Goal: Task Accomplishment & Management: Complete application form

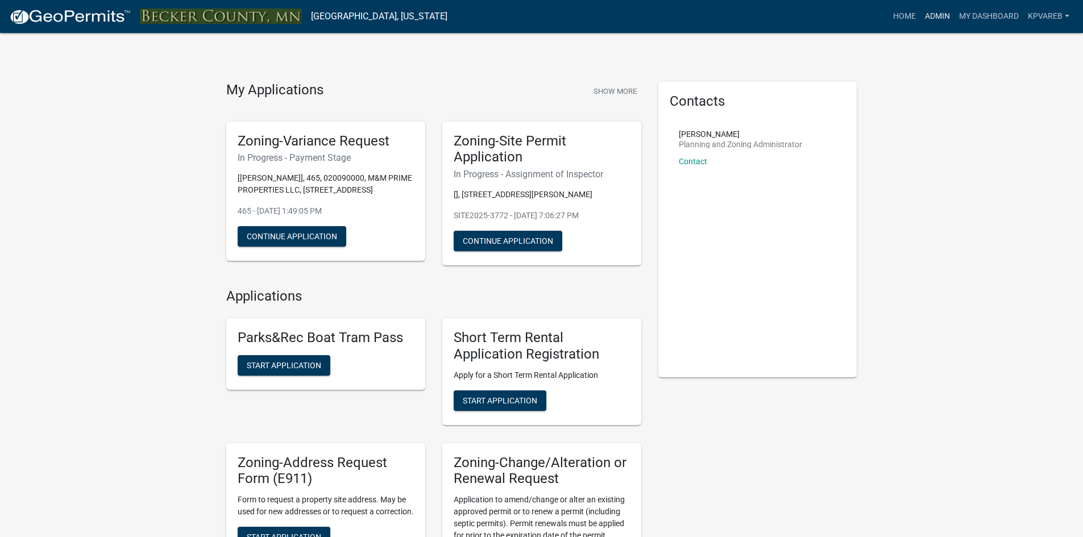
click at [937, 15] on link "Admin" at bounding box center [937, 17] width 34 height 22
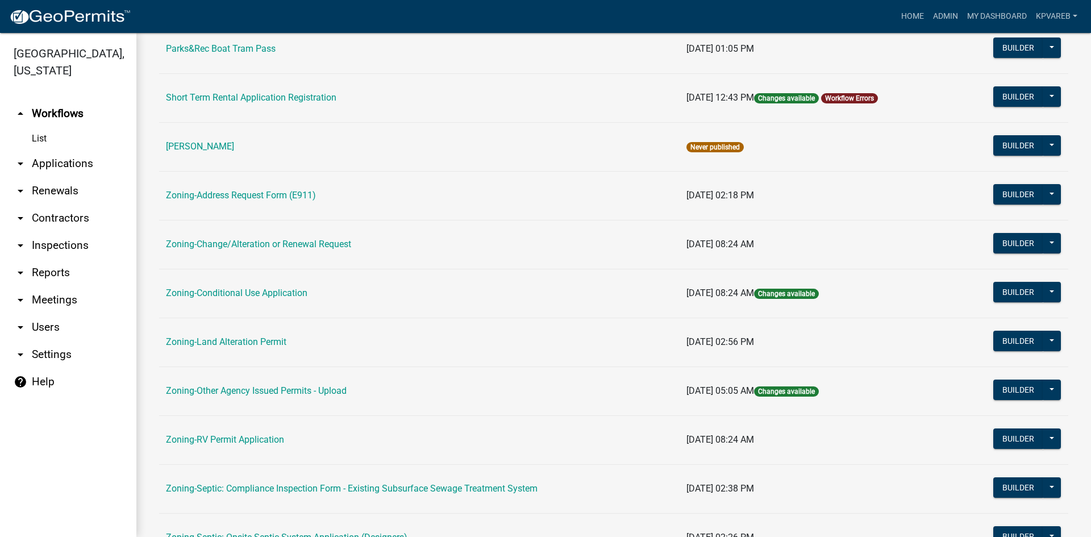
scroll to position [327, 0]
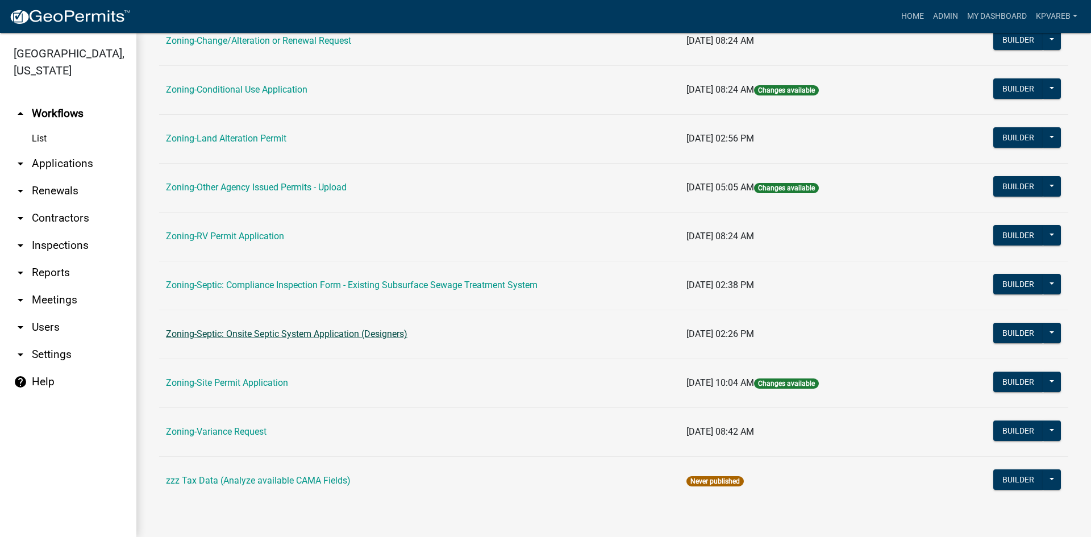
click at [273, 330] on link "Zoning-Septic: Onsite Septic System Application (Designers)" at bounding box center [287, 334] width 242 height 11
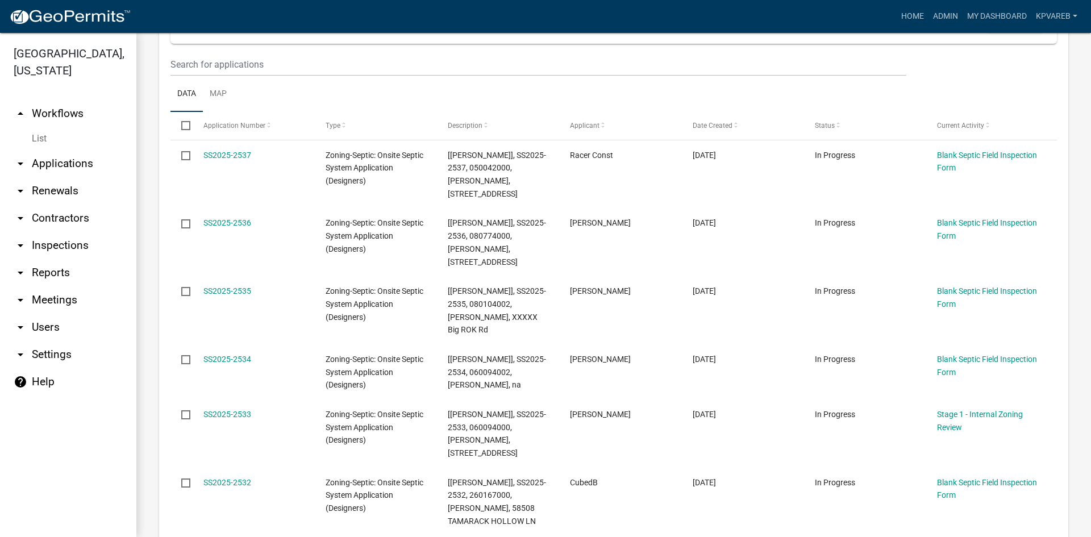
scroll to position [172, 0]
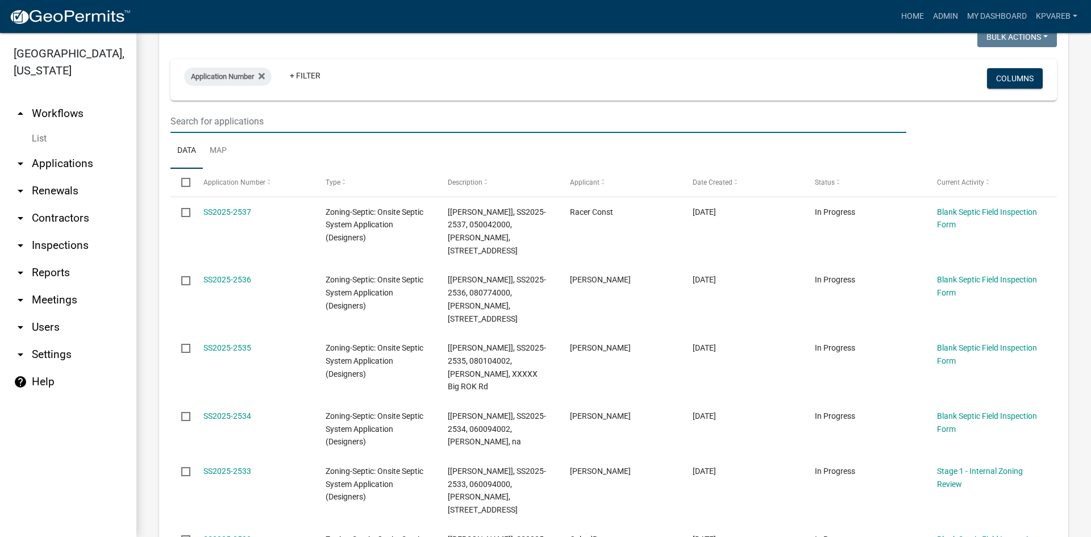
click at [197, 124] on input "text" at bounding box center [539, 121] width 736 height 23
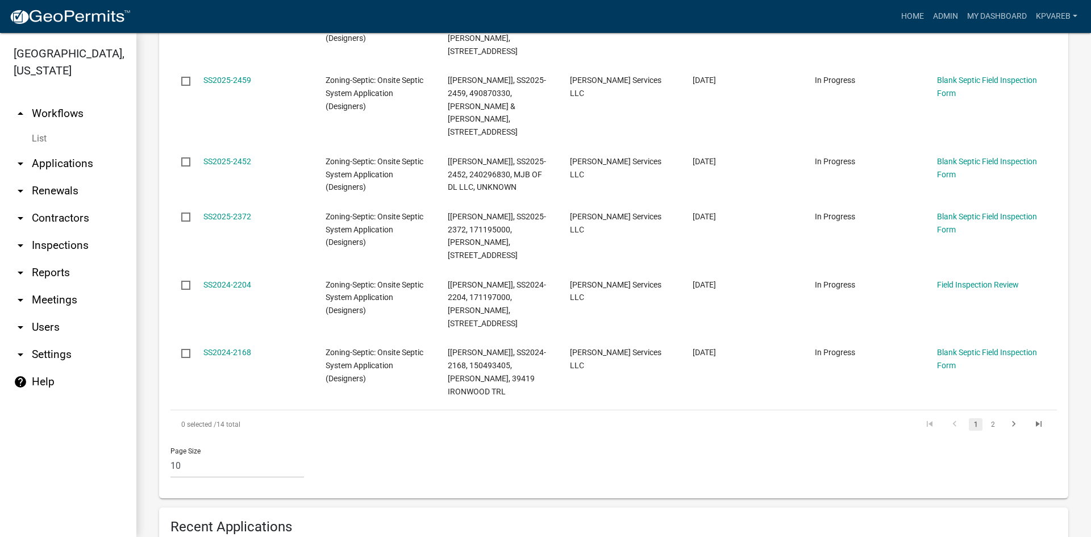
scroll to position [600, 0]
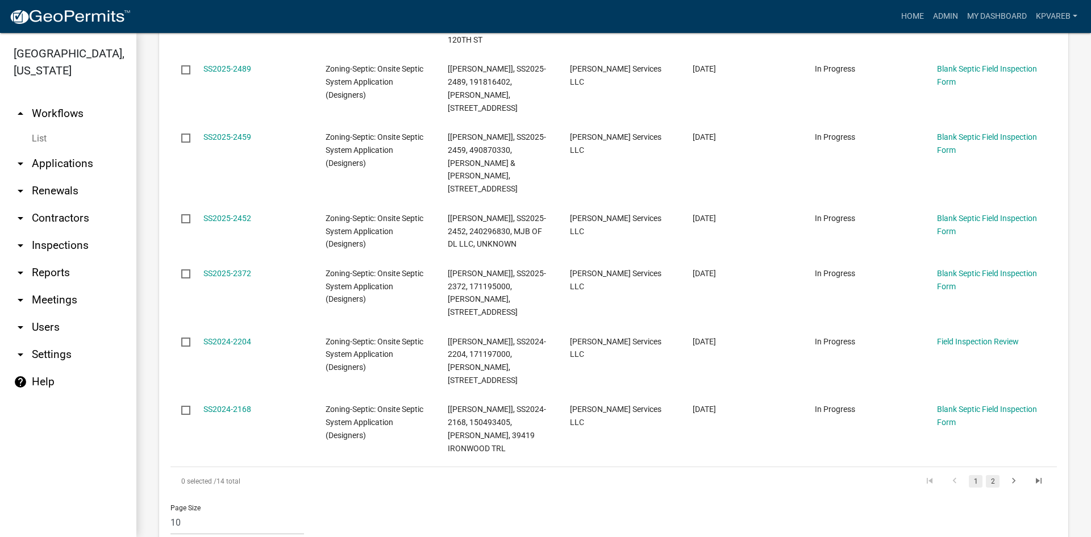
type input "jenco"
click at [986, 475] on link "2" at bounding box center [993, 481] width 14 height 13
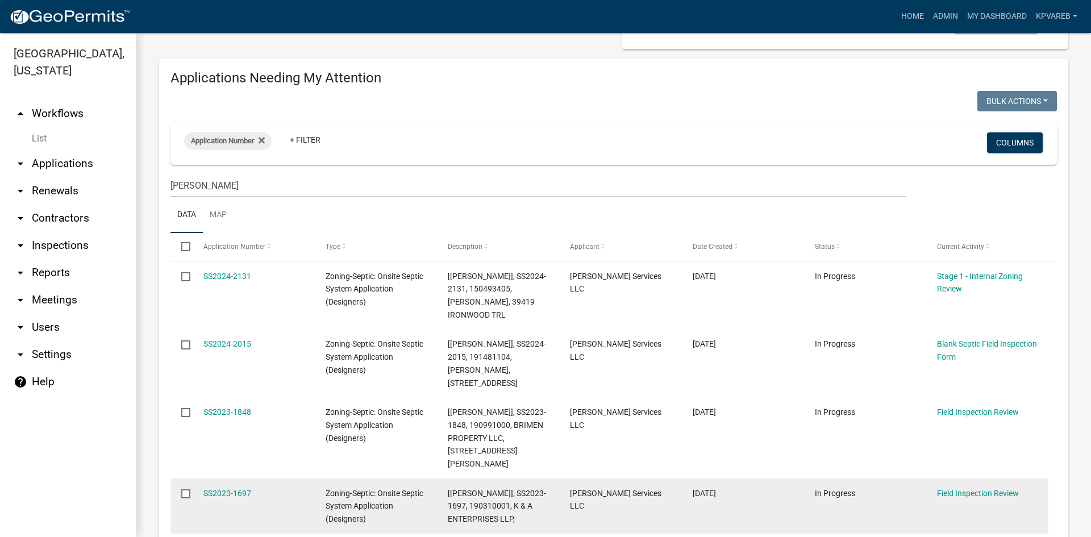
scroll to position [246, 0]
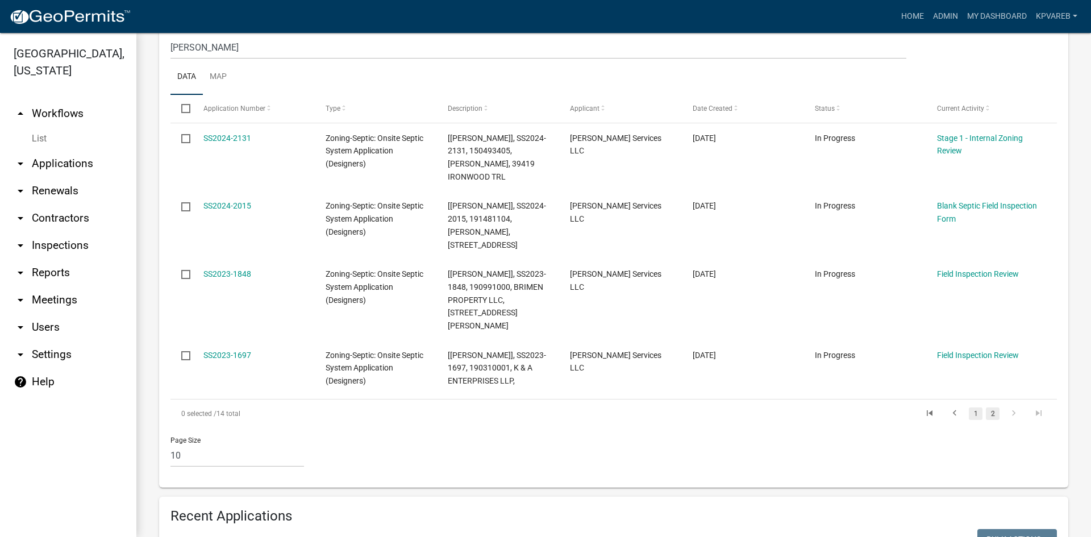
click at [969, 408] on link "1" at bounding box center [976, 414] width 14 height 13
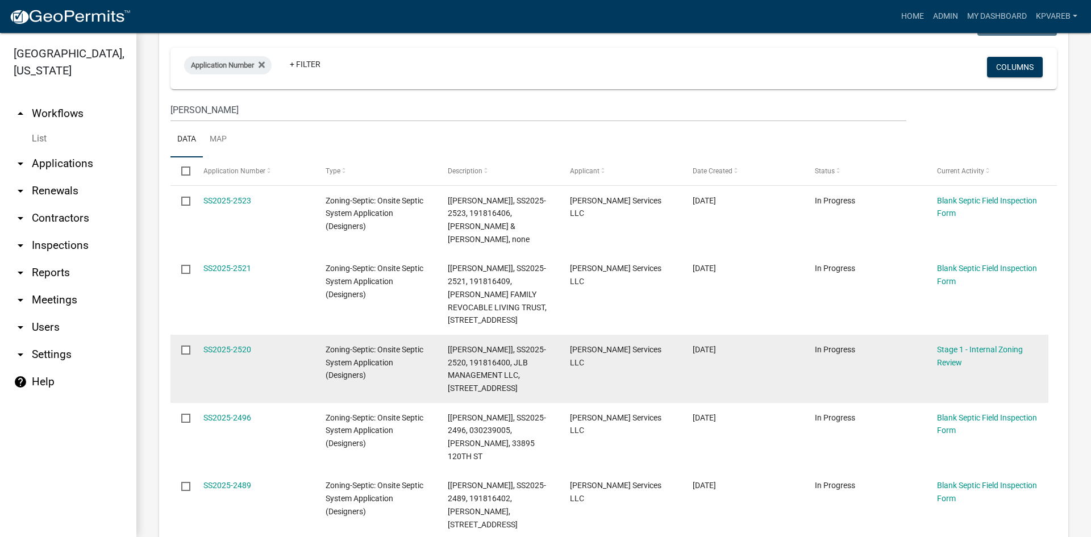
scroll to position [246, 0]
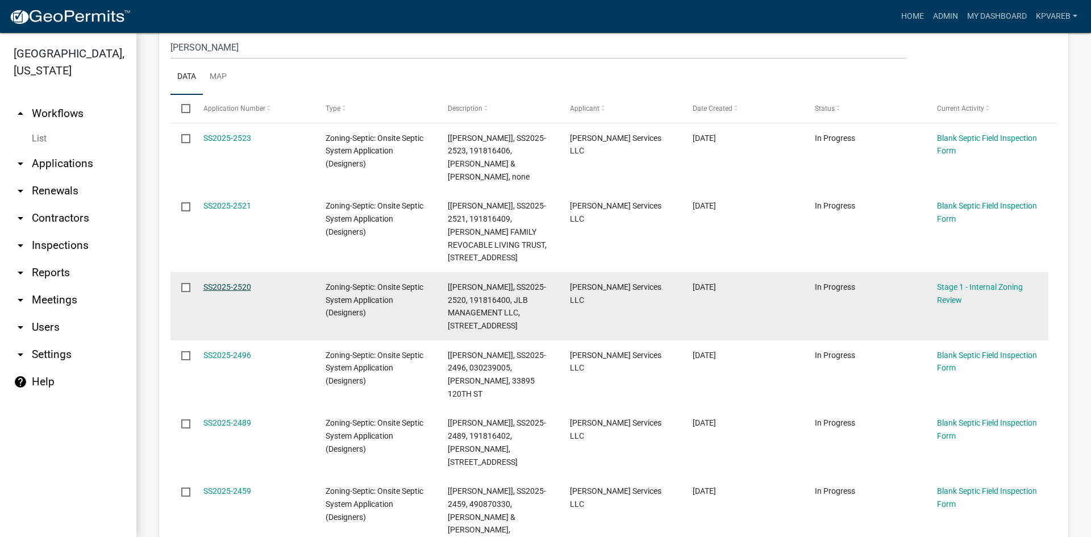
click at [241, 282] on link "SS2025-2520" at bounding box center [227, 286] width 48 height 9
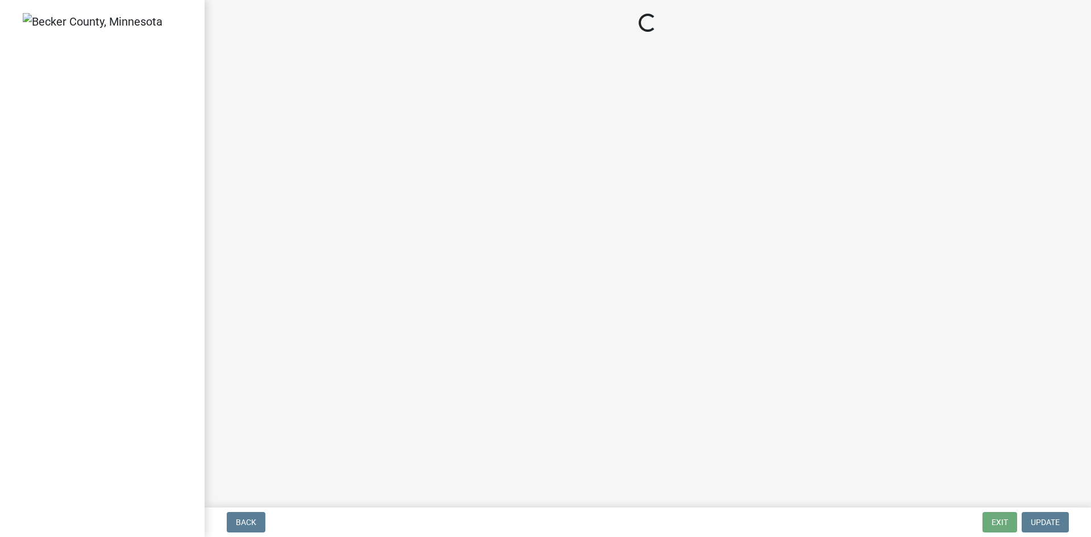
select select "49e49f1e-3b32-4342-8c2e-9cbd4919fe4d"
select select "ca07ae0a-7638-46ff-ada2-c67ca3524324"
select select "ec75a761-93b4-47c5-8535-fea253c32937"
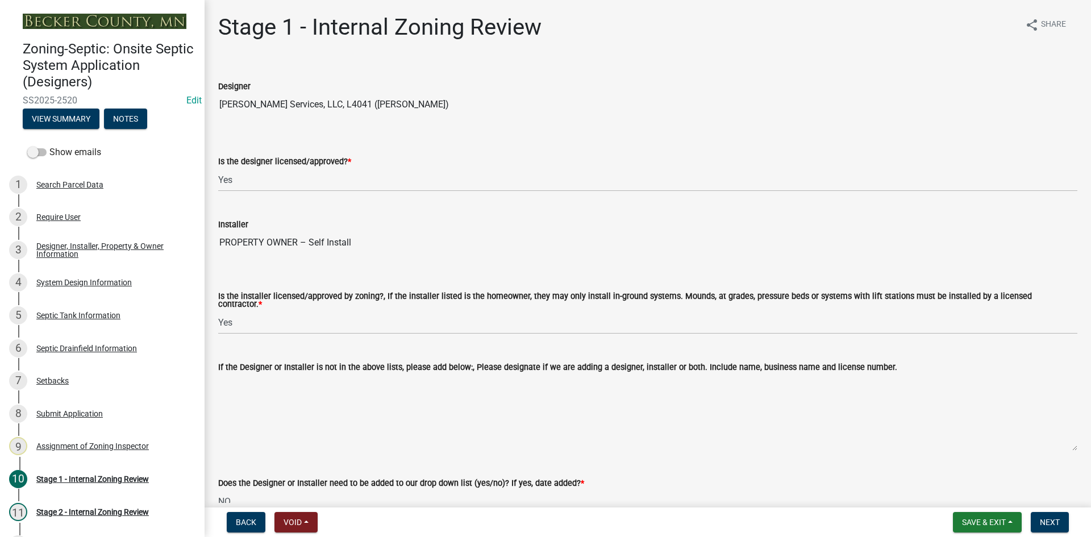
scroll to position [57, 0]
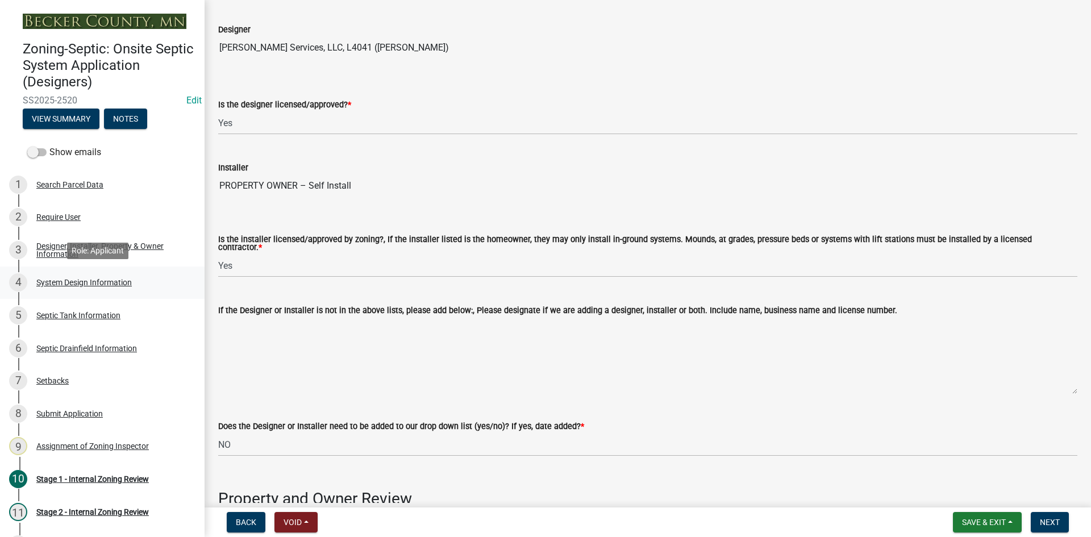
click at [97, 279] on div "System Design Information" at bounding box center [83, 283] width 95 height 8
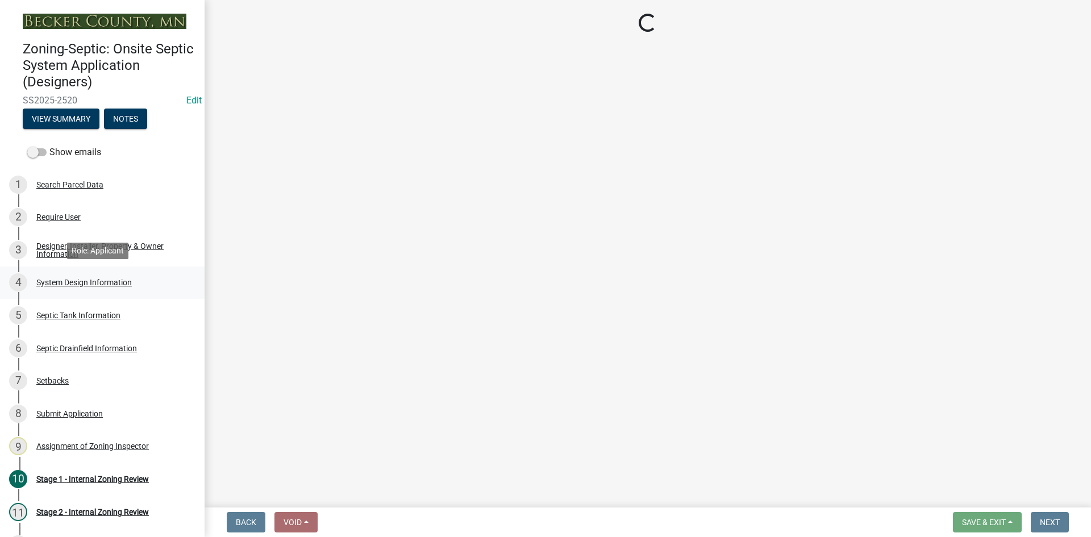
scroll to position [0, 0]
select select "55497d75-c43f-4635-a730-e0737ce05d56"
select select "25258e87-3ef9-4f1c-a5f1-75a1d463abfb"
select select "011fbff4-a41d-4a75-9bd8-71c7e6c69e0d"
select select "85fdfef2-2683-4311-b5d5-5505f6411127"
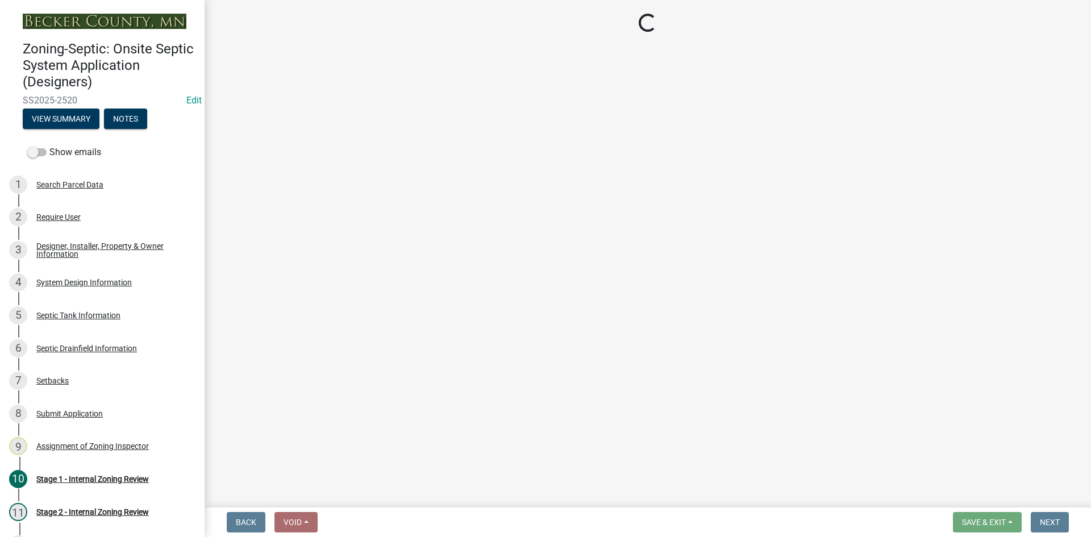
select select "acb956d0-fe38-4b39-a121-cf897fe74d21"
select select "ba735beb-519e-40f0-ae20-62d65fc4c46b"
select select "ef698bf5-6172-44c1-9ffb-522c07469aed"
select select "384fc250-a67e-4e5e-a6e0-19116deb63e7"
select select "a0c59fcd-b61c-4c3a-90a8-e70849750c47"
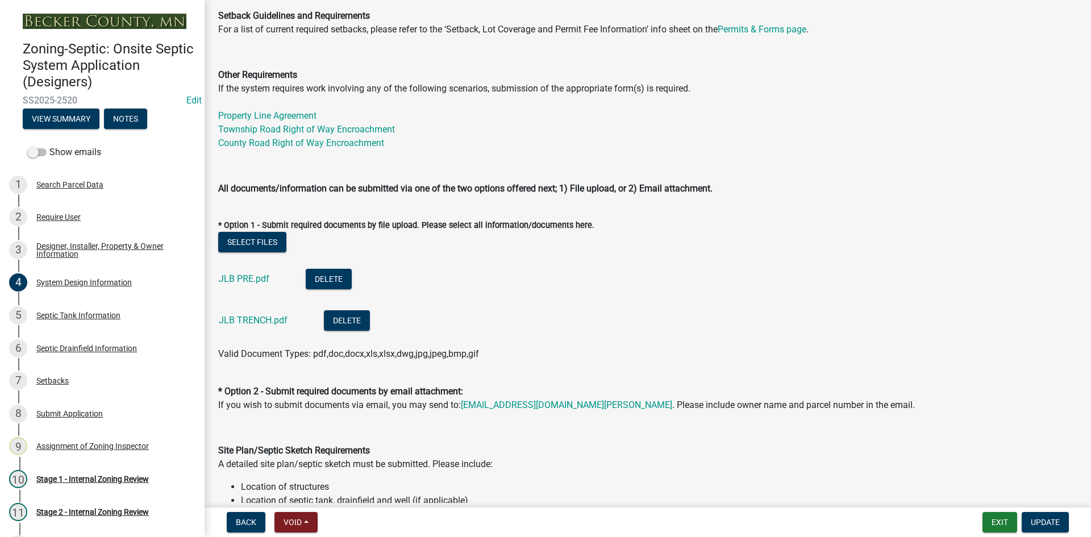
scroll to position [398, 0]
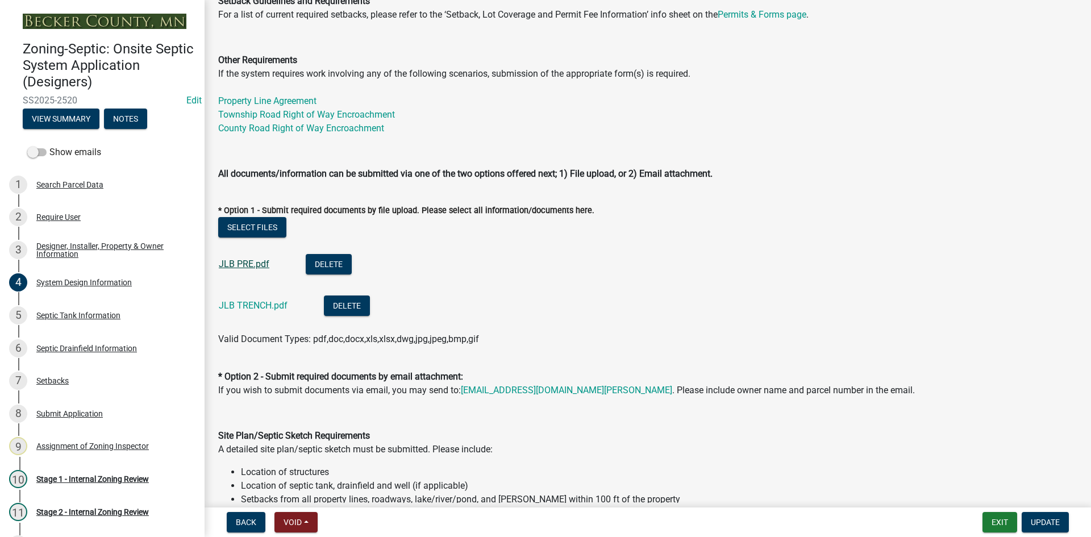
click at [261, 262] on link "JLB PRE.pdf" at bounding box center [244, 264] width 51 height 11
click at [257, 300] on div "JLB TRENCH.pdf" at bounding box center [262, 307] width 87 height 23
click at [248, 309] on link "JLB TRENCH.pdf" at bounding box center [253, 305] width 69 height 11
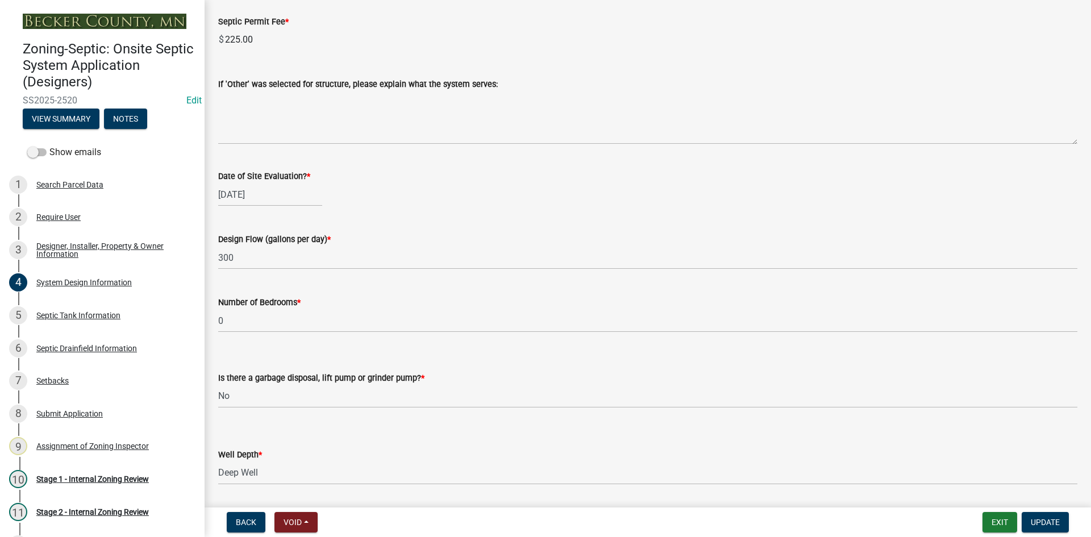
scroll to position [1832, 0]
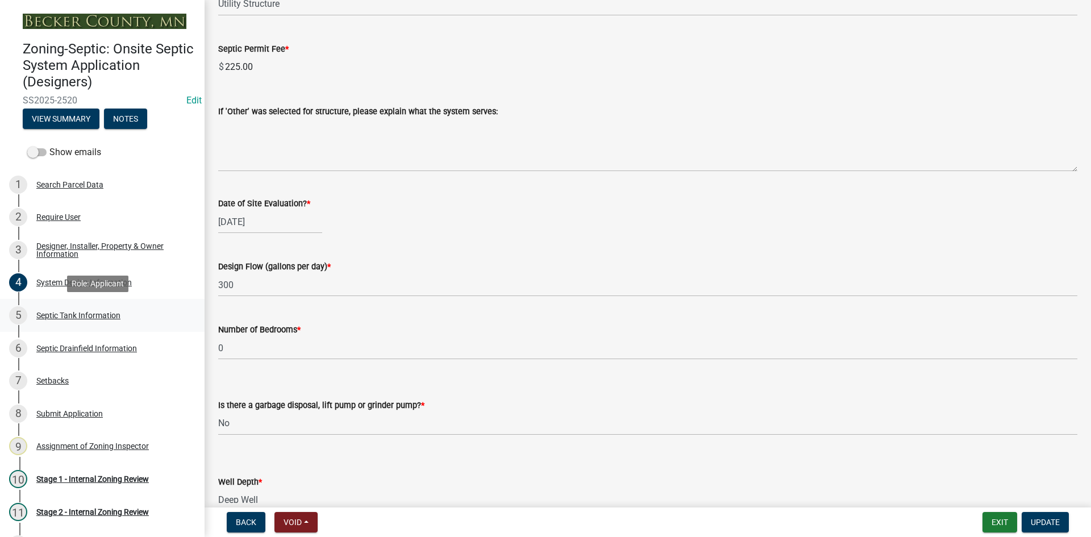
click at [86, 314] on div "Septic Tank Information" at bounding box center [78, 315] width 84 height 8
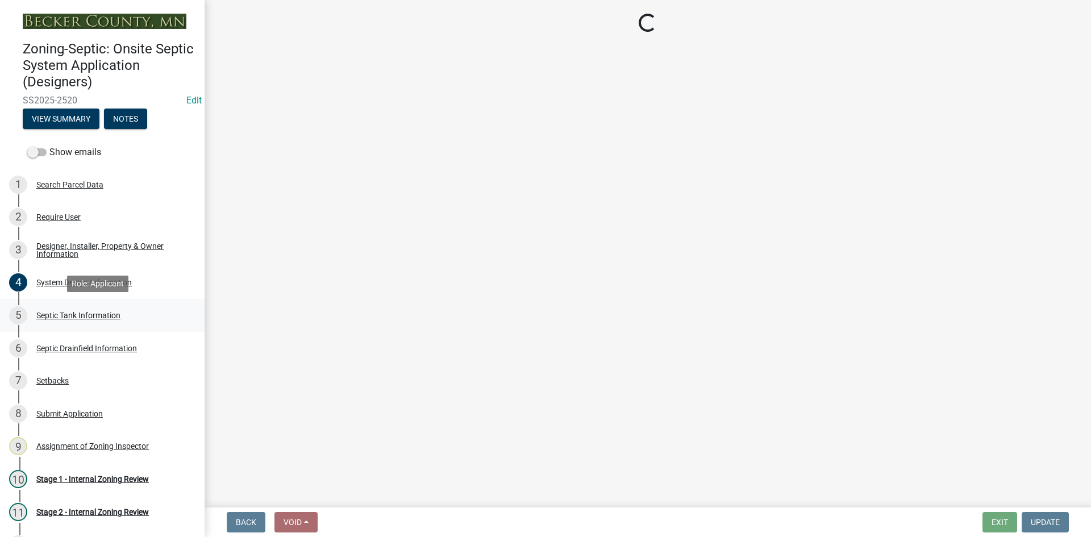
select select "e20c0fde-eb8f-4df0-bed0-a0cef743e9ae"
select select "755580e7-6a23-4f31-b987-1fba436fc27e"
select select "d0543dda-1f81-4523-8820-7e11934bbfb3"
select select "c84d9e4c-2287-4d2e-9ef7-9874a7456ee3"
select select "a956bcdf-8f12-4f61-bfc1-a6e229dc0595"
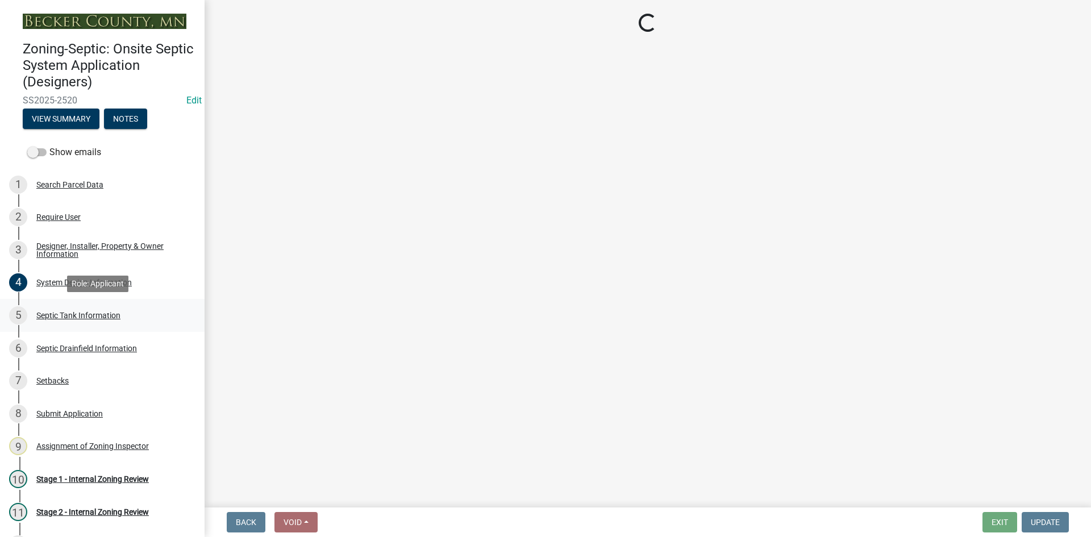
select select "ba43cfd8-3223-4e93-a41d-8bc71aa45820"
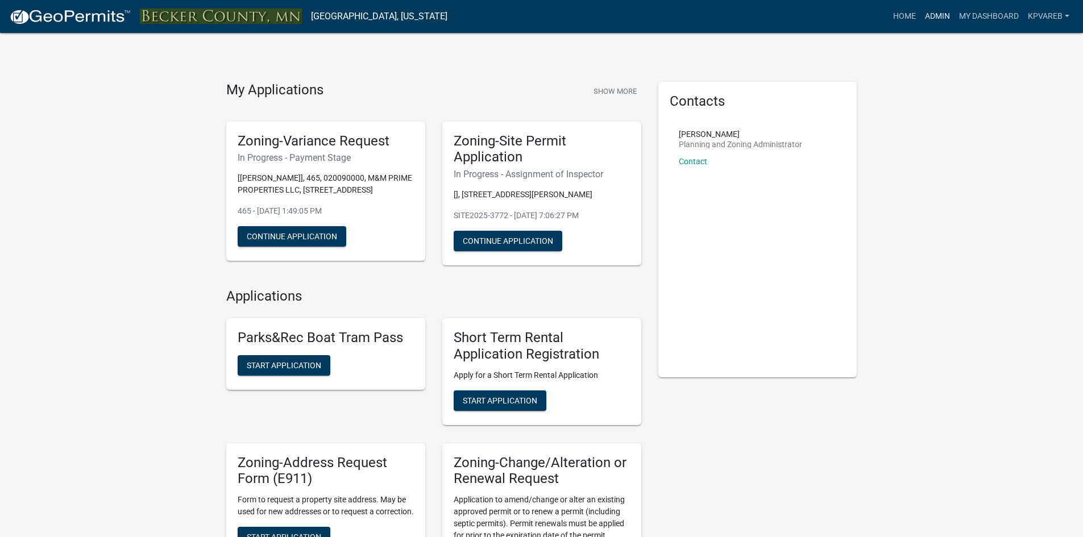
click at [938, 14] on link "Admin" at bounding box center [937, 17] width 34 height 22
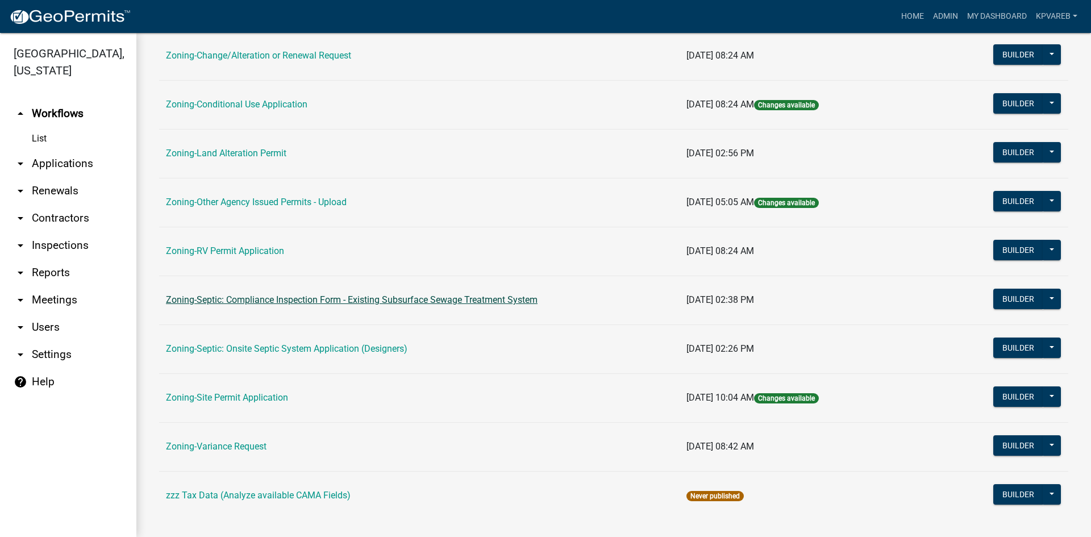
scroll to position [327, 0]
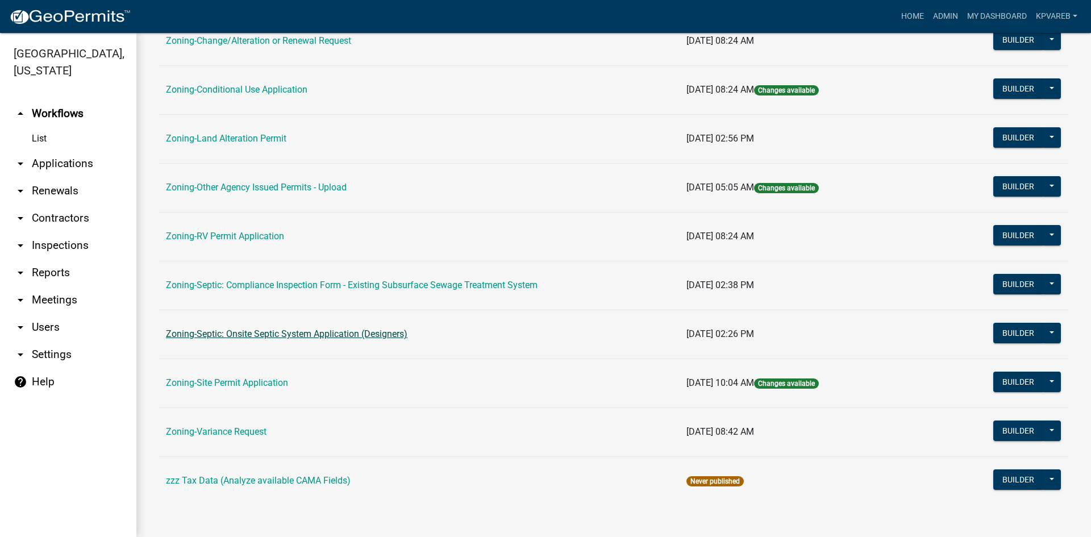
click at [348, 332] on link "Zoning-Septic: Onsite Septic System Application (Designers)" at bounding box center [287, 334] width 242 height 11
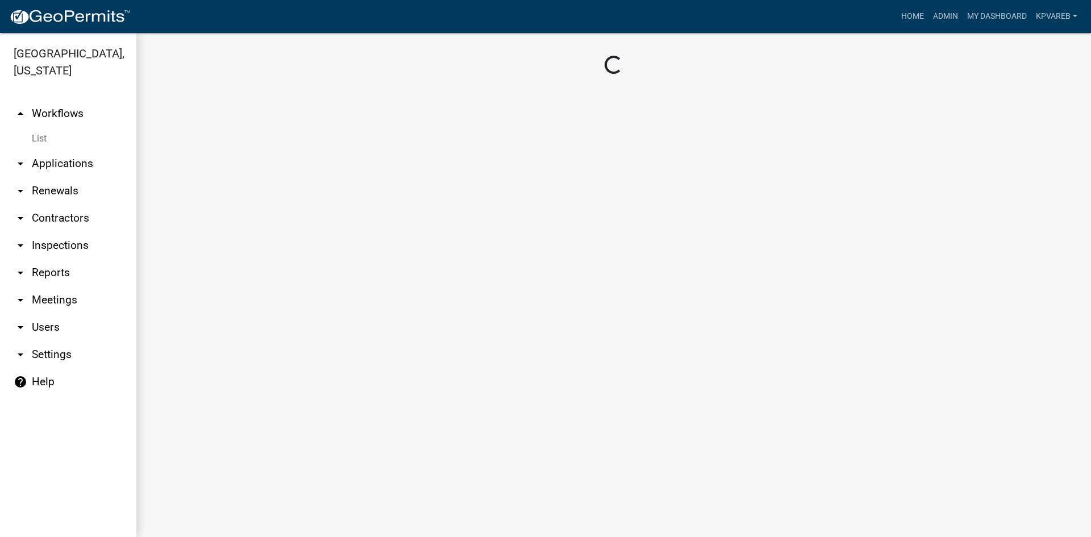
click at [348, 332] on main "Loading..." at bounding box center [613, 285] width 955 height 504
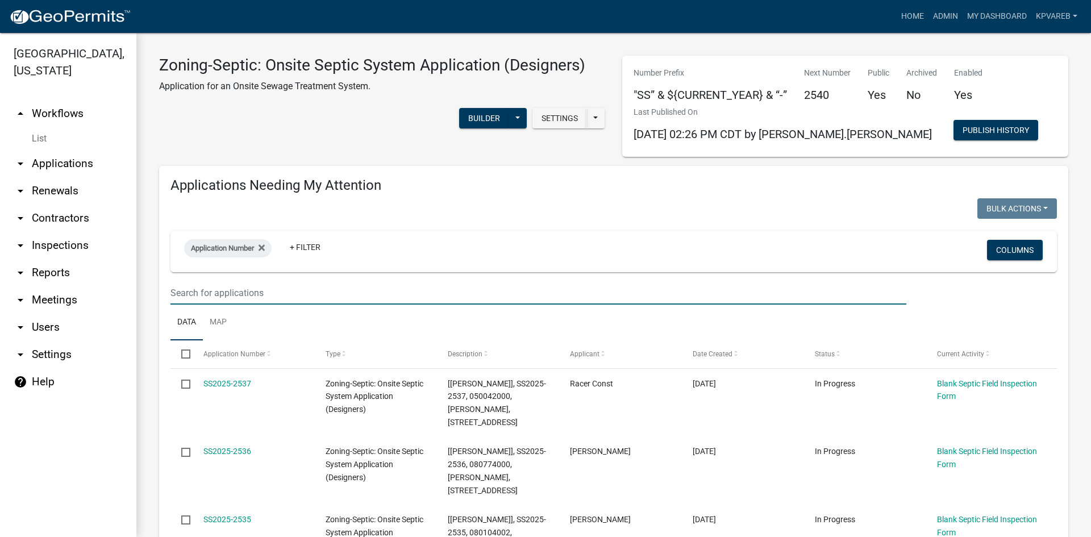
click at [219, 296] on input "text" at bounding box center [539, 292] width 736 height 23
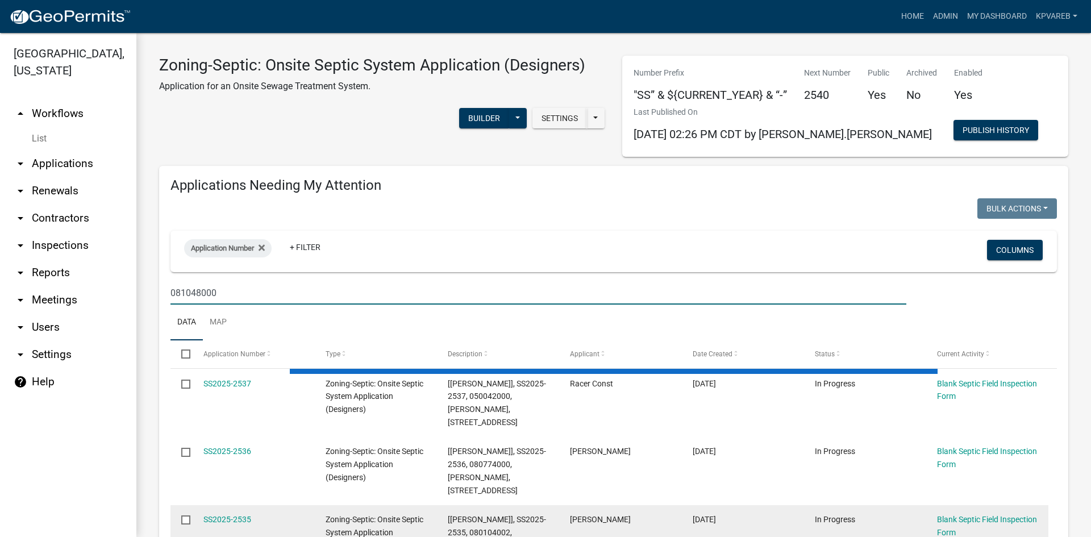
type input "081048000"
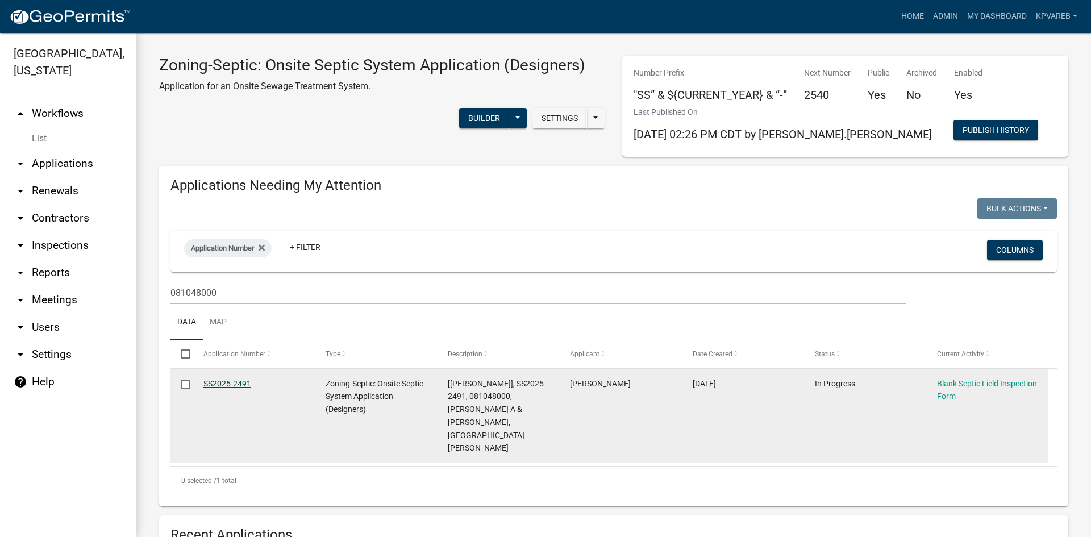
click at [238, 383] on link "SS2025-2491" at bounding box center [227, 383] width 48 height 9
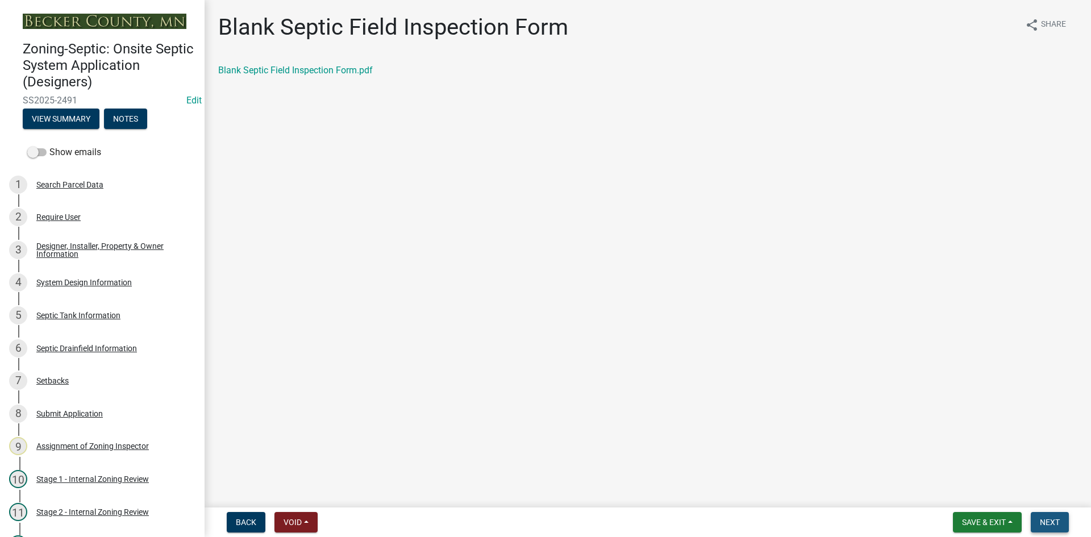
click at [1050, 520] on span "Next" at bounding box center [1050, 522] width 20 height 9
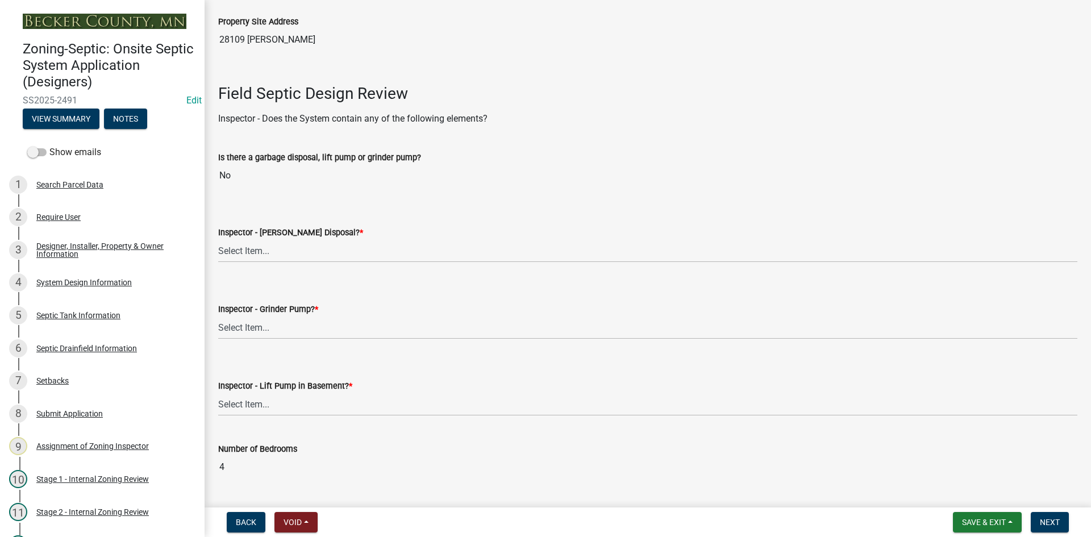
scroll to position [398, 0]
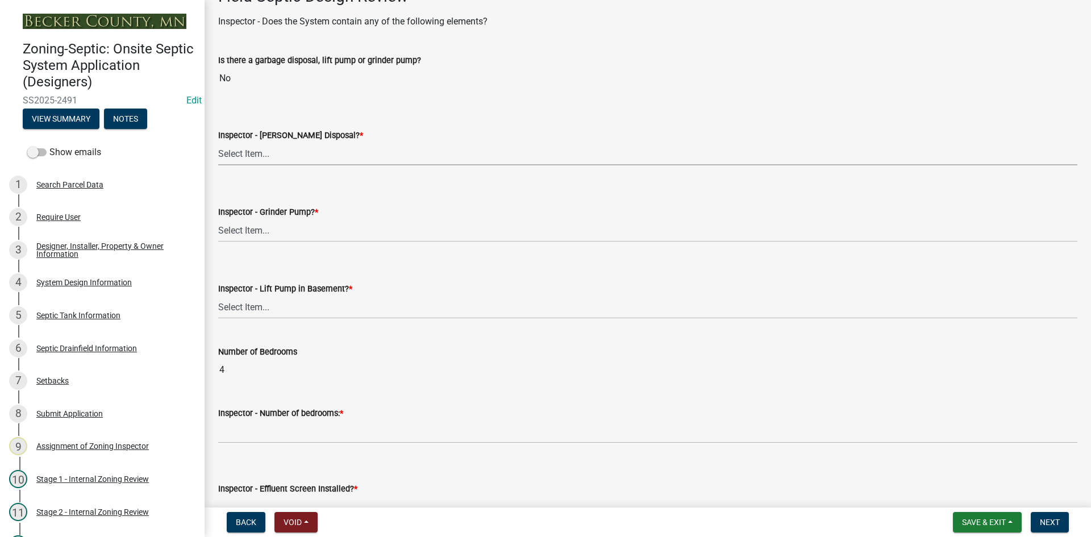
click at [248, 163] on select "Select Item... Yes No" at bounding box center [647, 153] width 859 height 23
click at [218, 142] on select "Select Item... Yes No" at bounding box center [647, 153] width 859 height 23
select select "e6f115c1-9d93-4d61-8856-1810485f2117"
drag, startPoint x: 251, startPoint y: 228, endPoint x: 272, endPoint y: 309, distance: 84.1
click at [251, 228] on select "Select Item... Yes No" at bounding box center [647, 230] width 859 height 23
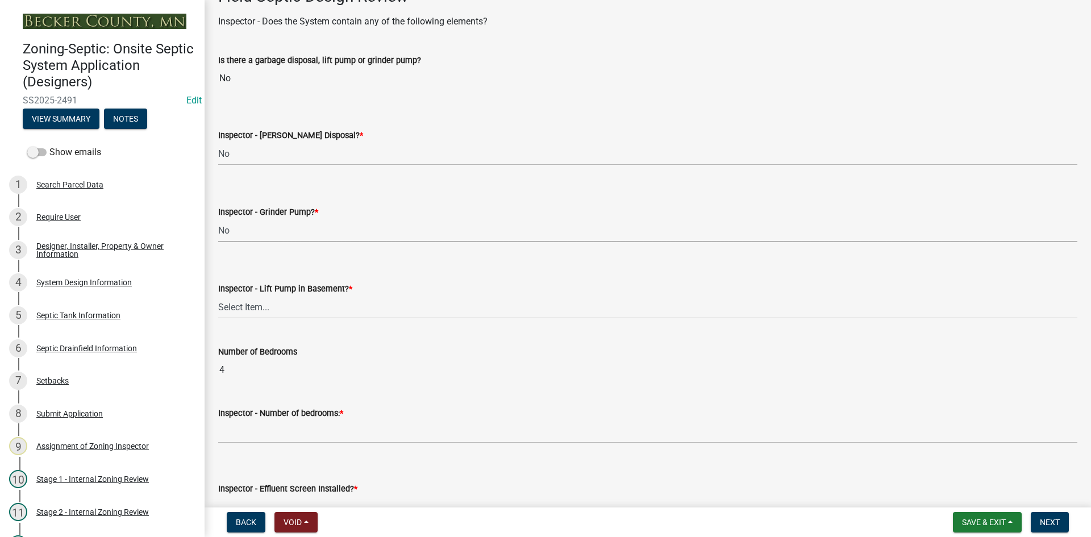
click at [218, 219] on select "Select Item... Yes No" at bounding box center [647, 230] width 859 height 23
select select "ce8adf61-51ba-42f2-bbc3-7480a098e35e"
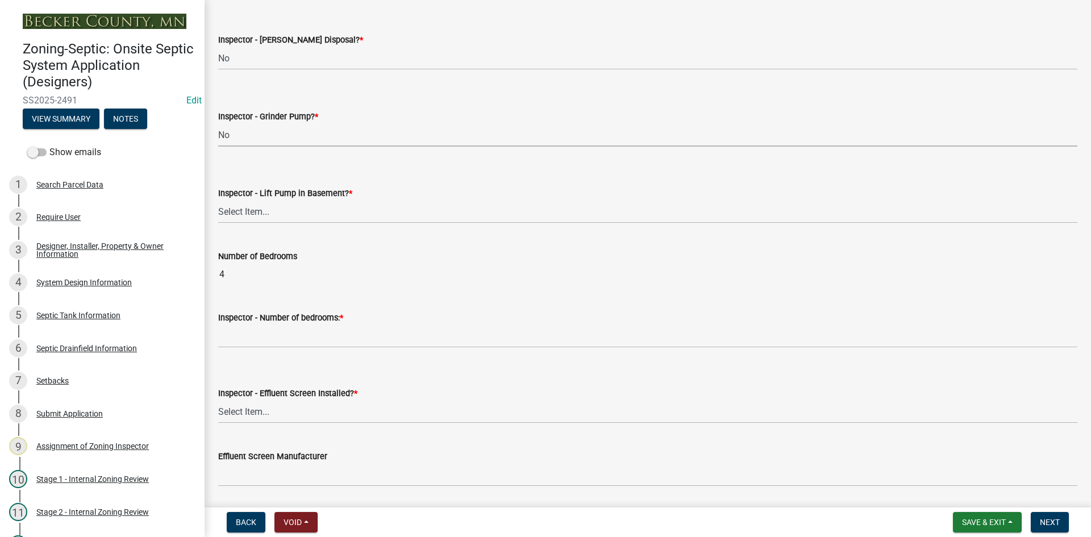
scroll to position [512, 0]
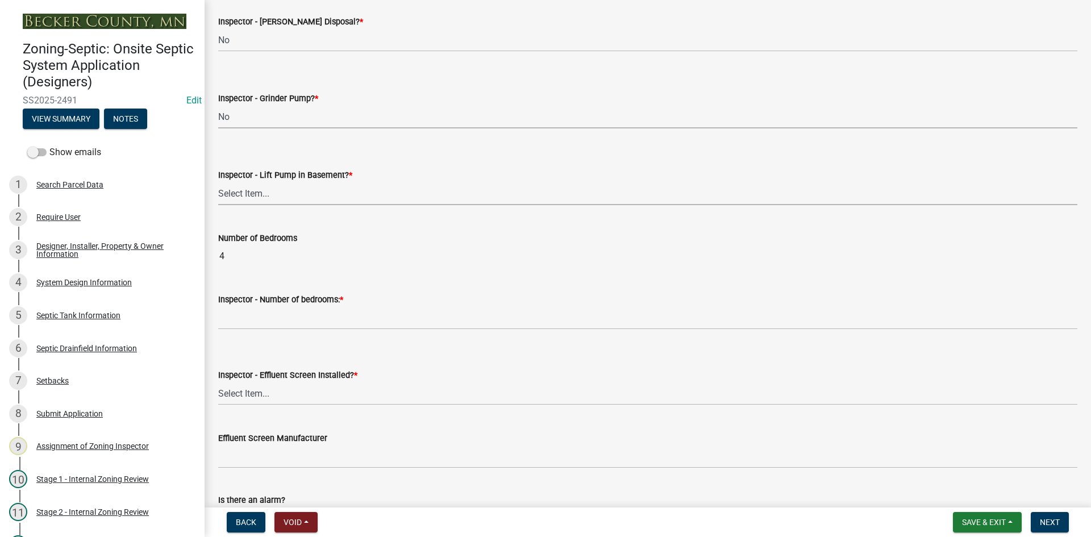
click at [252, 192] on select "Select Item... Yes No" at bounding box center [647, 193] width 859 height 23
click at [218, 182] on select "Select Item... Yes No" at bounding box center [647, 193] width 859 height 23
select select "4da1ff79-00d0-4bcb-9e2a-852895223b78"
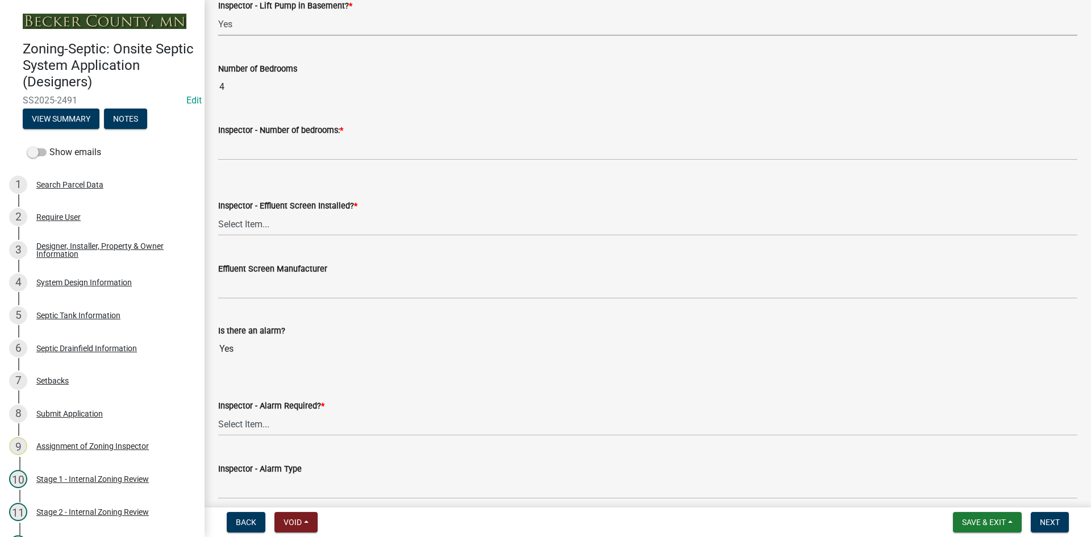
scroll to position [682, 0]
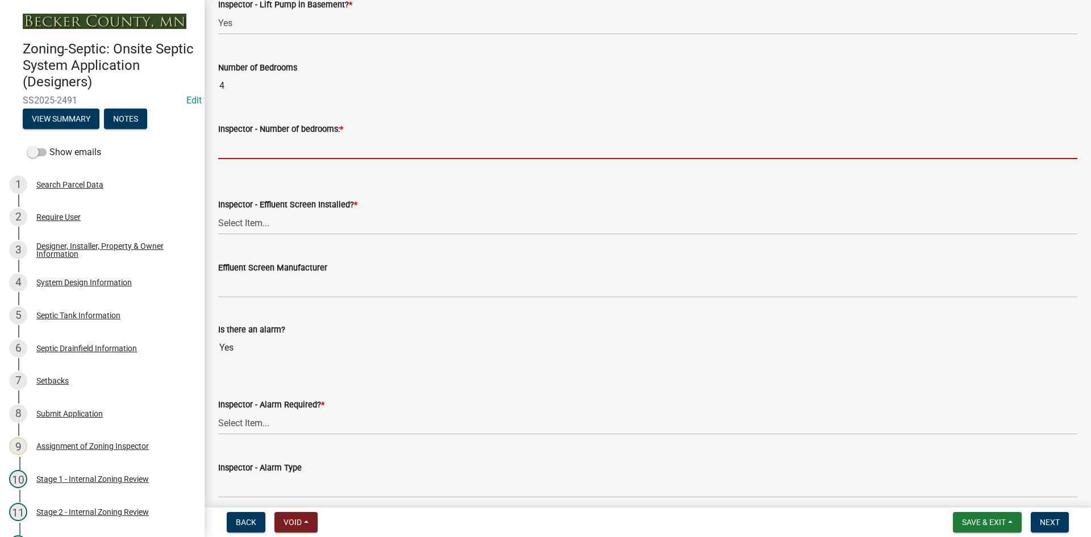
click at [250, 156] on input "Inspector - Number of bedrooms: *" at bounding box center [647, 147] width 859 height 23
type input "4"
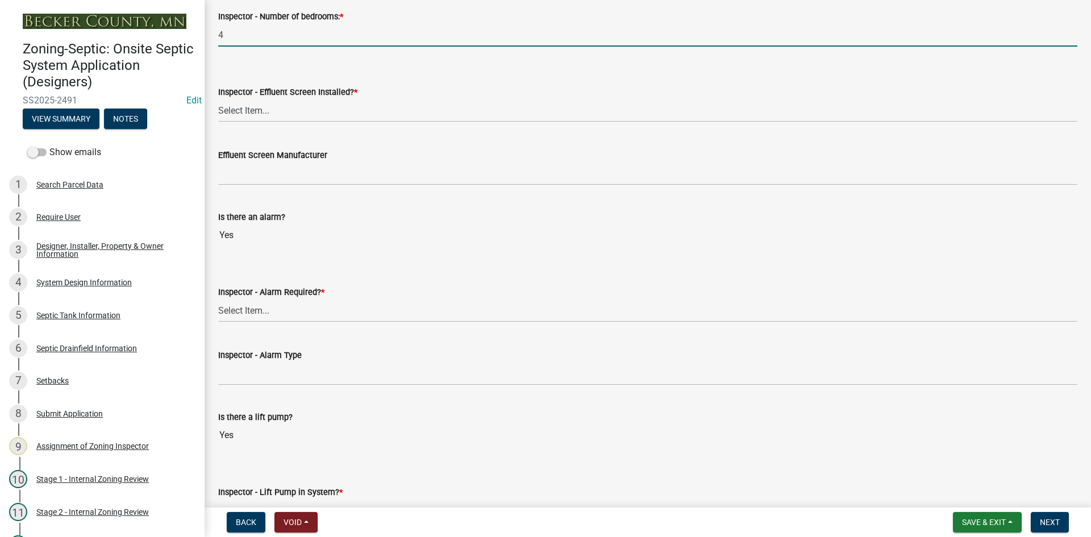
scroll to position [796, 0]
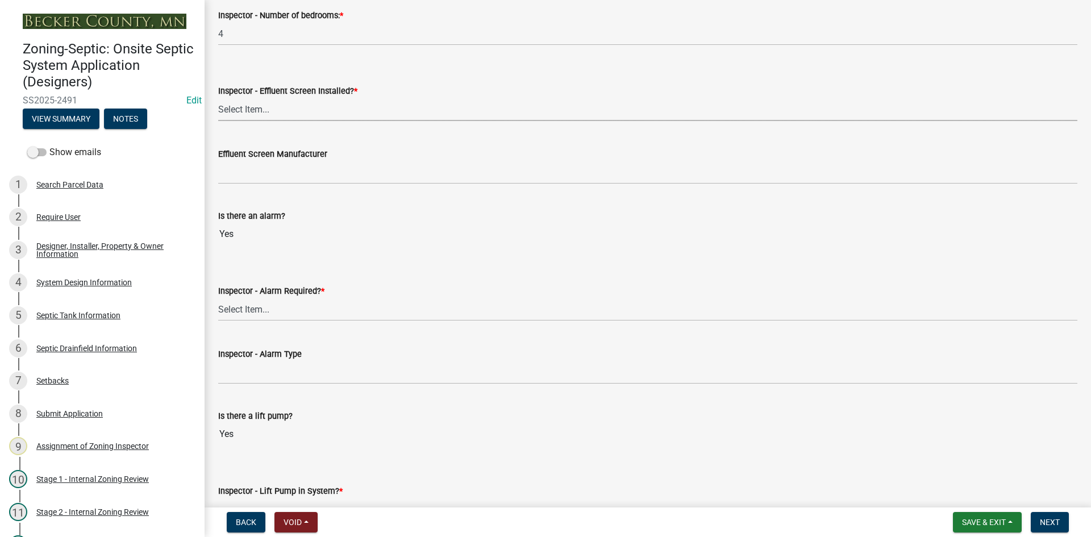
click at [259, 115] on select "Select Item... Yes No" at bounding box center [647, 109] width 859 height 23
click at [218, 98] on select "Select Item... Yes No" at bounding box center [647, 109] width 859 height 23
select select "039f9276-f093-40ee-98f9-24c1fbae5d9d"
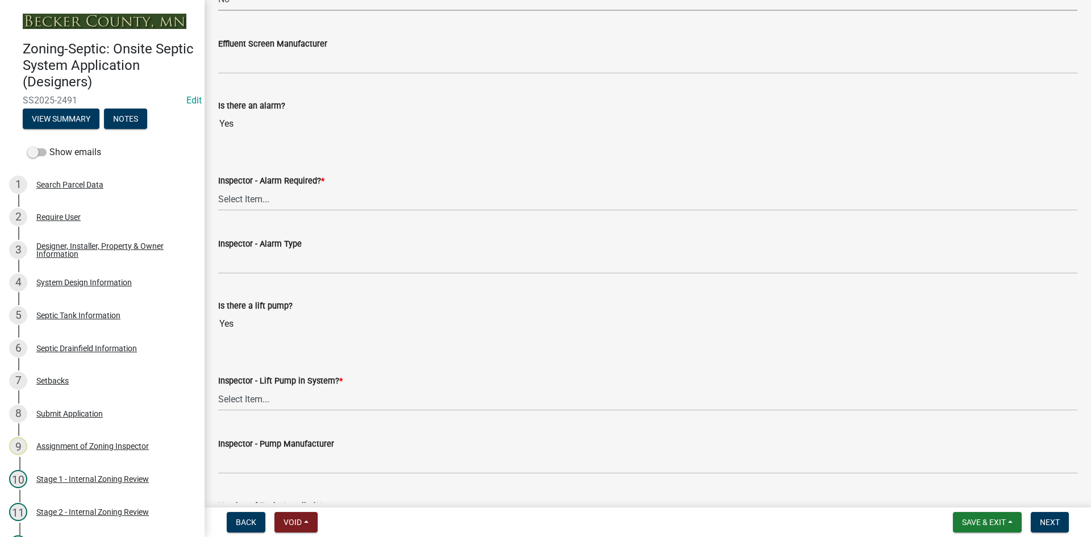
scroll to position [909, 0]
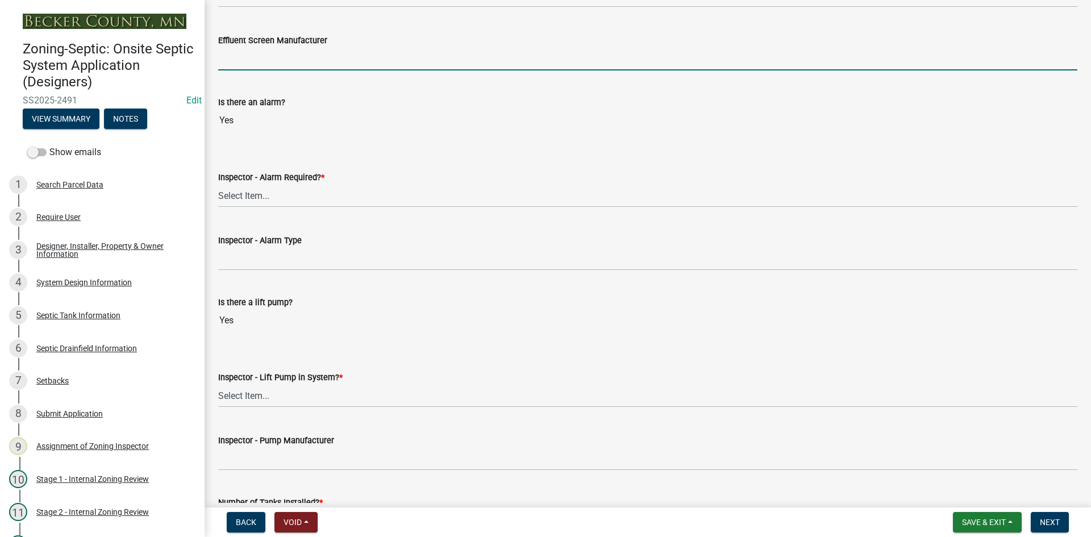
drag, startPoint x: 256, startPoint y: 61, endPoint x: 272, endPoint y: 74, distance: 20.6
click at [256, 61] on input "Effluent Screen Manufacturer" at bounding box center [647, 58] width 859 height 23
type input "NA"
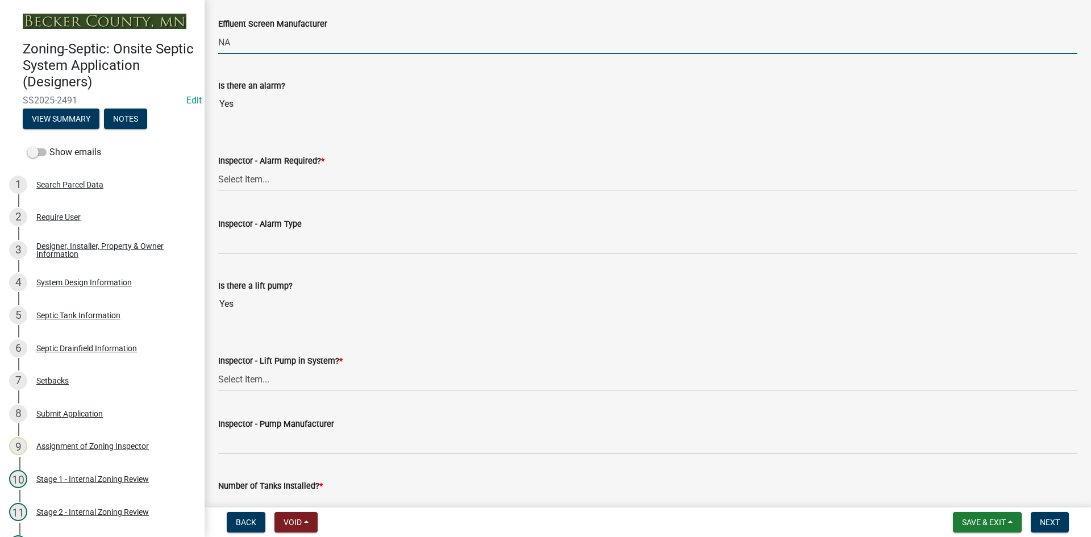
scroll to position [966, 0]
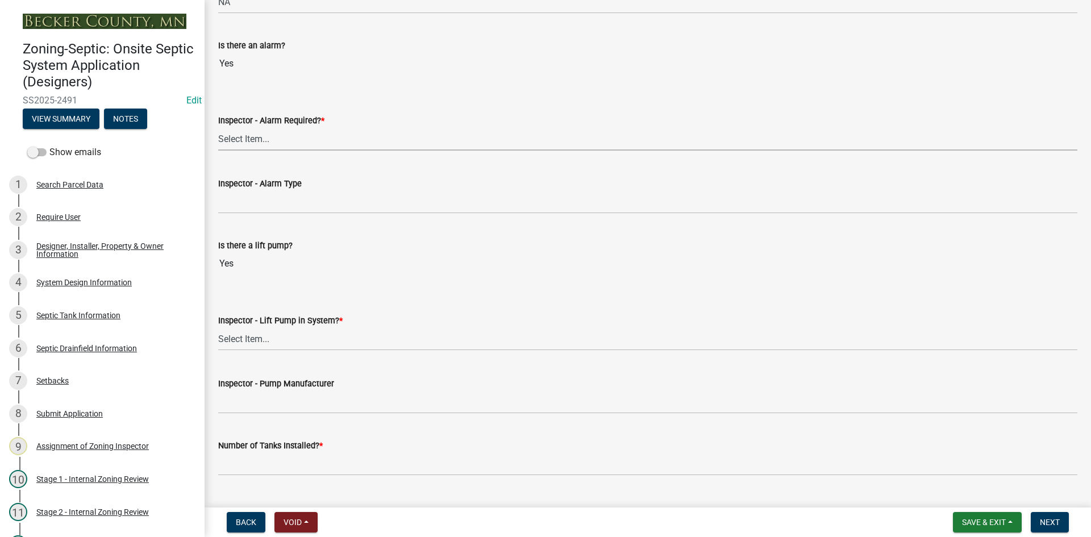
drag, startPoint x: 249, startPoint y: 139, endPoint x: 257, endPoint y: 150, distance: 13.8
click at [249, 139] on select "Select Item... Yes No" at bounding box center [647, 138] width 859 height 23
click at [218, 127] on select "Select Item... Yes No" at bounding box center [647, 138] width 859 height 23
select select "9075ff2b-2749-45ce-aee6-f4951e9a2109"
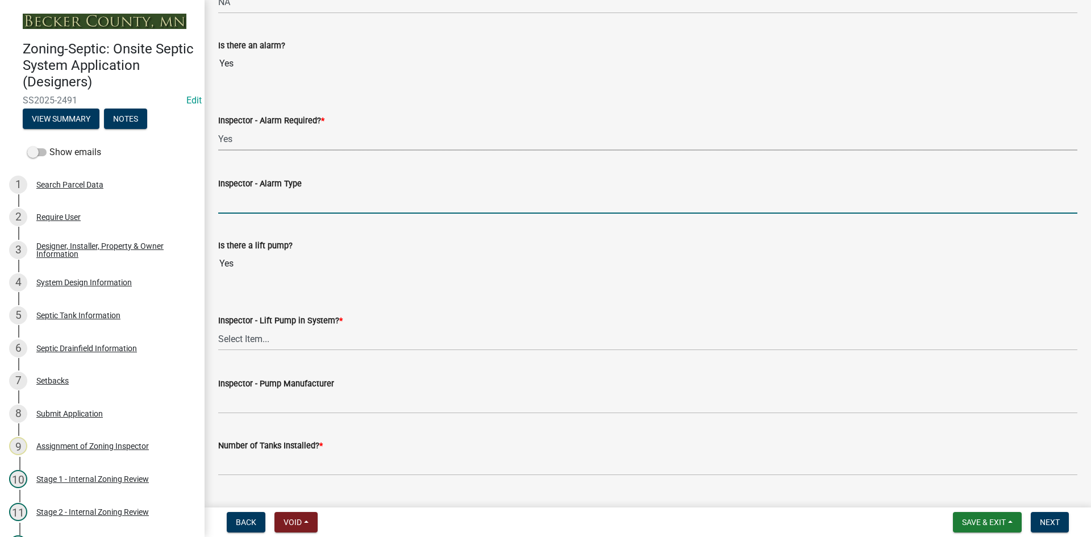
click at [266, 201] on input "Inspector - Alarm Type" at bounding box center [647, 201] width 859 height 23
type input "PS PATROL"
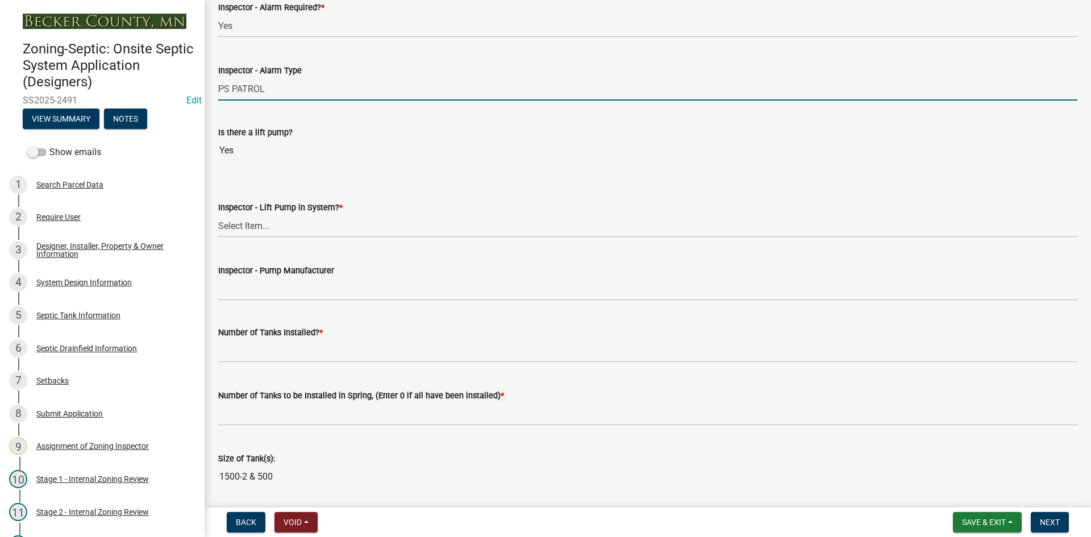
scroll to position [1080, 0]
click at [263, 230] on select "Select Item... Yes No" at bounding box center [647, 225] width 859 height 23
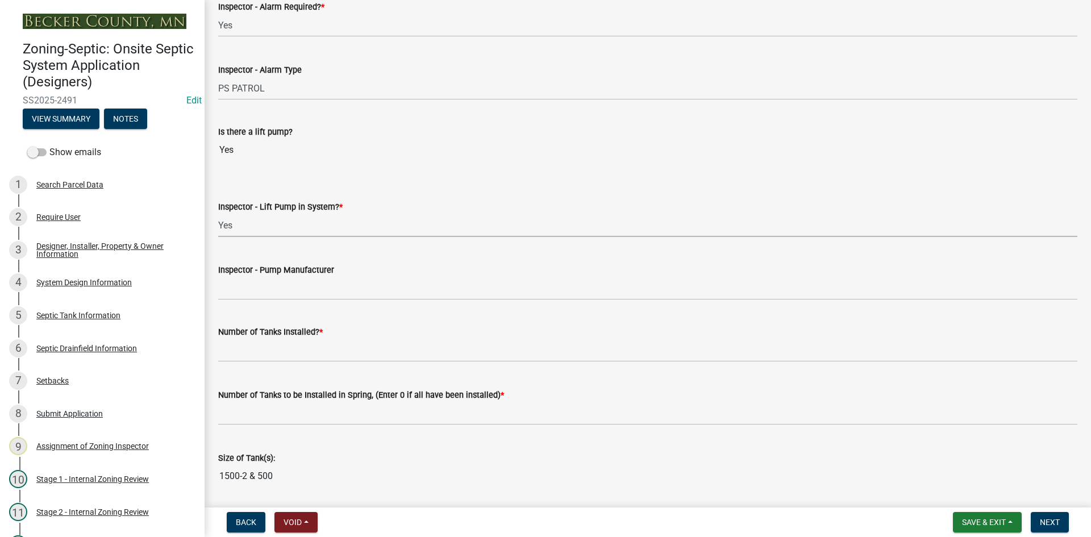
click at [218, 214] on select "Select Item... Yes No" at bounding box center [647, 225] width 859 height 23
select select "c19a0b5c-6916-4435-8c22-bdddceeea52a"
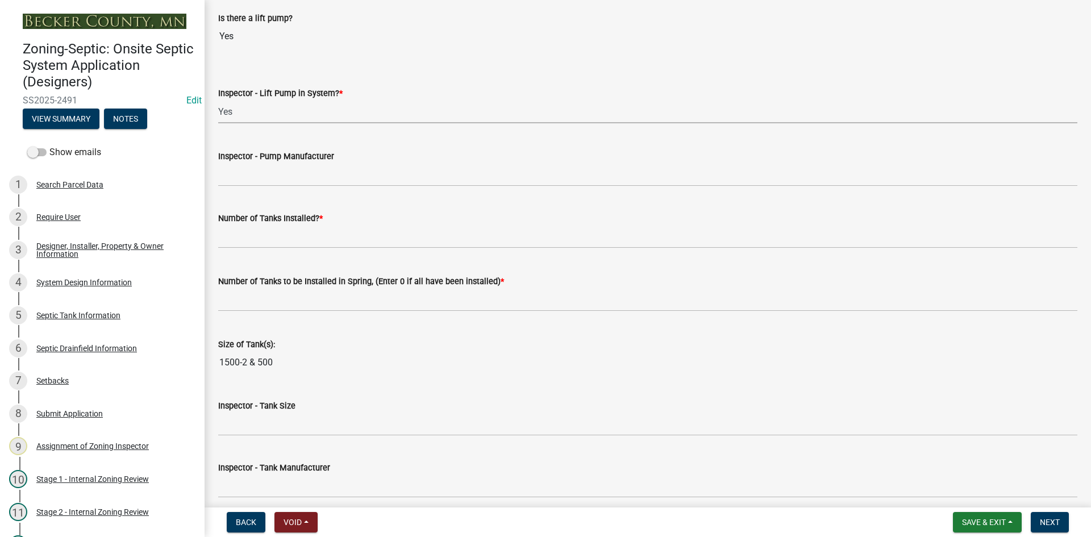
click at [251, 155] on label "Inspector - Pump Manufacturer" at bounding box center [276, 157] width 116 height 8
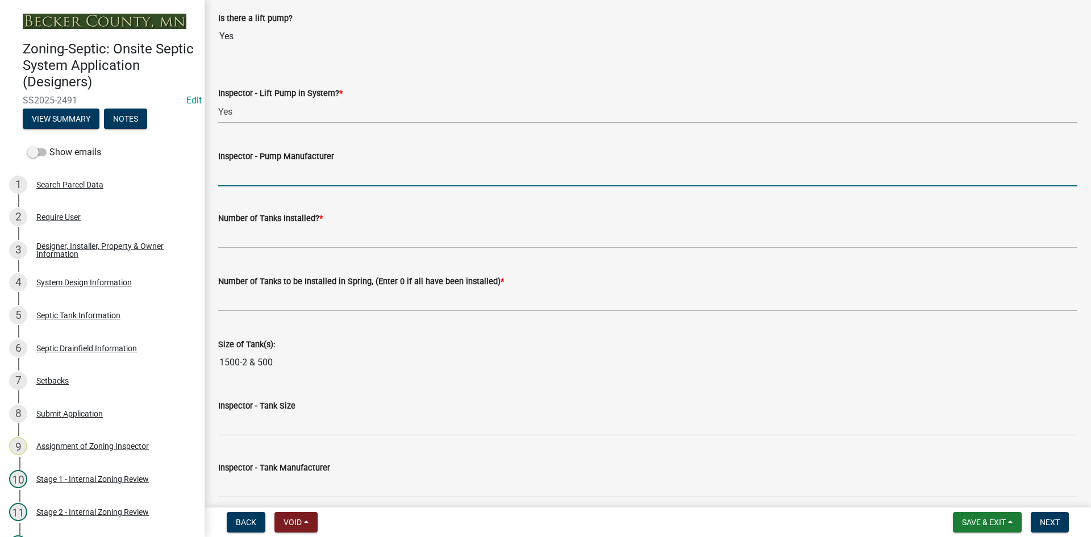
click at [251, 163] on input "Inspector - Pump Manufacturer" at bounding box center [647, 174] width 859 height 23
click at [227, 168] on input "Inspector - Pump Manufacturer" at bounding box center [647, 174] width 859 height 23
drag, startPoint x: 257, startPoint y: 173, endPoint x: 270, endPoint y: 171, distance: 13.3
click at [269, 171] on input "zoeller 151" at bounding box center [647, 174] width 859 height 23
type input "zoeller 153"
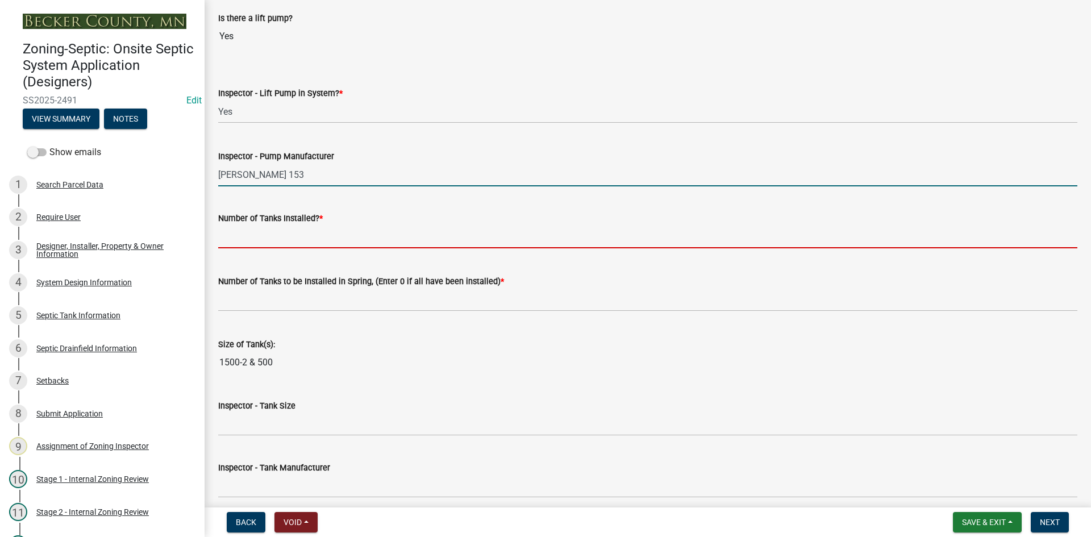
click at [253, 242] on input "text" at bounding box center [647, 236] width 859 height 23
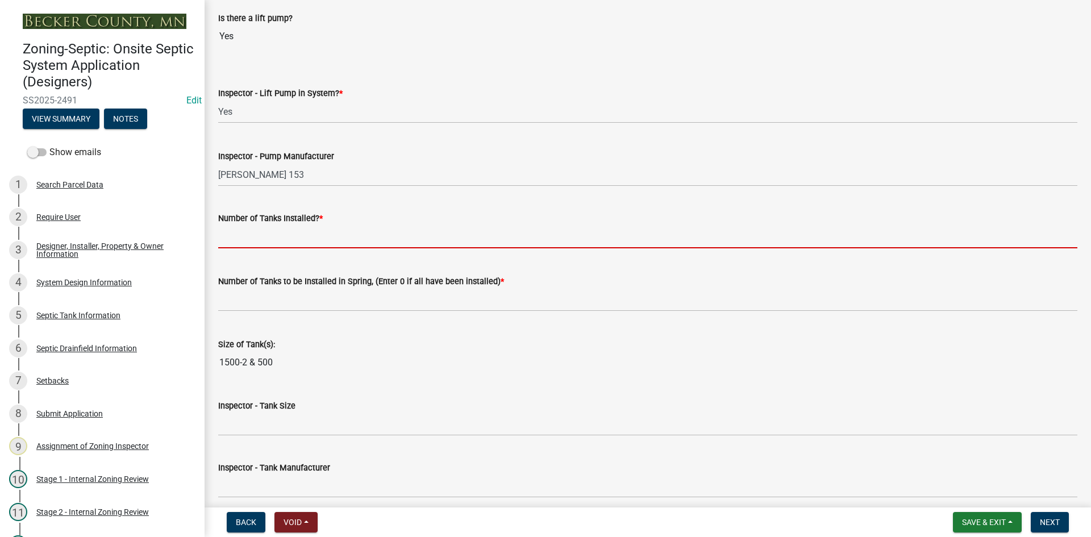
type input "2"
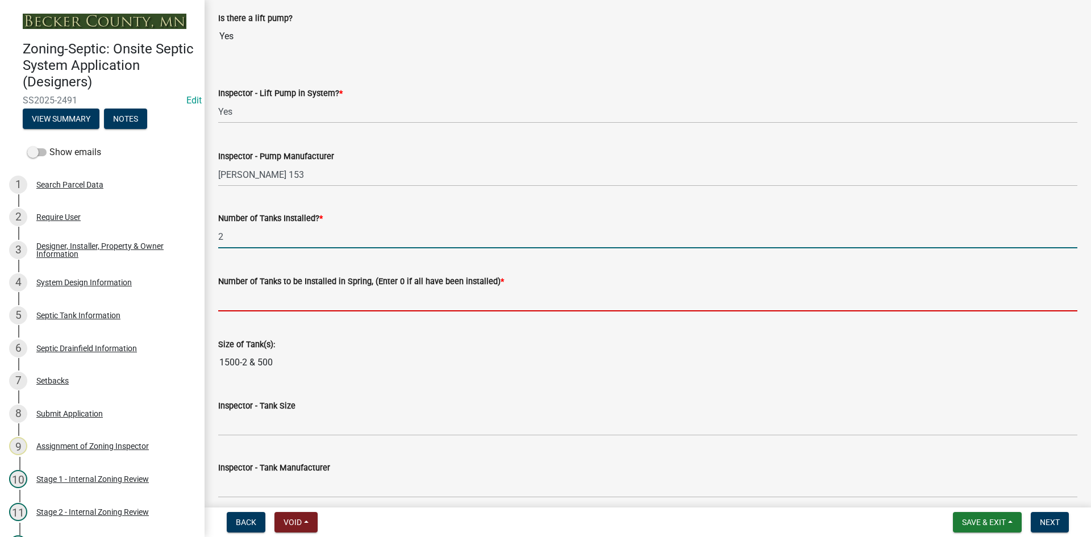
click at [272, 303] on input "text" at bounding box center [647, 299] width 859 height 23
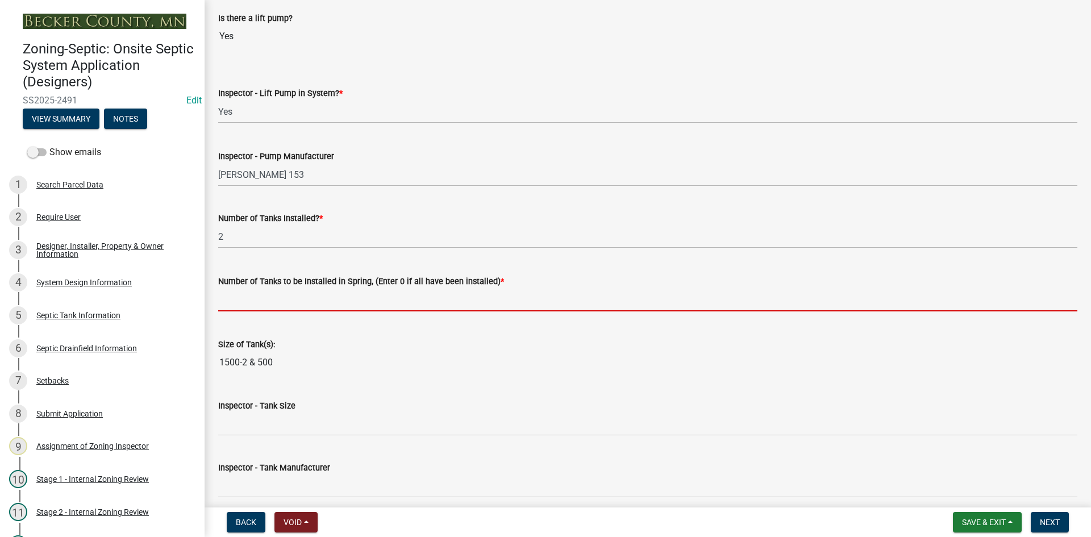
type input "0"
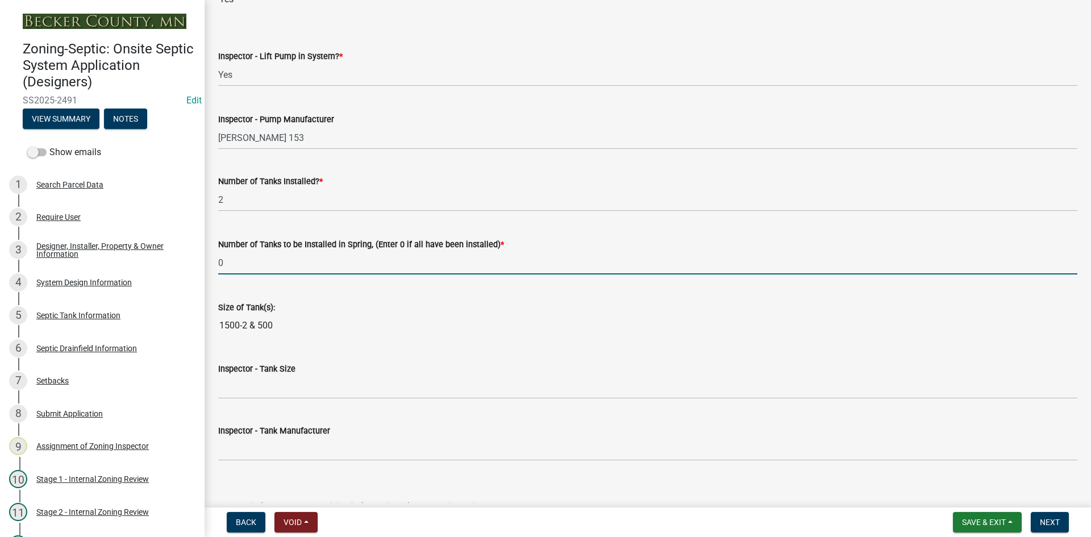
scroll to position [1250, 0]
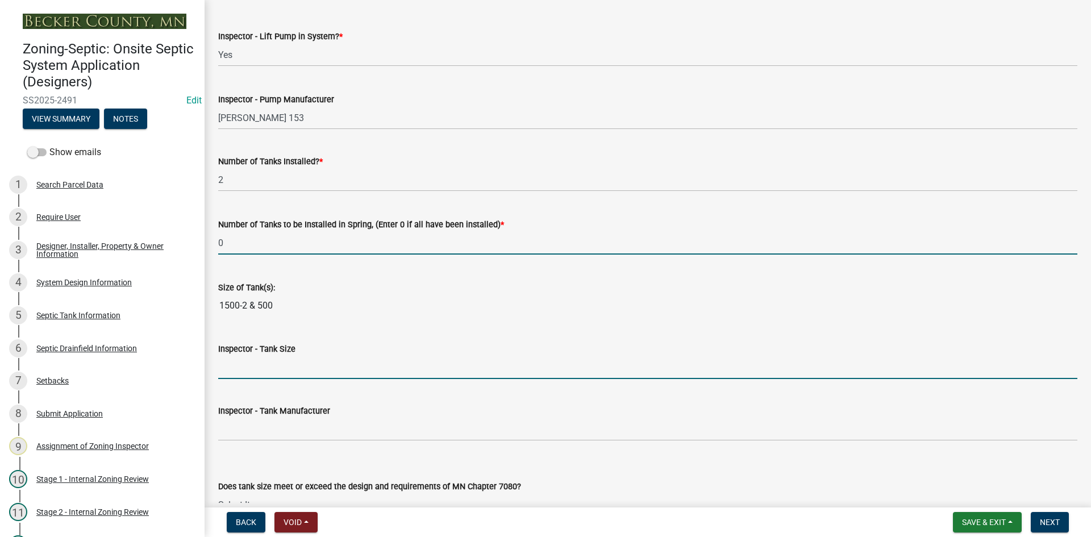
click at [250, 364] on input "Inspector - Tank Size" at bounding box center [647, 367] width 859 height 23
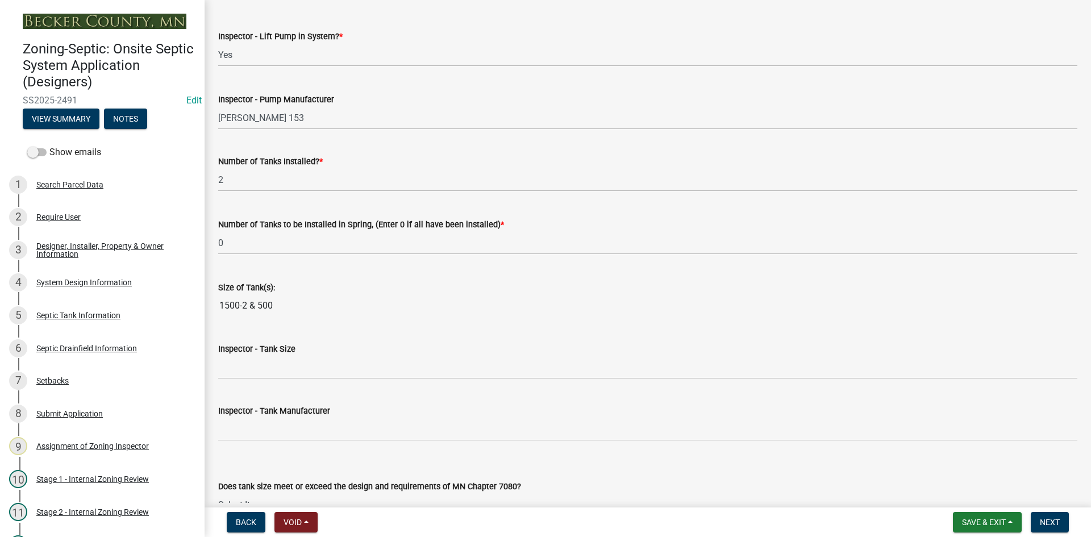
drag, startPoint x: 220, startPoint y: 305, endPoint x: 278, endPoint y: 302, distance: 58.0
click at [278, 302] on input "1500-2 & 500" at bounding box center [647, 305] width 859 height 23
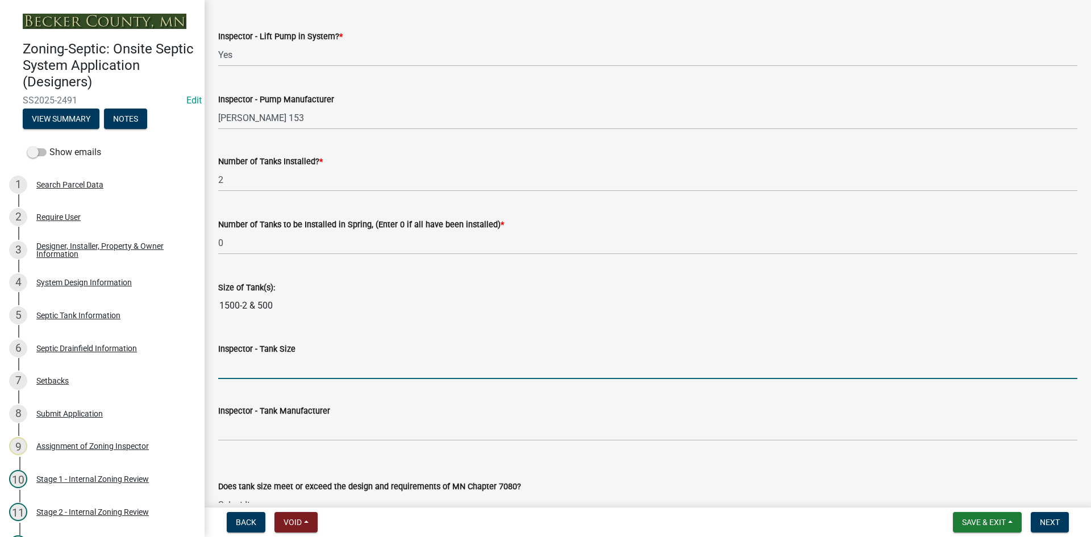
click at [257, 360] on input "Inspector - Tank Size" at bounding box center [647, 367] width 859 height 23
paste input "1500-2 & 500"
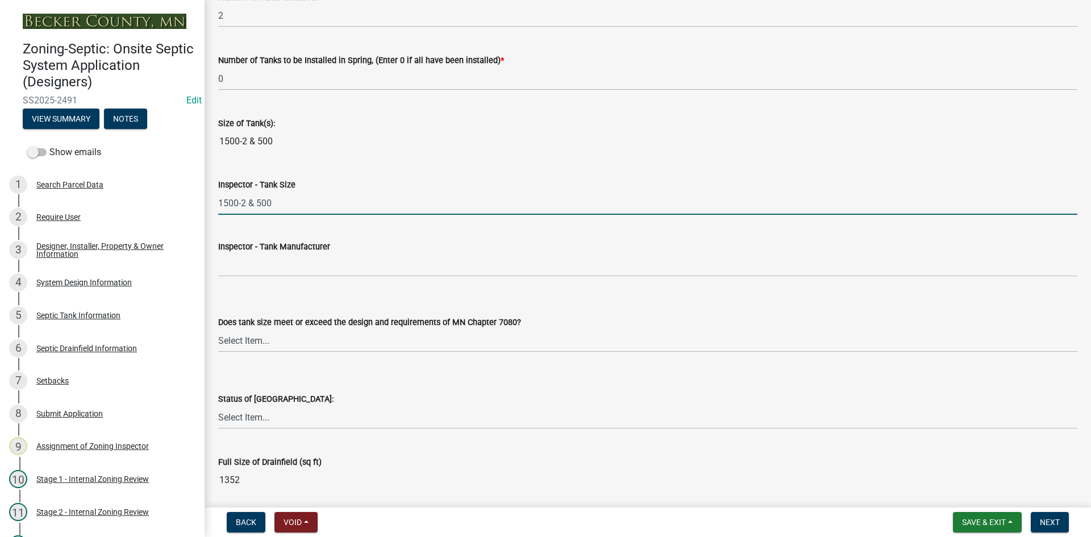
scroll to position [1421, 0]
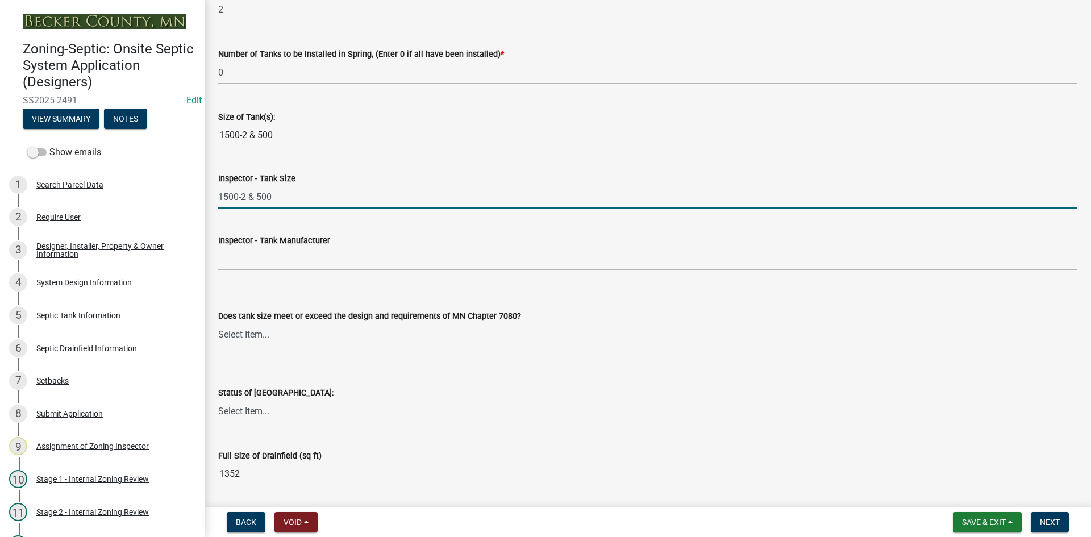
type input "1500-2 & 500"
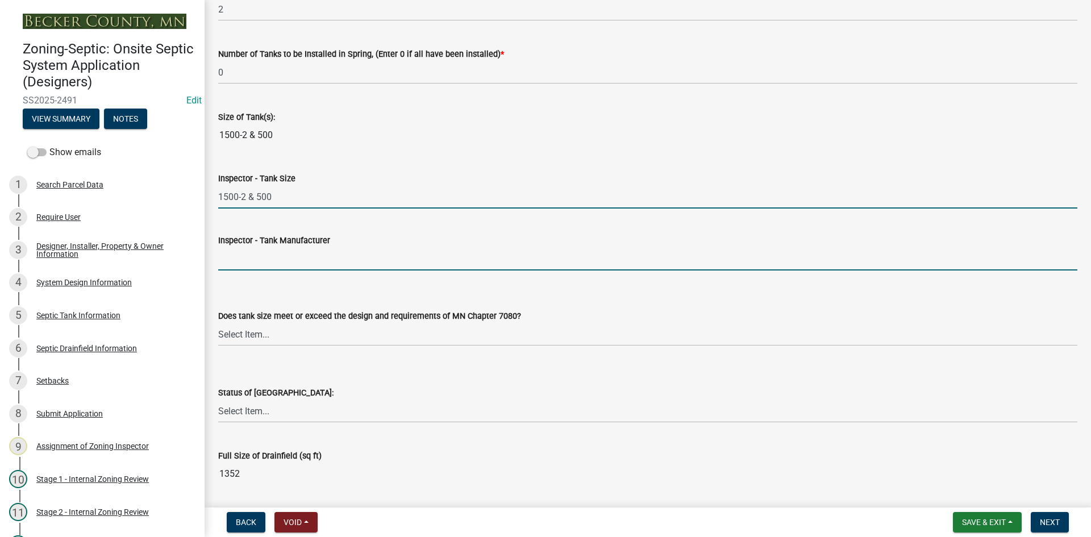
click at [238, 263] on input "Inspector - Tank Manufacturer" at bounding box center [647, 258] width 859 height 23
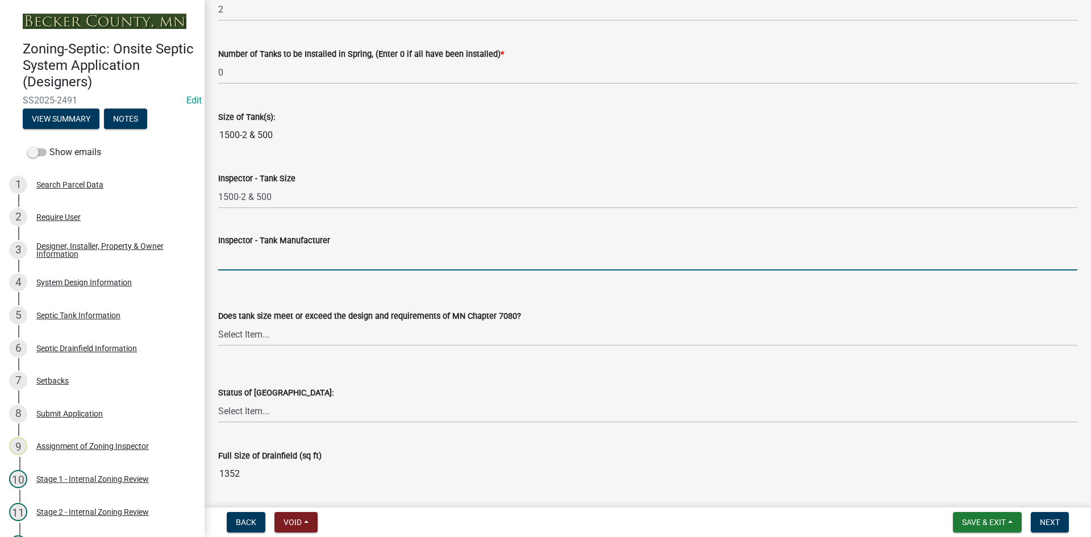
type input "Thelen"
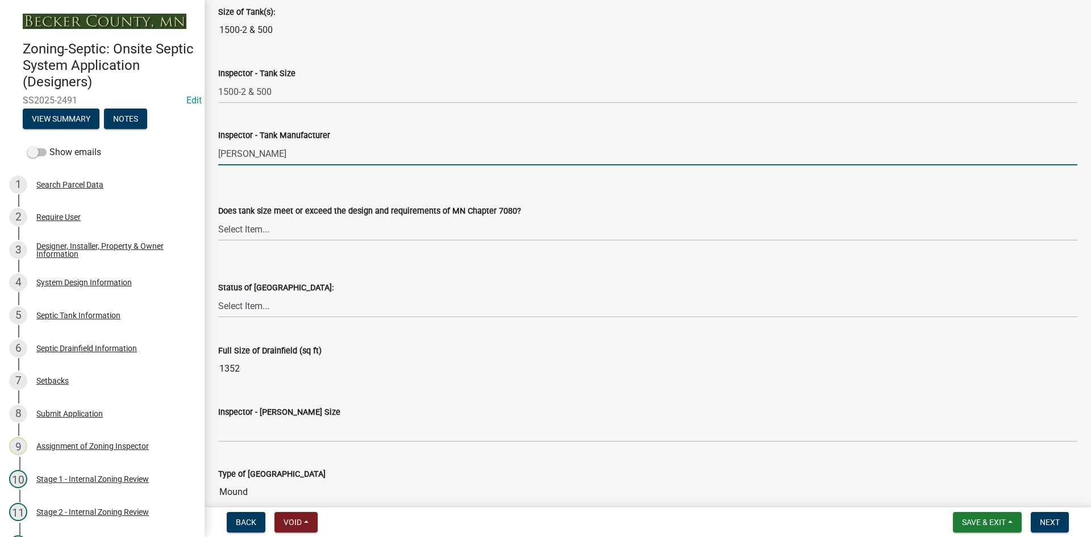
scroll to position [1535, 0]
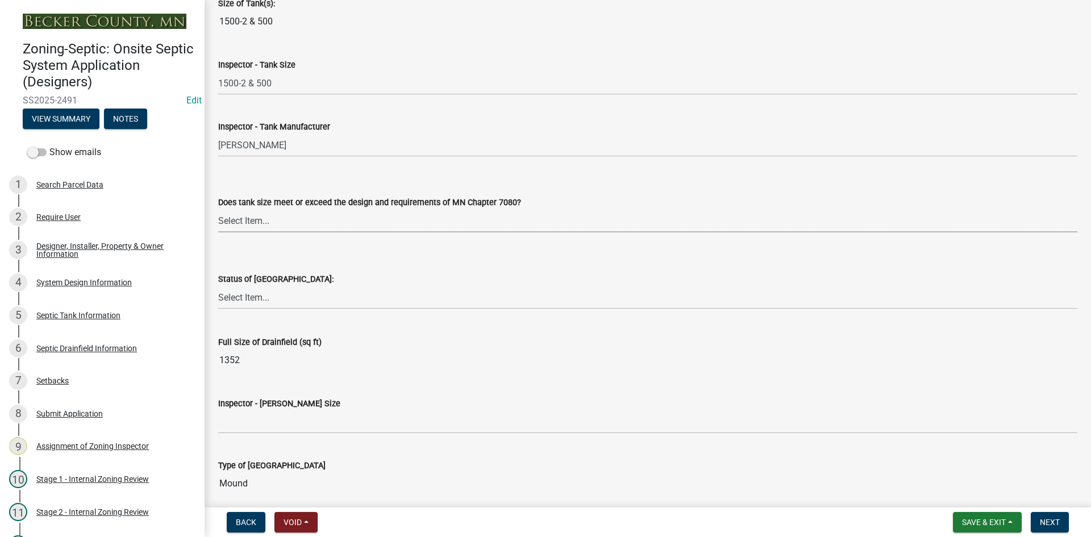
click at [255, 221] on select "Select Item... Yes No Existing" at bounding box center [647, 220] width 859 height 23
click at [218, 209] on select "Select Item... Yes No Existing" at bounding box center [647, 220] width 859 height 23
select select "f7794d6a-556a-43dc-97be-878f47e346d8"
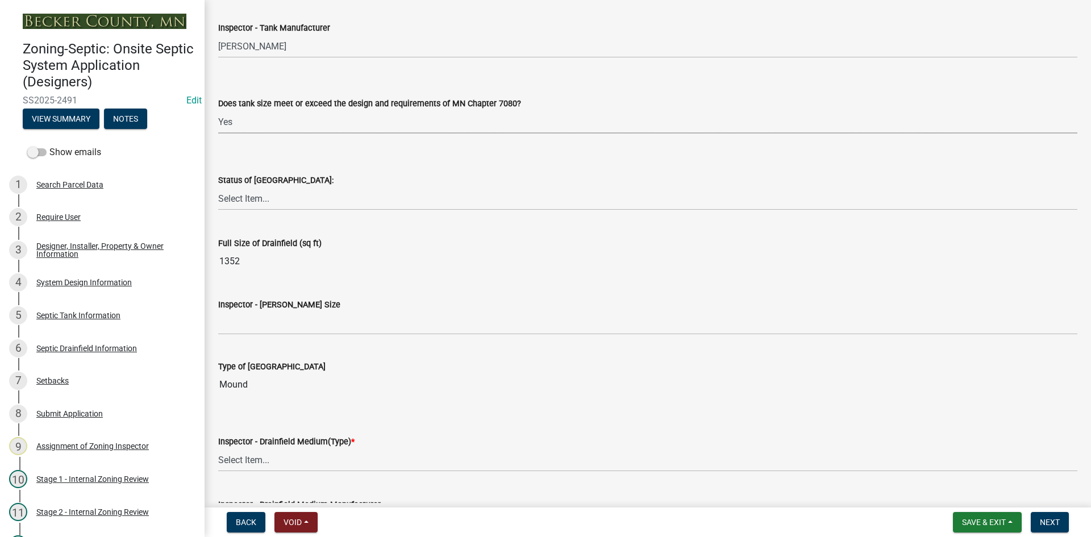
scroll to position [1648, 0]
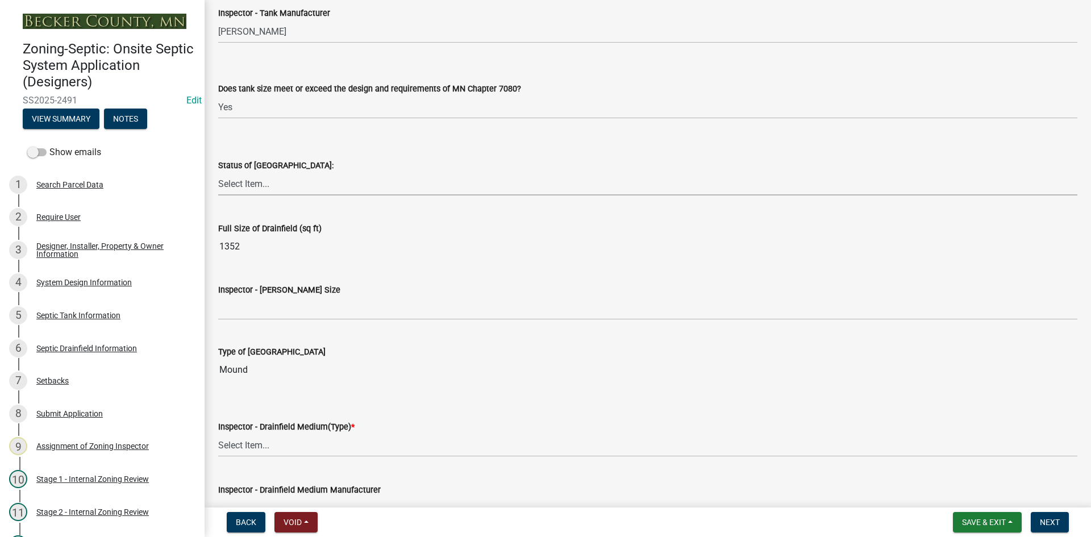
click at [240, 190] on select "Select Item... No Drainfield Drainfield Installed Drainfield to Be Installed in…" at bounding box center [647, 183] width 859 height 23
click at [218, 172] on select "Select Item... No Drainfield Drainfield Installed Drainfield to Be Installed in…" at bounding box center [647, 183] width 859 height 23
select select "9376207c-987b-4580-9786-4fe9435ab5e6"
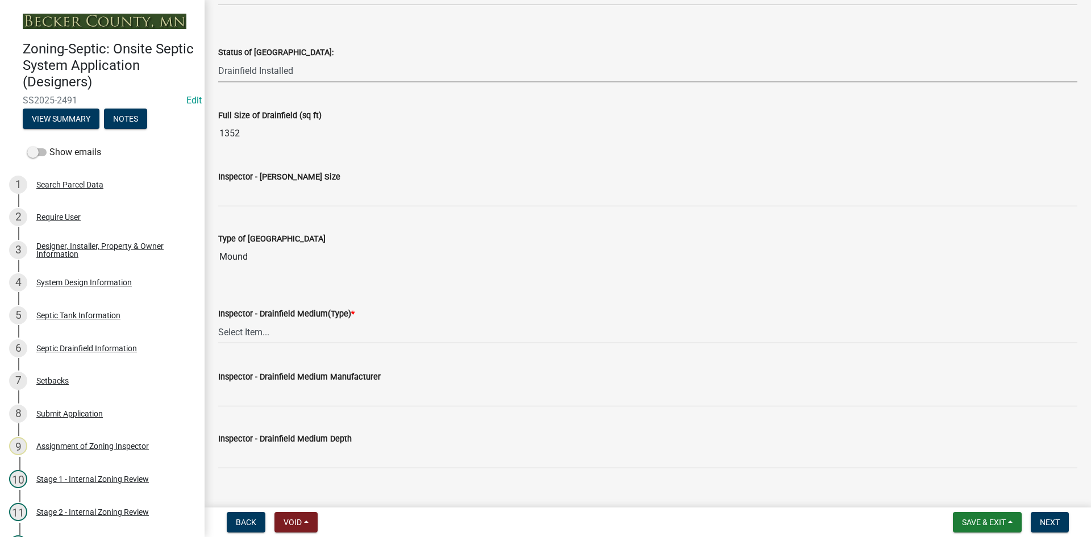
scroll to position [1762, 0]
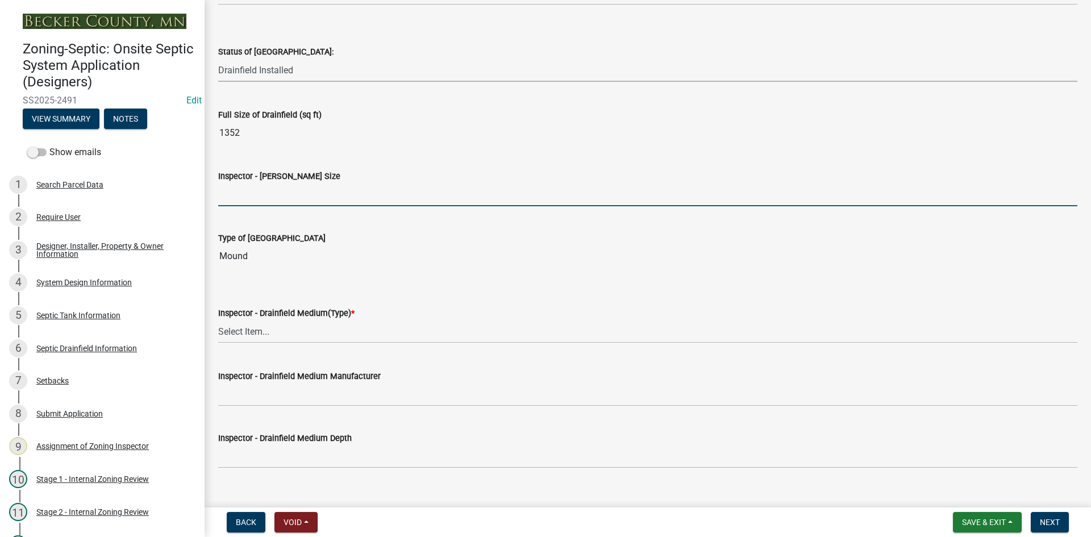
click at [244, 193] on input "Inspector - Drainfield Size" at bounding box center [647, 194] width 859 height 23
type input "10X50 ROCK BED"
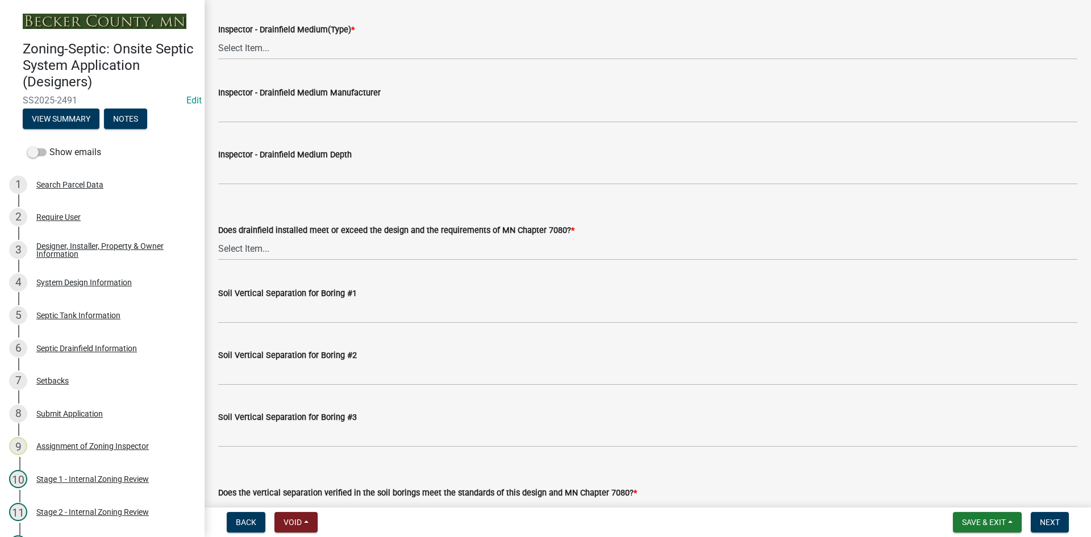
scroll to position [2046, 0]
click at [253, 48] on select "Select Item... Chamber Trench Rock Trench Gravelless Mound Pressure Bed Seepage…" at bounding box center [647, 47] width 859 height 23
click at [218, 36] on select "Select Item... Chamber Trench Rock Trench Gravelless Mound Pressure Bed Seepage…" at bounding box center [647, 47] width 859 height 23
select select "d0fc35b5-23a5-4a64-97d6-4937a1f9afff"
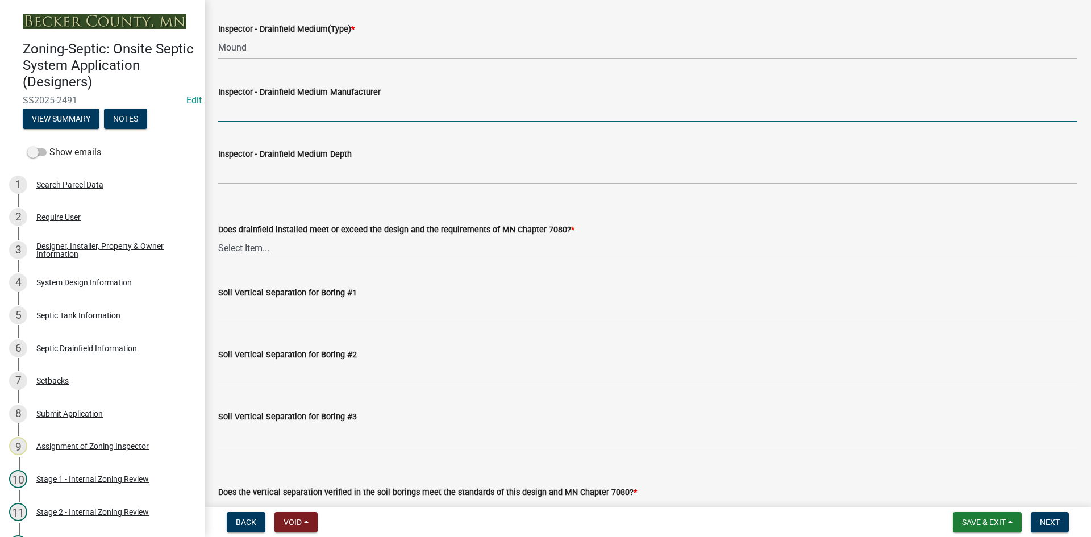
click at [263, 113] on input "Inspector - Drainfield Medium Manufacturer" at bounding box center [647, 110] width 859 height 23
type input "rock"
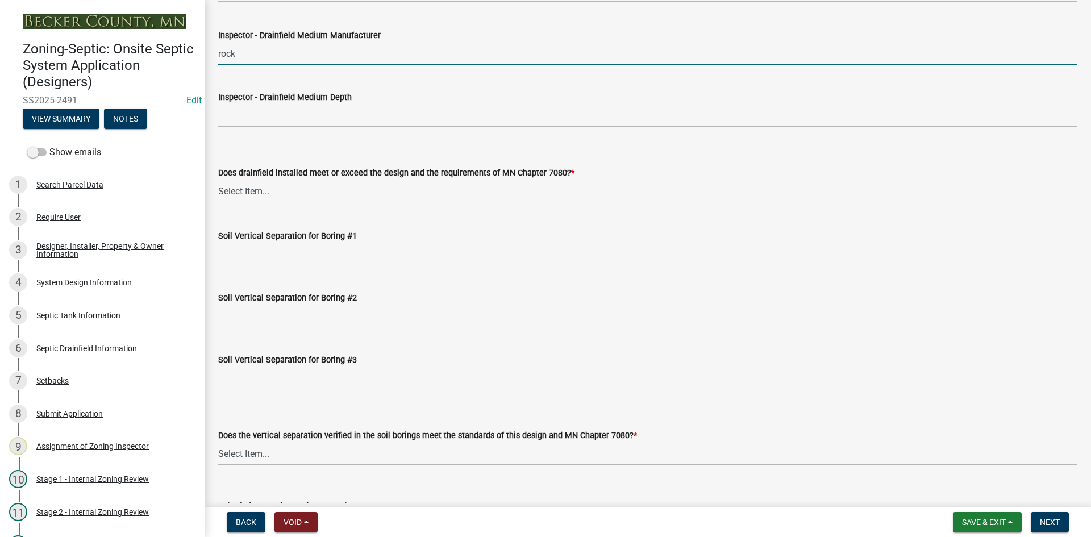
click at [251, 58] on input "rock" at bounding box center [647, 53] width 859 height 23
click at [247, 56] on input "rock" at bounding box center [647, 53] width 859 height 23
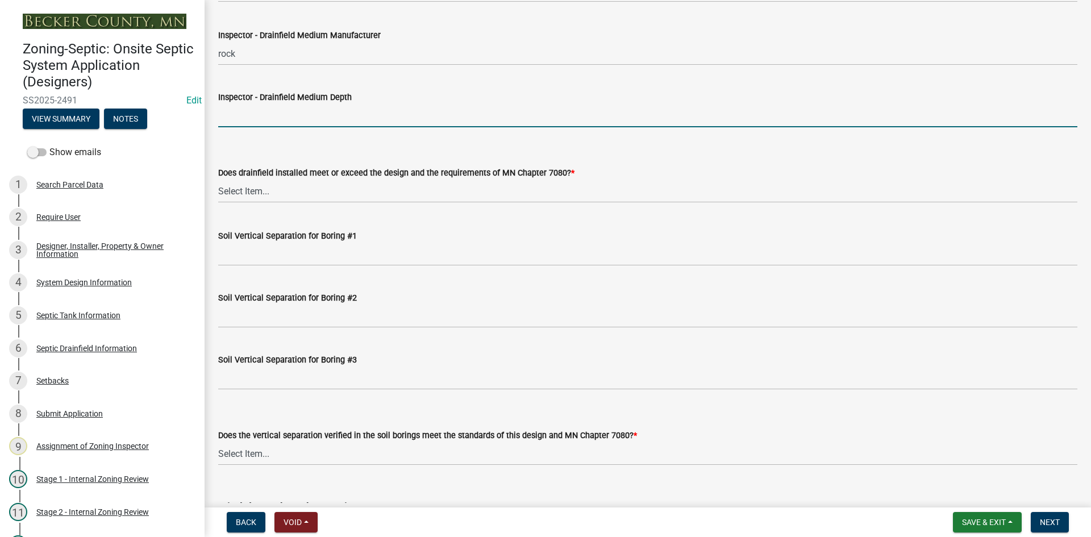
click at [251, 116] on input "Inspector - Drainfield Medium Depth" at bounding box center [647, 115] width 859 height 23
type input "10""
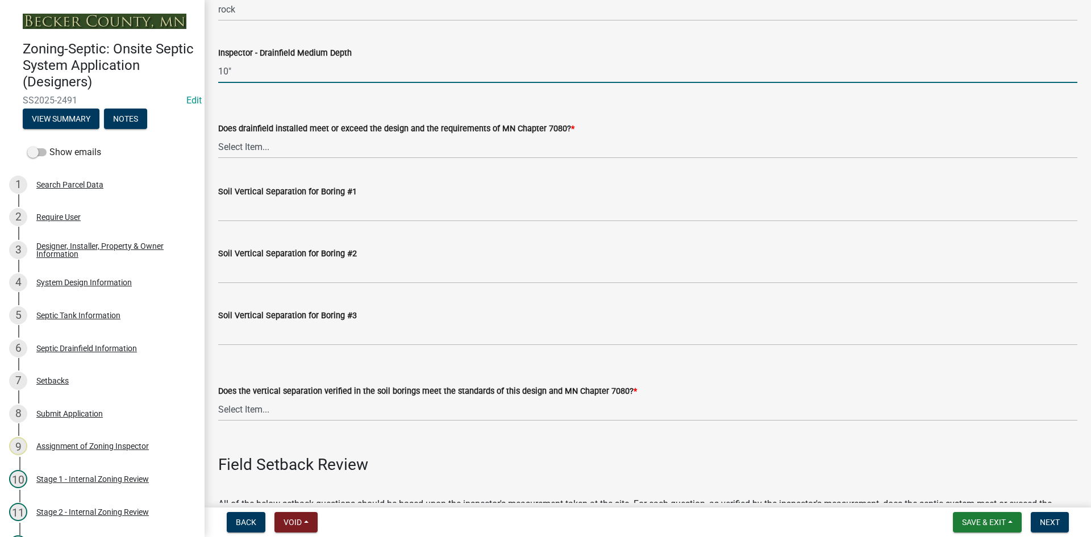
scroll to position [2217, 0]
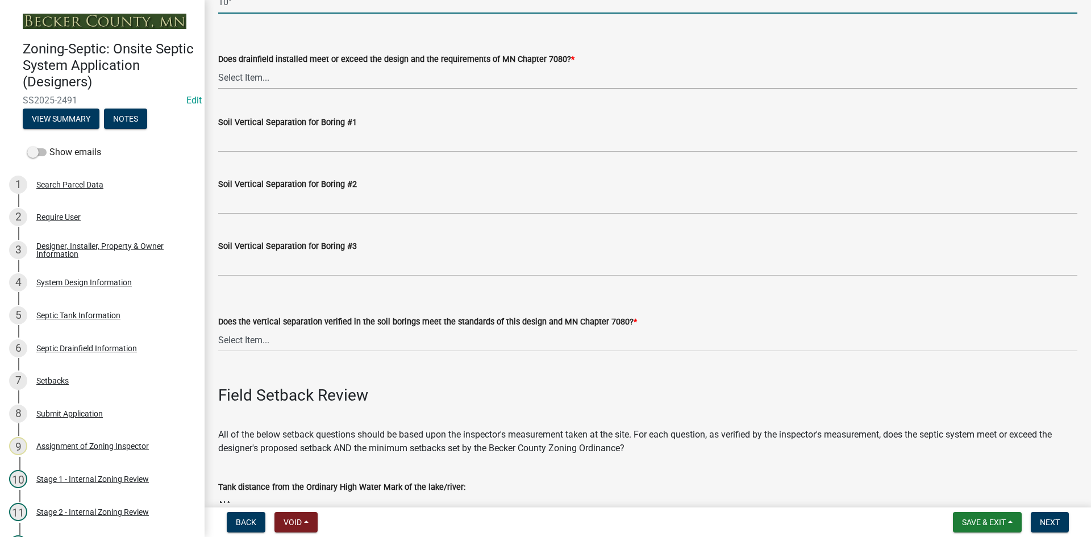
click at [250, 70] on select "Select Item... Yes No" at bounding box center [647, 77] width 859 height 23
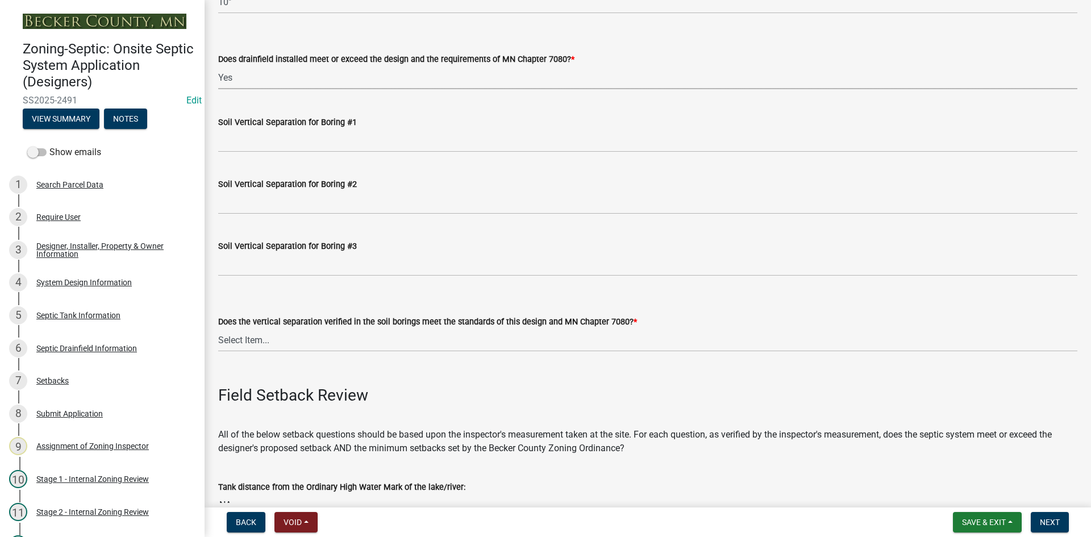
click at [218, 66] on select "Select Item... Yes No" at bounding box center [647, 77] width 859 height 23
select select "53e8394b-4ec8-472b-acba-27f64a4dcc6d"
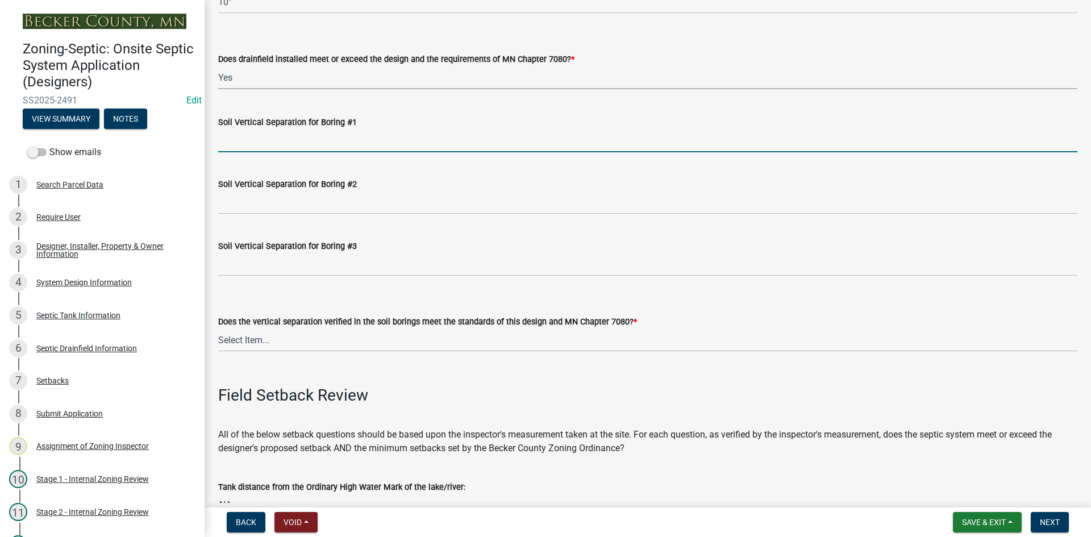
click at [255, 149] on input "Soil Vertical Separation for Boring #1" at bounding box center [647, 140] width 859 height 23
type input "SEE ATTACHED"
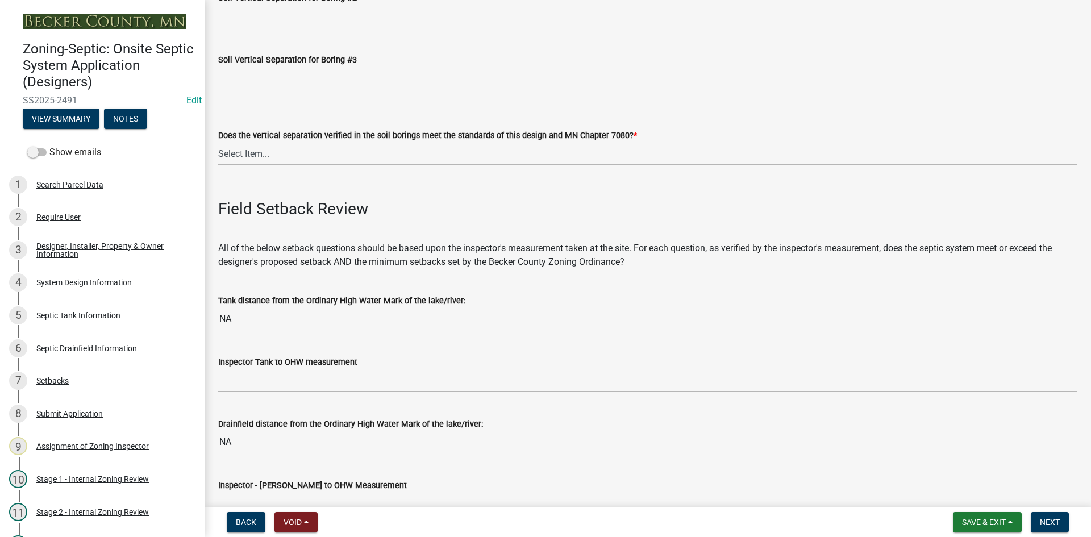
scroll to position [2444, 0]
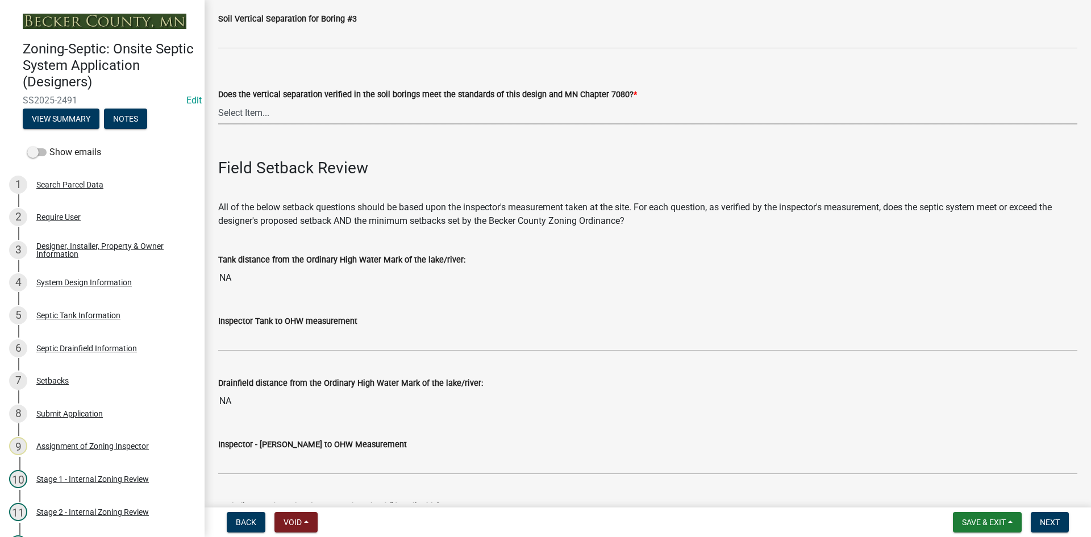
click at [247, 110] on select "Select Item... Yes No" at bounding box center [647, 112] width 859 height 23
click at [218, 101] on select "Select Item... Yes No" at bounding box center [647, 112] width 859 height 23
select select "eedfbf44-dce3-4c21-89bd-6d851115dab7"
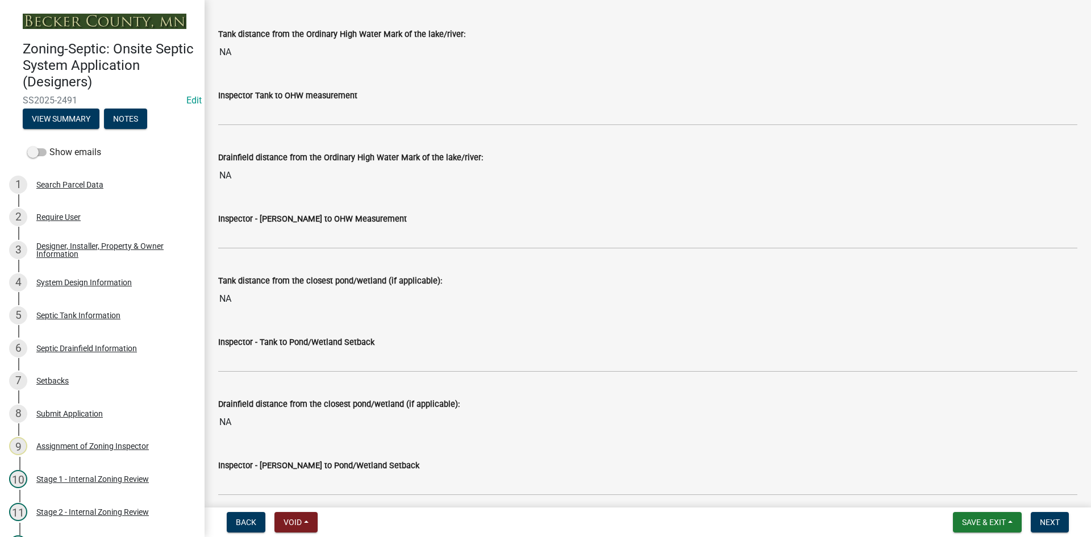
scroll to position [2671, 0]
click at [239, 126] on wm-data-entity-input "Inspector Tank to OHW measurement" at bounding box center [647, 102] width 859 height 62
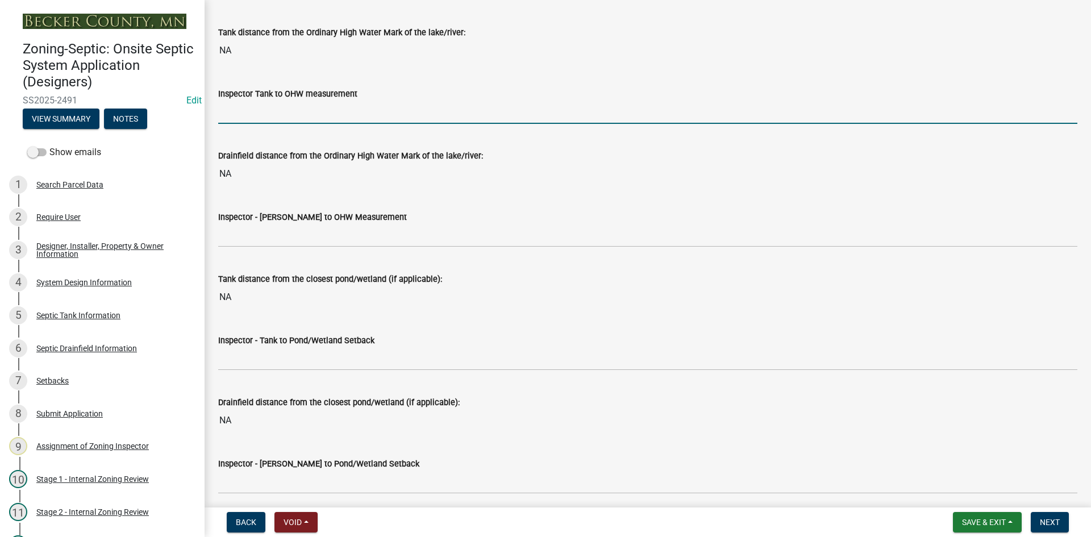
click at [241, 120] on input "Inspector Tank to OHW measurement" at bounding box center [647, 112] width 859 height 23
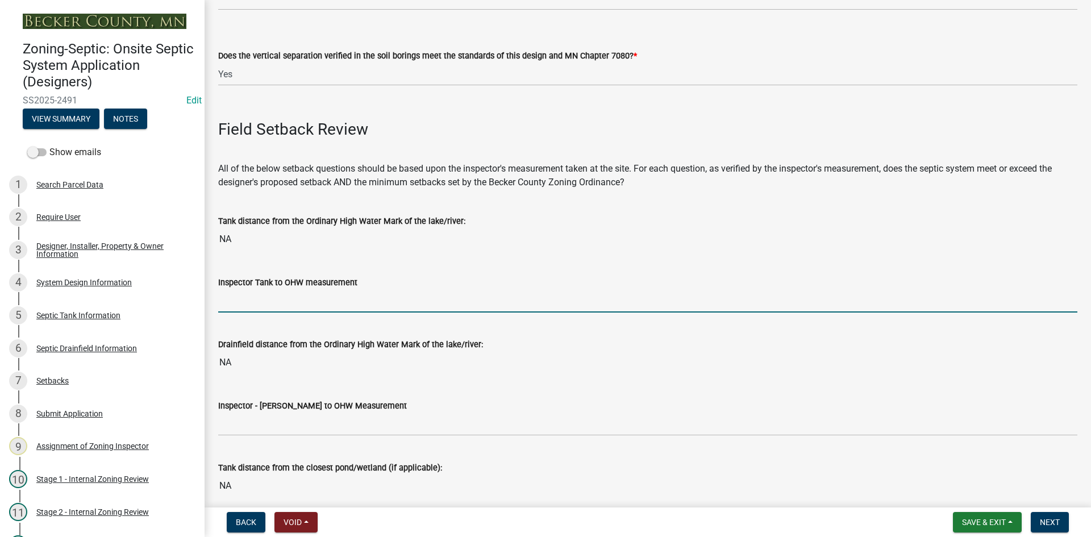
scroll to position [2501, 0]
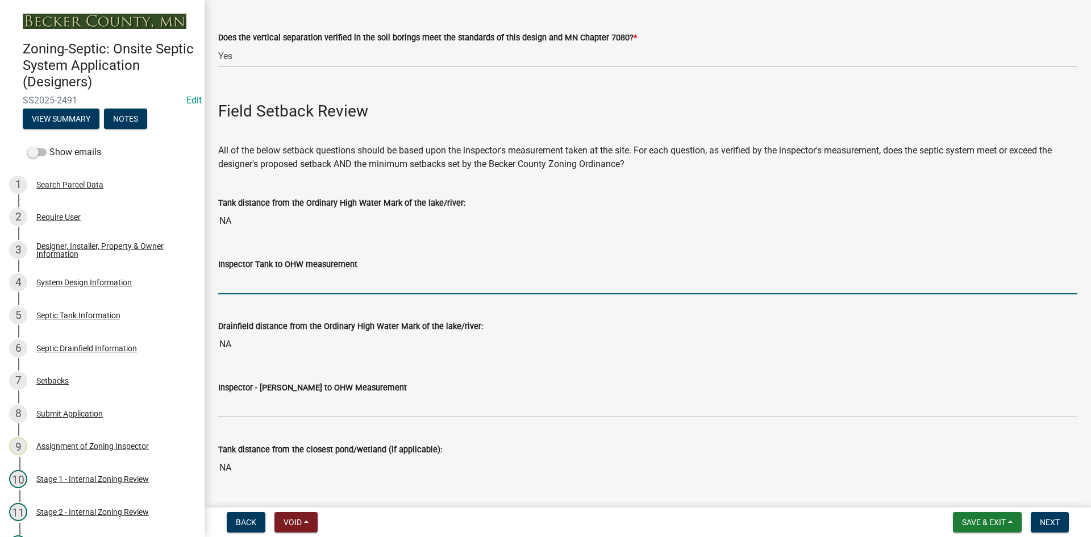
type input "NA"
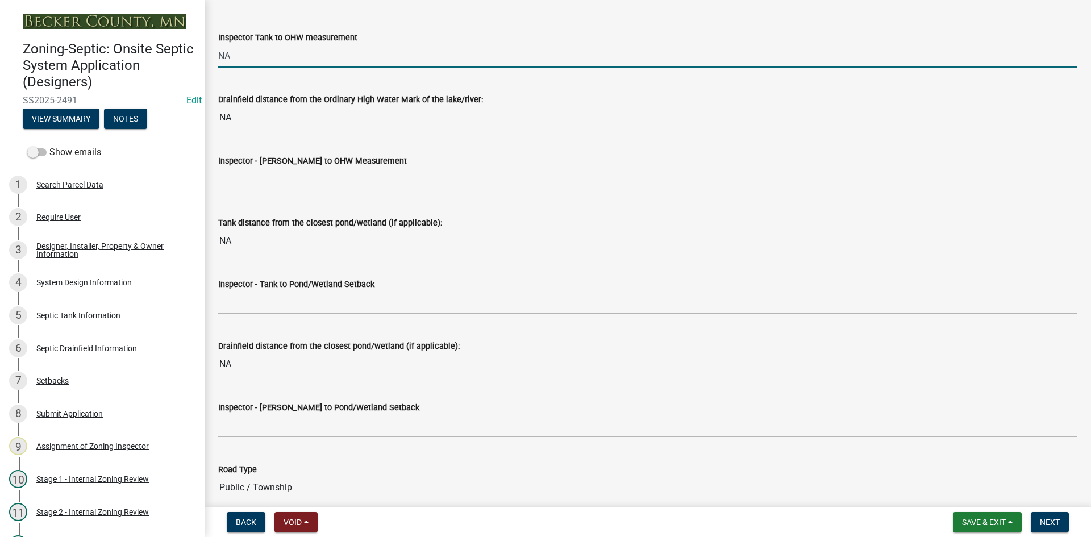
scroll to position [2728, 0]
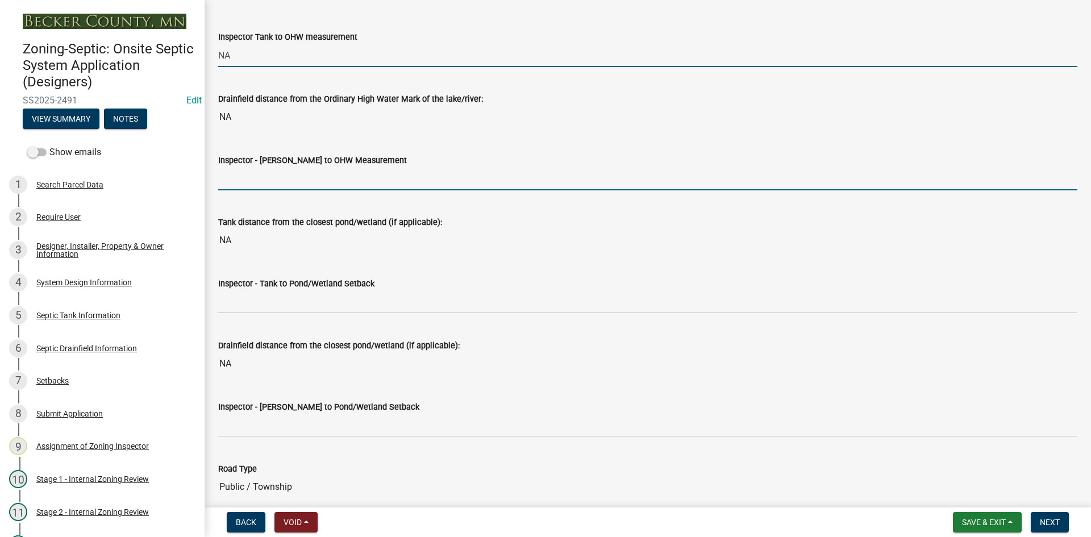
click at [238, 184] on input "Inspector - Drainfield to OHW Measurement" at bounding box center [647, 178] width 859 height 23
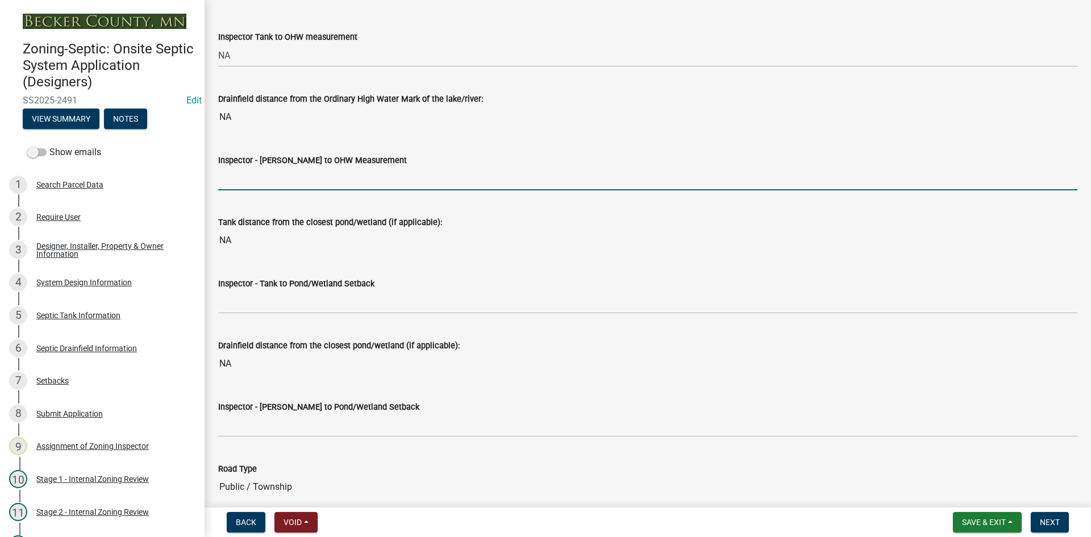
type input "NA"
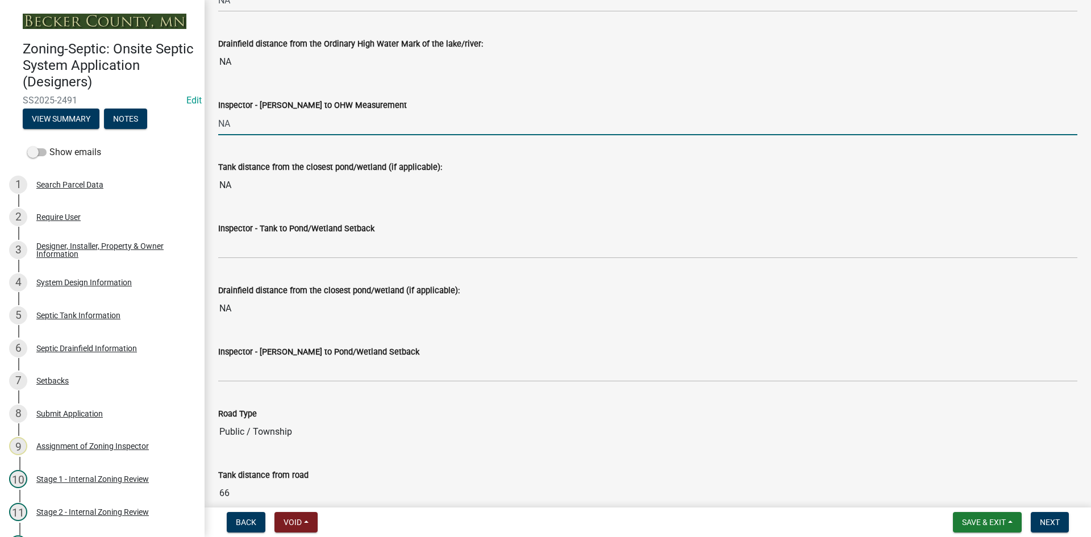
scroll to position [2899, 0]
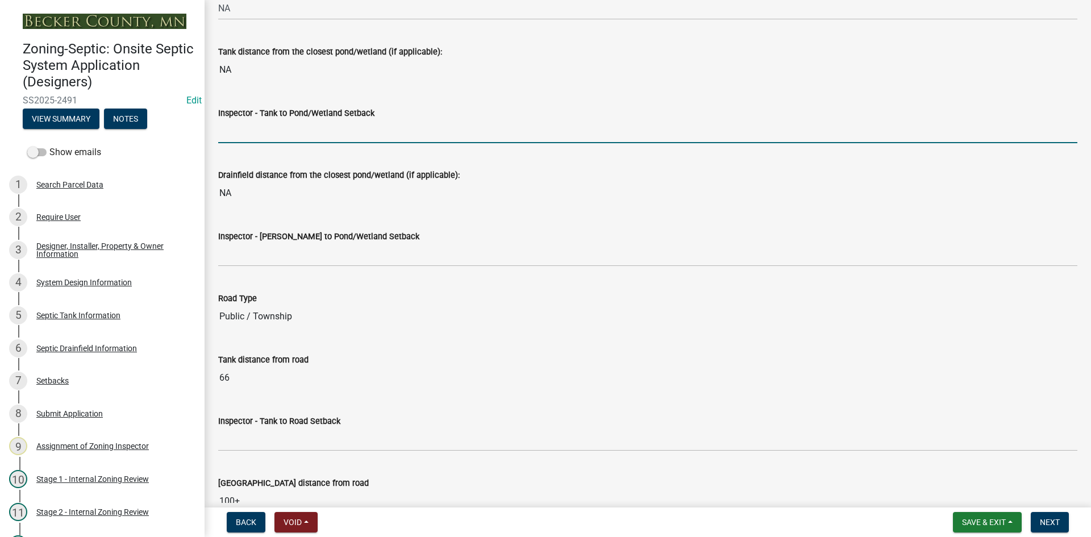
click at [257, 135] on input "Inspector - Tank to Pond/Wetland Setback" at bounding box center [647, 131] width 859 height 23
type input "NA"
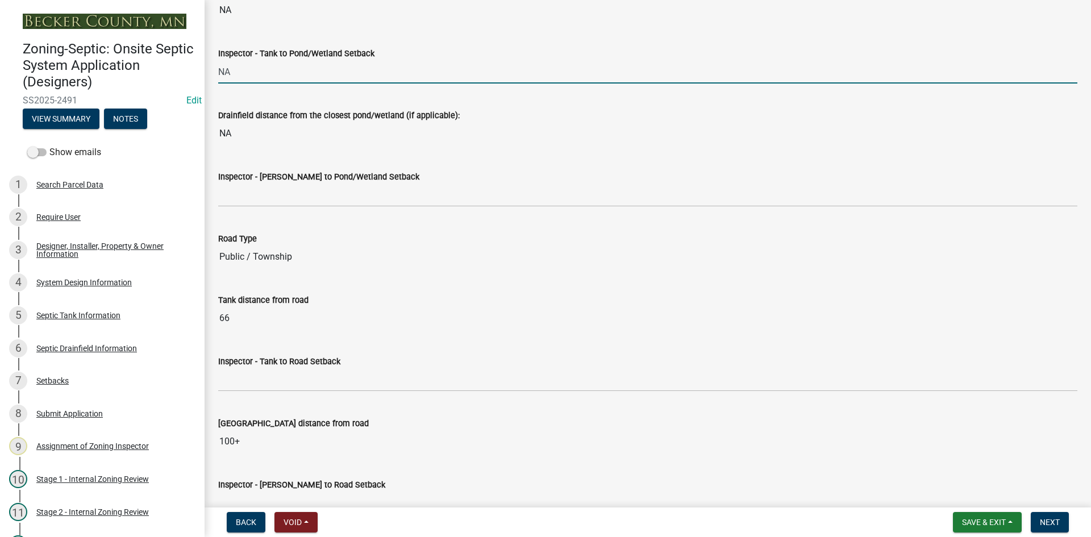
scroll to position [3012, 0]
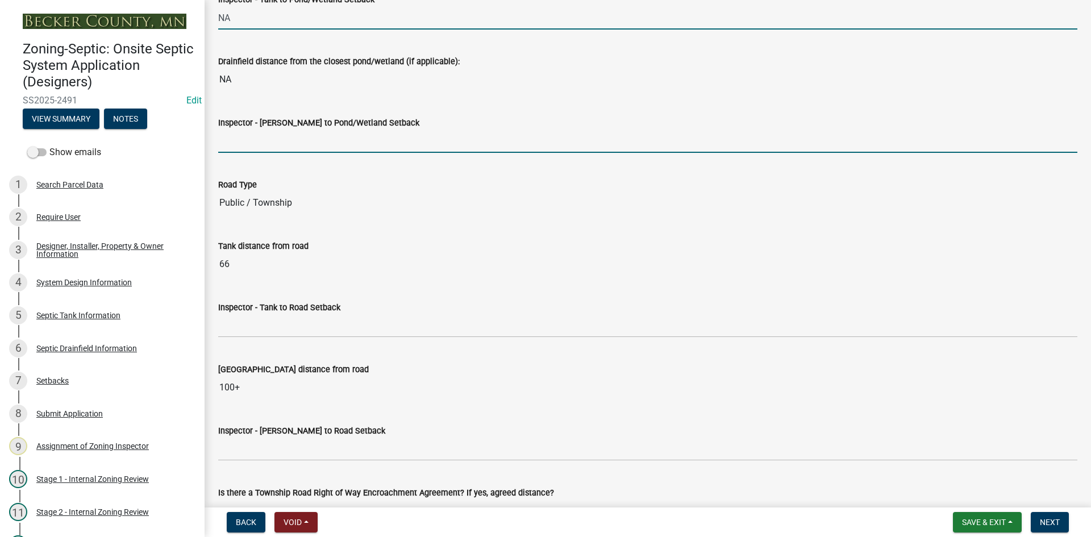
click at [295, 140] on input "Inspector - Drainfield to Pond/Wetland Setback" at bounding box center [647, 141] width 859 height 23
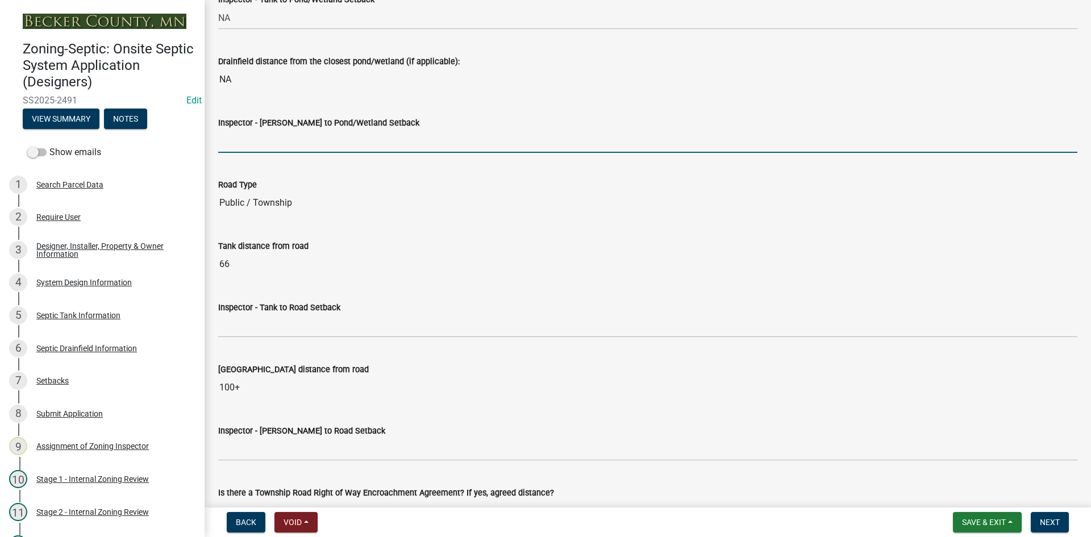
type input "NA"
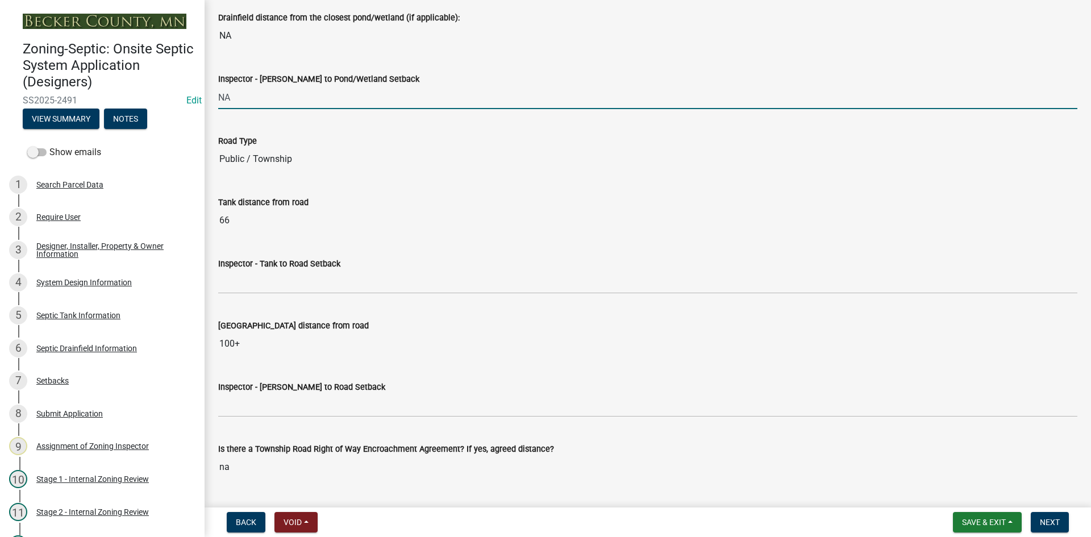
scroll to position [3069, 0]
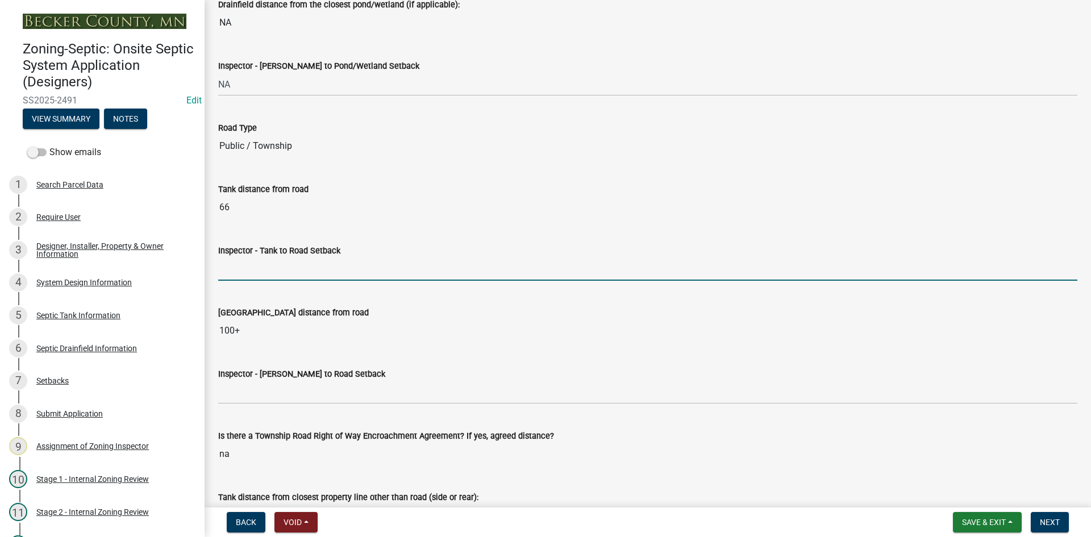
click at [250, 268] on input "Inspector - Tank to Road Setback" at bounding box center [647, 268] width 859 height 23
type input "10+"
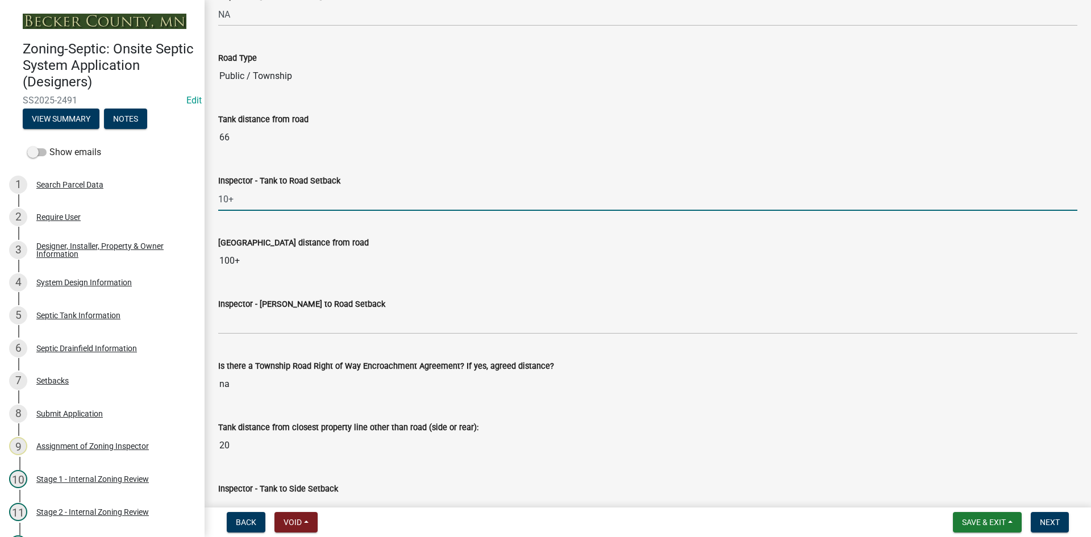
scroll to position [3240, 0]
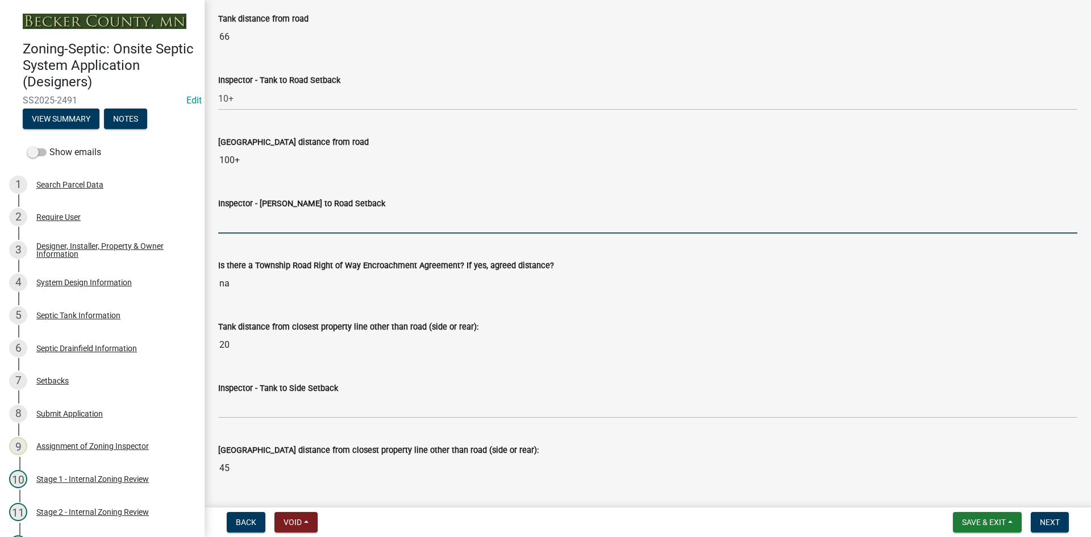
click at [240, 219] on input "Inspector - Drainfield to Road Setback" at bounding box center [647, 221] width 859 height 23
type input "10+"
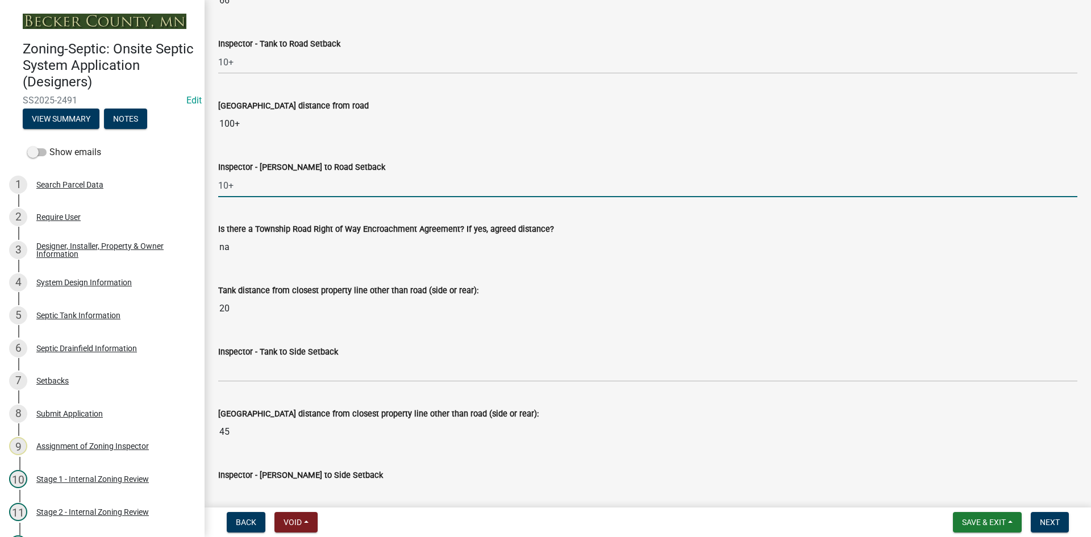
scroll to position [3410, 0]
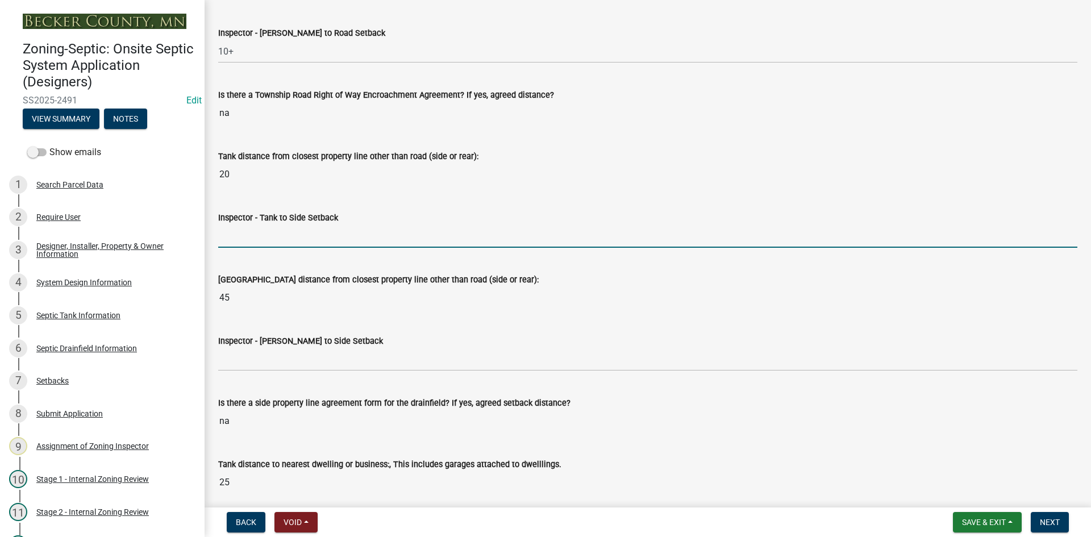
click at [242, 242] on input "Inspector - Tank to Side Setback" at bounding box center [647, 236] width 859 height 23
type input "10"
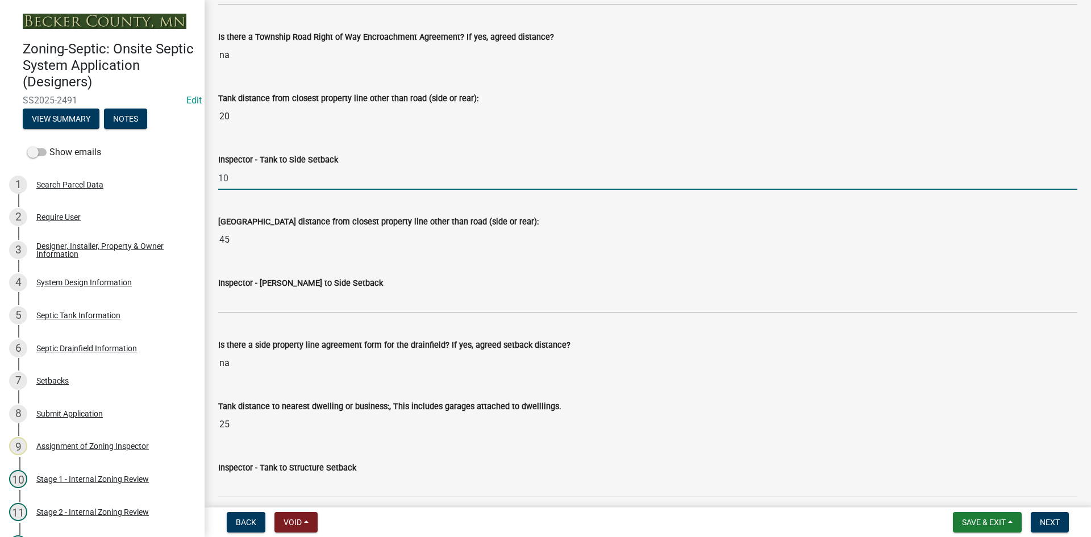
scroll to position [3524, 0]
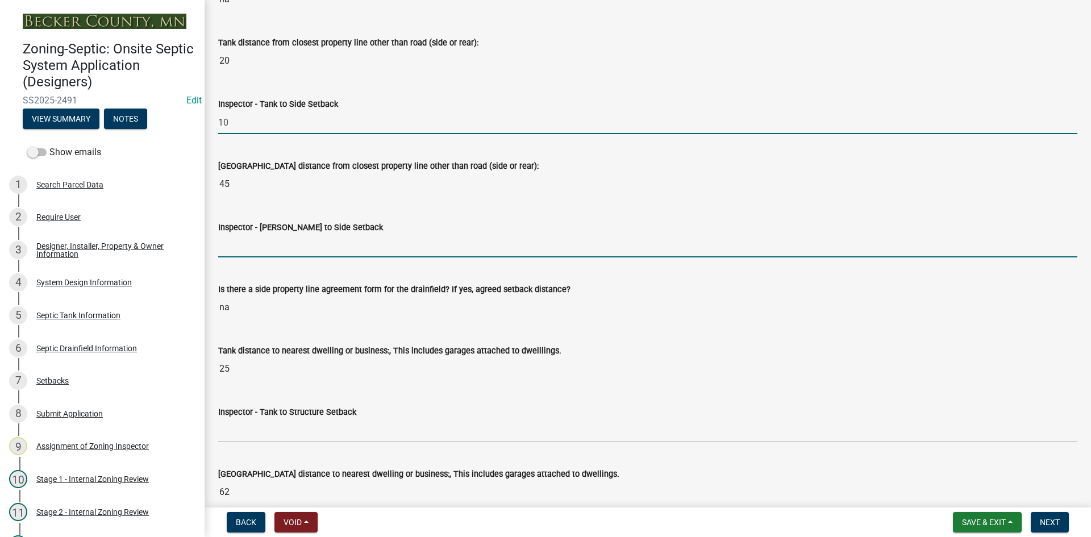
click at [273, 247] on input "Inspector - Drainfield to Side Setback" at bounding box center [647, 245] width 859 height 23
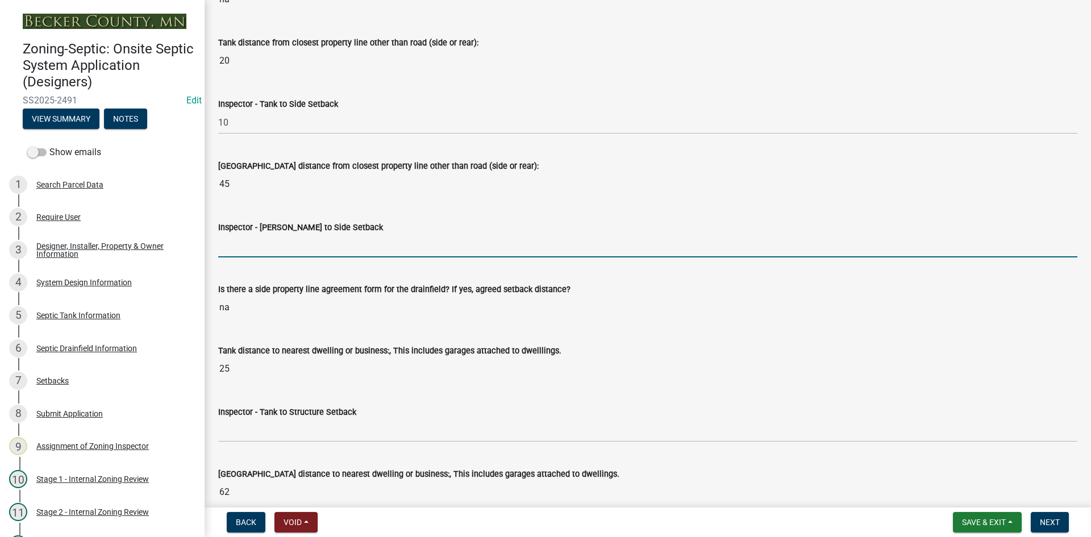
type input "10"
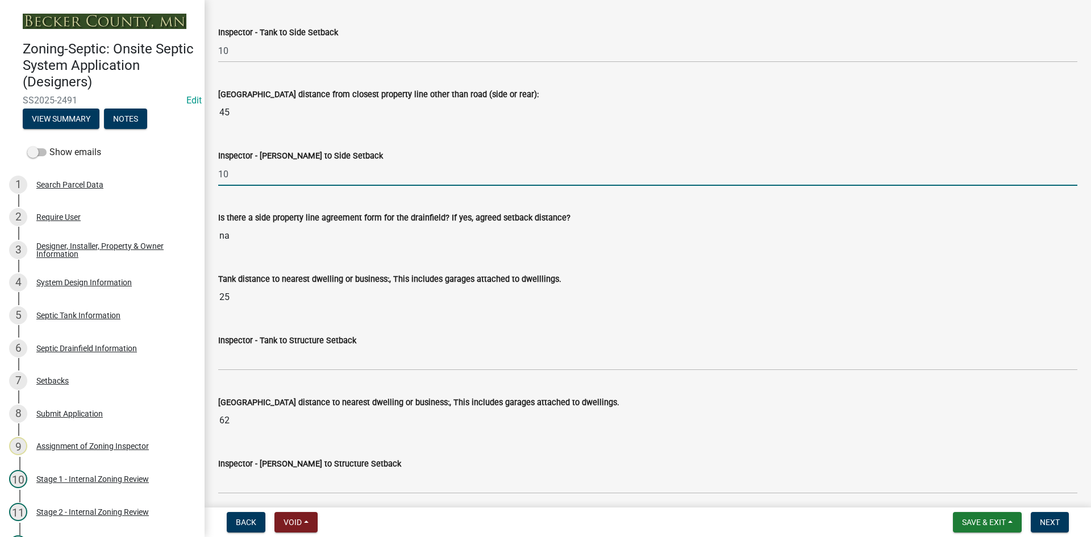
scroll to position [3694, 0]
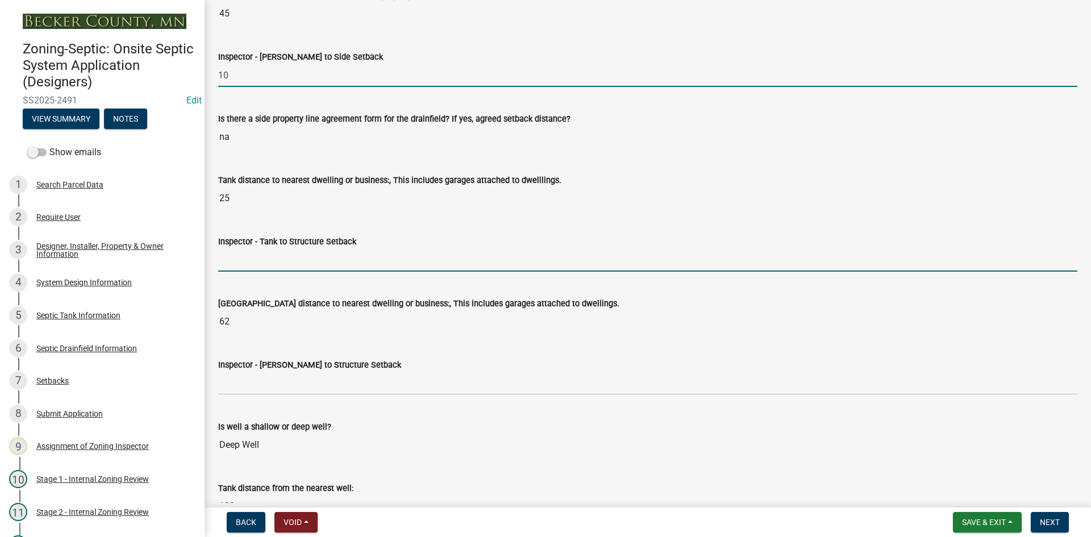
click at [250, 260] on input "Inspector - Tank to Structure Setback" at bounding box center [647, 259] width 859 height 23
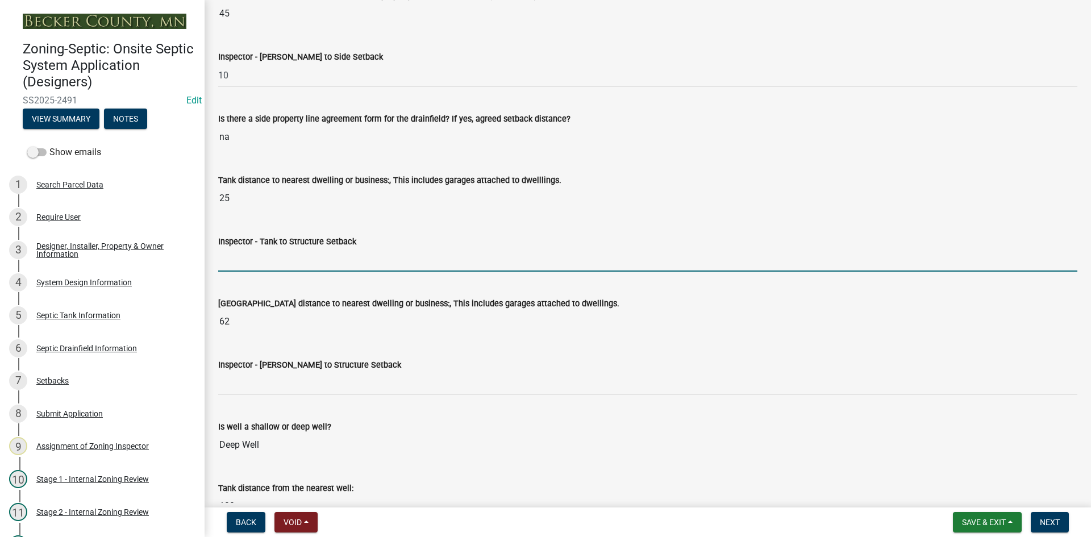
type input "10"
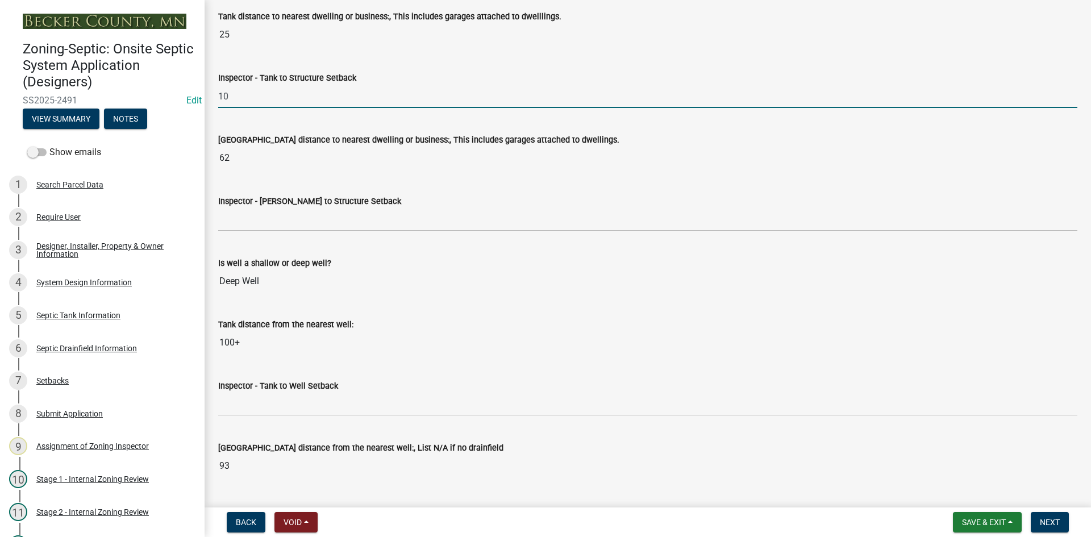
scroll to position [3865, 0]
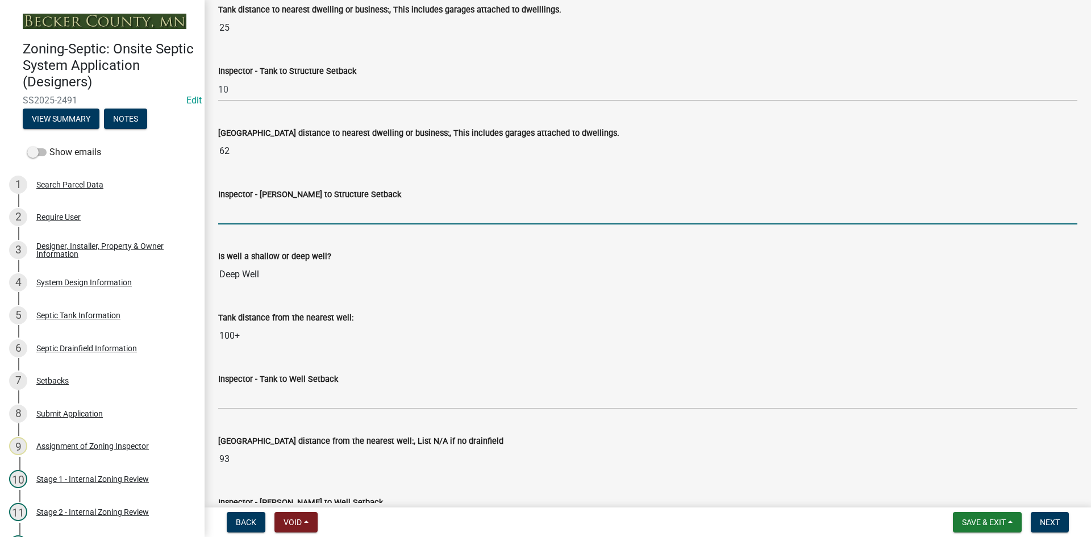
drag, startPoint x: 234, startPoint y: 210, endPoint x: 256, endPoint y: 215, distance: 22.3
click at [235, 209] on input "Inspector - Drainfield to Structure Setback" at bounding box center [647, 212] width 859 height 23
type input "20"
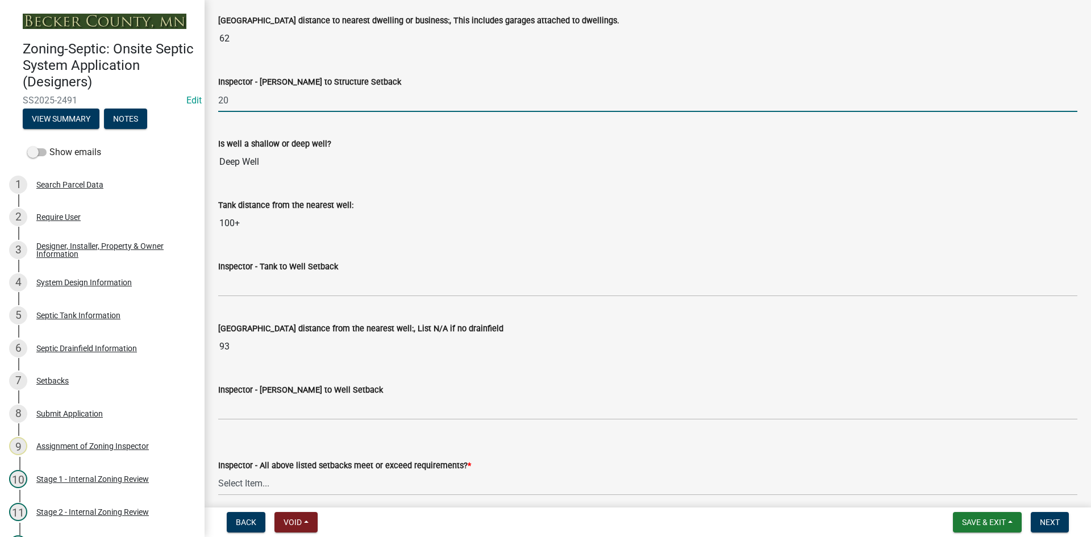
scroll to position [3979, 0]
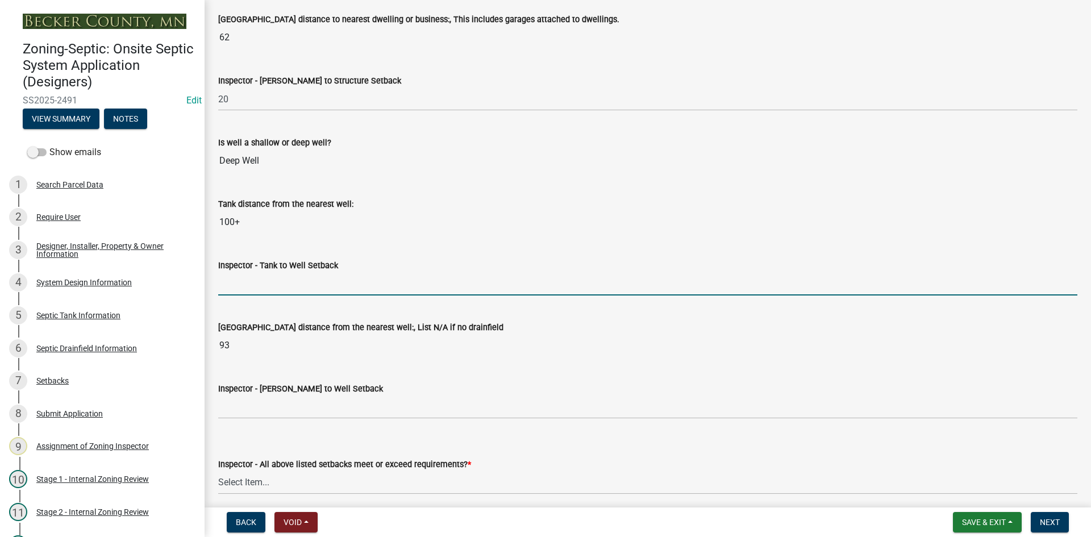
click at [233, 279] on input "Inspector - Tank to Well Setback" at bounding box center [647, 283] width 859 height 23
type input "50+"
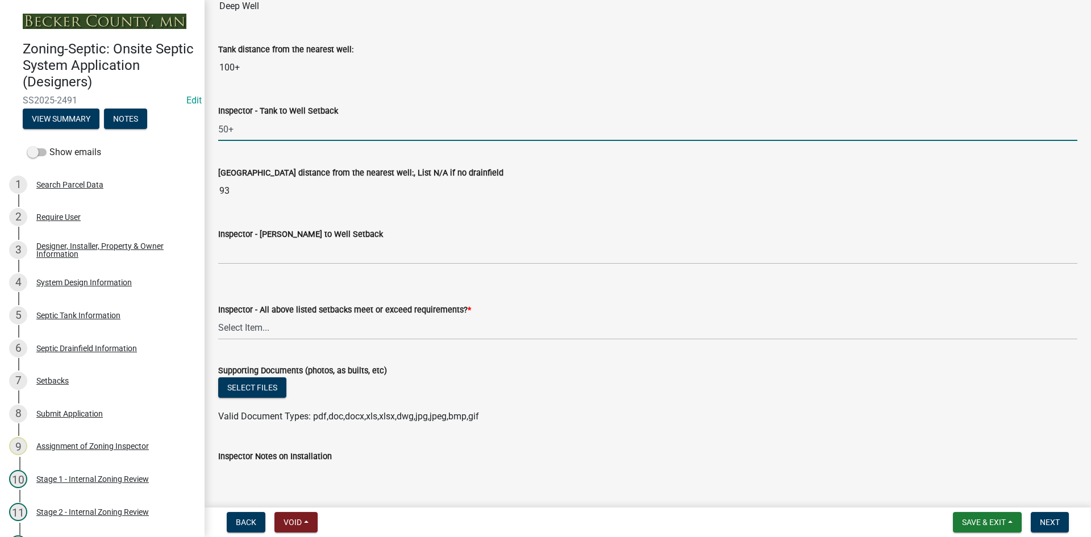
scroll to position [4149, 0]
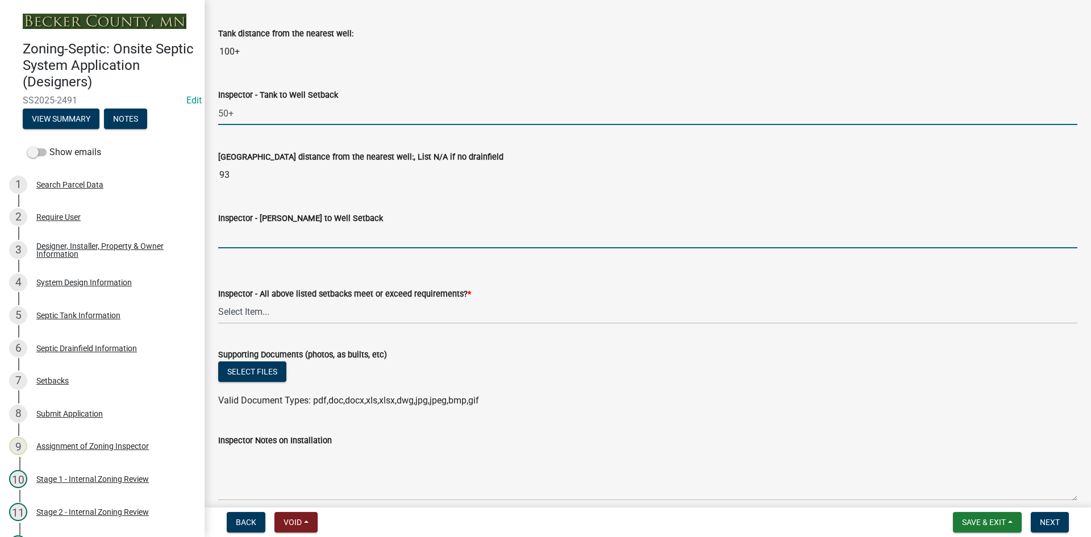
click at [243, 242] on input "Inspector - Drainfield to Well Setback" at bounding box center [647, 236] width 859 height 23
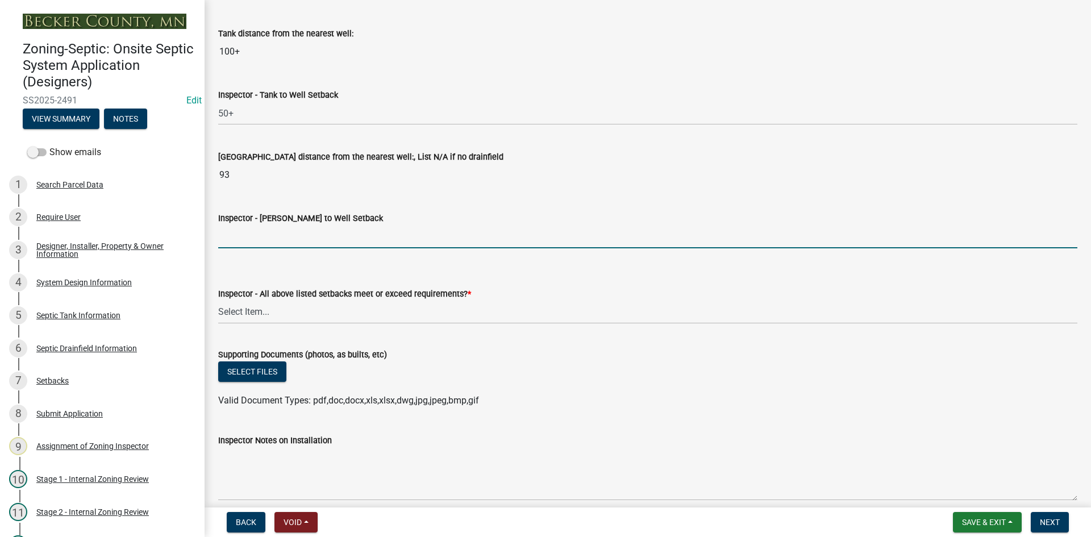
type input "50+"
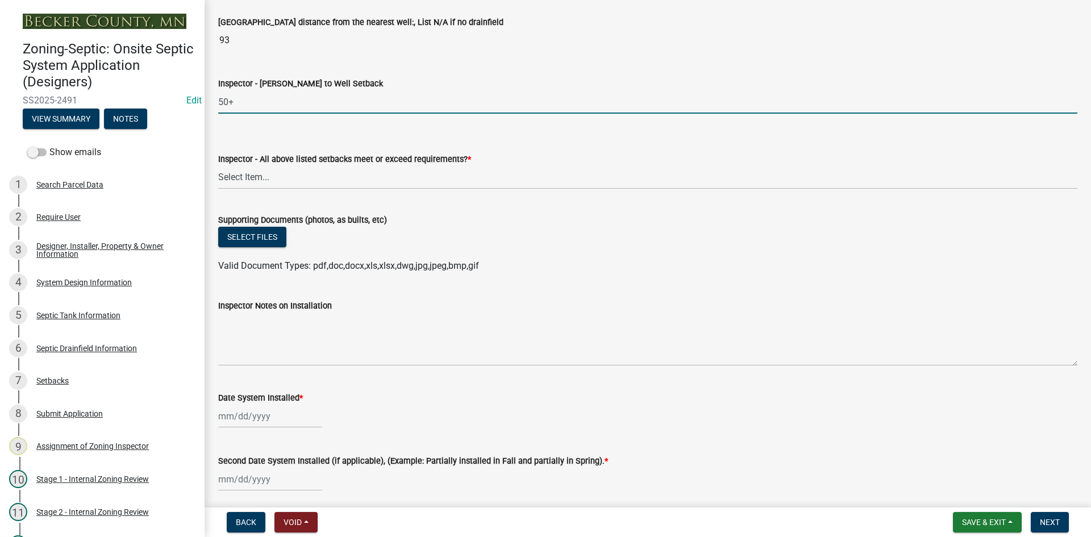
scroll to position [4320, 0]
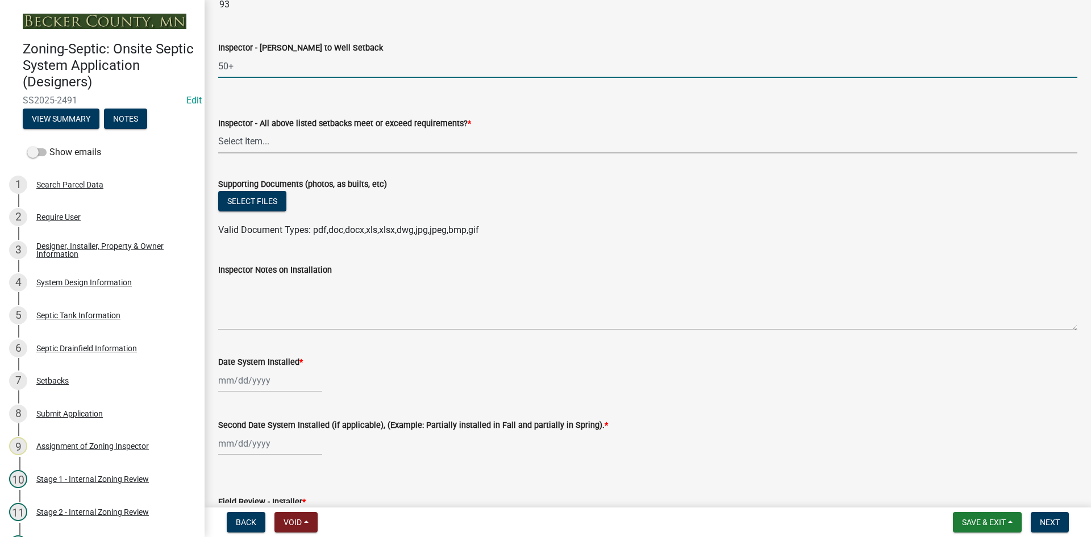
click at [254, 142] on select "Select Item... Yes No" at bounding box center [647, 141] width 859 height 23
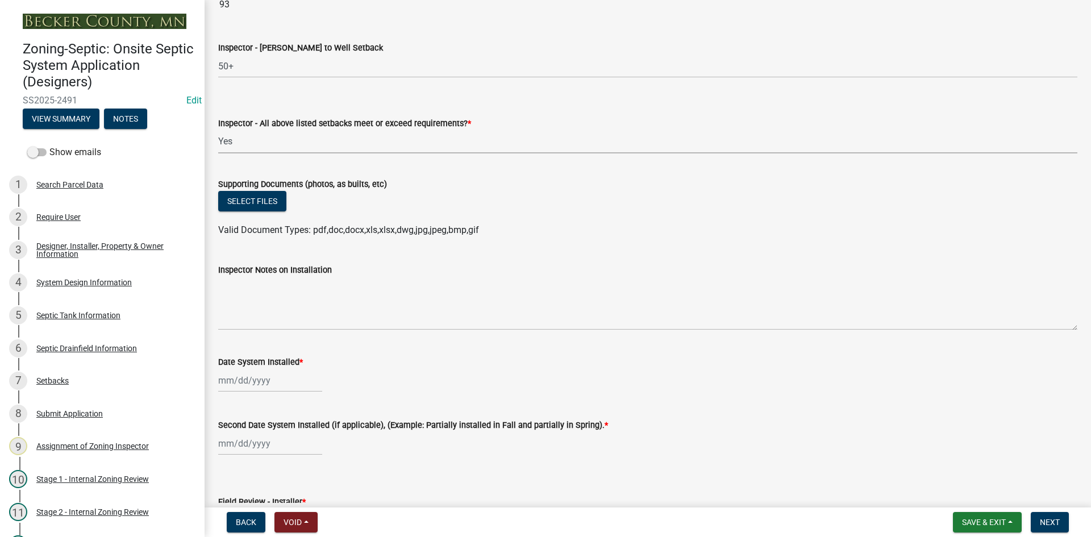
click at [218, 130] on select "Select Item... Yes No" at bounding box center [647, 141] width 859 height 23
select select "adfa1390-1443-4b8a-94eb-9b7f601f4679"
click at [250, 195] on button "Select files" at bounding box center [252, 201] width 68 height 20
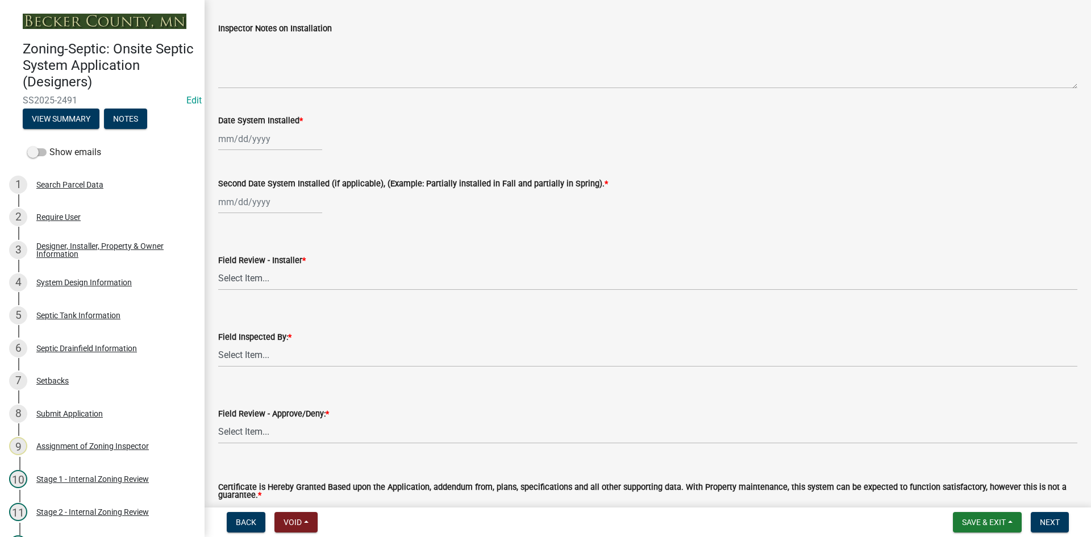
scroll to position [4604, 0]
click at [281, 137] on div at bounding box center [270, 137] width 104 height 23
select select "9"
select select "2025"
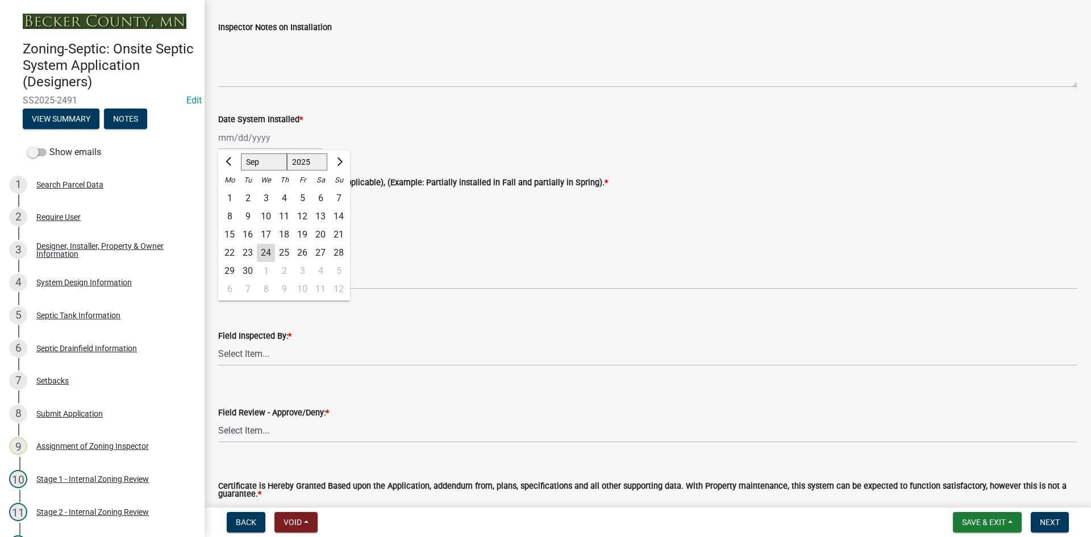
click at [302, 236] on div "19" at bounding box center [302, 235] width 18 height 18
type input "[DATE]"
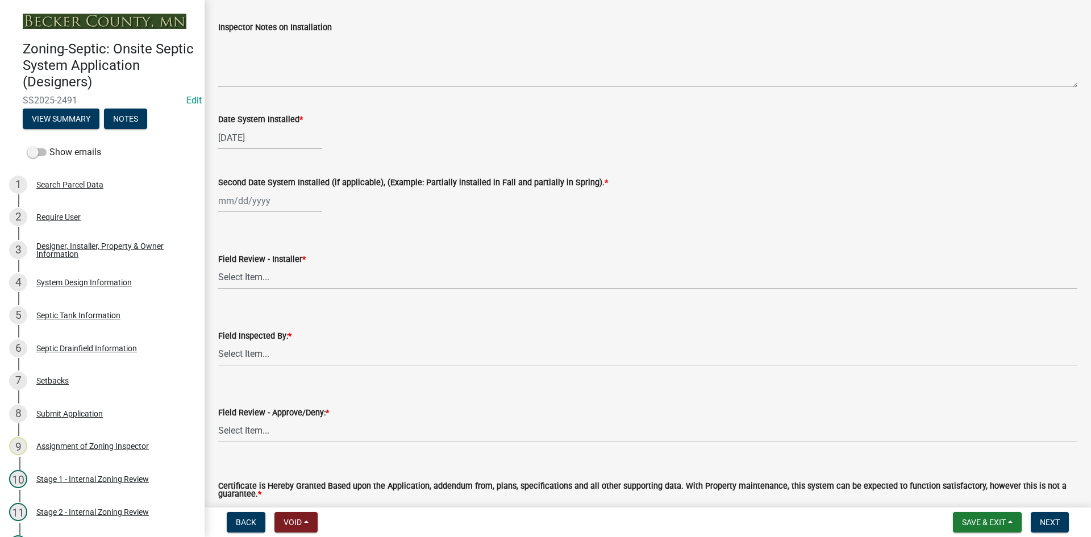
select select "9"
select select "2025"
click at [276, 204] on div "Jan Feb Mar Apr May Jun Jul Aug Sep Oct Nov Dec 1525 1526 1527 1528 1529 1530 1…" at bounding box center [270, 200] width 104 height 23
click at [300, 298] on div "19" at bounding box center [302, 298] width 18 height 18
type input "[DATE]"
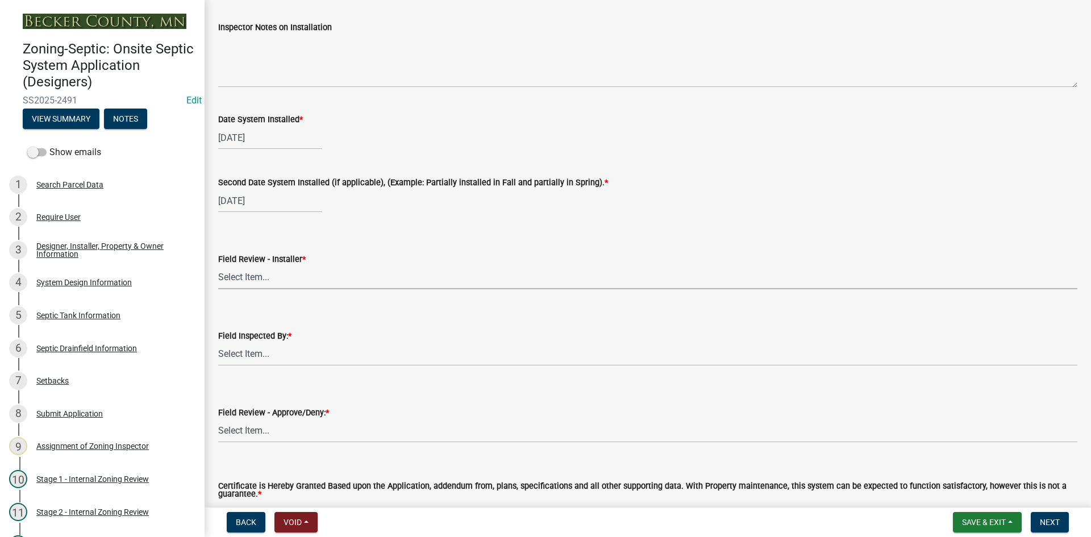
click at [280, 282] on select "Select Item... OTHER – Not listed (please add in next field and we will add to …" at bounding box center [647, 277] width 859 height 23
click at [218, 266] on select "Select Item... OTHER – Not listed (please add in next field and we will add to …" at bounding box center [647, 277] width 859 height 23
select select "2a44f197-10cb-47bb-822e-753e77a3b990"
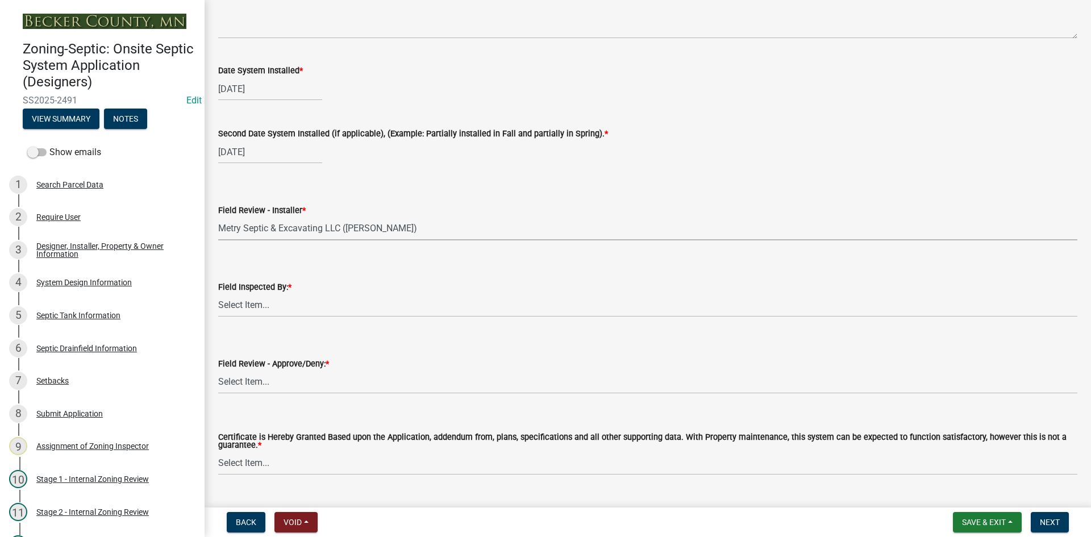
scroll to position [4743, 0]
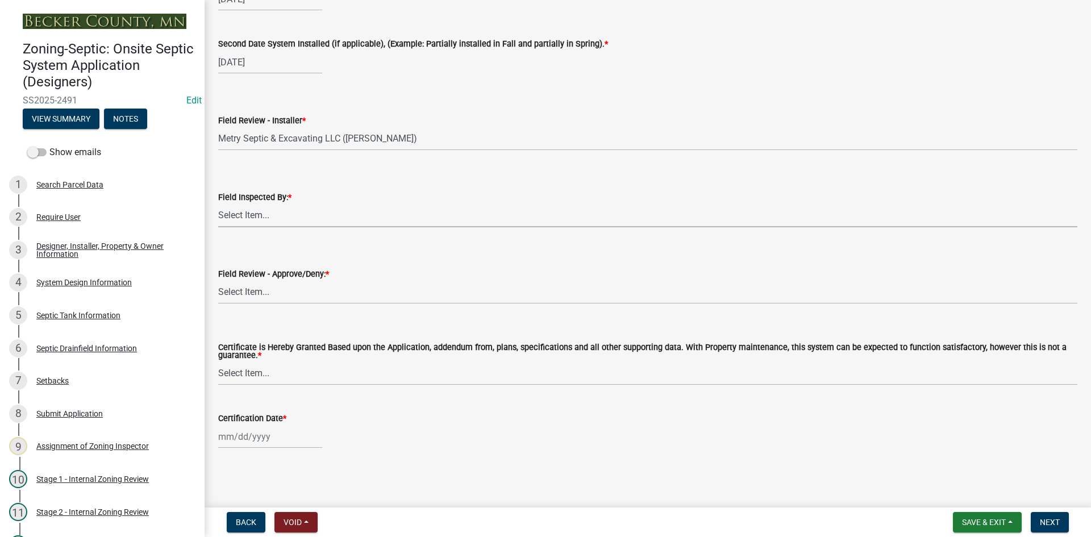
click at [250, 218] on select "Select Item... Nicole Bradbury Jeff Rusness Kyle Vareberg Susan Rockwell Tyler …" at bounding box center [647, 215] width 859 height 23
click at [218, 204] on select "Select Item... Nicole Bradbury Jeff Rusness Kyle Vareberg Susan Rockwell Tyler …" at bounding box center [647, 215] width 859 height 23
select select "7bfe52ba-73b7-4ac1-9bde-d3bb601555ca"
drag, startPoint x: 245, startPoint y: 286, endPoint x: 256, endPoint y: 282, distance: 11.9
click at [246, 285] on select "Select Item... Approved Denied" at bounding box center [647, 292] width 859 height 23
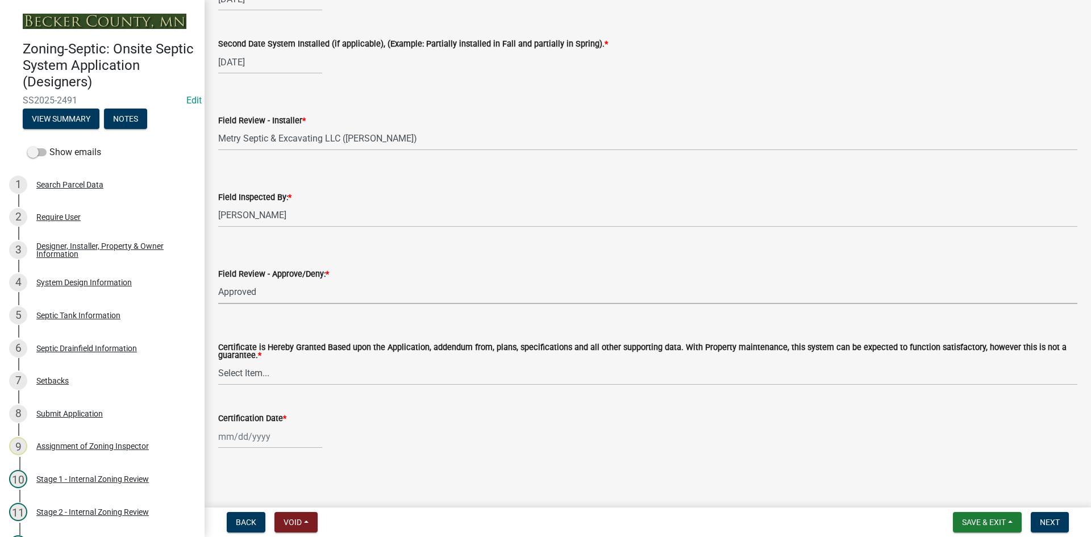
click at [218, 281] on select "Select Item... Approved Denied" at bounding box center [647, 292] width 859 height 23
select select "c3bf50e3-4684-4b9c-99b9-7a9f027aa0dd"
click at [257, 375] on select "Select Item... Yes No" at bounding box center [647, 373] width 859 height 23
click at [218, 362] on select "Select Item... Yes No" at bounding box center [647, 373] width 859 height 23
select select "538e6e6b-38de-4682-8c50-6662df67960d"
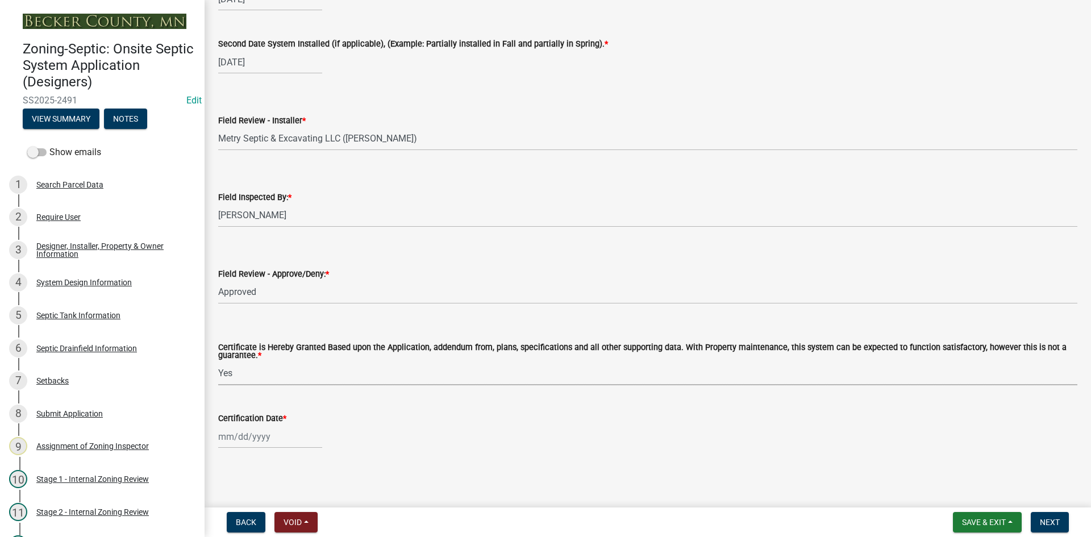
click at [275, 433] on div at bounding box center [270, 436] width 104 height 23
select select "9"
select select "2025"
click at [268, 378] on div "24" at bounding box center [266, 376] width 18 height 18
type input "09/24/2025"
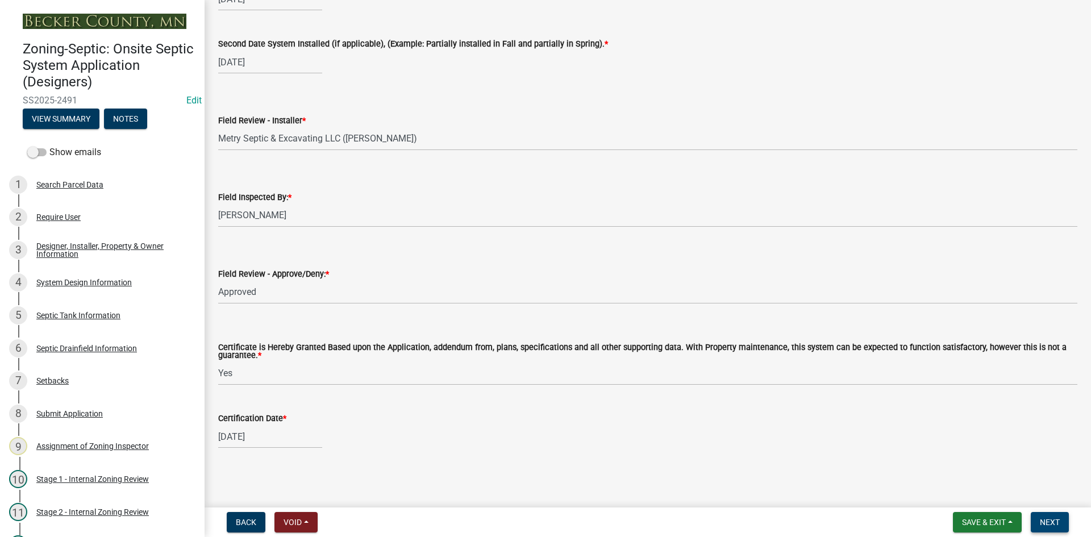
click at [1042, 521] on span "Next" at bounding box center [1050, 522] width 20 height 9
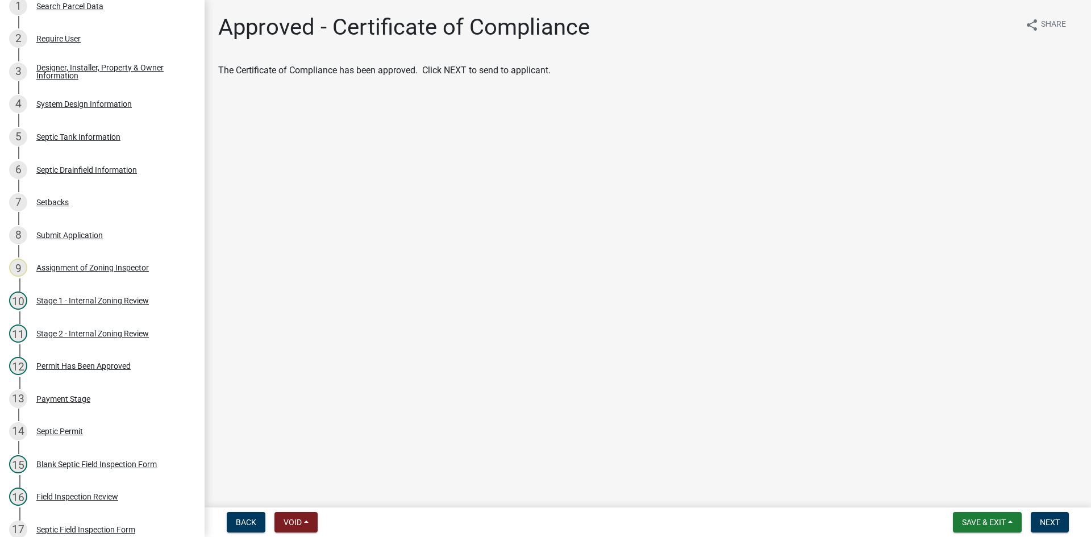
scroll to position [391, 0]
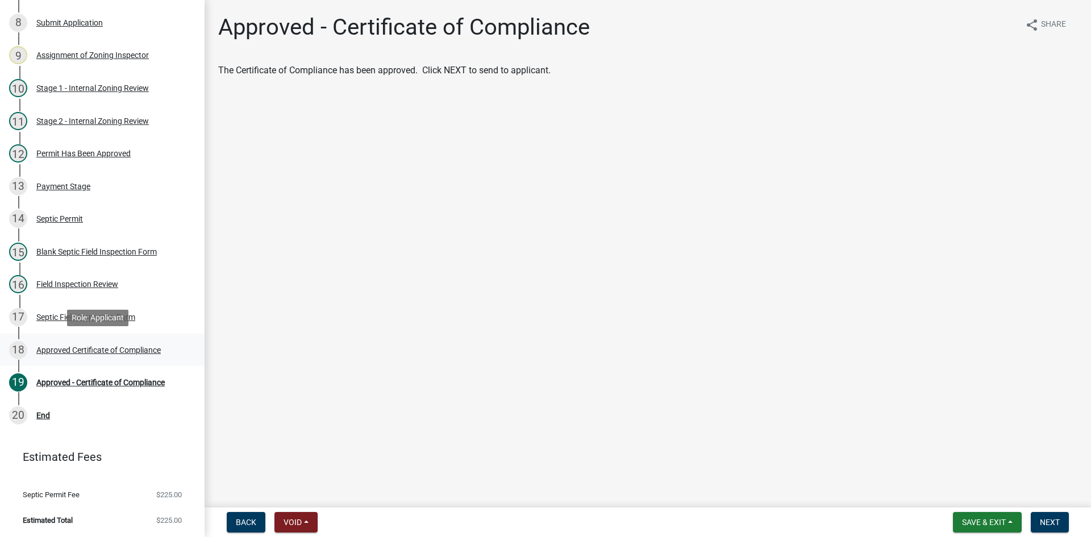
click at [132, 359] on link "18 Approved Certificate of Compliance" at bounding box center [102, 350] width 205 height 33
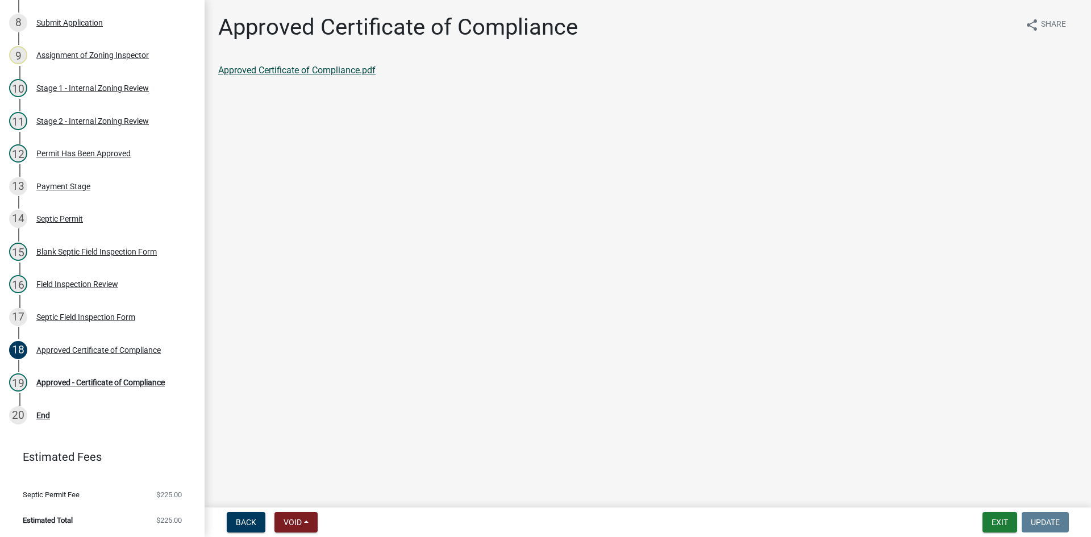
click at [336, 72] on link "Approved Certificate of Compliance.pdf" at bounding box center [296, 70] width 157 height 11
click at [141, 376] on div "19 Approved - Certificate of Compliance" at bounding box center [97, 382] width 177 height 18
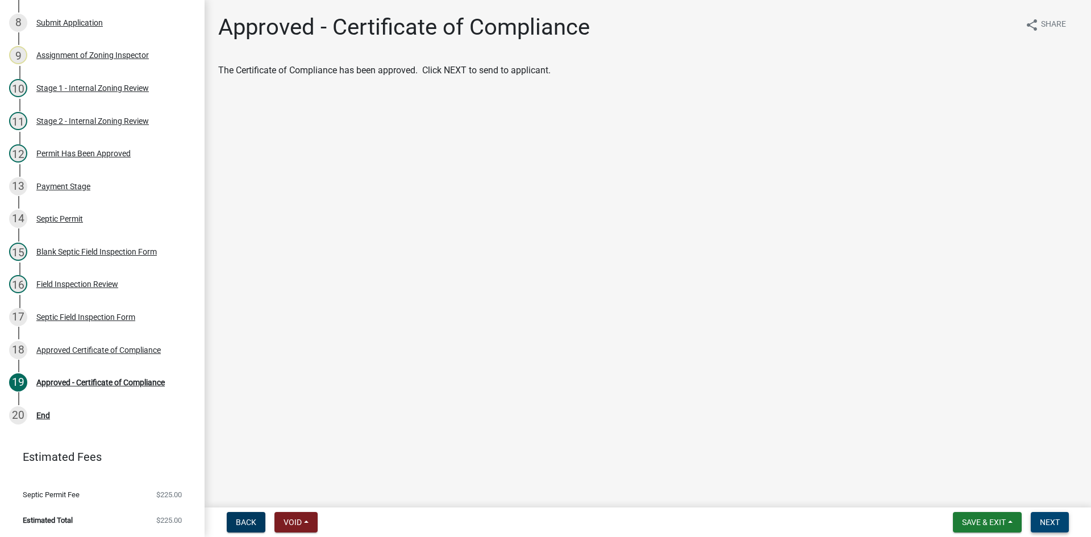
click at [1051, 518] on span "Next" at bounding box center [1050, 522] width 20 height 9
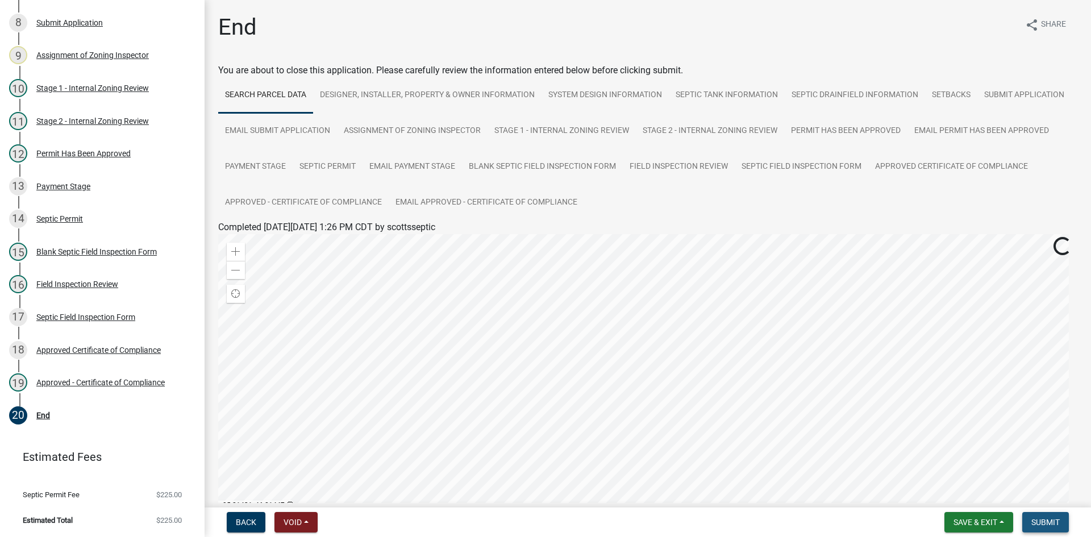
click at [1034, 518] on span "Submit" at bounding box center [1046, 522] width 28 height 9
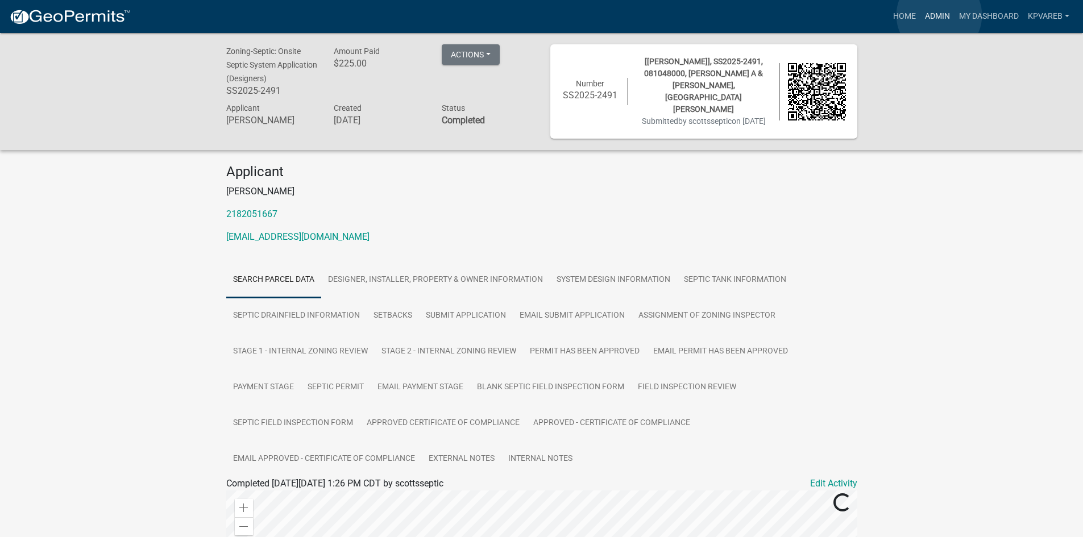
click at [939, 15] on link "Admin" at bounding box center [937, 17] width 34 height 22
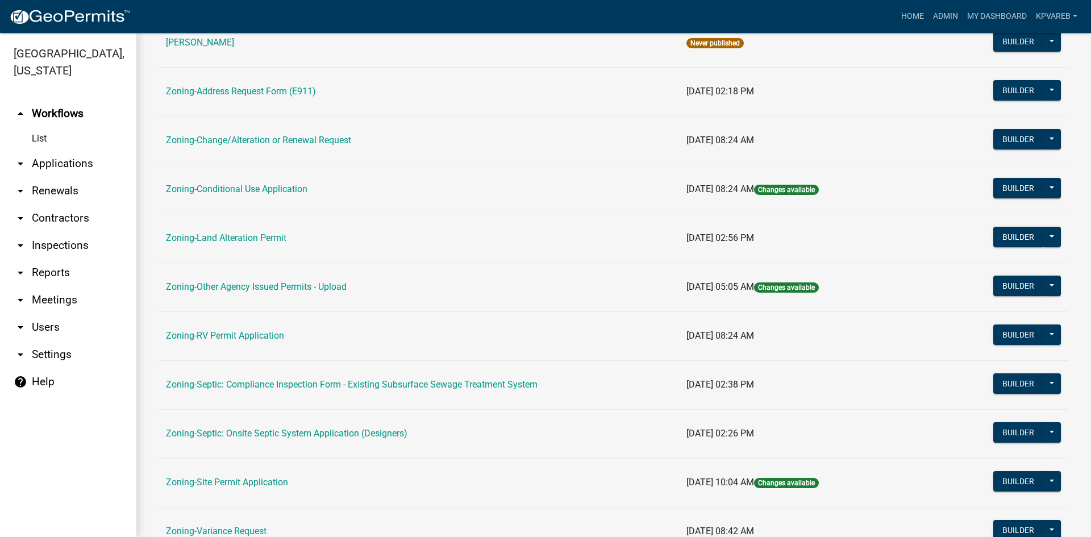
scroll to position [327, 0]
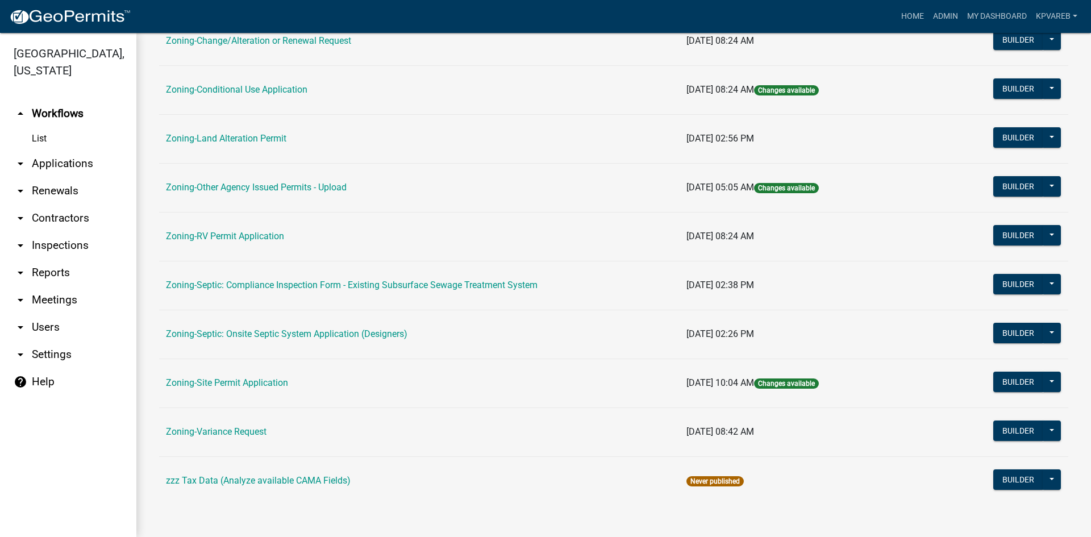
click at [324, 327] on td "Zoning-Septic: Onsite Septic System Application (Designers)" at bounding box center [419, 334] width 521 height 49
click at [328, 330] on link "Zoning-Septic: Onsite Septic System Application (Designers)" at bounding box center [287, 334] width 242 height 11
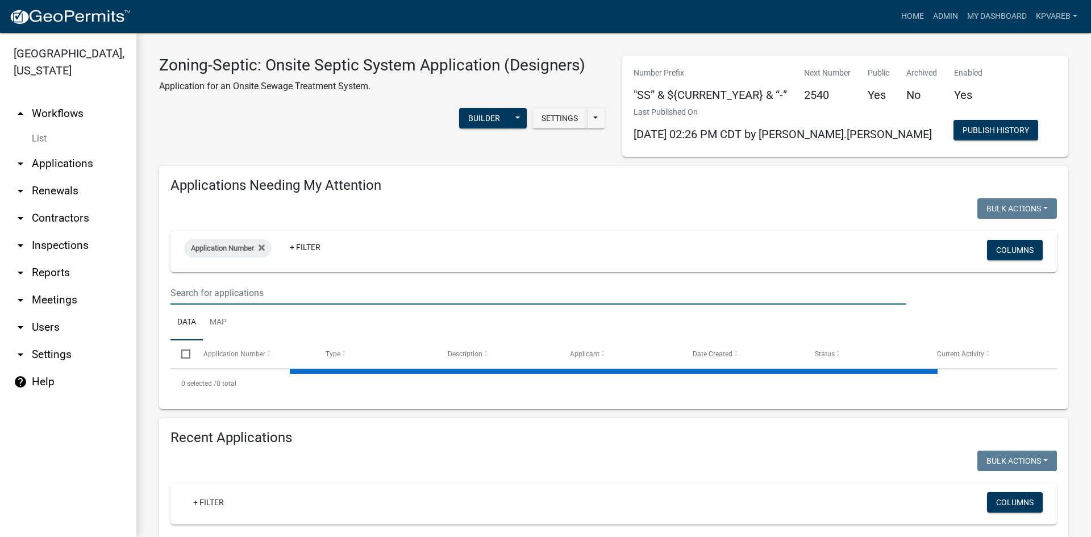
click at [235, 294] on input "text" at bounding box center [539, 292] width 736 height 23
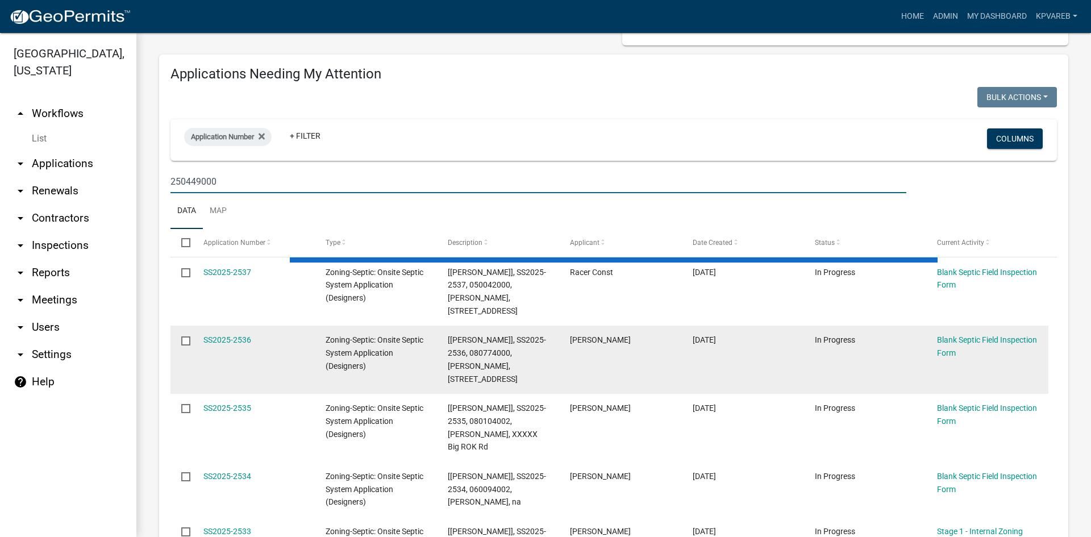
scroll to position [114, 0]
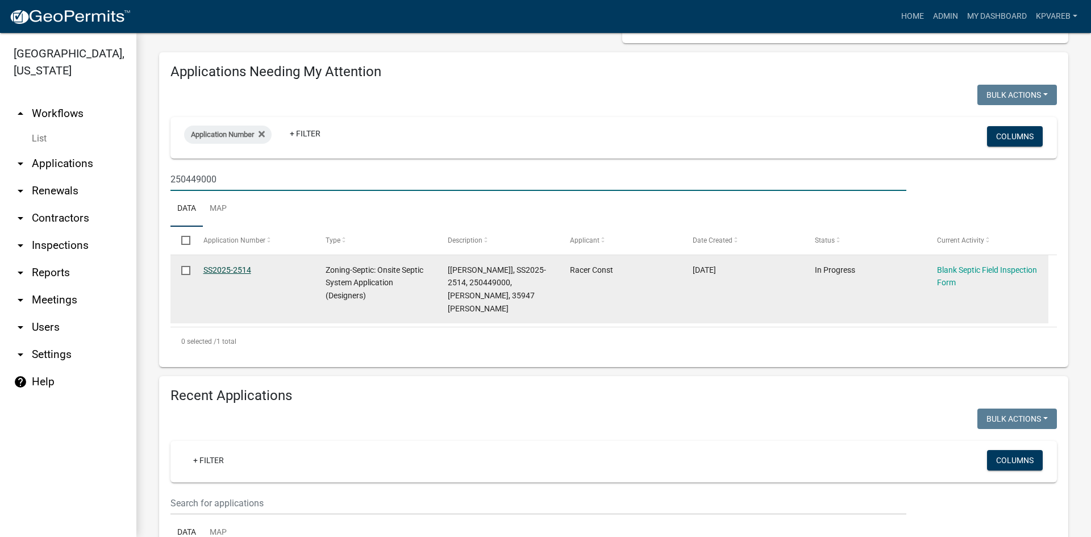
type input "250449000"
click at [239, 267] on link "SS2025-2514" at bounding box center [227, 269] width 48 height 9
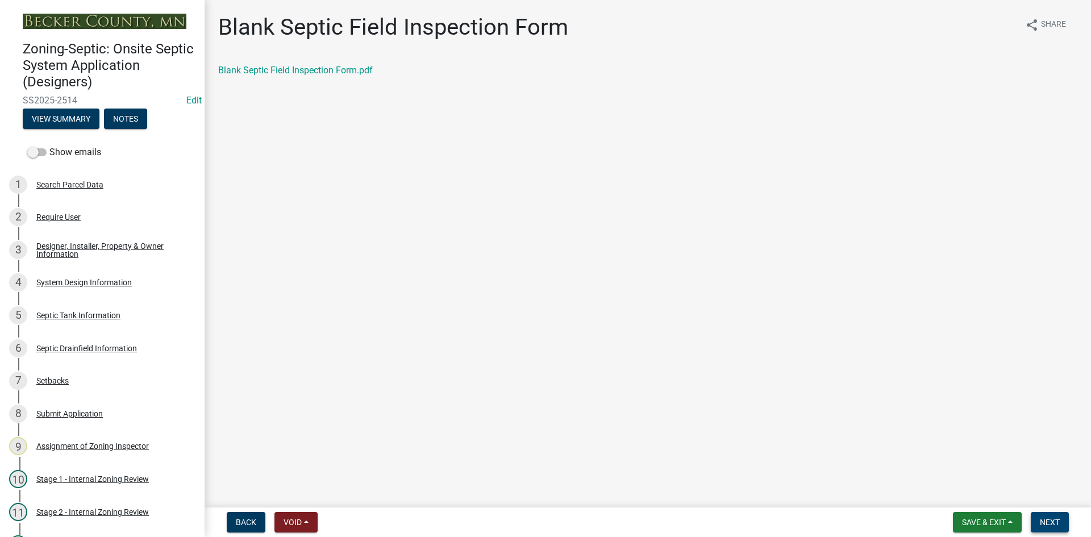
click at [1056, 516] on button "Next" at bounding box center [1050, 522] width 38 height 20
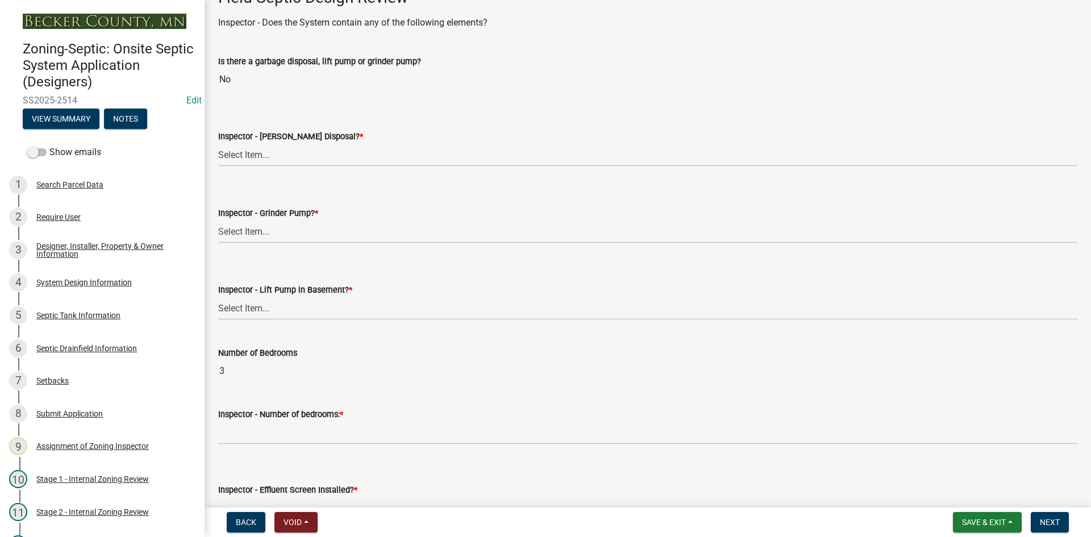
scroll to position [398, 0]
click at [257, 155] on select "Select Item... Yes No" at bounding box center [647, 153] width 859 height 23
click at [218, 142] on select "Select Item... Yes No" at bounding box center [647, 153] width 859 height 23
select select "e6f115c1-9d93-4d61-8856-1810485f2117"
drag, startPoint x: 259, startPoint y: 232, endPoint x: 259, endPoint y: 239, distance: 7.4
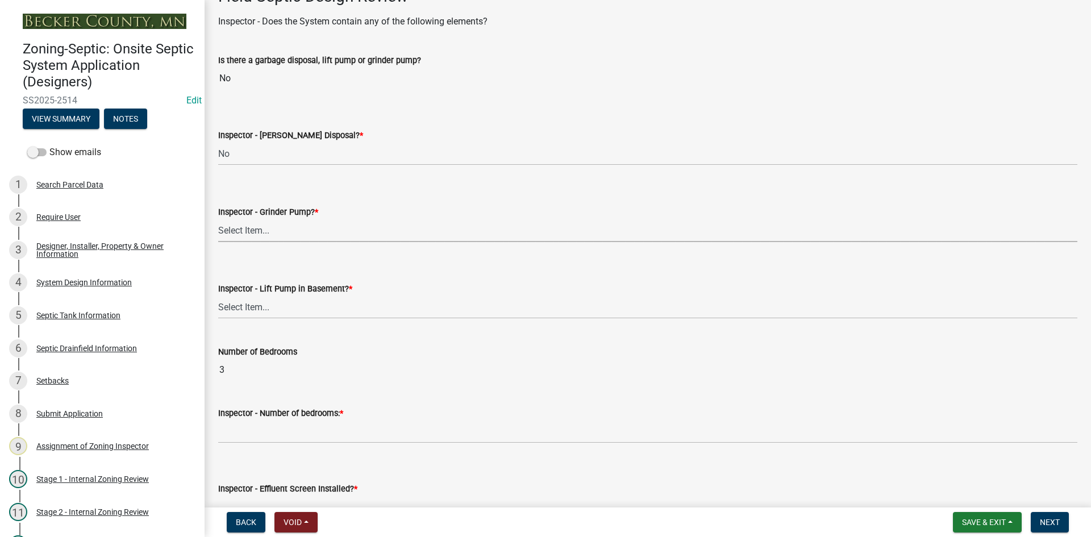
click at [259, 232] on select "Select Item... Yes No" at bounding box center [647, 230] width 859 height 23
click at [218, 219] on select "Select Item... Yes No" at bounding box center [647, 230] width 859 height 23
select select "ce8adf61-51ba-42f2-bbc3-7480a098e35e"
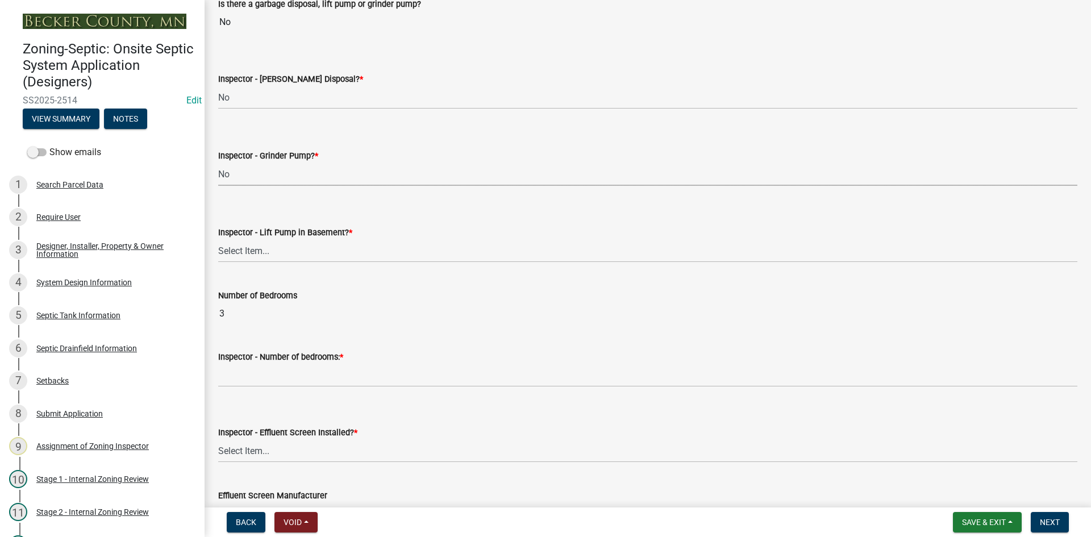
scroll to position [455, 0]
click at [250, 250] on select "Select Item... Yes No" at bounding box center [647, 250] width 859 height 23
click at [218, 239] on select "Select Item... Yes No" at bounding box center [647, 250] width 859 height 23
select select "58089658-2e95-4d4d-a981-afbd087a421a"
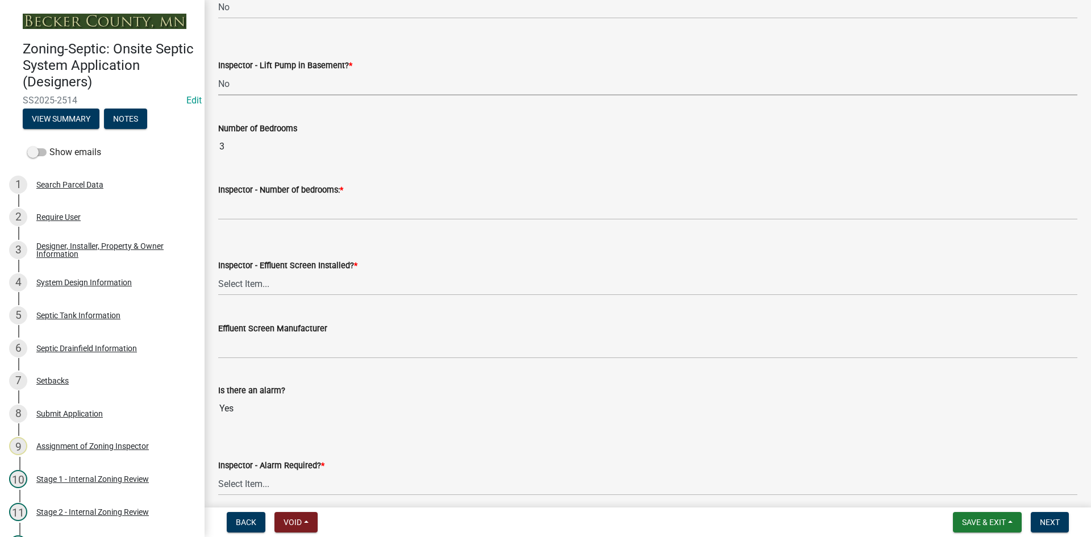
scroll to position [625, 0]
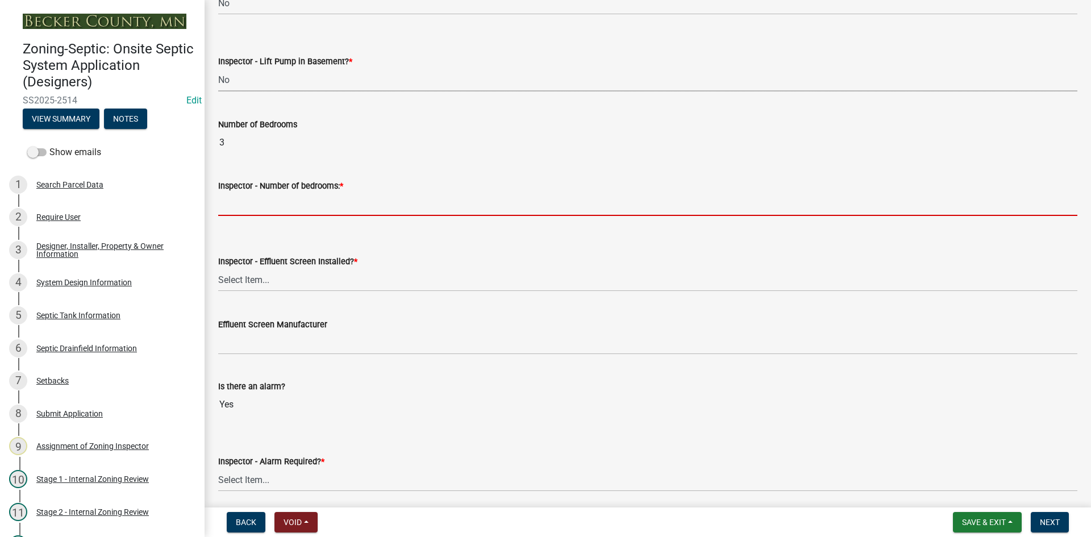
click at [240, 205] on input "Inspector - Number of bedrooms: *" at bounding box center [647, 204] width 859 height 23
type input "3"
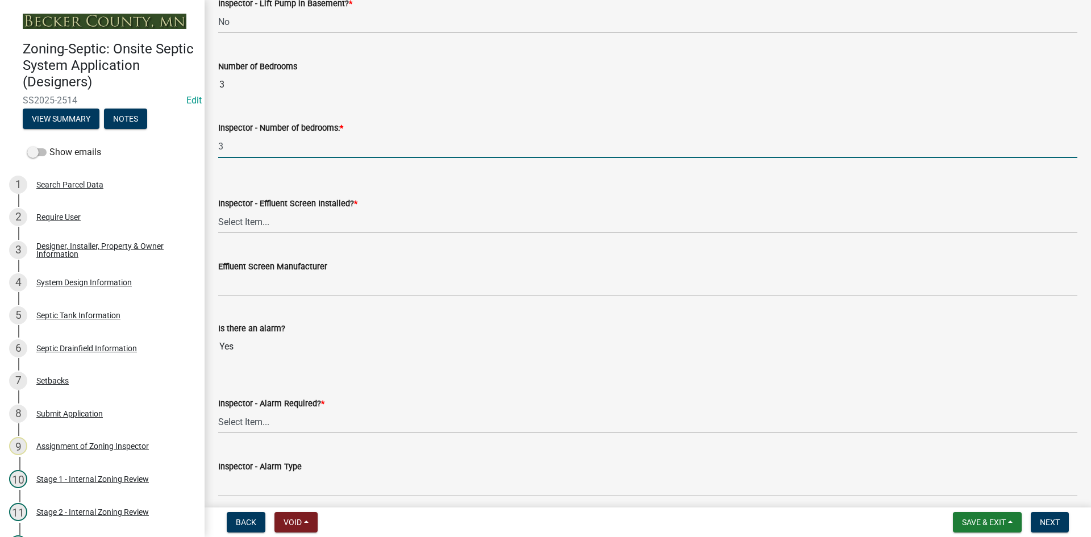
scroll to position [739, 0]
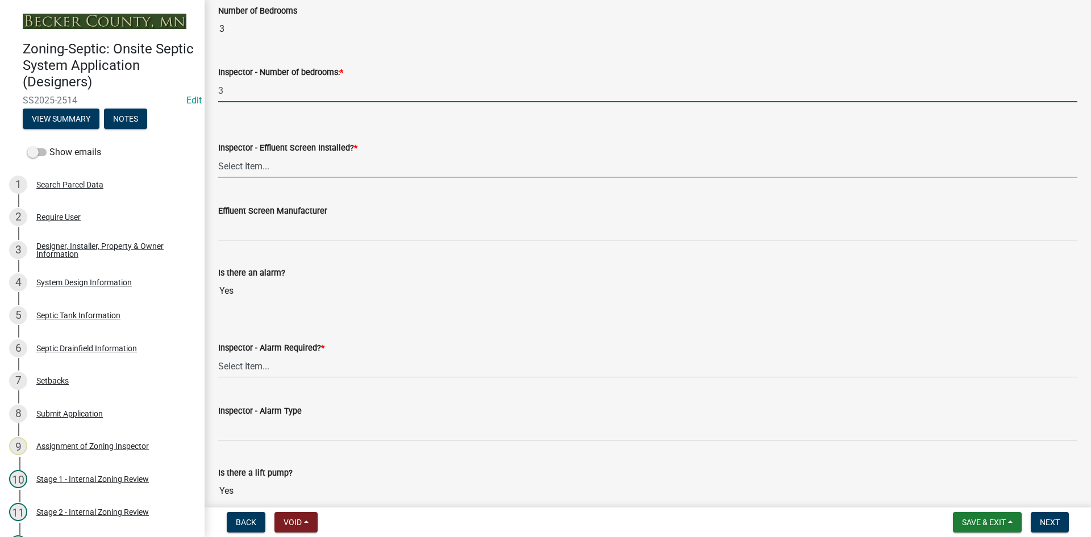
click at [254, 169] on select "Select Item... Yes No" at bounding box center [647, 166] width 859 height 23
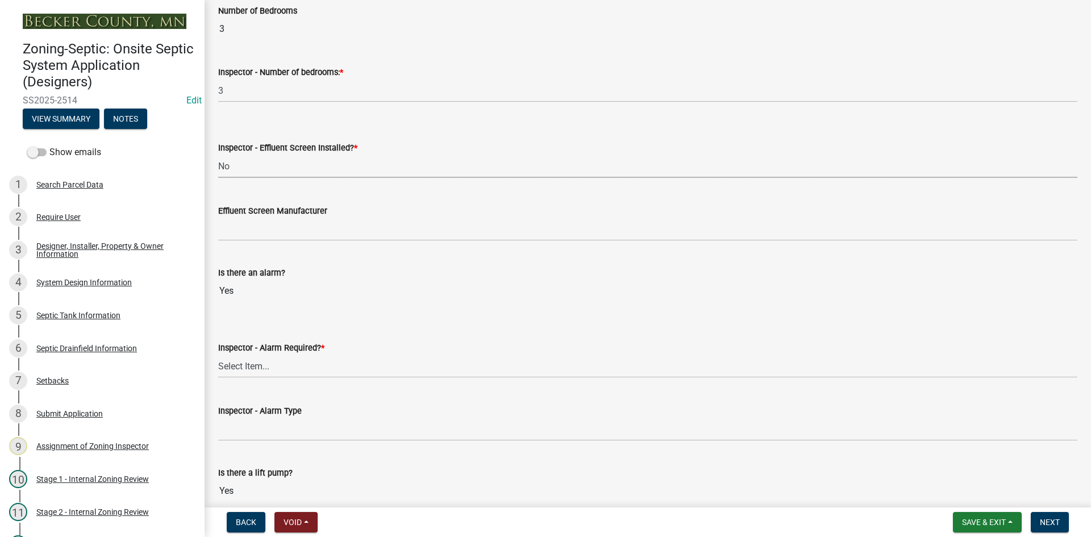
click at [218, 155] on select "Select Item... Yes No" at bounding box center [647, 166] width 859 height 23
select select "039f9276-f093-40ee-98f9-24c1fbae5d9d"
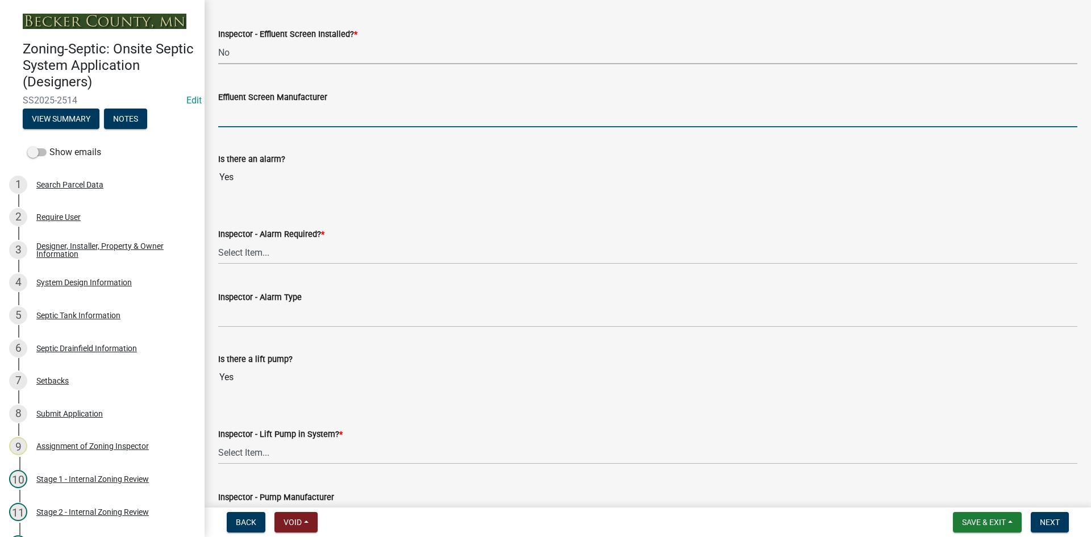
click at [256, 122] on input "Effluent Screen Manufacturer" at bounding box center [647, 115] width 859 height 23
type input "NA"
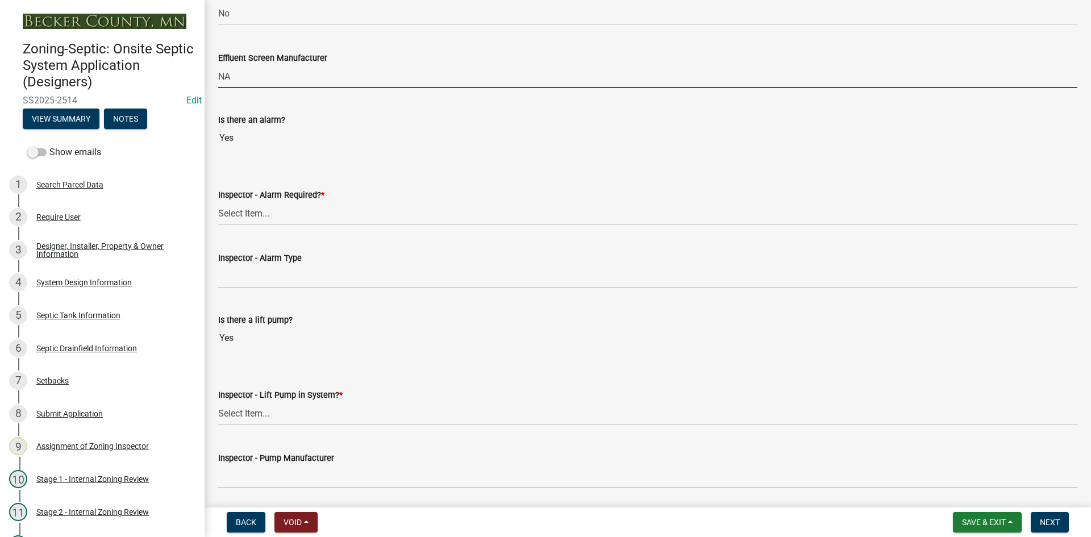
scroll to position [909, 0]
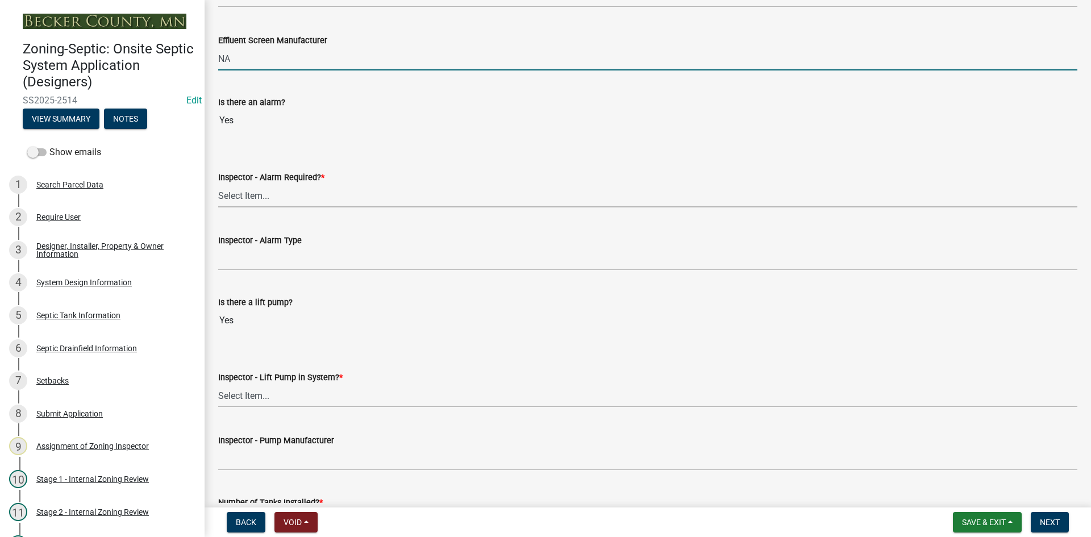
click at [249, 198] on select "Select Item... Yes No" at bounding box center [647, 195] width 859 height 23
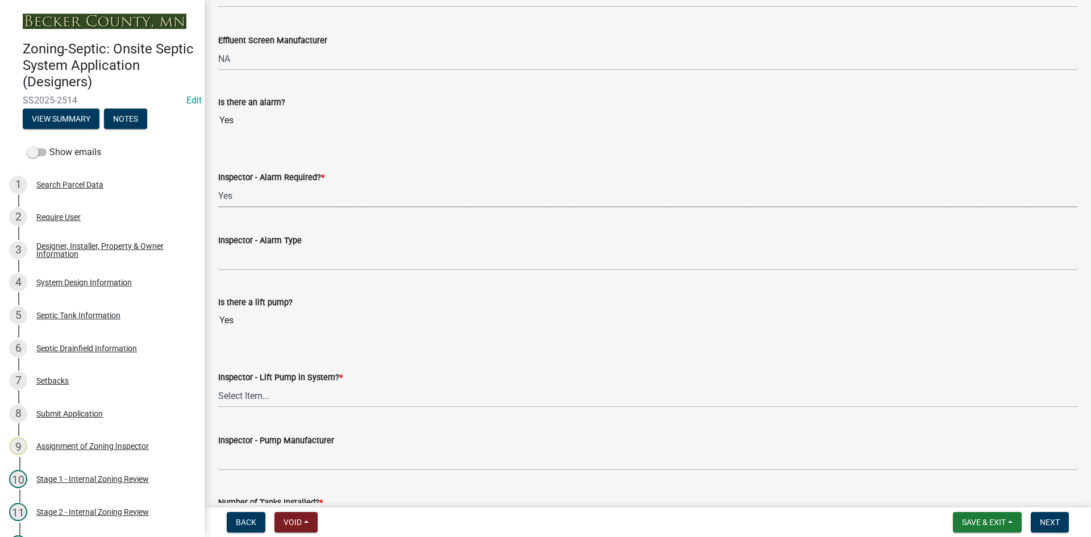
click at [218, 184] on select "Select Item... Yes No" at bounding box center [647, 195] width 859 height 23
select select "9075ff2b-2749-45ce-aee6-f4951e9a2109"
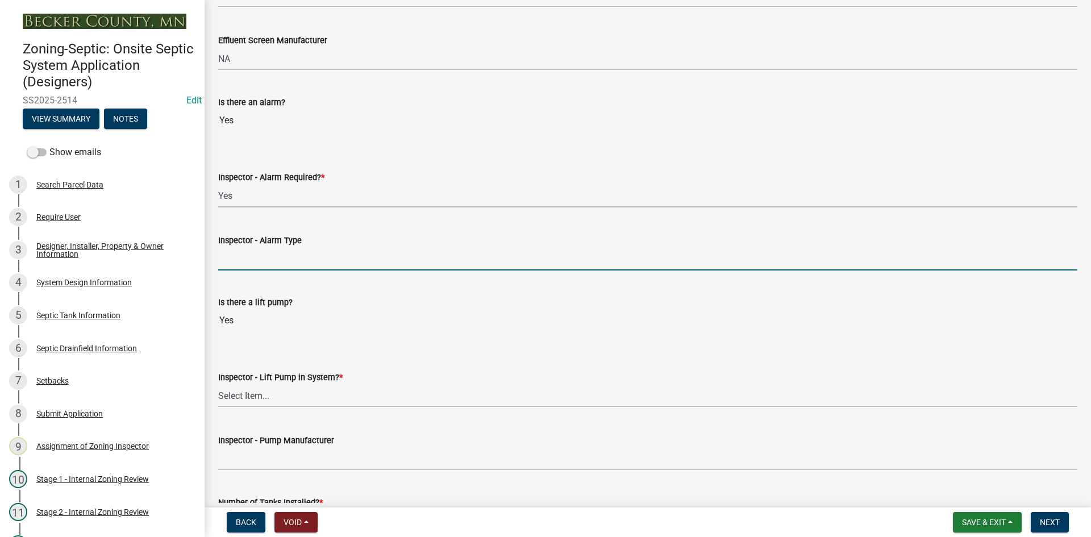
click at [247, 259] on input "Inspector - Alarm Type" at bounding box center [647, 258] width 859 height 23
type input "PS PATROL"
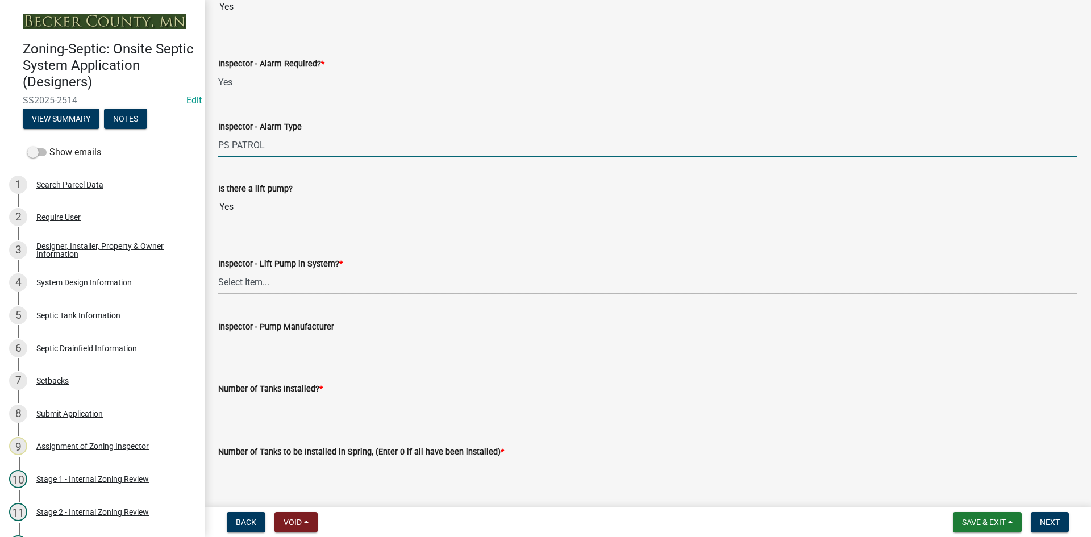
click at [255, 285] on select "Select Item... Yes No" at bounding box center [647, 282] width 859 height 23
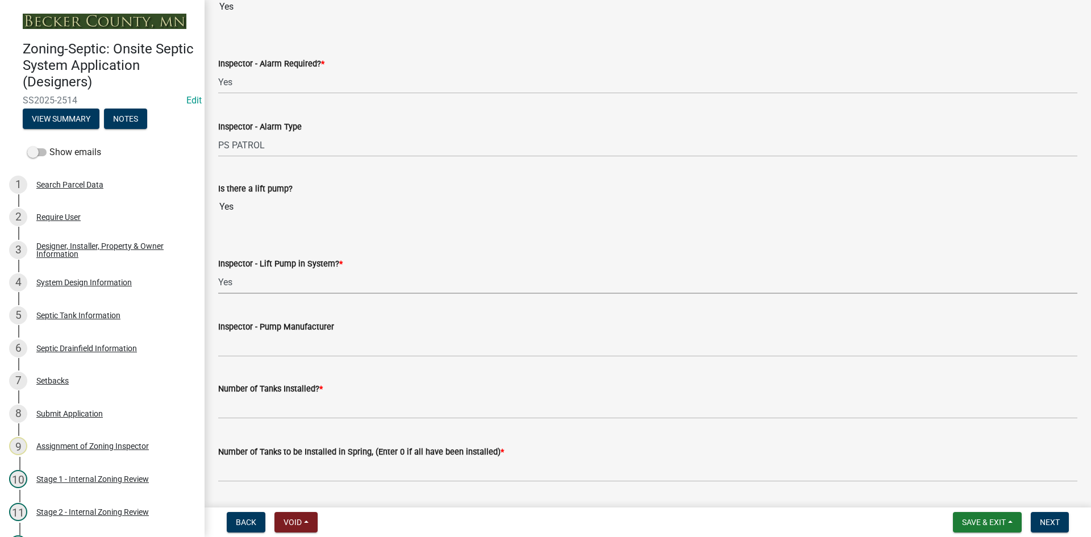
click at [218, 271] on select "Select Item... Yes No" at bounding box center [647, 282] width 859 height 23
select select "c19a0b5c-6916-4435-8c22-bdddceeea52a"
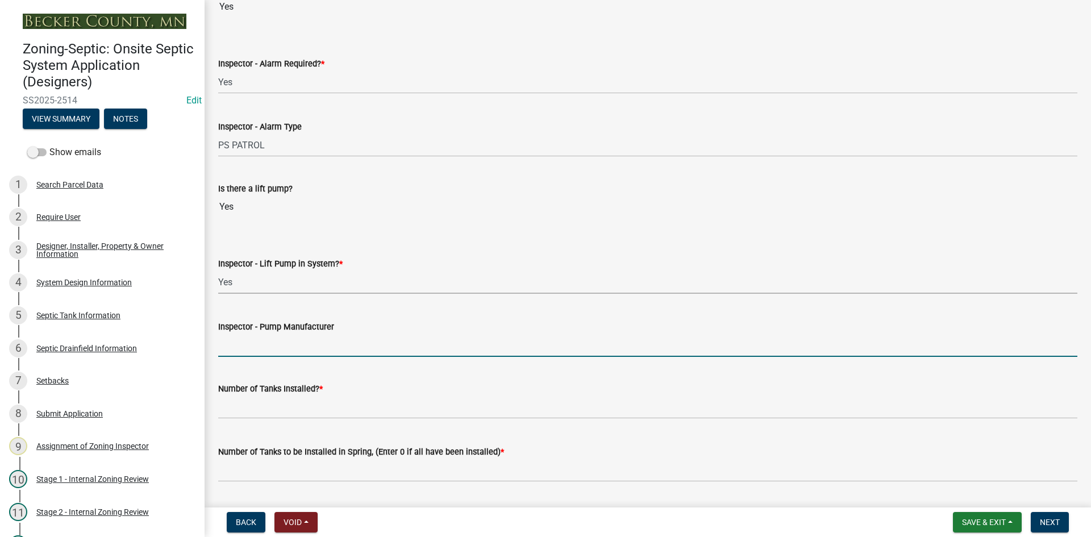
click at [256, 342] on input "Inspector - Pump Manufacturer" at bounding box center [647, 345] width 859 height 23
type input "zoeller bn98"
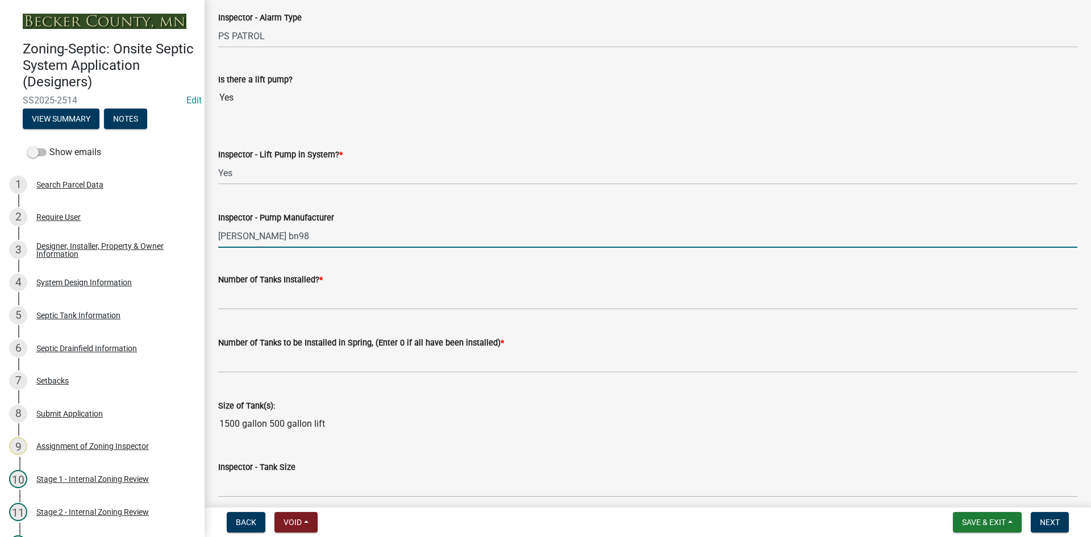
scroll to position [1137, 0]
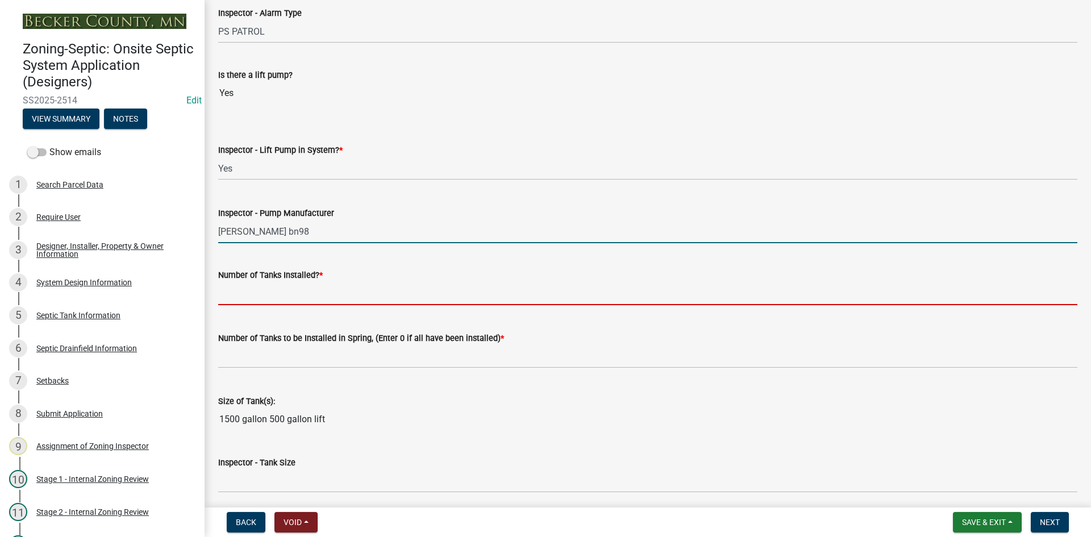
click at [235, 305] on input "text" at bounding box center [647, 293] width 859 height 23
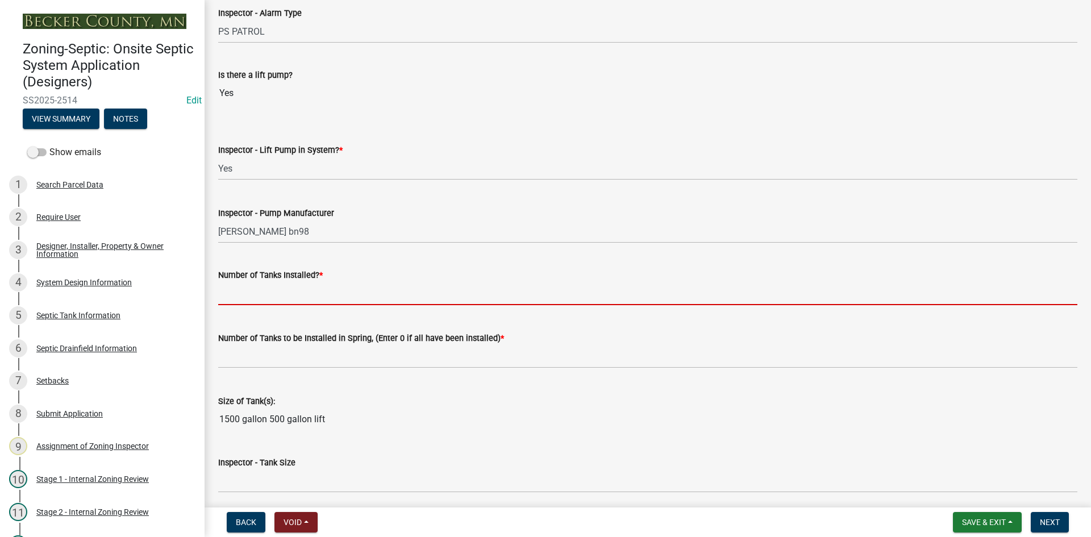
type input "2"
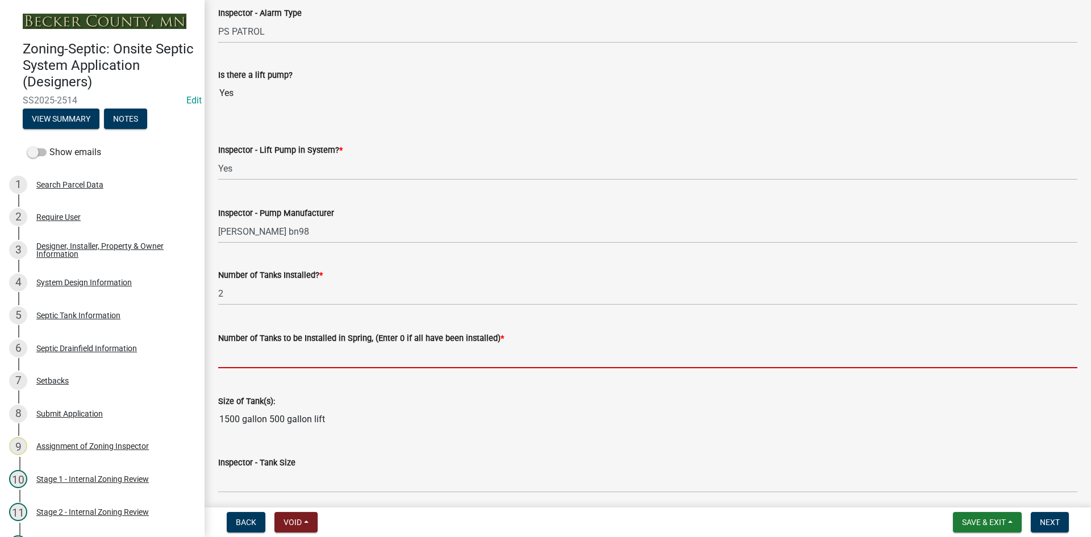
click at [244, 352] on input "text" at bounding box center [647, 356] width 859 height 23
type input "0"
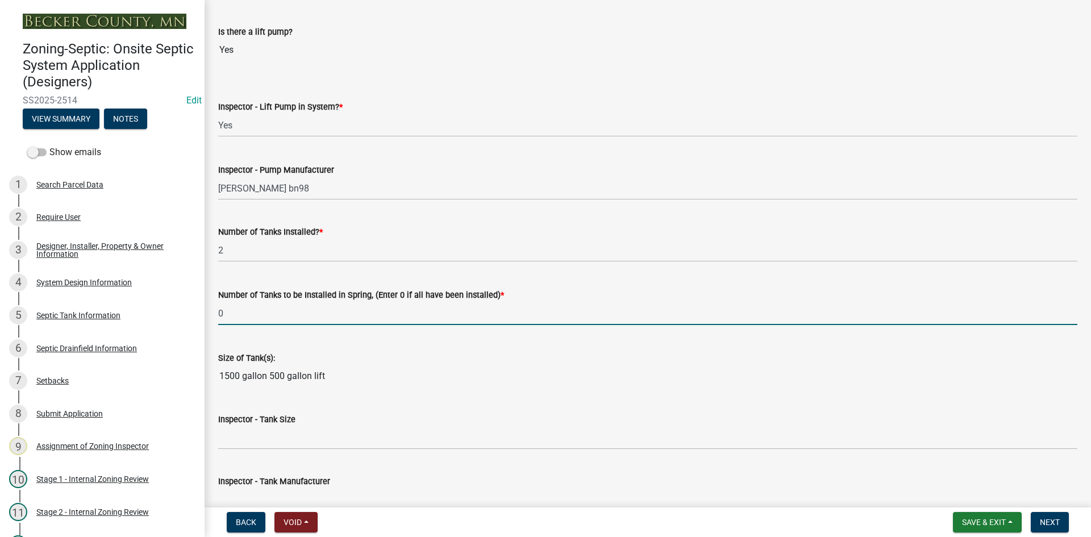
scroll to position [1250, 0]
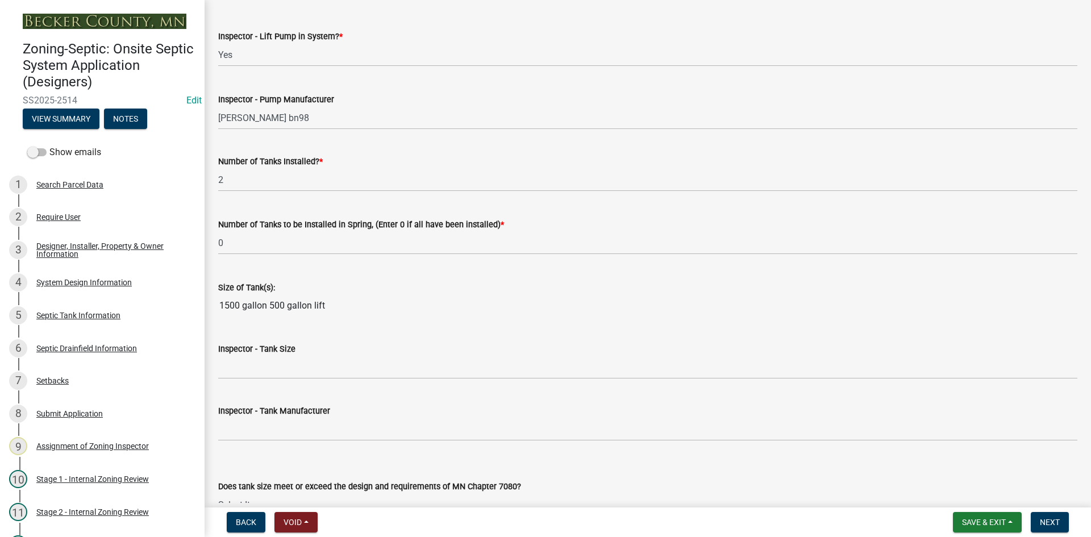
drag, startPoint x: 220, startPoint y: 304, endPoint x: 325, endPoint y: 311, distance: 104.8
click at [333, 311] on input "1500 gallon 500 gallon lift" at bounding box center [647, 305] width 859 height 23
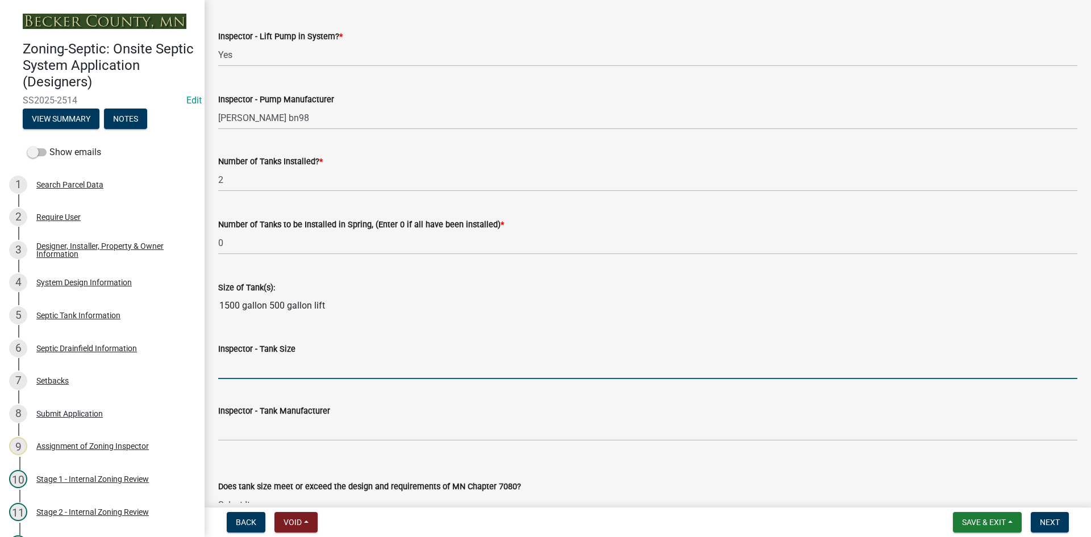
click at [269, 370] on input "Inspector - Tank Size" at bounding box center [647, 367] width 859 height 23
paste input "1500 gallon 500 gallon lift"
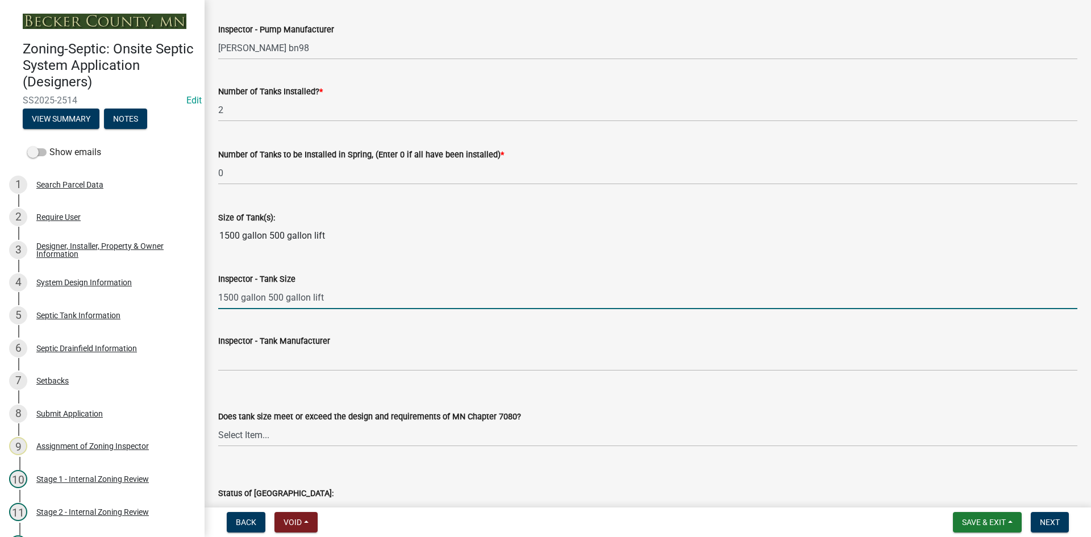
scroll to position [1478, 0]
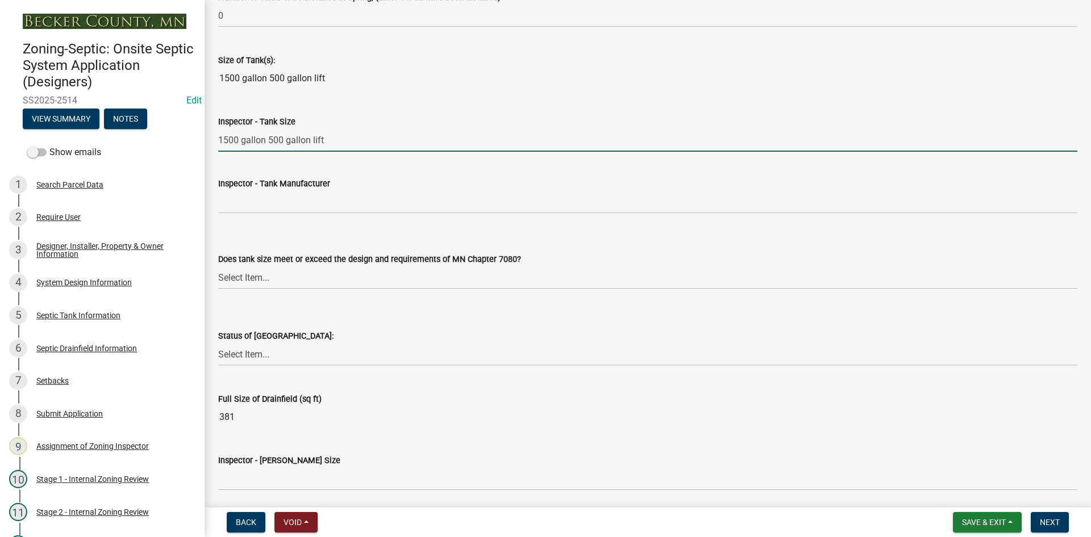
type input "1500 gallon 500 gallon lift"
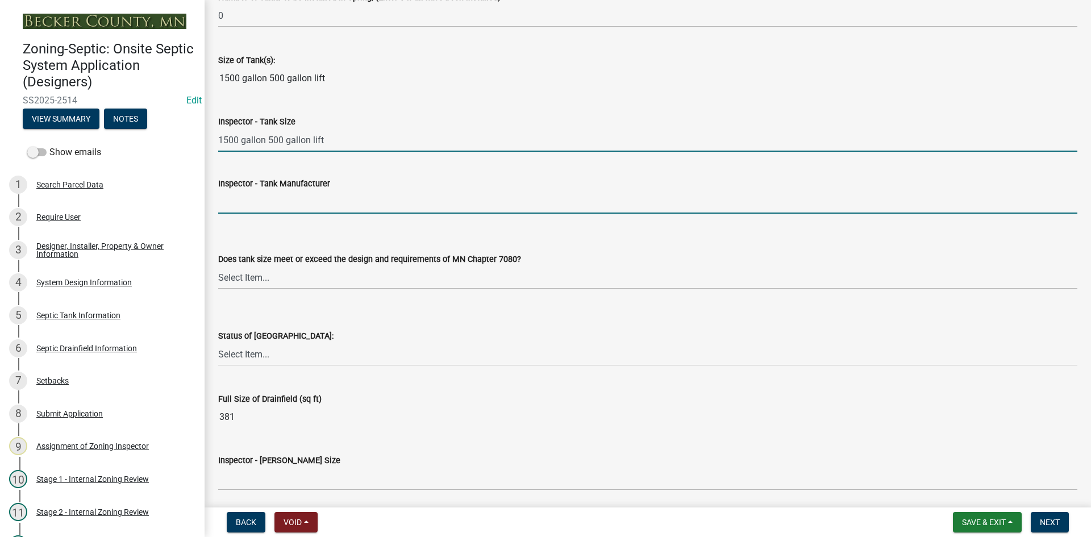
click at [246, 210] on input "Inspector - Tank Manufacturer" at bounding box center [647, 201] width 859 height 23
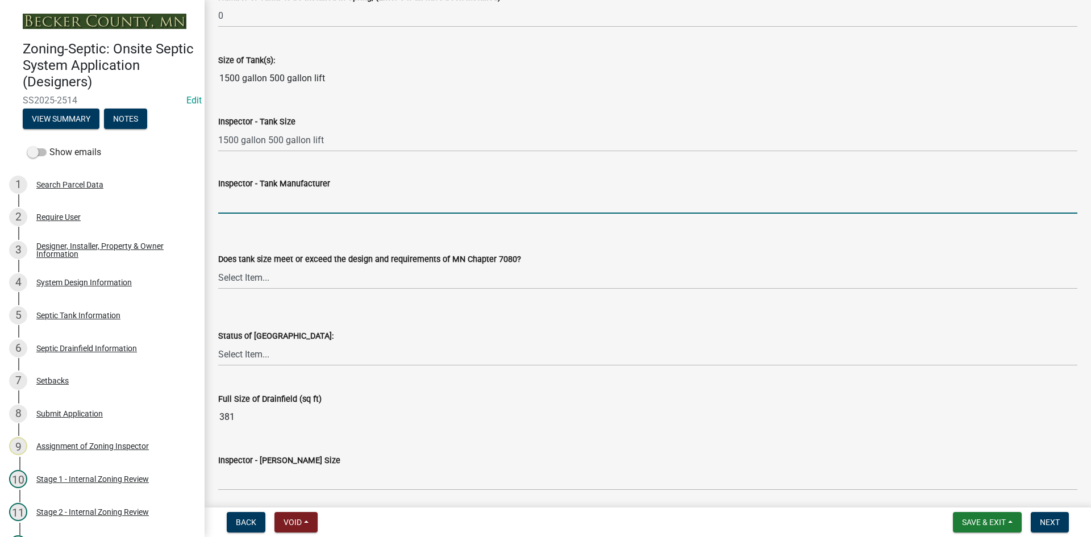
type input "infiltrator"
click at [263, 282] on select "Select Item... Yes No Existing" at bounding box center [647, 277] width 859 height 23
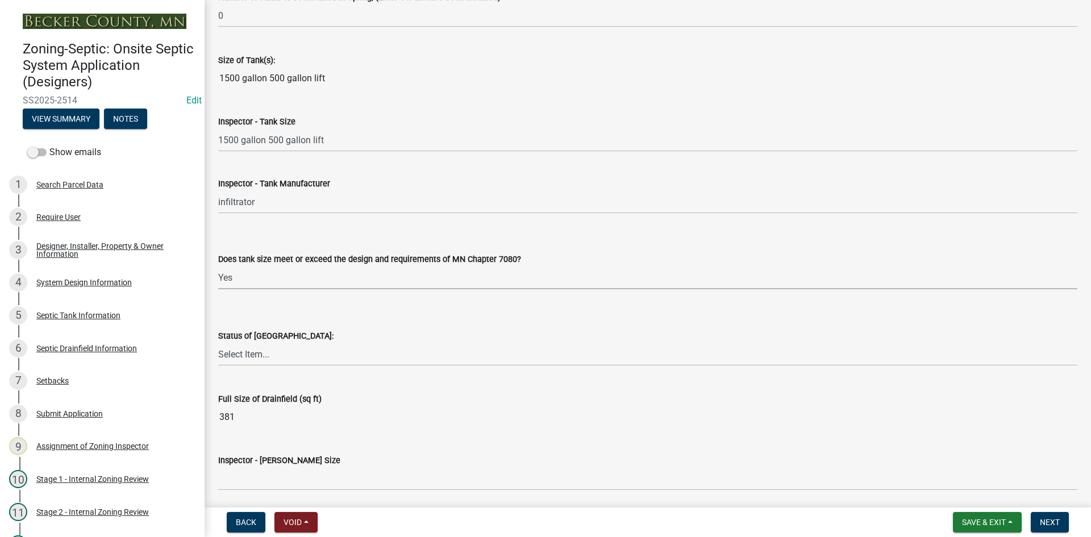
click at [218, 266] on select "Select Item... Yes No Existing" at bounding box center [647, 277] width 859 height 23
select select "f7794d6a-556a-43dc-97be-878f47e346d8"
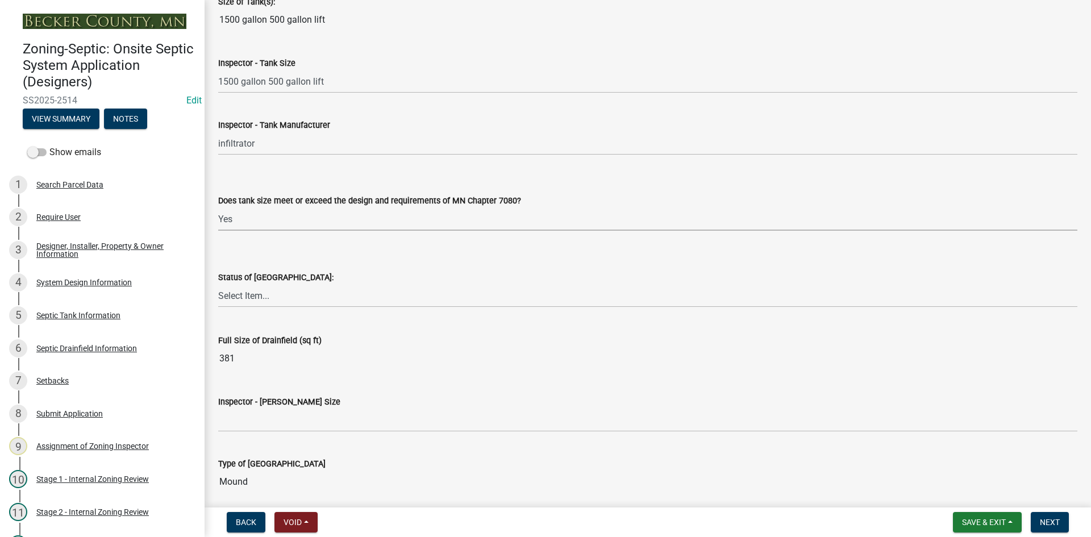
scroll to position [1648, 0]
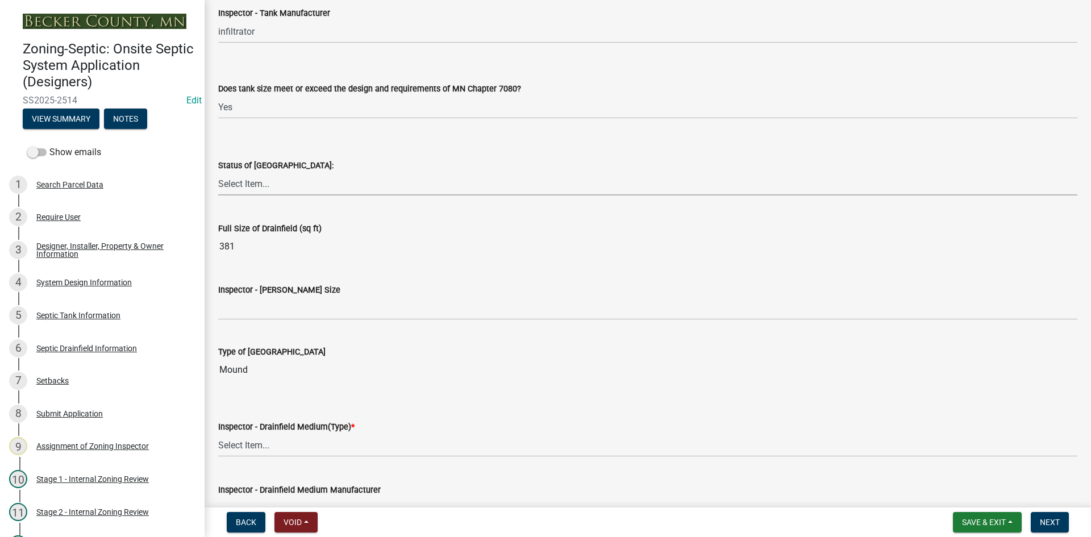
click at [253, 185] on select "Select Item... No Drainfield Drainfield Installed Drainfield to Be Installed in…" at bounding box center [647, 183] width 859 height 23
click at [218, 172] on select "Select Item... No Drainfield Drainfield Installed Drainfield to Be Installed in…" at bounding box center [647, 183] width 859 height 23
select select "9376207c-987b-4580-9786-4fe9435ab5e6"
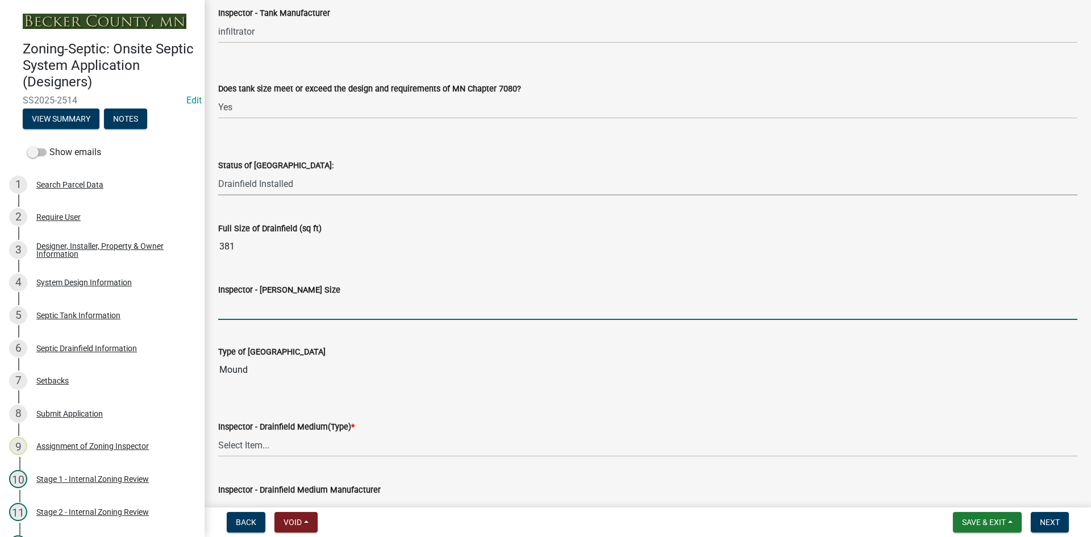
click at [250, 304] on input "Inspector - Drainfield Size" at bounding box center [647, 308] width 859 height 23
type input "10X38 ROCK BED"
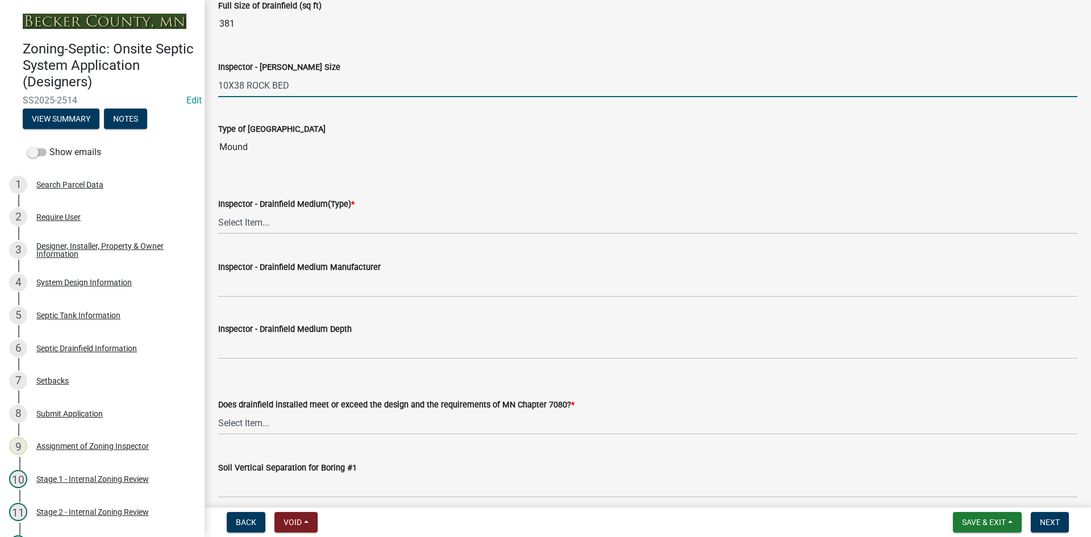
scroll to position [1876, 0]
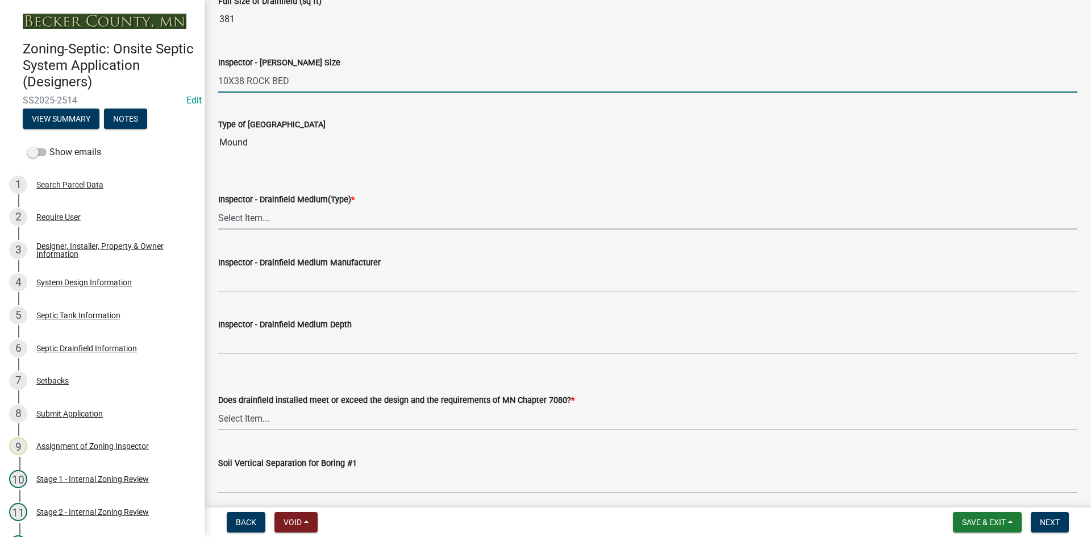
click at [257, 215] on select "Select Item... Chamber Trench Rock Trench Gravelless Mound Pressure Bed Seepage…" at bounding box center [647, 217] width 859 height 23
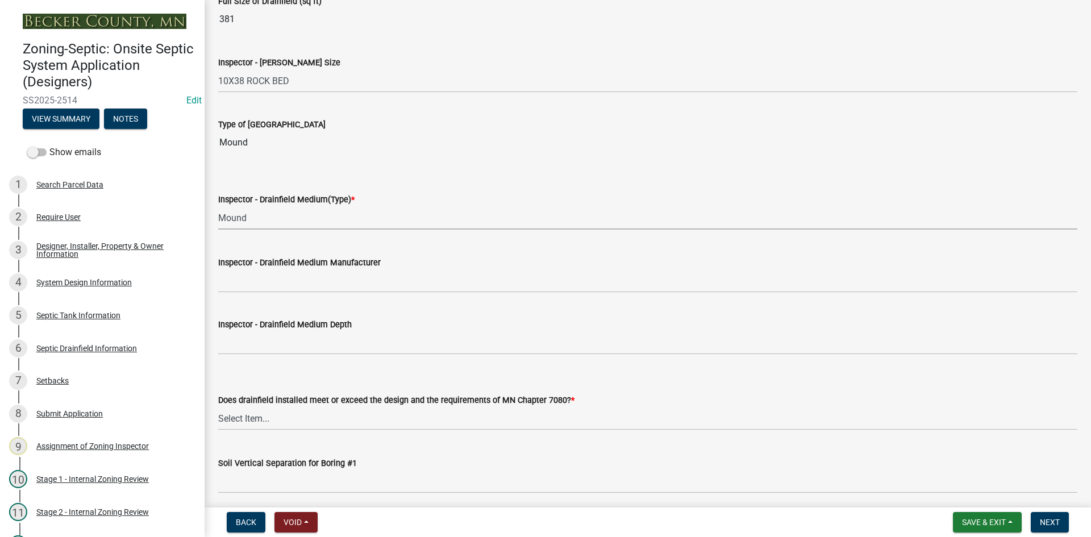
click at [218, 206] on select "Select Item... Chamber Trench Rock Trench Gravelless Mound Pressure Bed Seepage…" at bounding box center [647, 217] width 859 height 23
select select "d0fc35b5-23a5-4a64-97d6-4937a1f9afff"
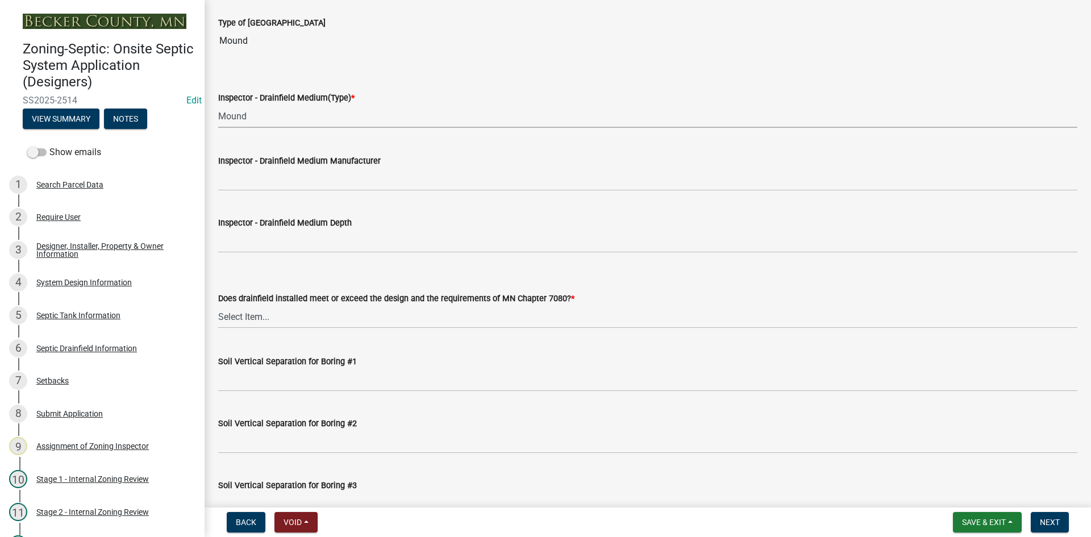
scroll to position [1989, 0]
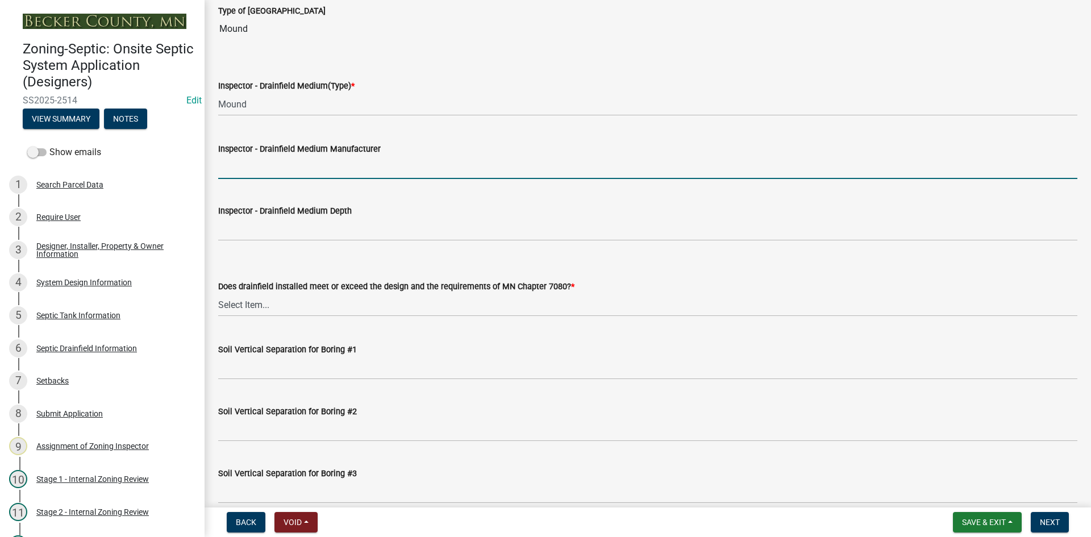
drag, startPoint x: 267, startPoint y: 169, endPoint x: 273, endPoint y: 167, distance: 6.7
click at [267, 169] on input "Inspector - Drainfield Medium Manufacturer" at bounding box center [647, 167] width 859 height 23
type input "rock"
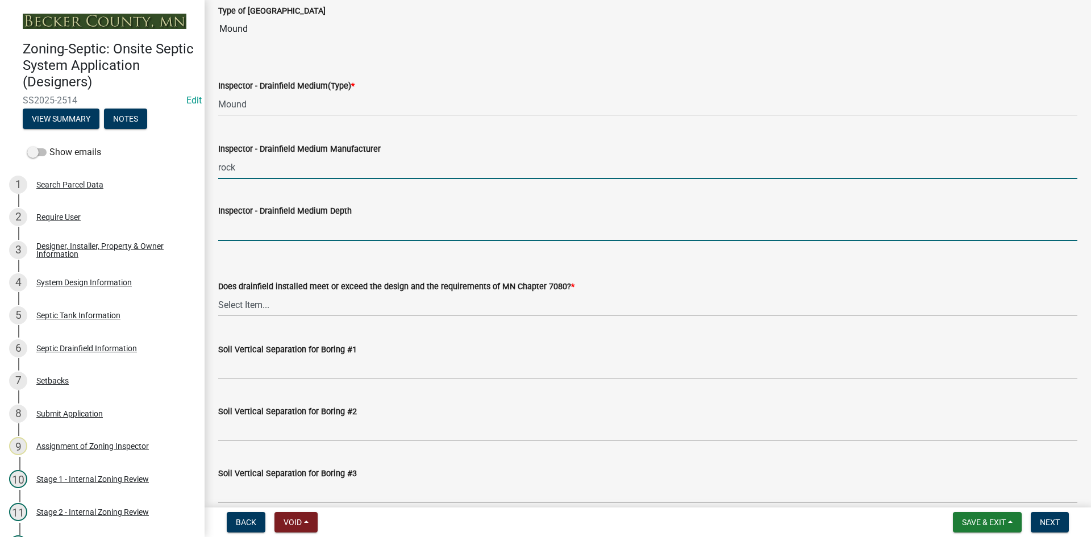
click at [259, 231] on input "Inspector - Drainfield Medium Depth" at bounding box center [647, 229] width 859 height 23
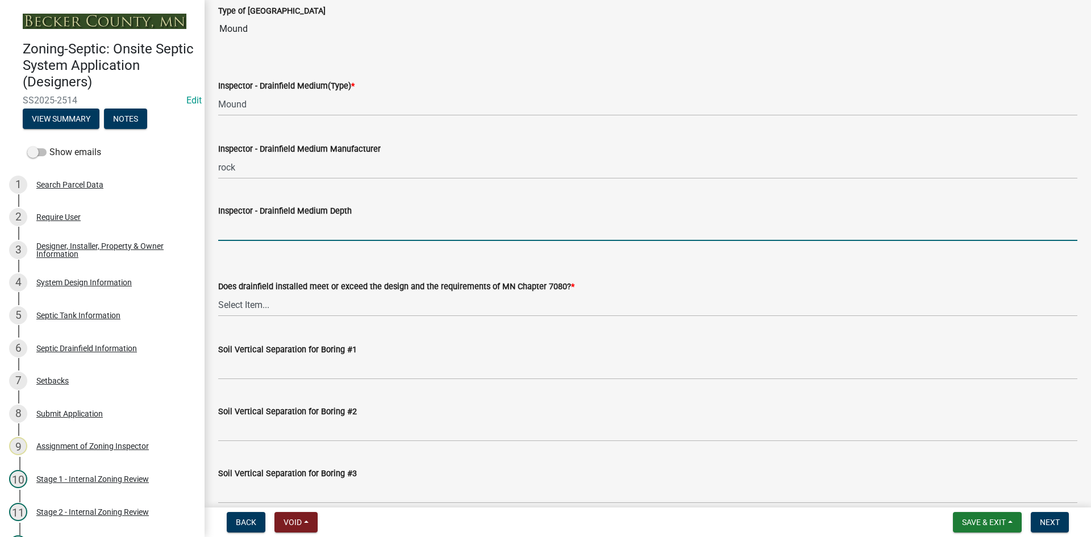
type input "12""
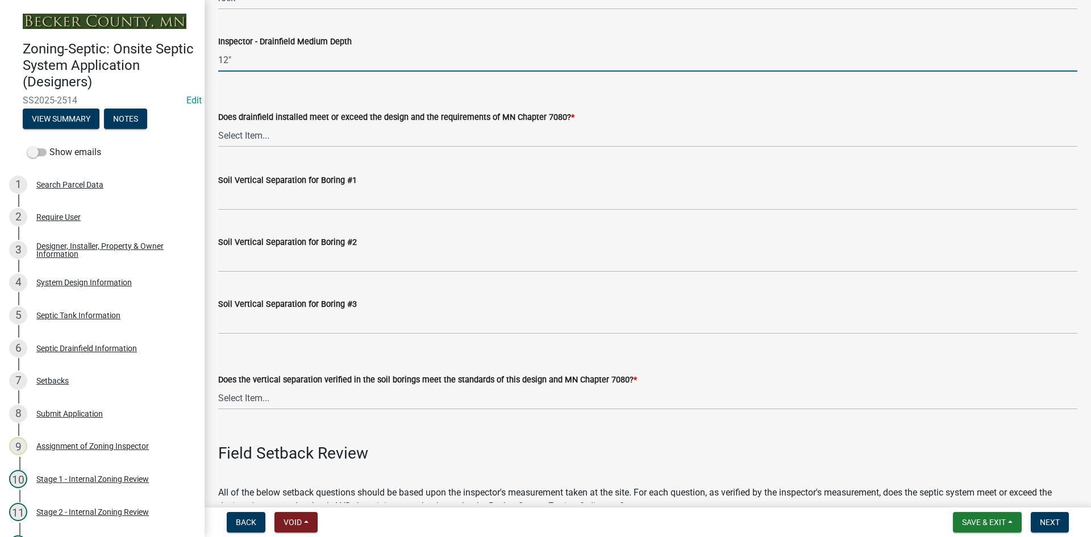
scroll to position [2160, 0]
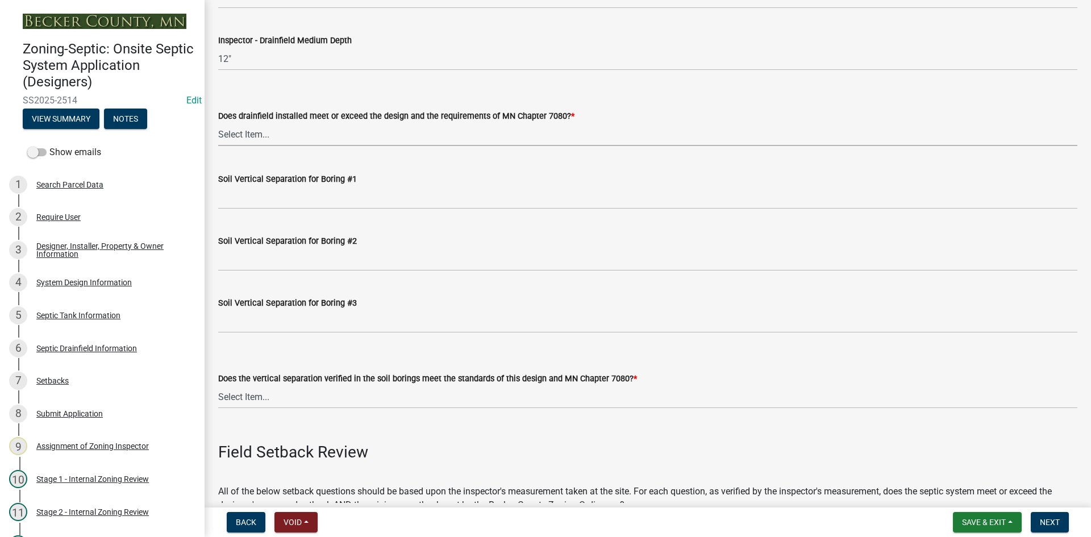
click at [238, 140] on select "Select Item... Yes No" at bounding box center [647, 134] width 859 height 23
click at [218, 123] on select "Select Item... Yes No" at bounding box center [647, 134] width 859 height 23
select select "53e8394b-4ec8-472b-acba-27f64a4dcc6d"
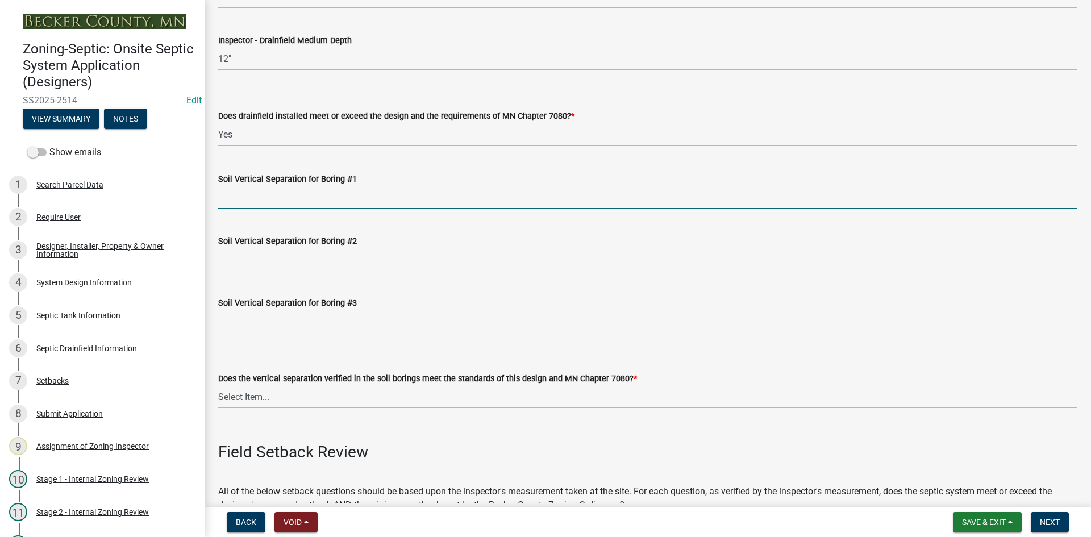
click at [258, 199] on input "Soil Vertical Separation for Boring #1" at bounding box center [647, 197] width 859 height 23
type input "TYPE 3 /3FT SAND LIFT"
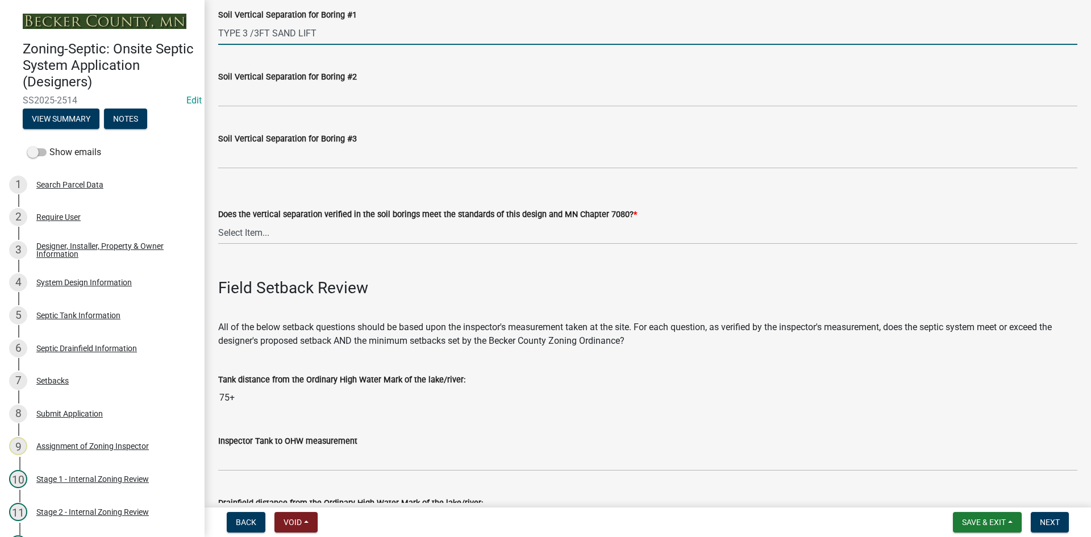
scroll to position [2330, 0]
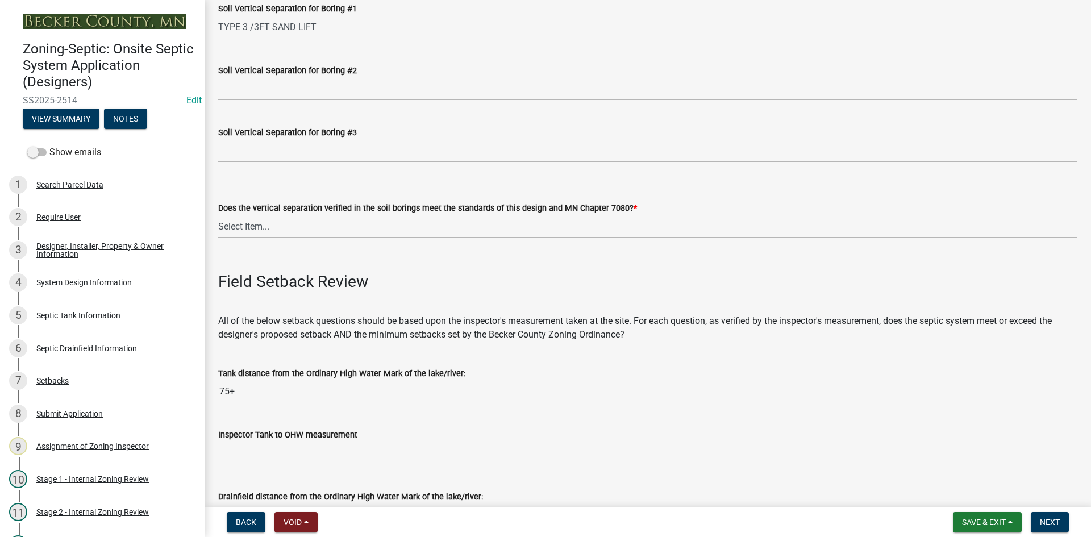
click at [253, 226] on select "Select Item... Yes No" at bounding box center [647, 226] width 859 height 23
click at [218, 215] on select "Select Item... Yes No" at bounding box center [647, 226] width 859 height 23
select select "eedfbf44-dce3-4c21-89bd-6d851115dab7"
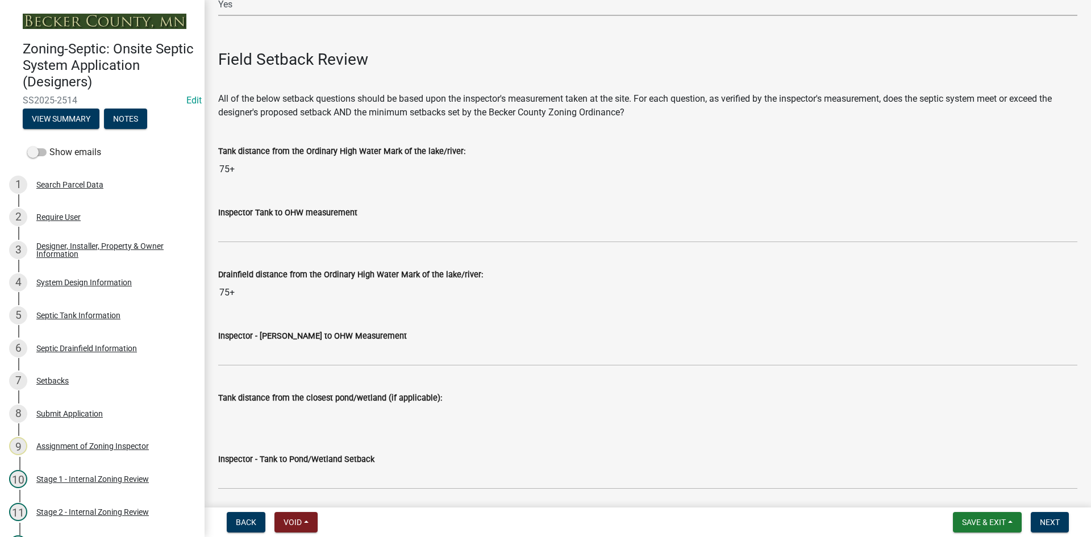
scroll to position [2615, 0]
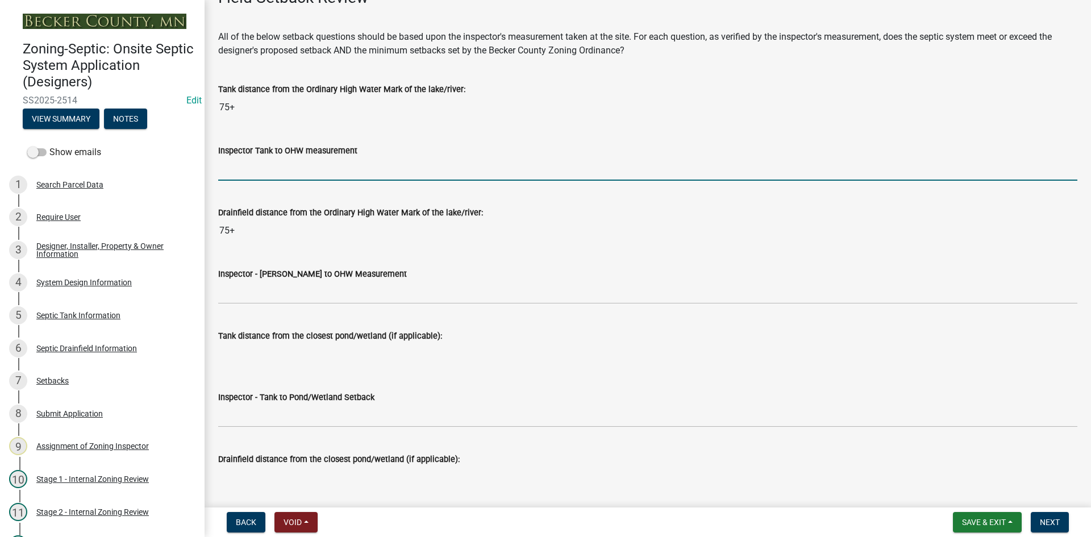
click at [253, 166] on input "Inspector Tank to OHW measurement" at bounding box center [647, 168] width 859 height 23
type input "75+"
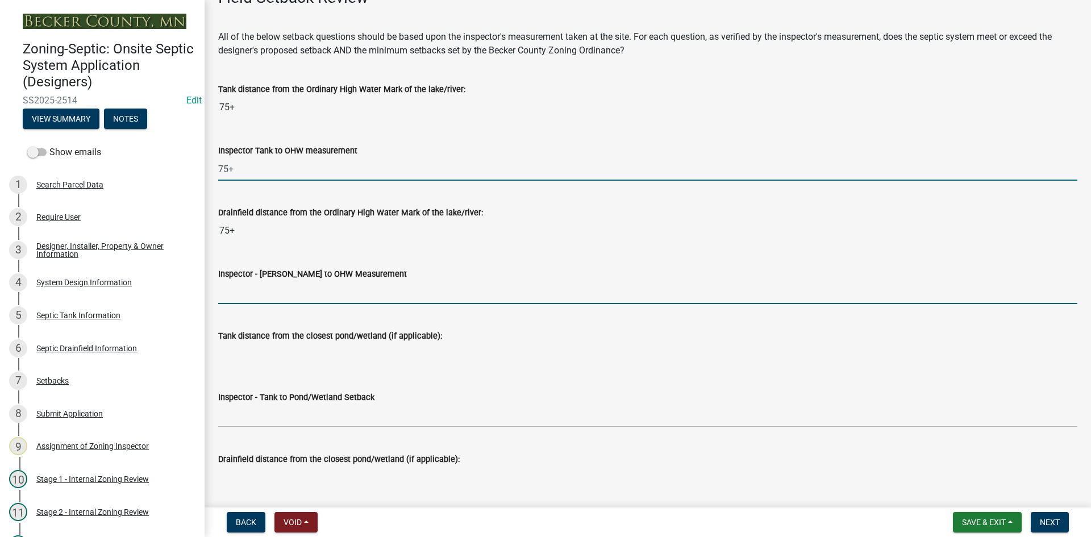
click at [264, 294] on input "Inspector - Drainfield to OHW Measurement" at bounding box center [647, 292] width 859 height 23
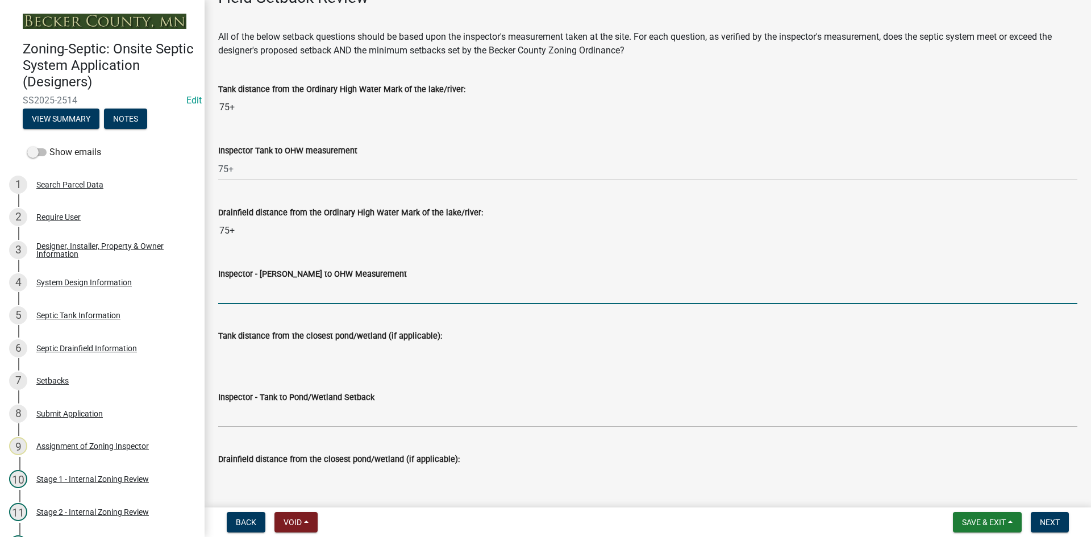
type input "75+"
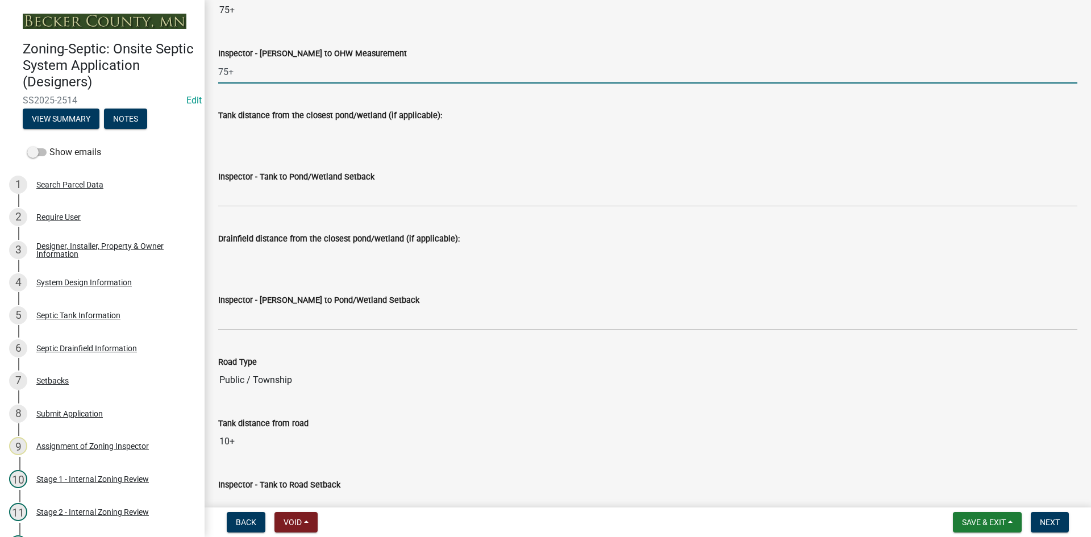
scroll to position [2842, 0]
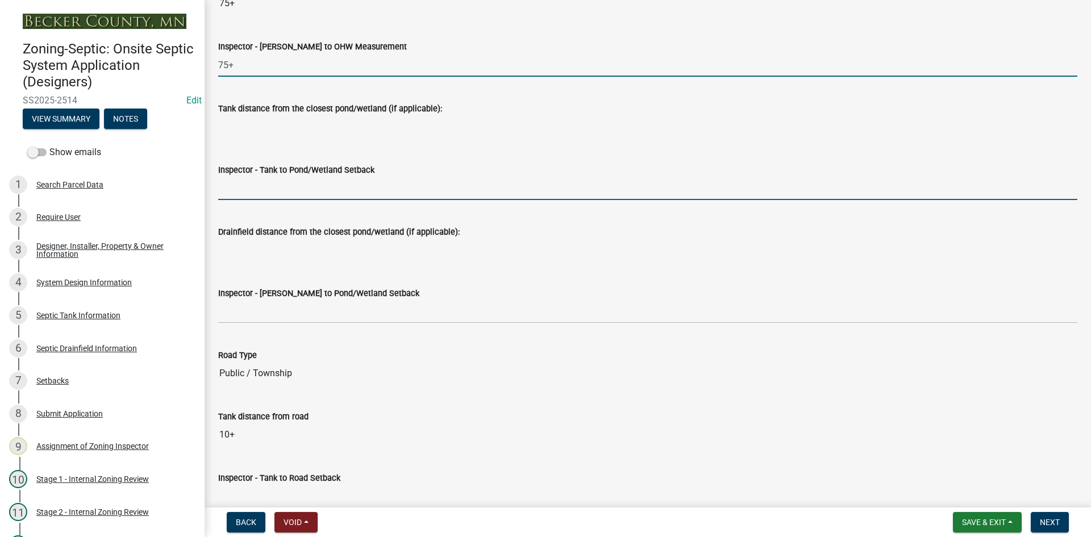
click at [273, 191] on input "Inspector - Tank to Pond/Wetland Setback" at bounding box center [647, 188] width 859 height 23
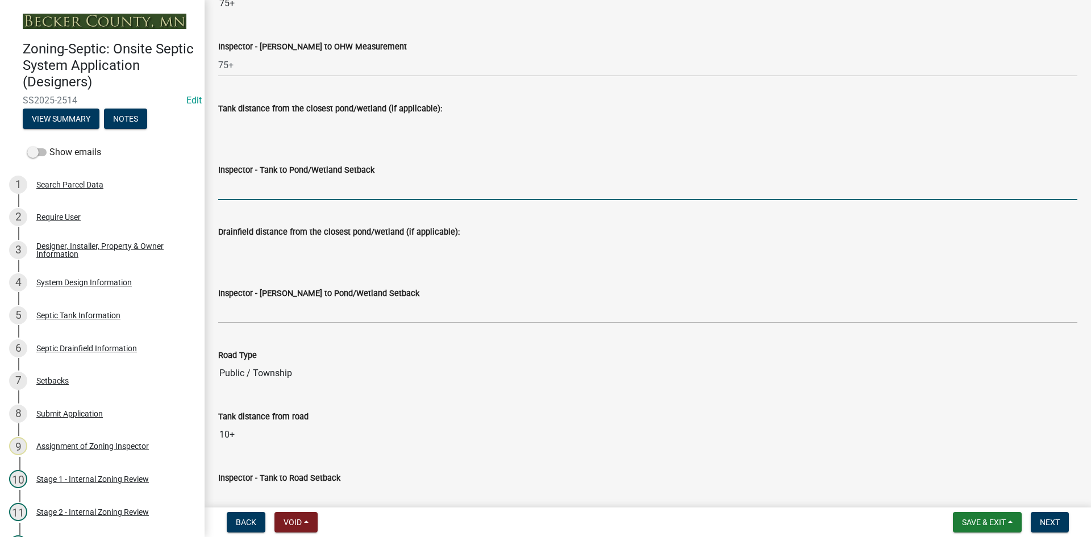
type input "NA"
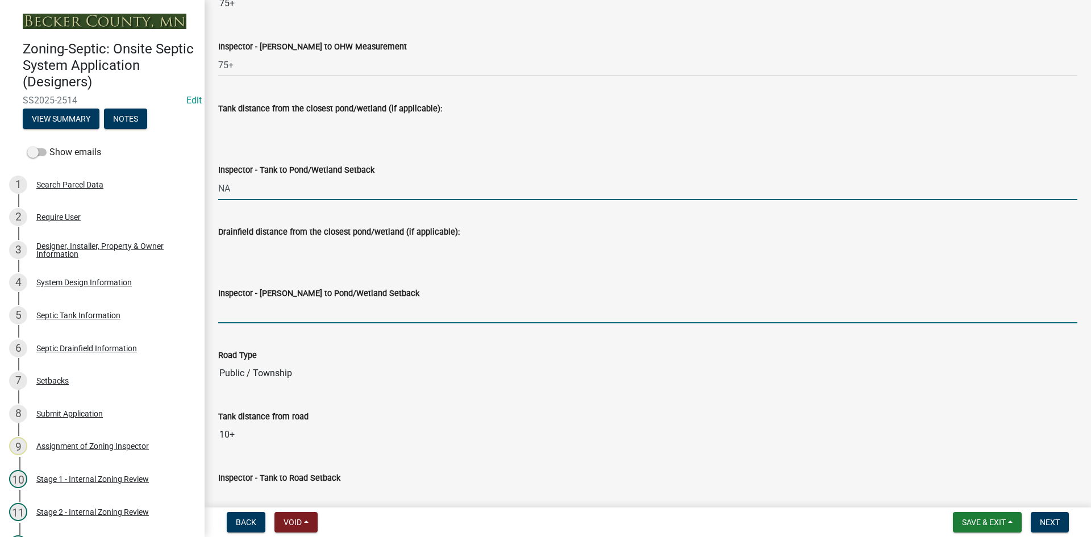
click at [250, 306] on input "Inspector - Drainfield to Pond/Wetland Setback" at bounding box center [647, 311] width 859 height 23
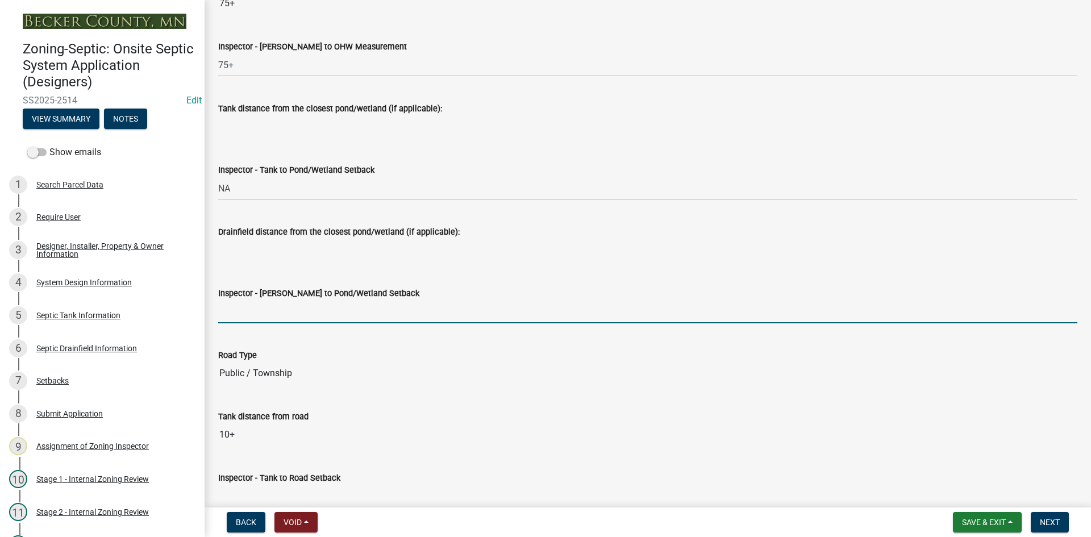
type input "NA"
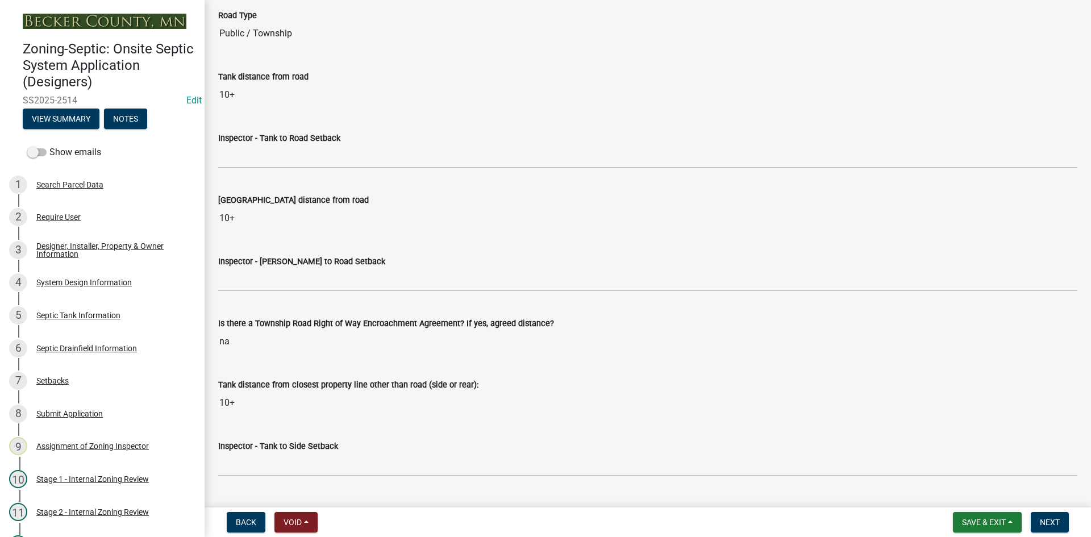
scroll to position [3183, 0]
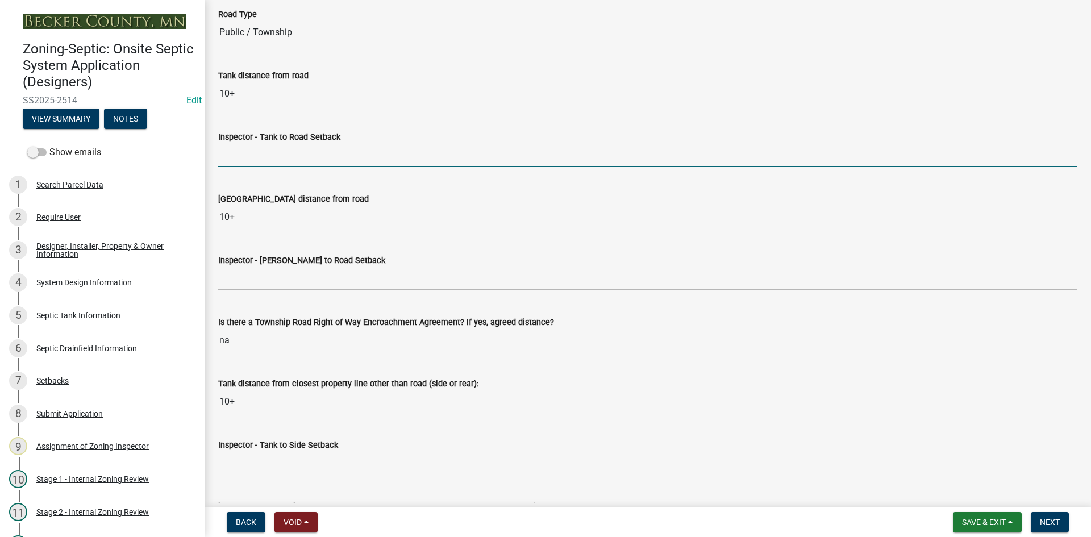
click at [247, 157] on input "Inspector - Tank to Road Setback" at bounding box center [647, 155] width 859 height 23
type input "10"
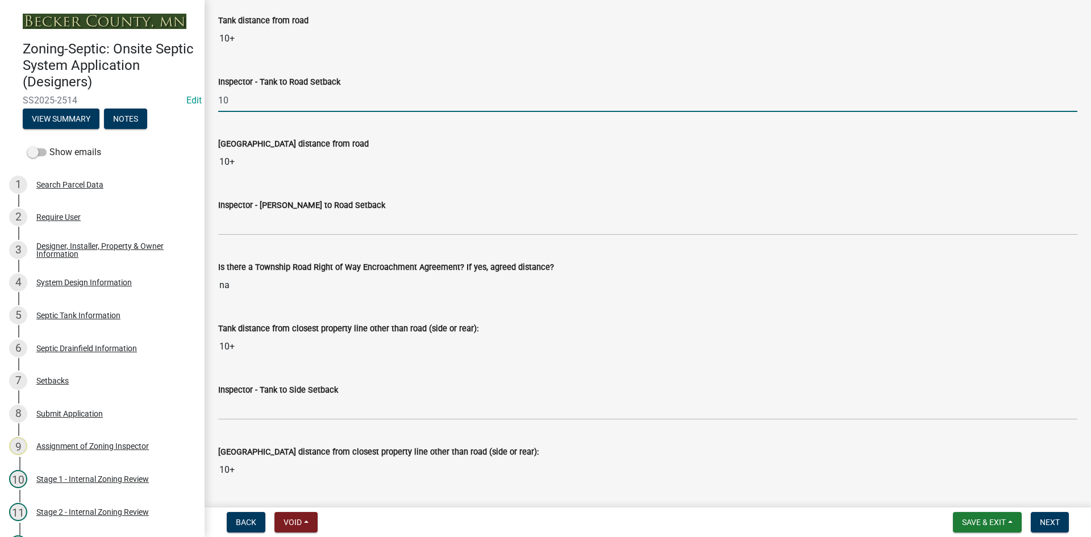
scroll to position [3297, 0]
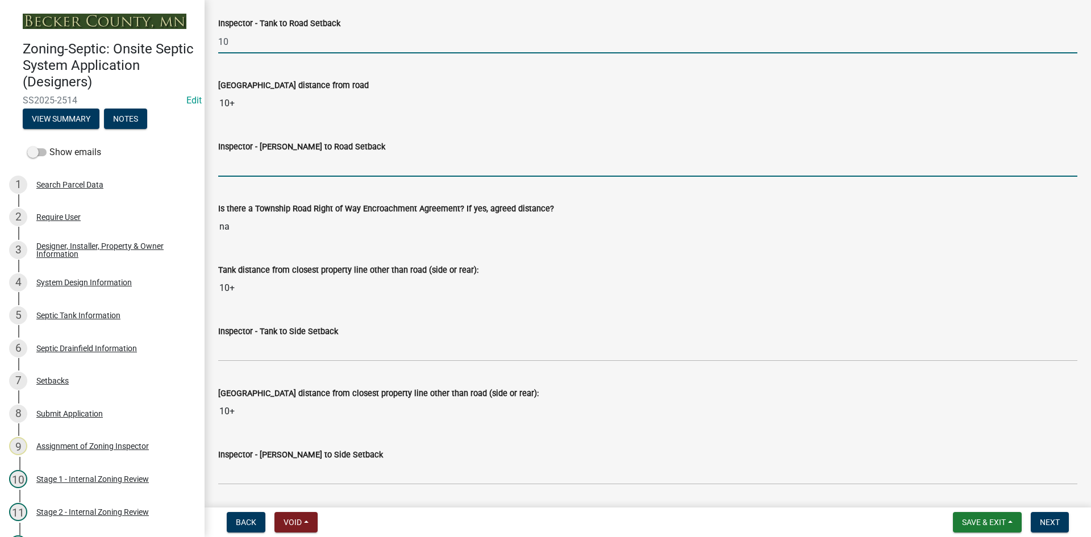
drag, startPoint x: 247, startPoint y: 153, endPoint x: 262, endPoint y: 179, distance: 29.8
click at [247, 153] on input "Inspector - Drainfield to Road Setback" at bounding box center [647, 164] width 859 height 23
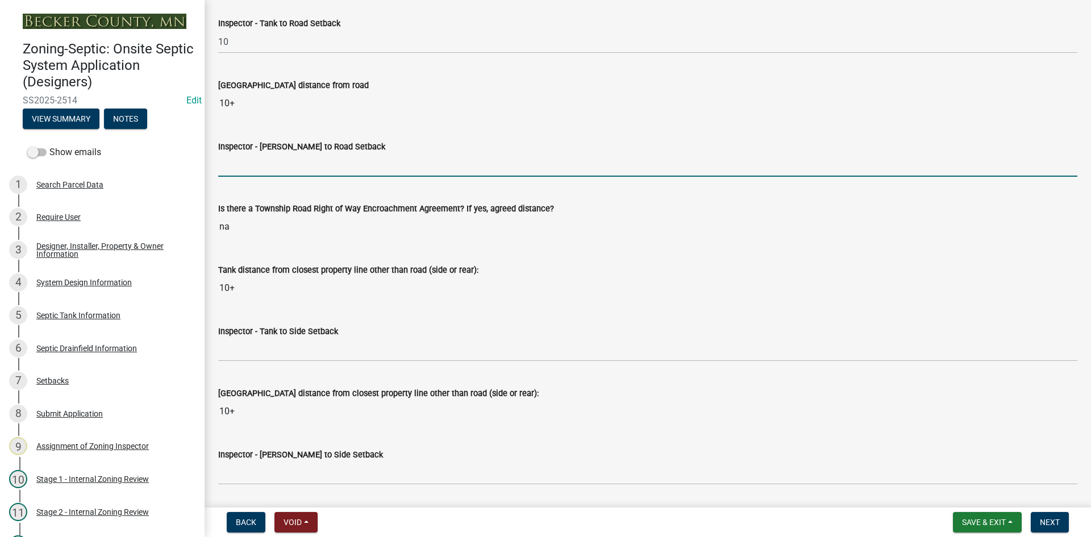
type input "10+"
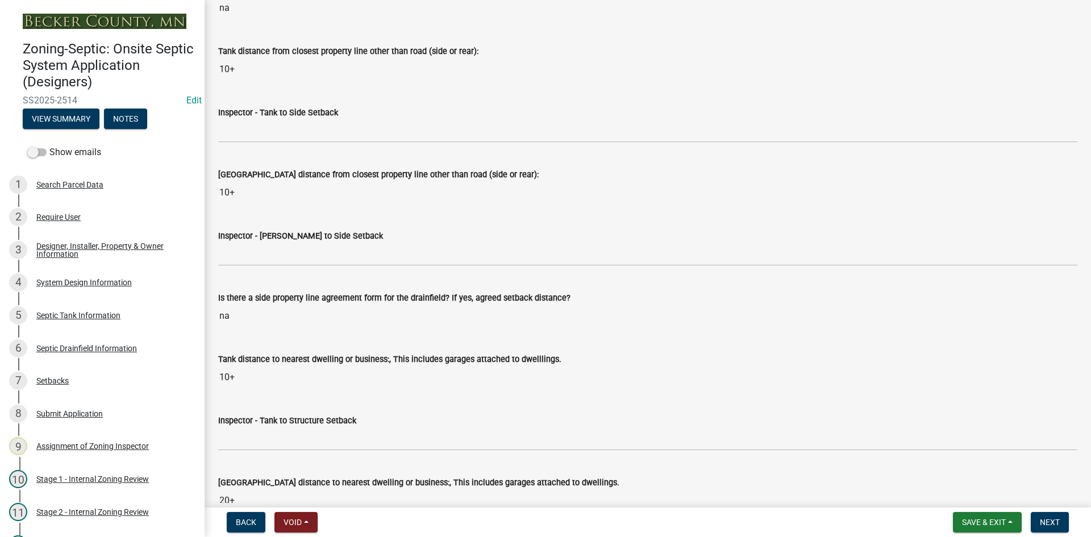
scroll to position [3524, 0]
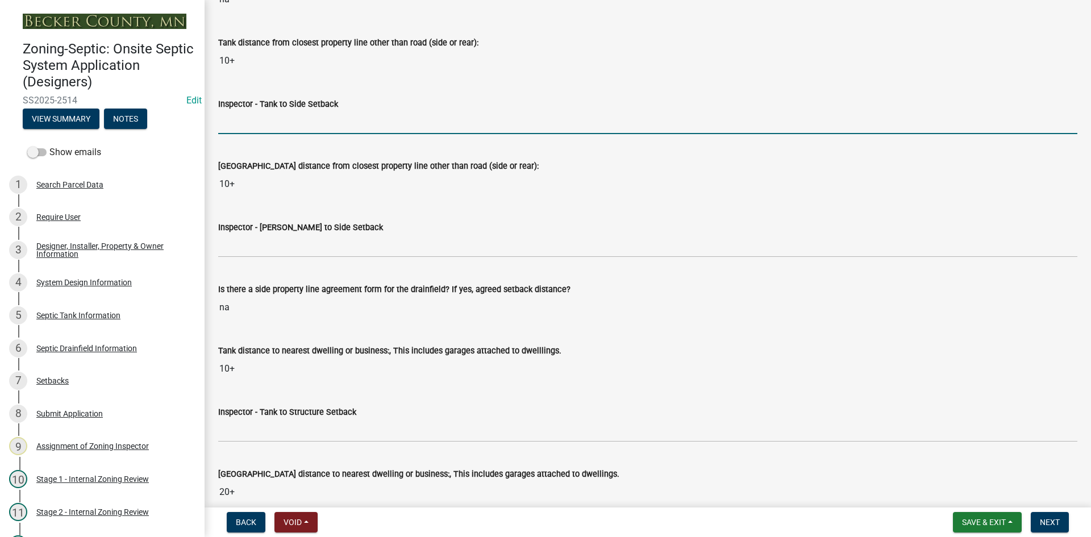
drag, startPoint x: 251, startPoint y: 124, endPoint x: 259, endPoint y: 122, distance: 8.8
click at [251, 123] on input "Inspector - Tank to Side Setback" at bounding box center [647, 122] width 859 height 23
type input "10"
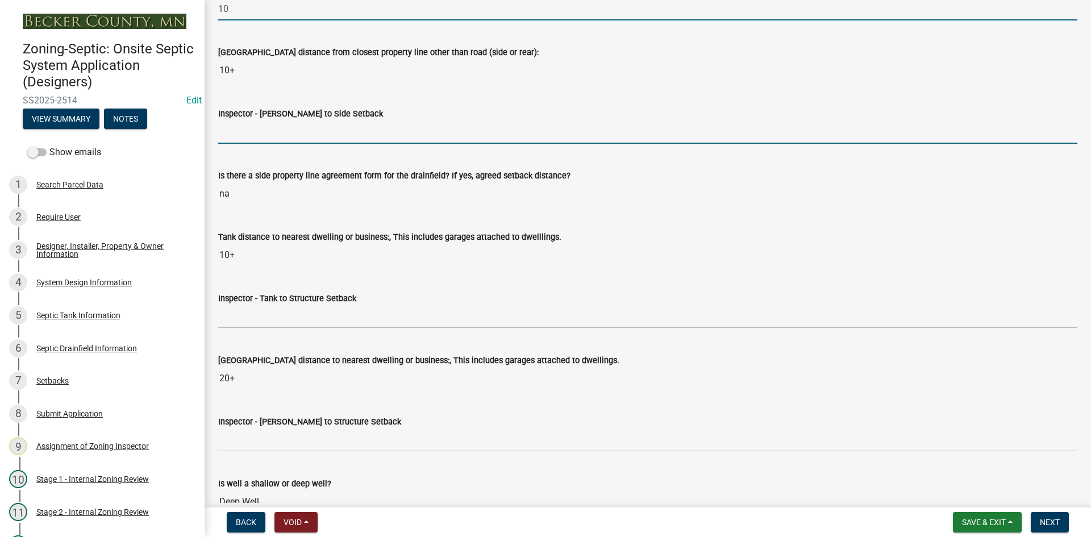
click at [256, 131] on input "Inspector - Drainfield to Side Setback" at bounding box center [647, 131] width 859 height 23
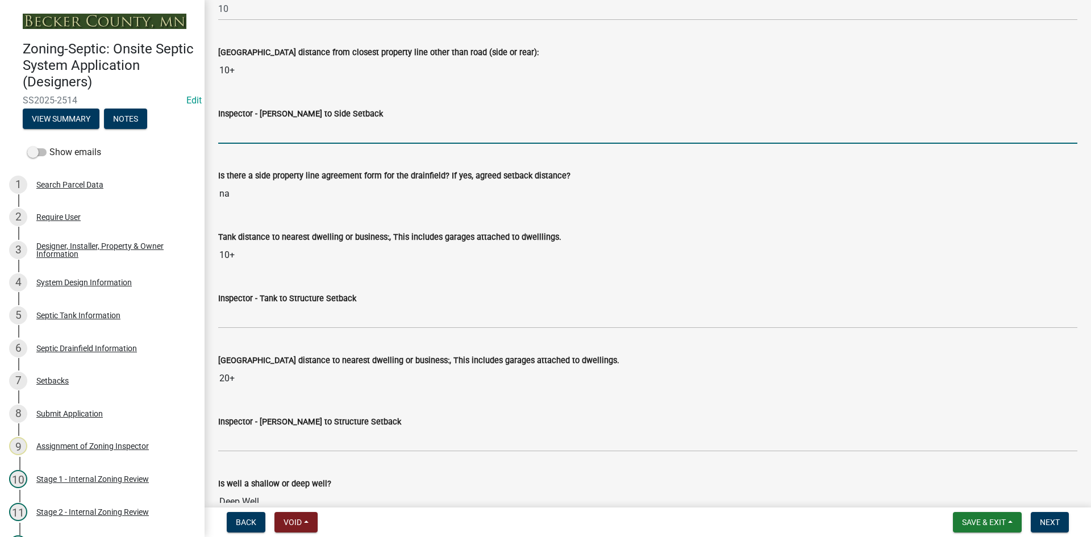
type input "10"
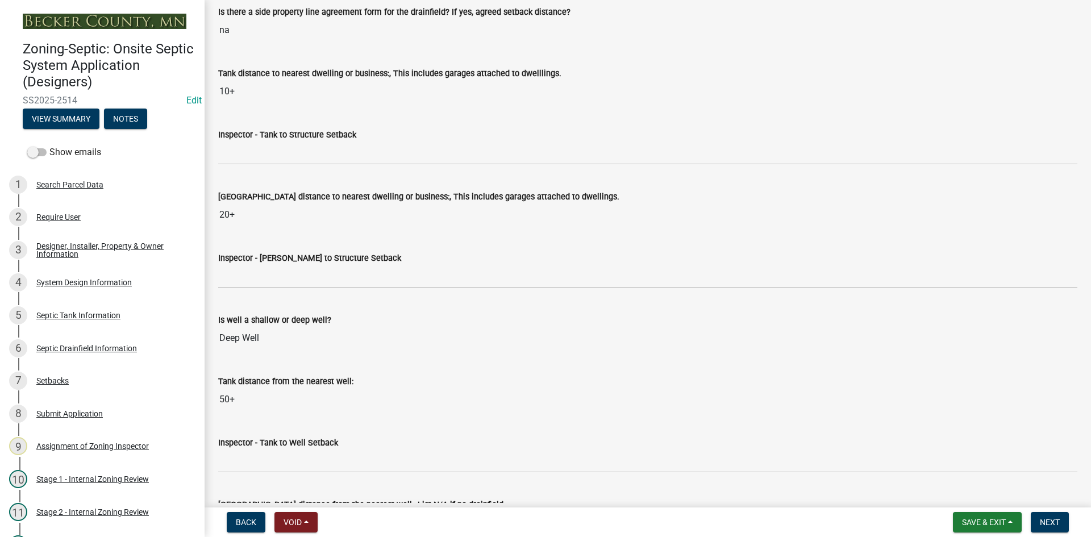
scroll to position [3808, 0]
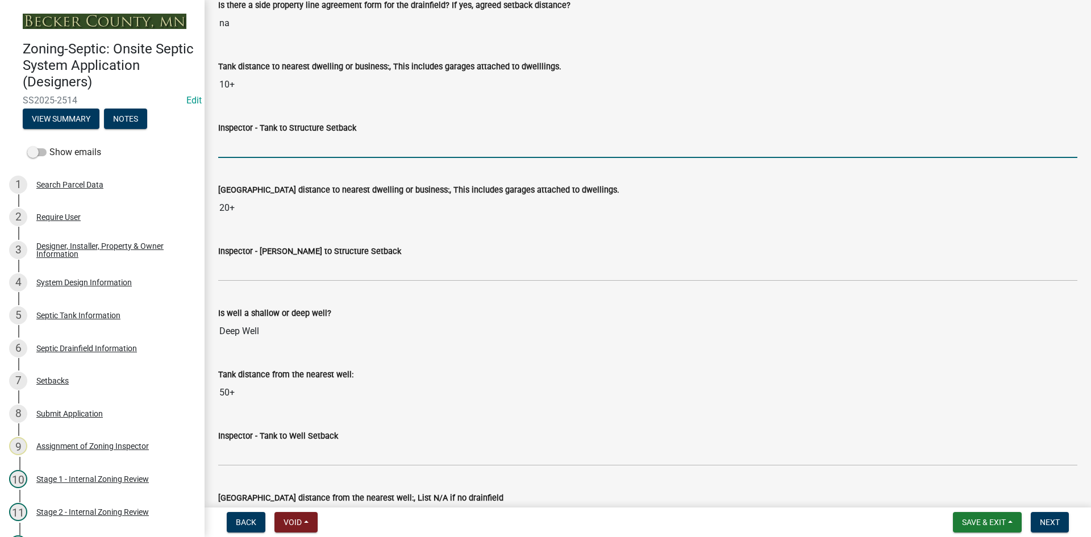
click at [255, 148] on input "Inspector - Tank to Structure Setback" at bounding box center [647, 146] width 859 height 23
type input "10"
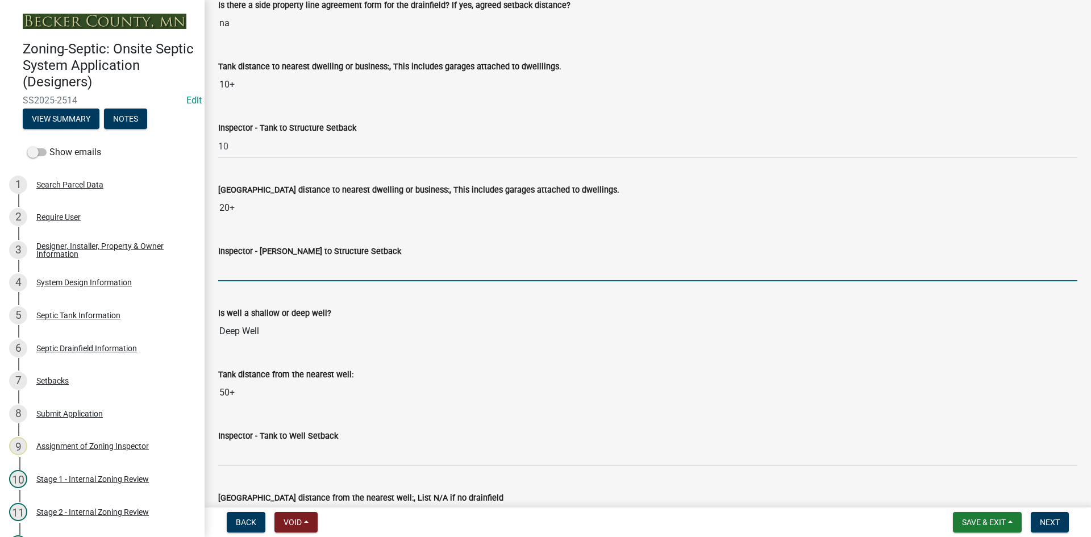
click at [261, 269] on input "Inspector - Drainfield to Structure Setback" at bounding box center [647, 269] width 859 height 23
type input "20"
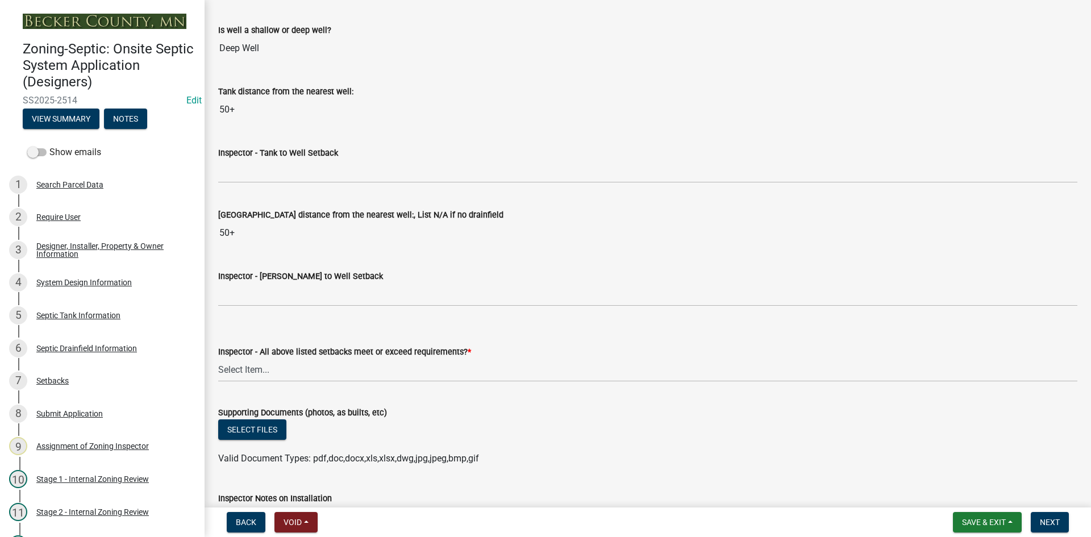
scroll to position [4092, 0]
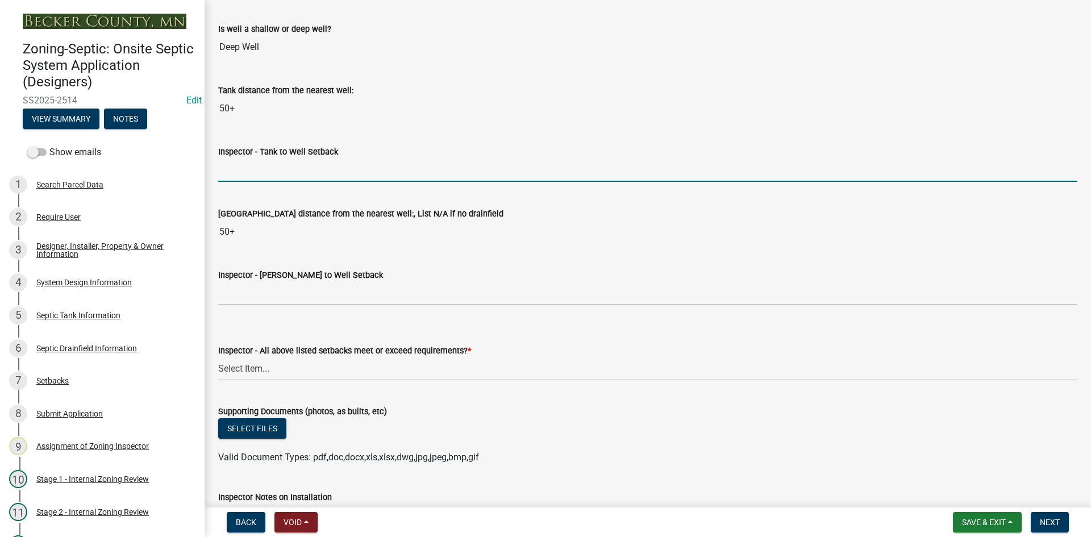
click at [250, 178] on input "Inspector - Tank to Well Setback" at bounding box center [647, 170] width 859 height 23
type input "50+"
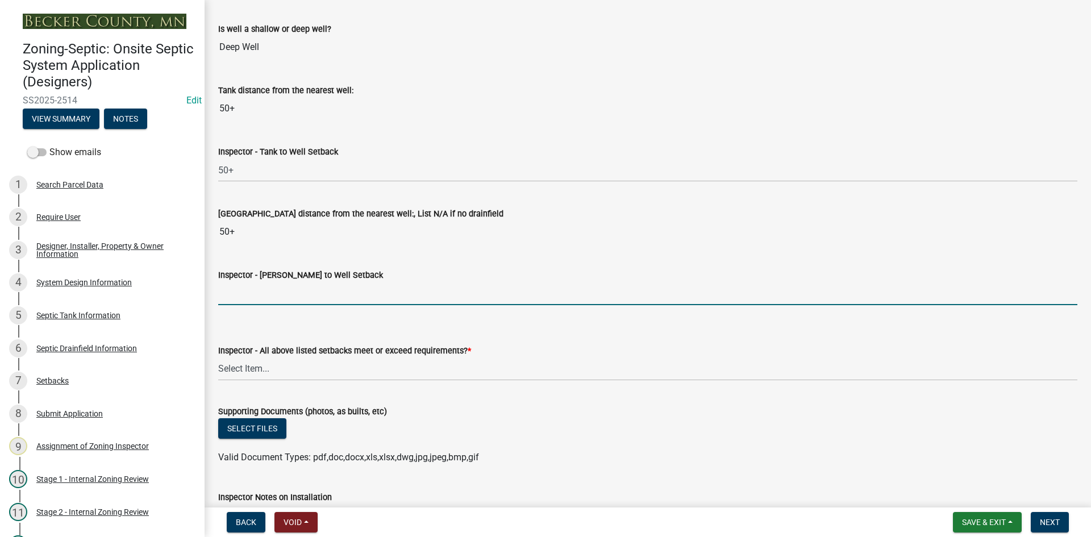
drag, startPoint x: 243, startPoint y: 282, endPoint x: 253, endPoint y: 300, distance: 20.4
click at [243, 282] on input "Inspector - Drainfield to Well Setback" at bounding box center [647, 293] width 859 height 23
type input "50+"
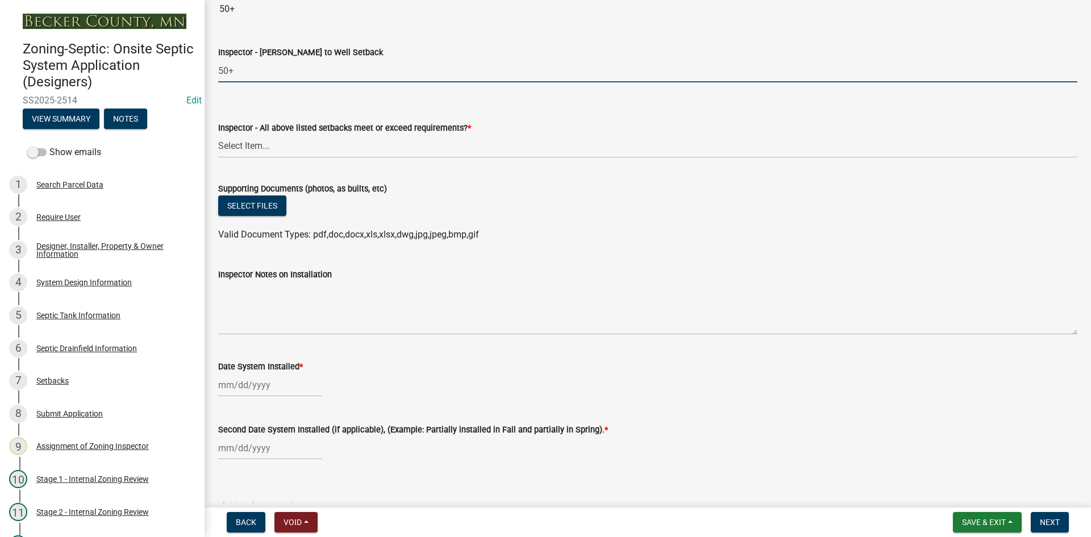
scroll to position [4320, 0]
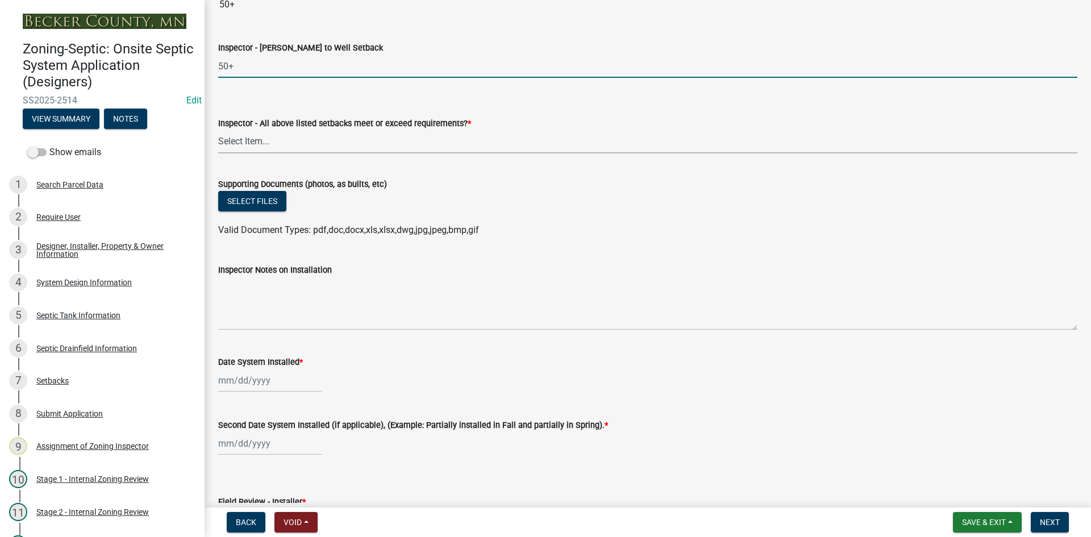
click at [265, 141] on select "Select Item... Yes No" at bounding box center [647, 141] width 859 height 23
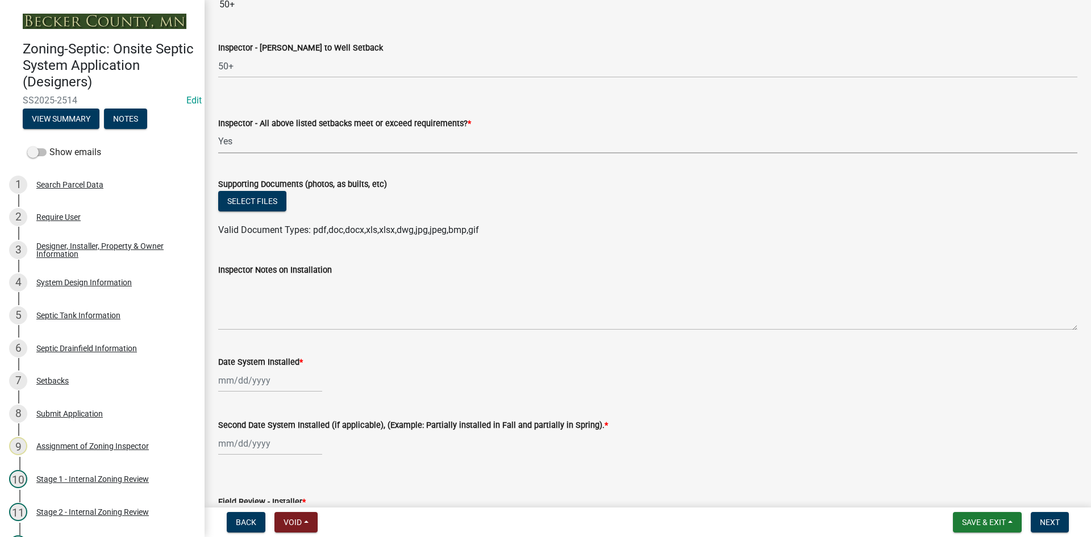
click at [218, 130] on select "Select Item... Yes No" at bounding box center [647, 141] width 859 height 23
select select "adfa1390-1443-4b8a-94eb-9b7f601f4679"
click at [252, 201] on button "Select files" at bounding box center [252, 201] width 68 height 20
click at [259, 196] on button "Select files" at bounding box center [252, 201] width 68 height 20
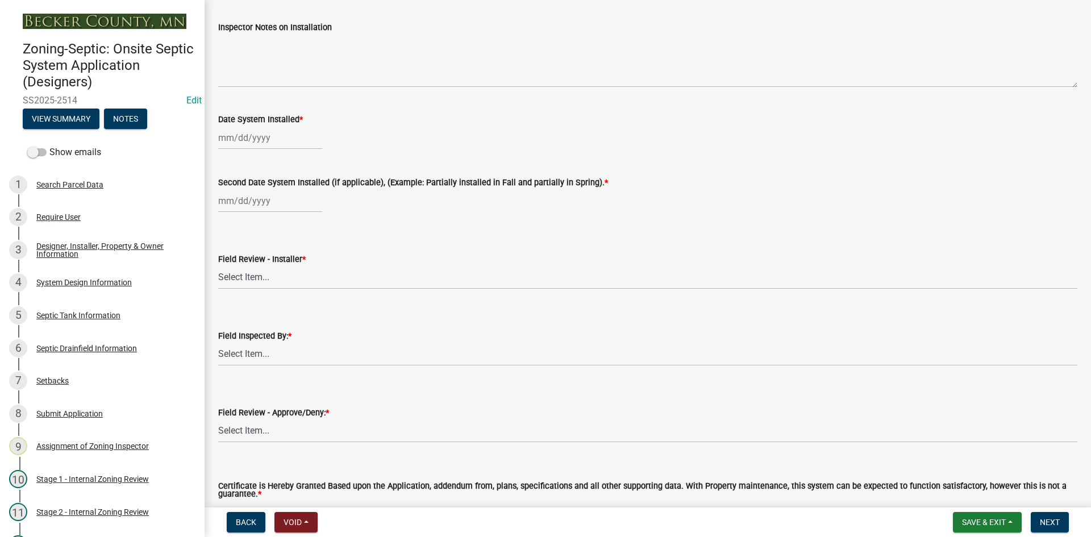
scroll to position [4433, 0]
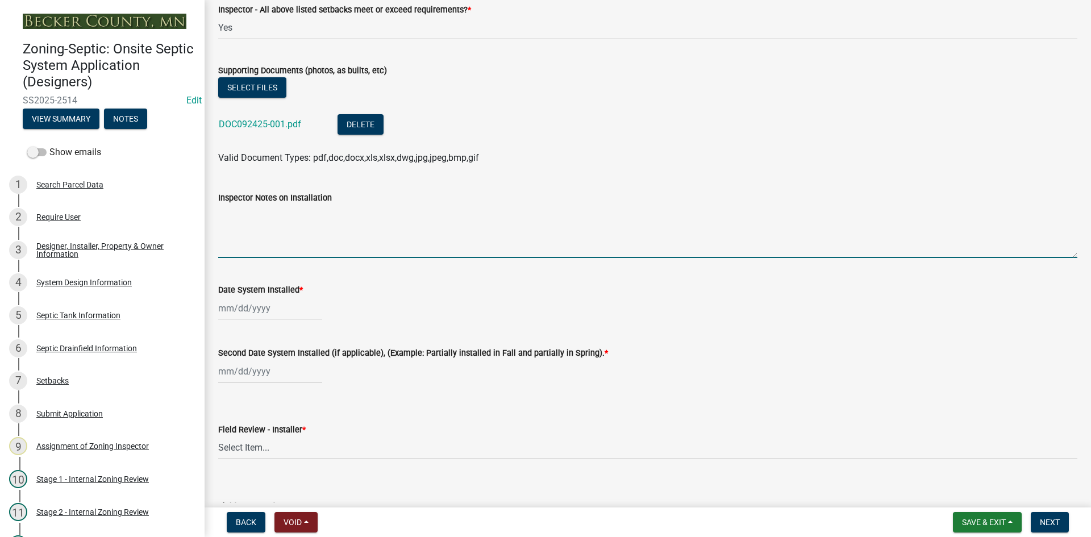
click at [264, 245] on textarea "Inspector Notes on Installation" at bounding box center [647, 231] width 859 height 53
click at [273, 216] on textarea "type 3 system fill soils" at bounding box center [647, 231] width 859 height 53
click at [306, 211] on textarea "type 3 system/ fill soils" at bounding box center [647, 231] width 859 height 53
click at [317, 212] on textarea "type 3 system/ fill soils" at bounding box center [647, 231] width 859 height 53
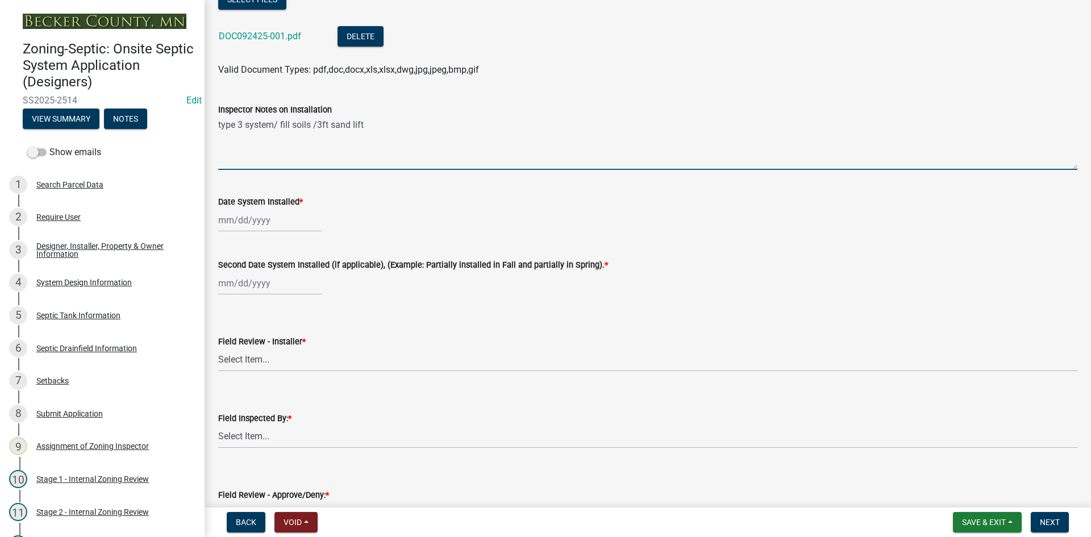
scroll to position [4604, 0]
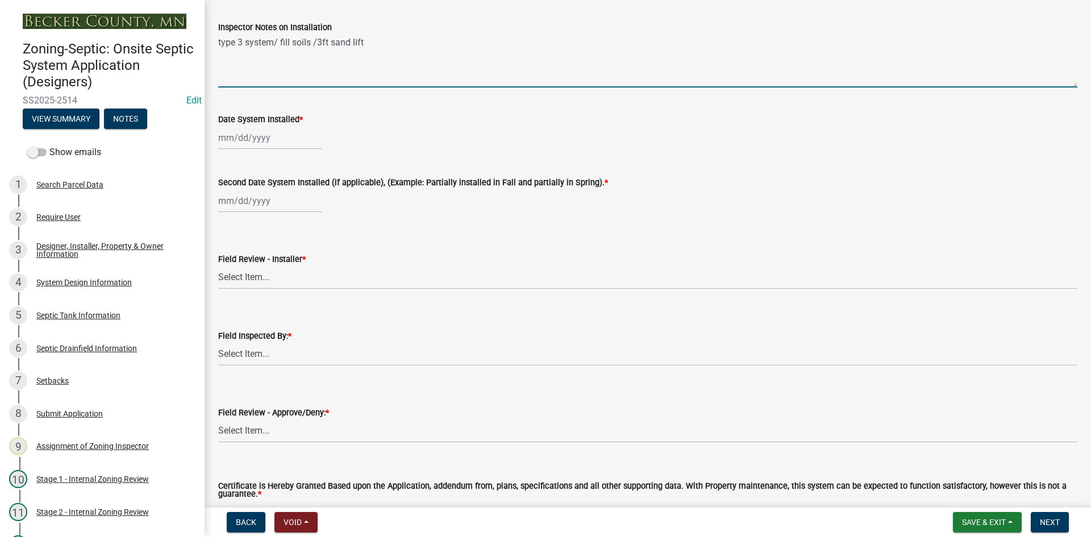
type textarea "type 3 system/ fill soils /3ft sand lift"
click at [280, 146] on div at bounding box center [270, 137] width 104 height 23
select select "9"
select select "2025"
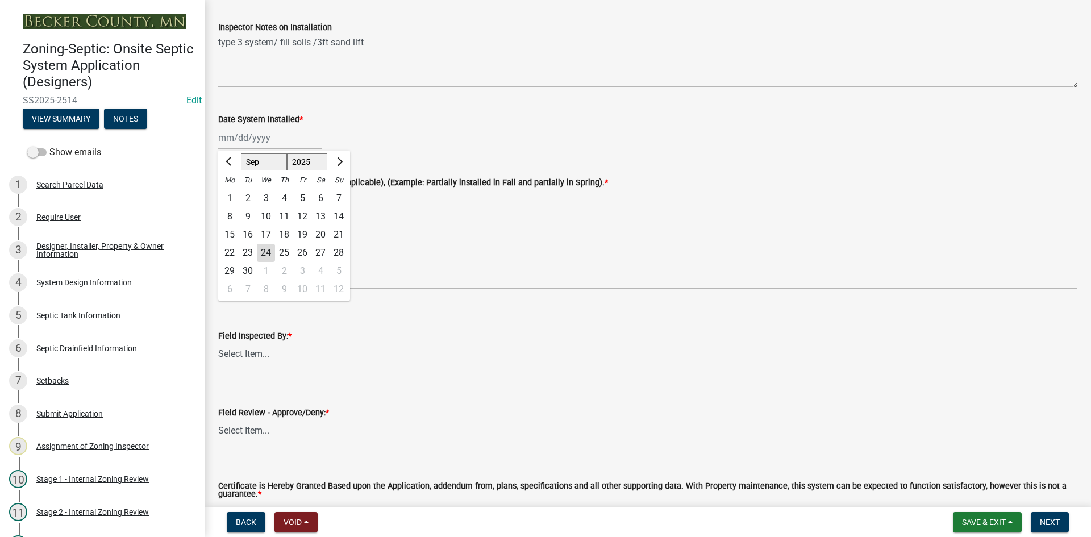
click at [231, 251] on div "22" at bounding box center [230, 253] width 18 height 18
type input "[DATE]"
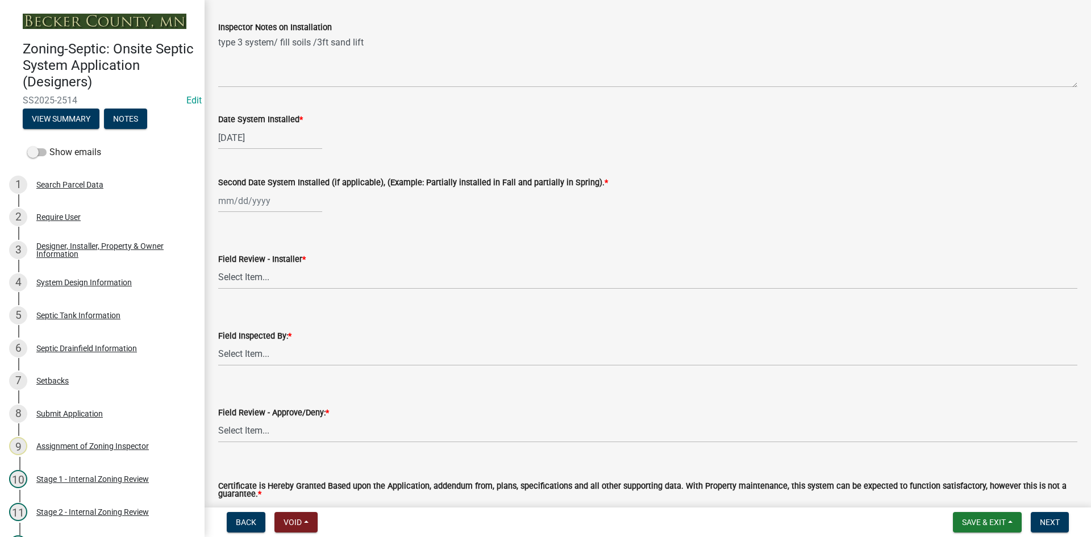
click at [248, 207] on div at bounding box center [270, 200] width 104 height 23
select select "9"
select select "2025"
click at [228, 317] on div "22" at bounding box center [230, 316] width 18 height 18
type input "[DATE]"
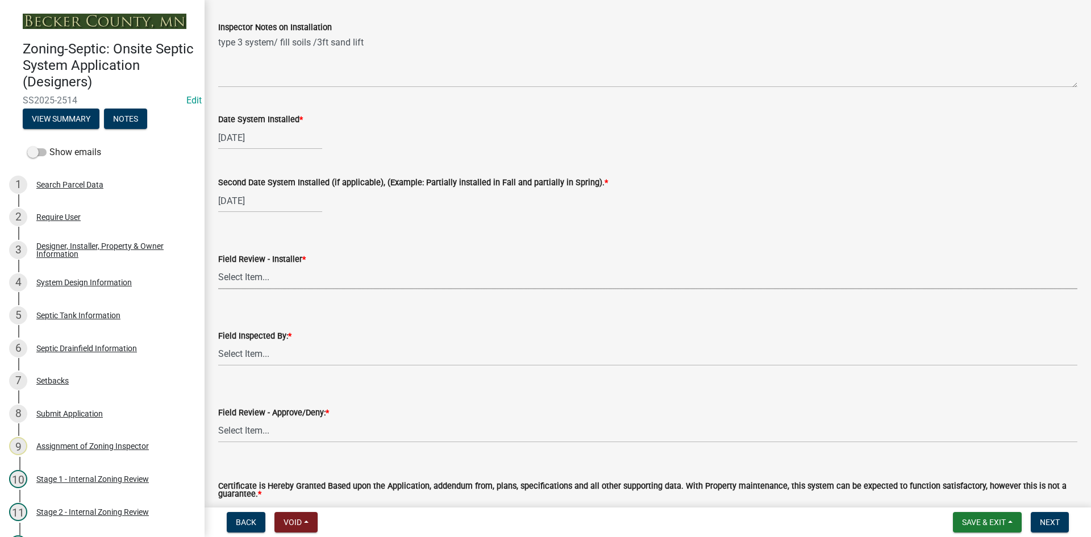
click at [265, 276] on select "Select Item... OTHER – Not listed (please add in next field and we will add to …" at bounding box center [647, 277] width 859 height 23
click at [218, 266] on select "Select Item... OTHER – Not listed (please add in next field and we will add to …" at bounding box center [647, 277] width 859 height 23
select select "dba6ca5d-f982-420b-a202-305a3dac1689"
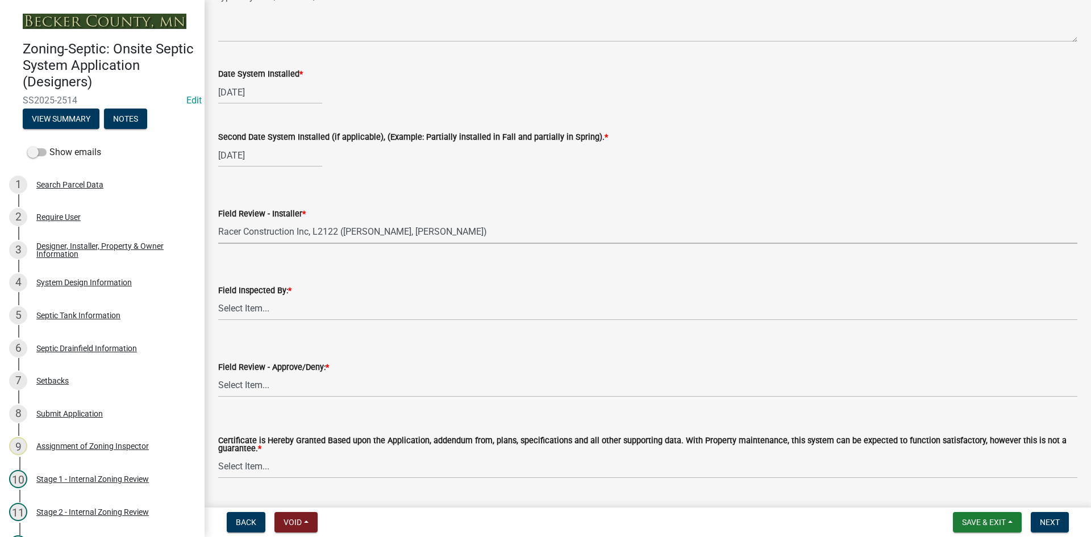
scroll to position [4743, 0]
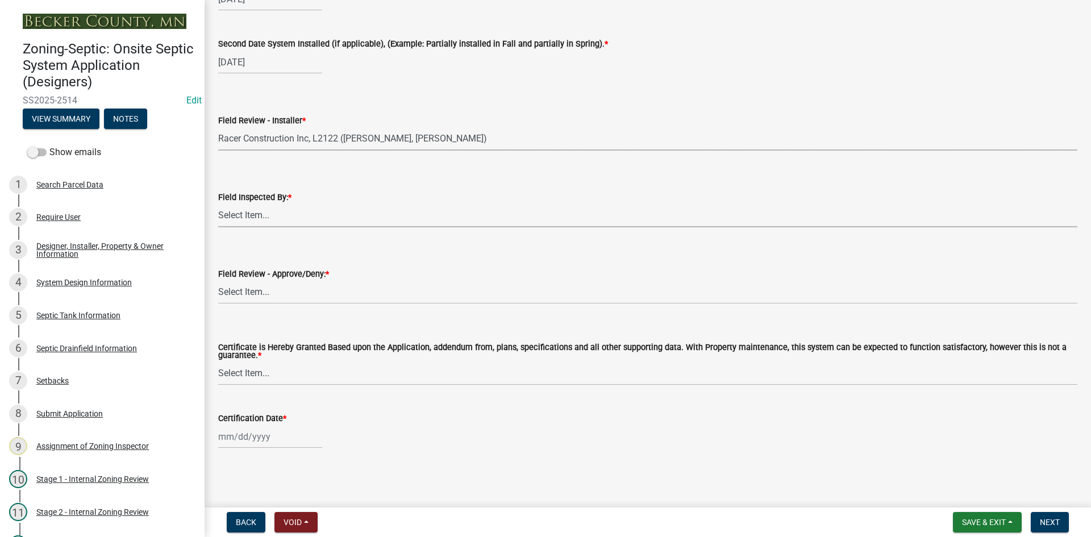
click at [265, 217] on select "Select Item... Nicole Bradbury Jeff Rusness Kyle Vareberg Susan Rockwell Tyler …" at bounding box center [647, 215] width 859 height 23
click at [218, 204] on select "Select Item... Nicole Bradbury Jeff Rusness Kyle Vareberg Susan Rockwell Tyler …" at bounding box center [647, 215] width 859 height 23
select select "7bfe52ba-73b7-4ac1-9bde-d3bb601555ca"
click at [273, 290] on select "Select Item... Approved Denied" at bounding box center [647, 292] width 859 height 23
click at [218, 281] on select "Select Item... Approved Denied" at bounding box center [647, 292] width 859 height 23
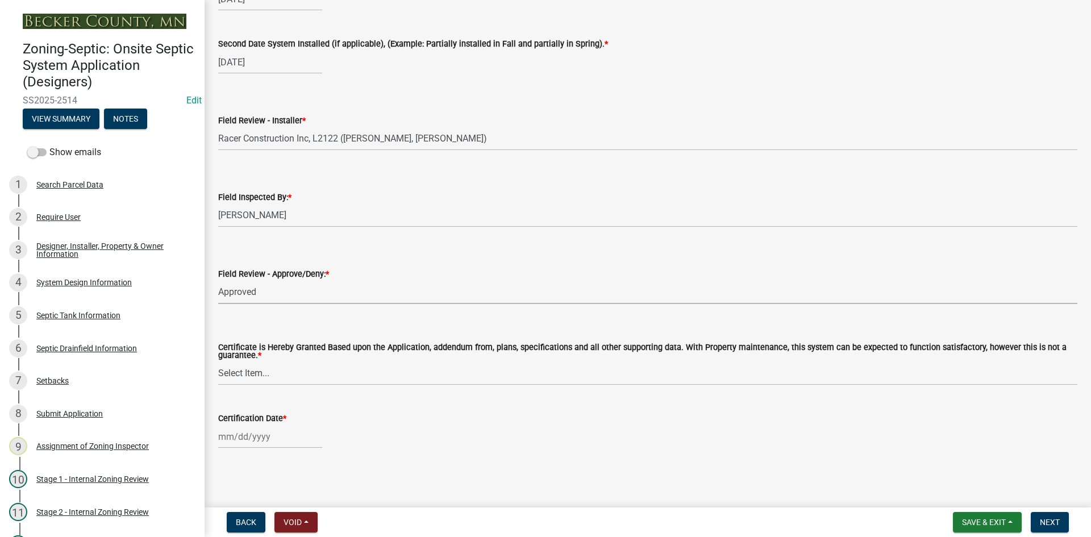
select select "c3bf50e3-4684-4b9c-99b9-7a9f027aa0dd"
click at [269, 368] on select "Select Item... Yes No" at bounding box center [647, 373] width 859 height 23
click at [218, 362] on select "Select Item... Yes No" at bounding box center [647, 373] width 859 height 23
select select "538e6e6b-38de-4682-8c50-6662df67960d"
click at [280, 441] on div at bounding box center [270, 436] width 104 height 23
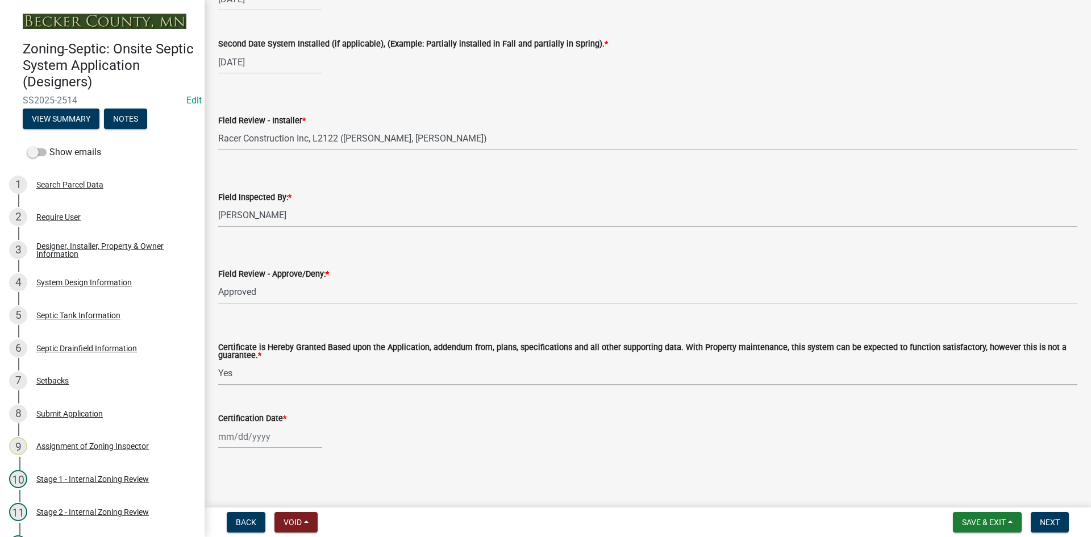
select select "9"
select select "2025"
click at [267, 377] on div "24" at bounding box center [266, 376] width 18 height 18
type input "09/24/2025"
click at [1048, 519] on span "Next" at bounding box center [1050, 522] width 20 height 9
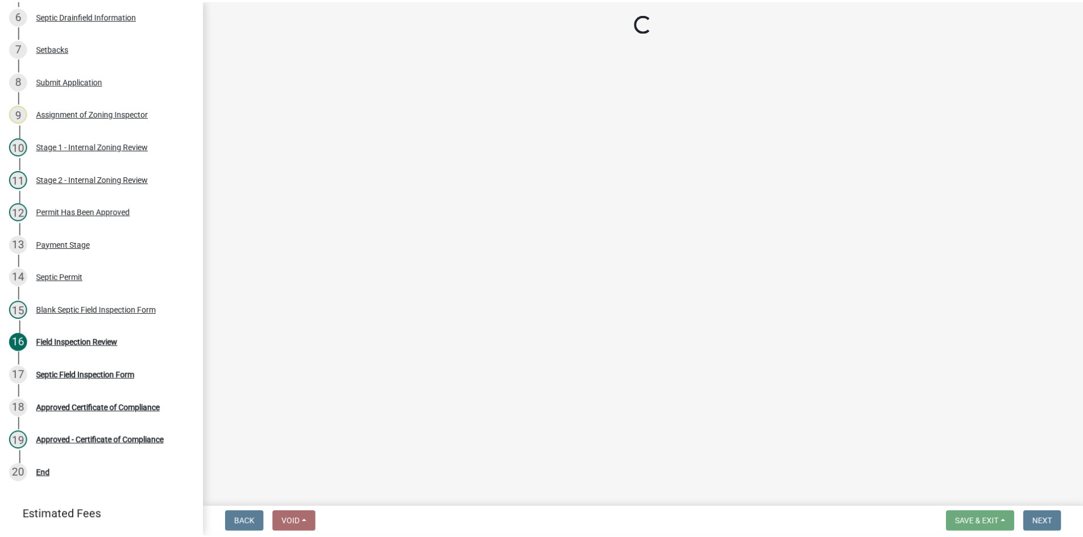
scroll to position [391, 0]
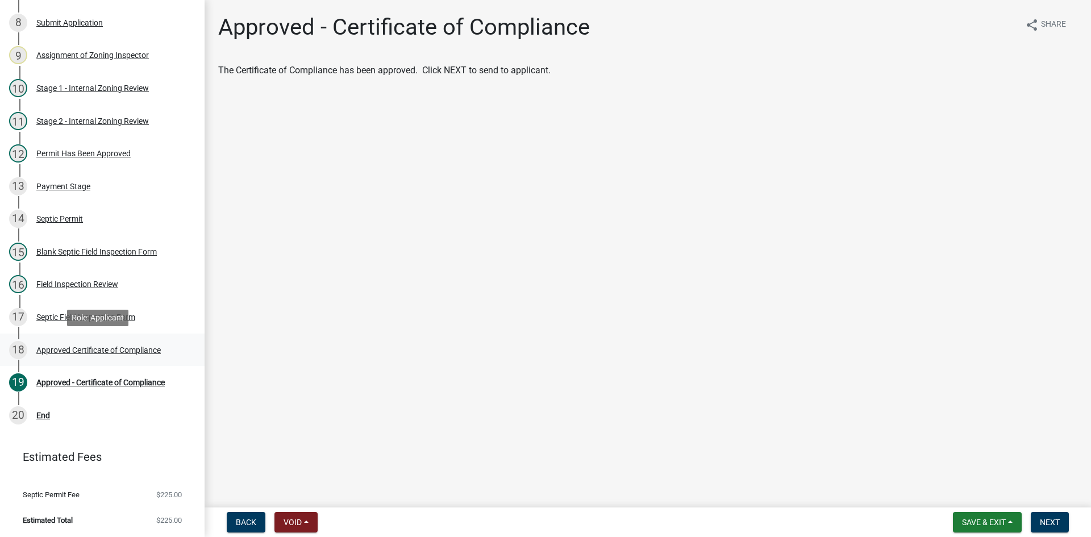
click at [91, 351] on div "Approved Certificate of Compliance" at bounding box center [98, 350] width 124 height 8
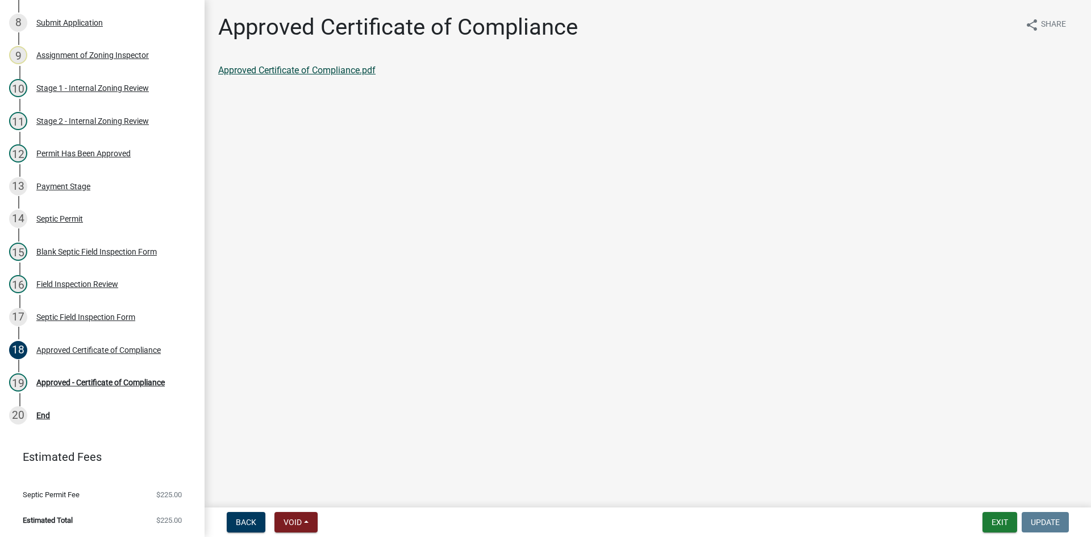
click at [317, 65] on link "Approved Certificate of Compliance.pdf" at bounding box center [296, 70] width 157 height 11
click at [110, 379] on div "Approved - Certificate of Compliance" at bounding box center [100, 383] width 128 height 8
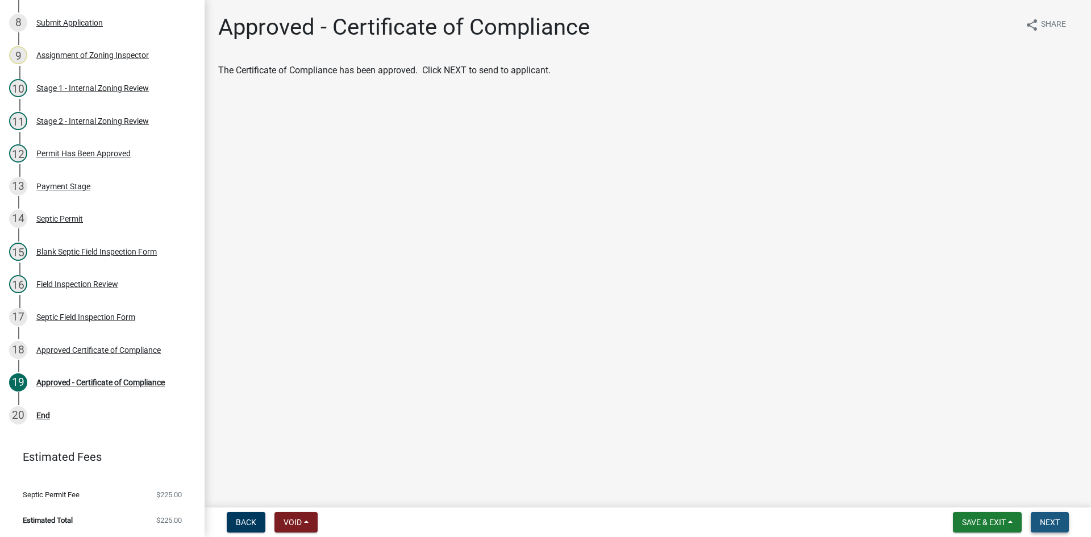
click at [1062, 517] on button "Next" at bounding box center [1050, 522] width 38 height 20
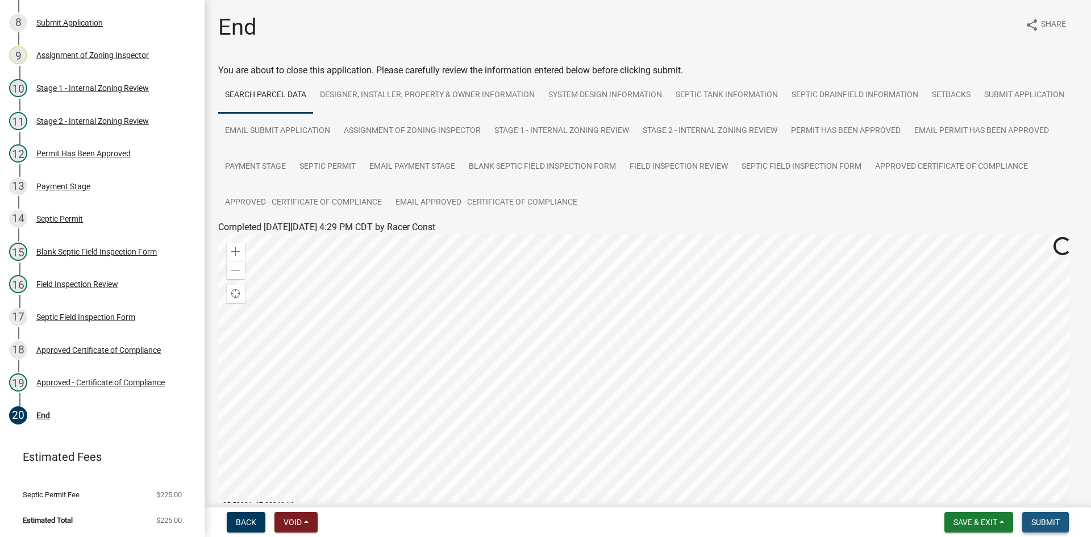
click at [1042, 518] on span "Submit" at bounding box center [1046, 522] width 28 height 9
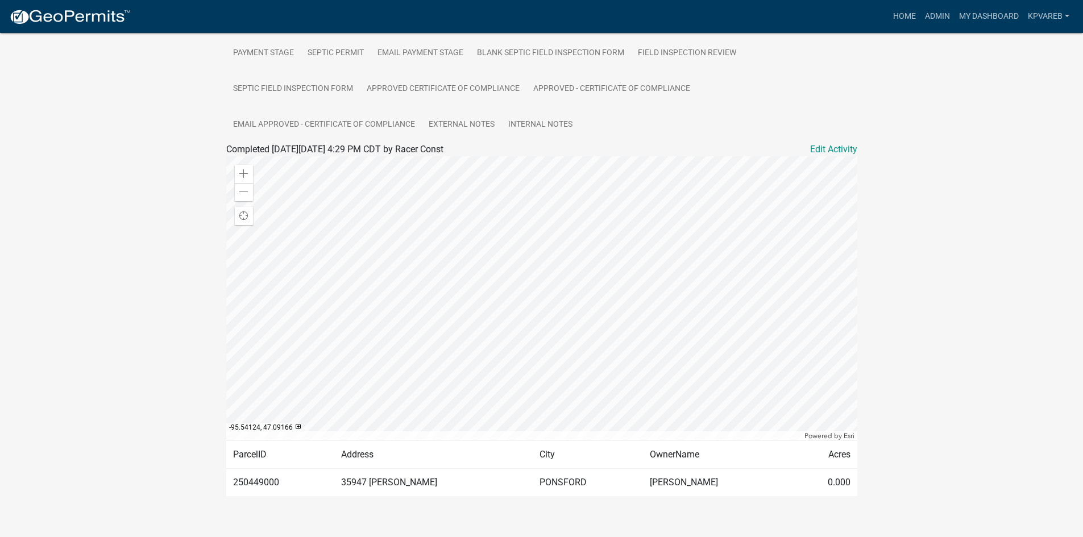
scroll to position [319, 0]
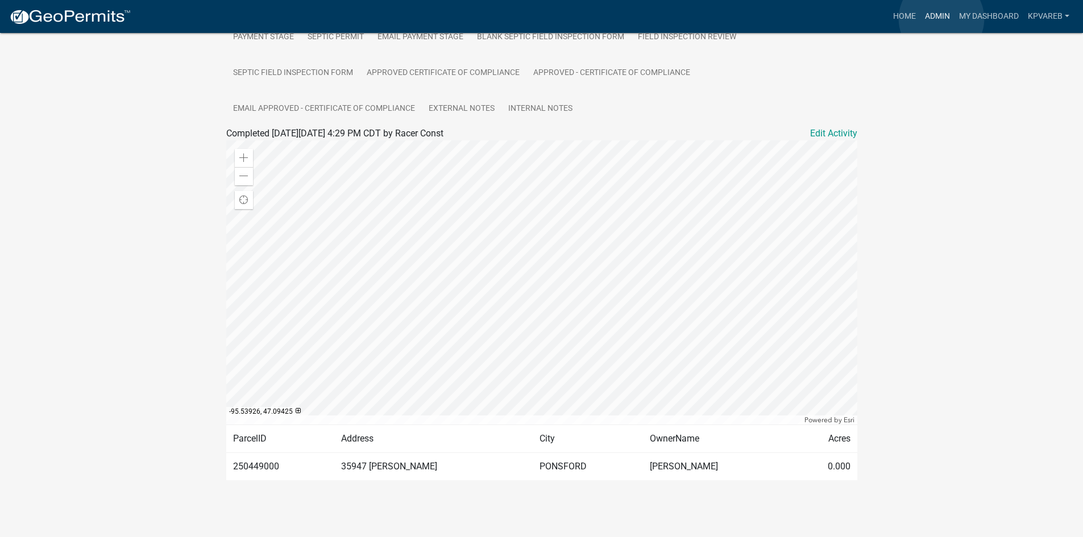
click at [942, 19] on link "Admin" at bounding box center [937, 17] width 34 height 22
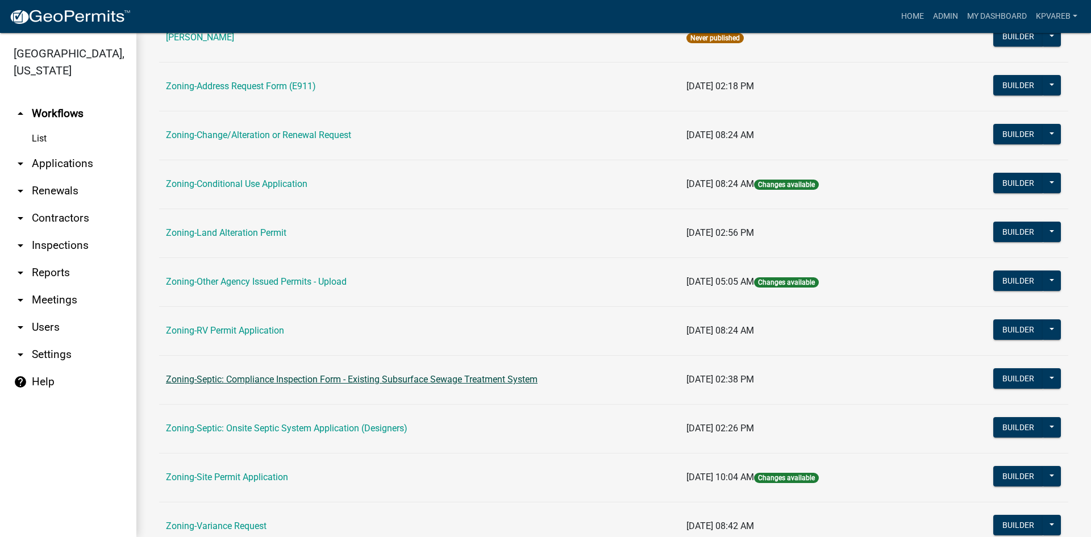
scroll to position [327, 0]
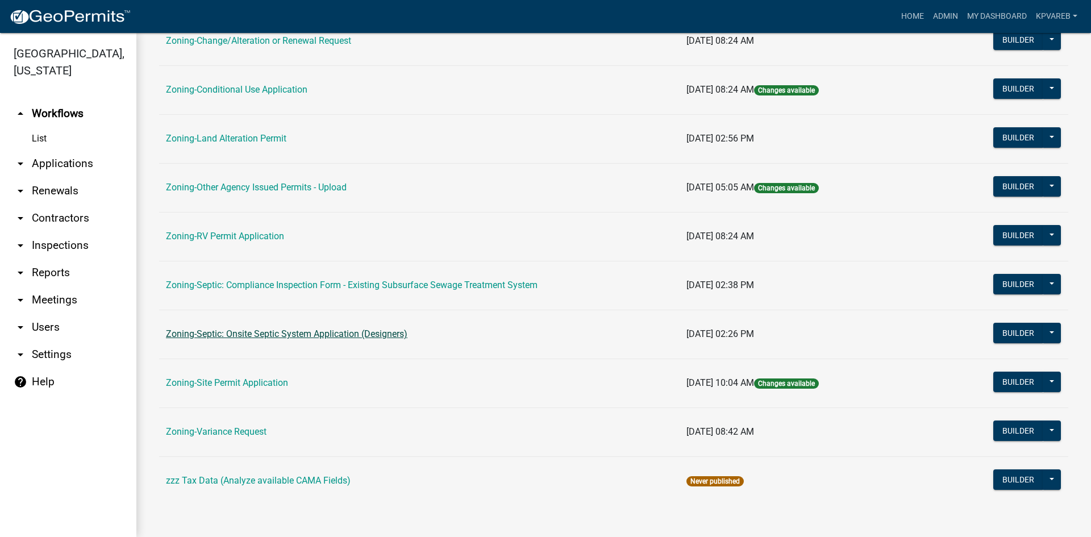
click at [319, 333] on link "Zoning-Septic: Onsite Septic System Application (Designers)" at bounding box center [287, 334] width 242 height 11
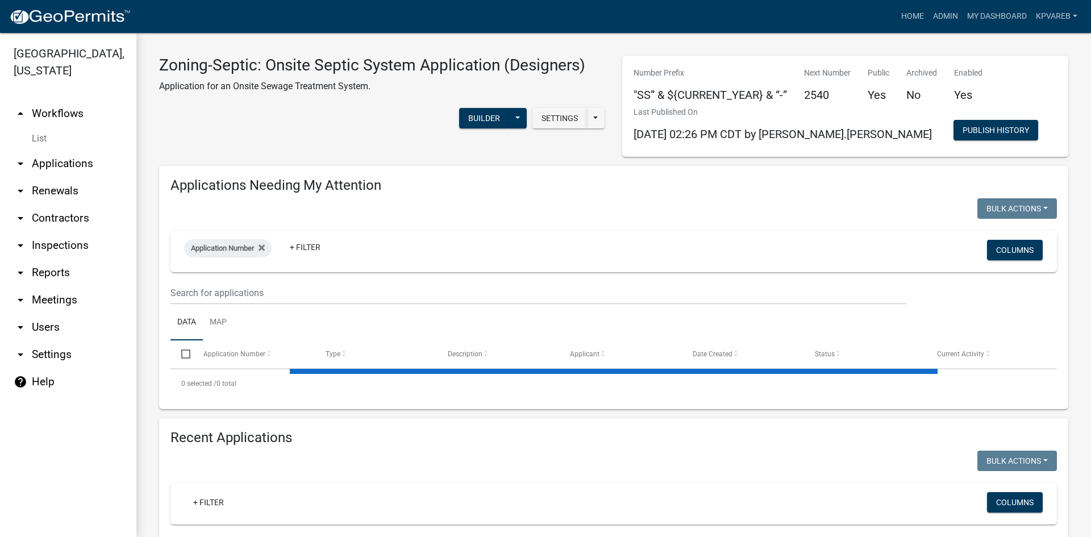
scroll to position [57, 0]
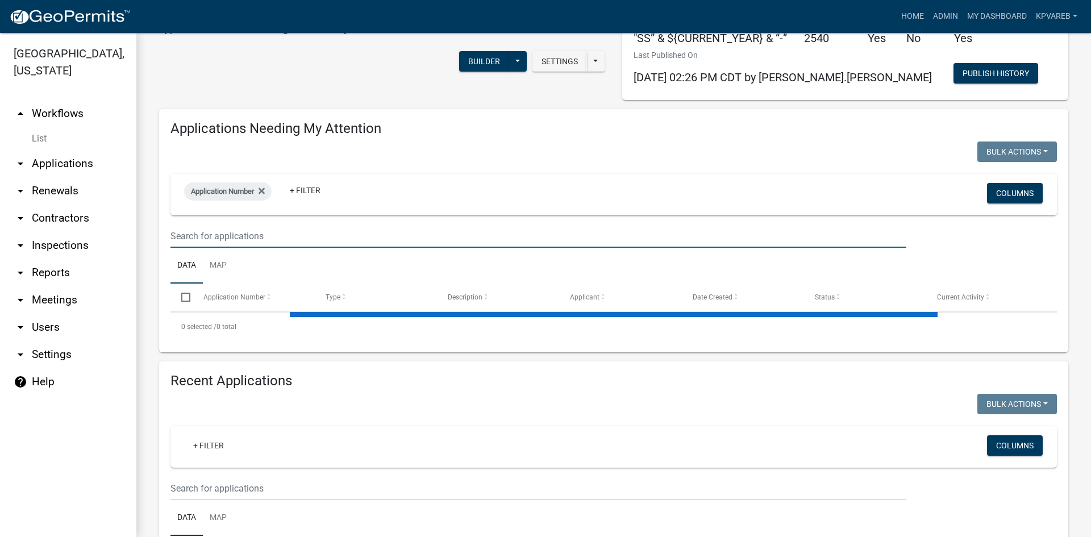
click at [211, 239] on input "text" at bounding box center [539, 236] width 736 height 23
type input "191372010"
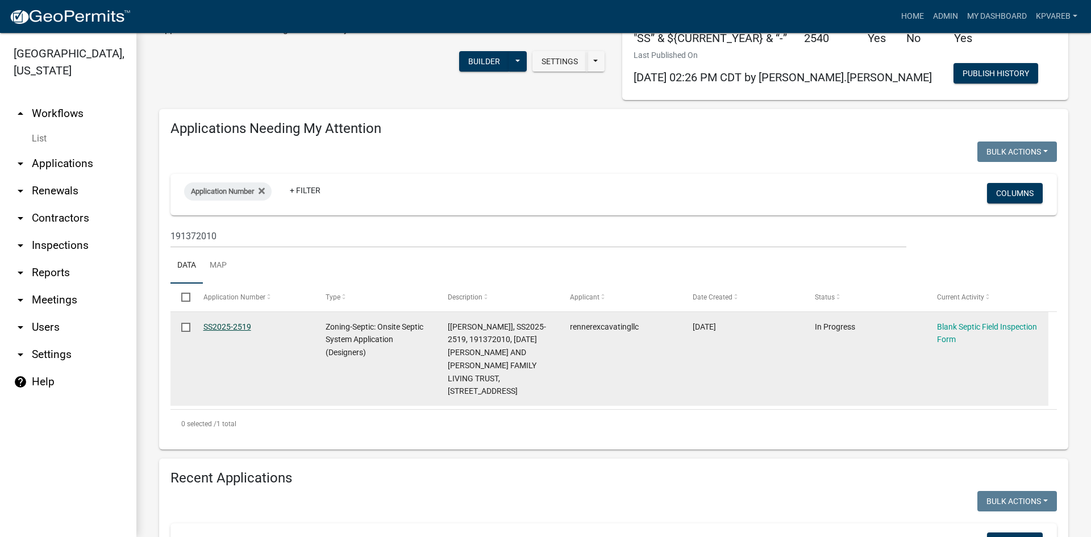
click at [231, 329] on link "SS2025-2519" at bounding box center [227, 326] width 48 height 9
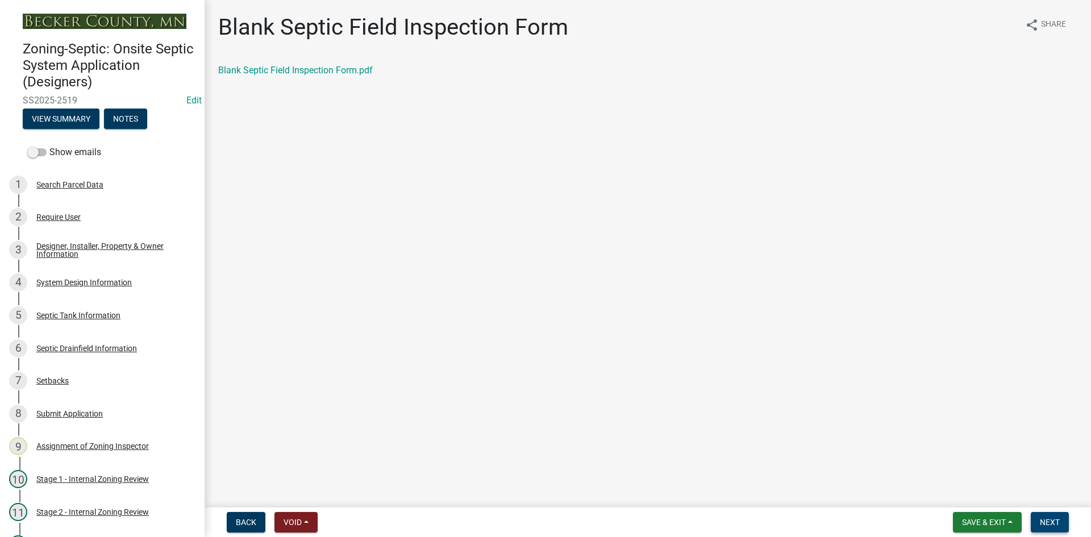
click at [1058, 522] on span "Next" at bounding box center [1050, 522] width 20 height 9
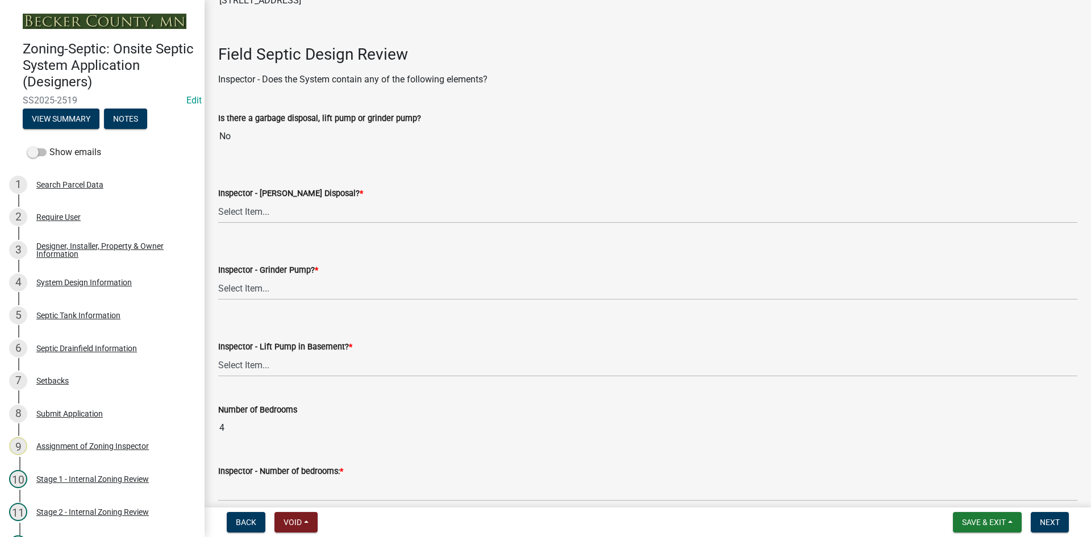
scroll to position [341, 0]
click at [257, 214] on select "Select Item... Yes No" at bounding box center [647, 210] width 859 height 23
click at [218, 199] on select "Select Item... Yes No" at bounding box center [647, 210] width 859 height 23
select select "e6f115c1-9d93-4d61-8856-1810485f2117"
click at [264, 294] on select "Select Item... Yes No" at bounding box center [647, 287] width 859 height 23
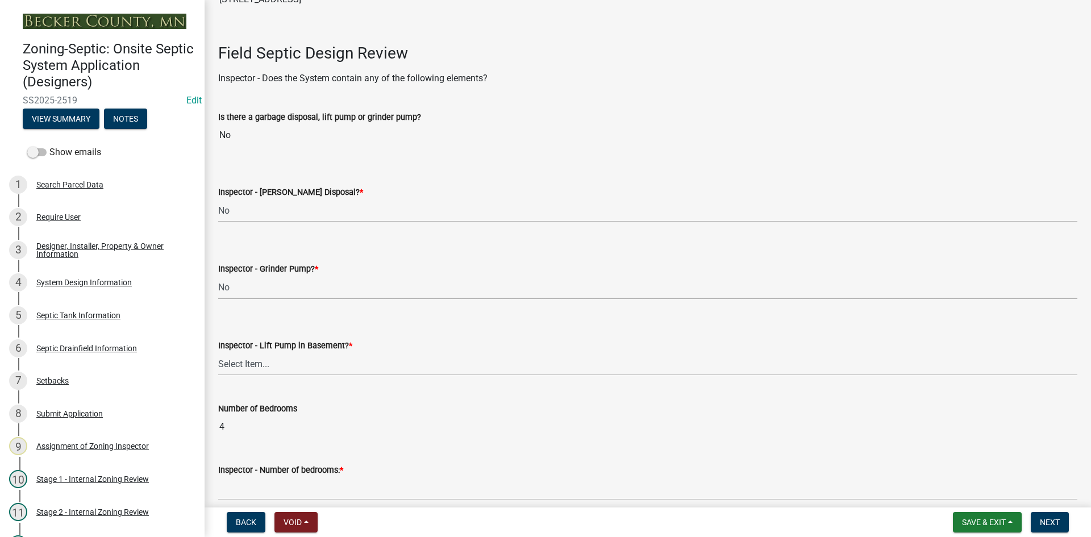
click at [218, 276] on select "Select Item... Yes No" at bounding box center [647, 287] width 859 height 23
select select "ce8adf61-51ba-42f2-bbc3-7480a098e35e"
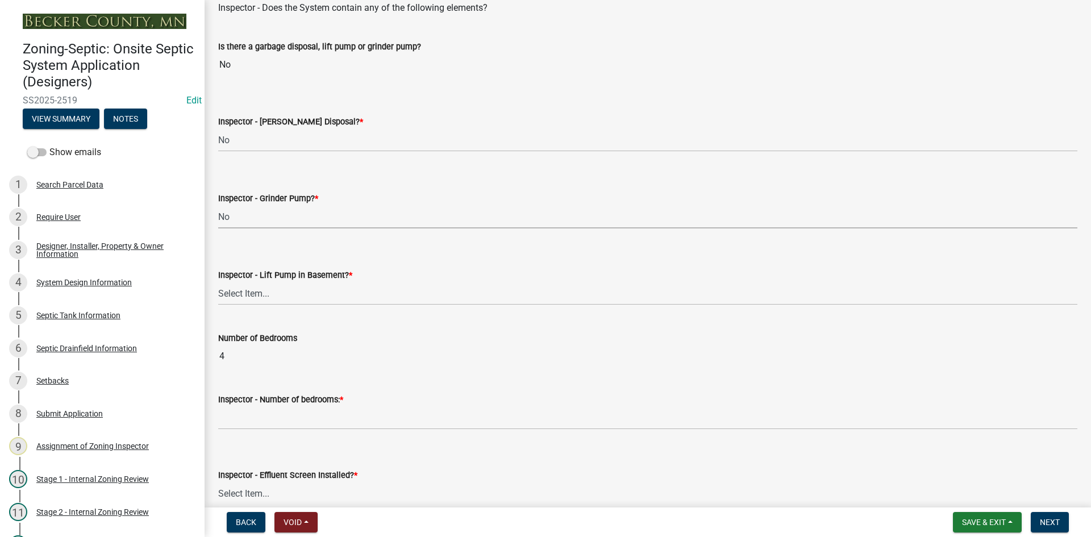
scroll to position [455, 0]
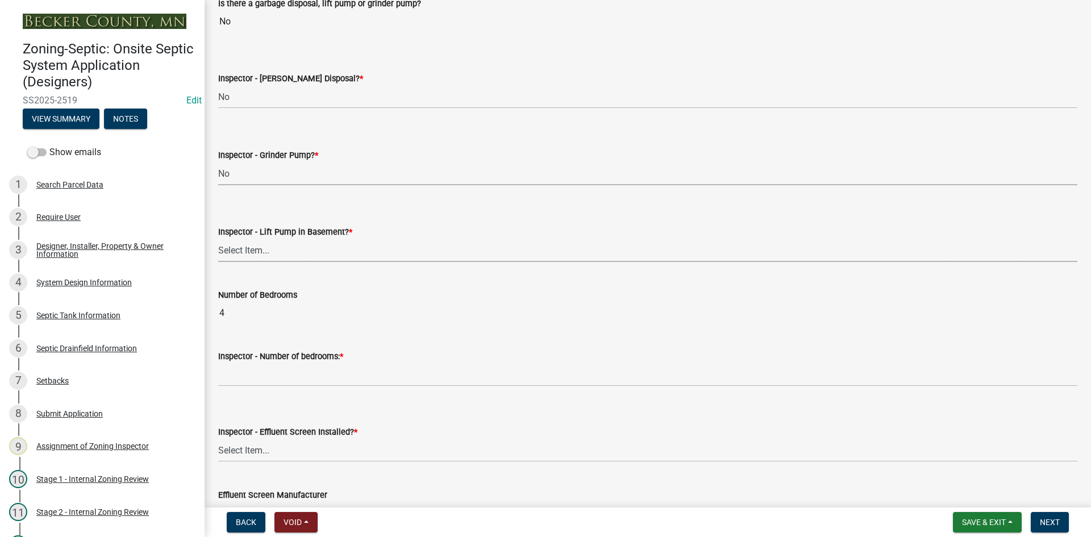
click at [275, 259] on select "Select Item... Yes No" at bounding box center [647, 250] width 859 height 23
click at [218, 239] on select "Select Item... Yes No" at bounding box center [647, 250] width 859 height 23
select select "58089658-2e95-4d4d-a981-afbd087a421a"
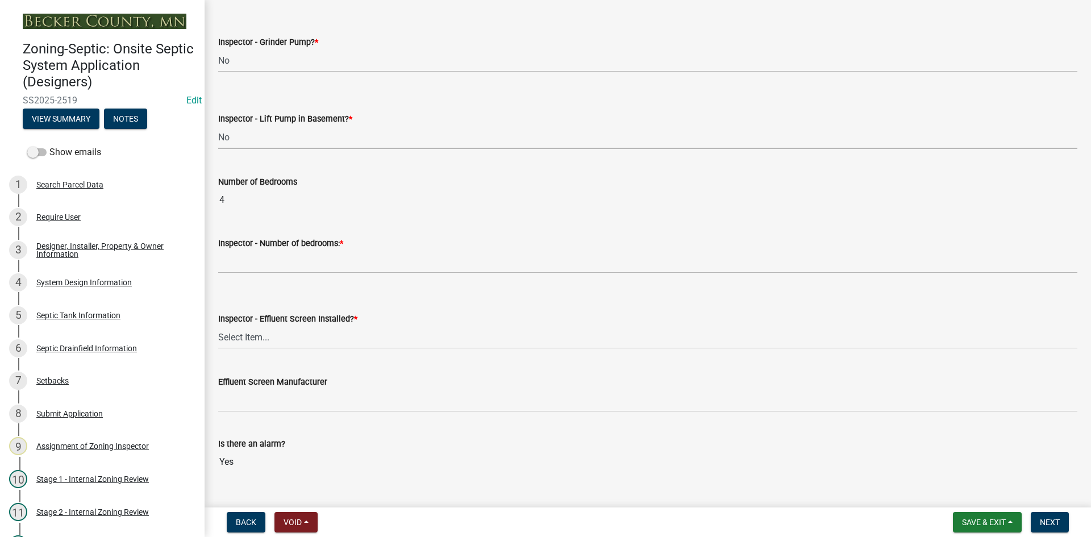
scroll to position [568, 0]
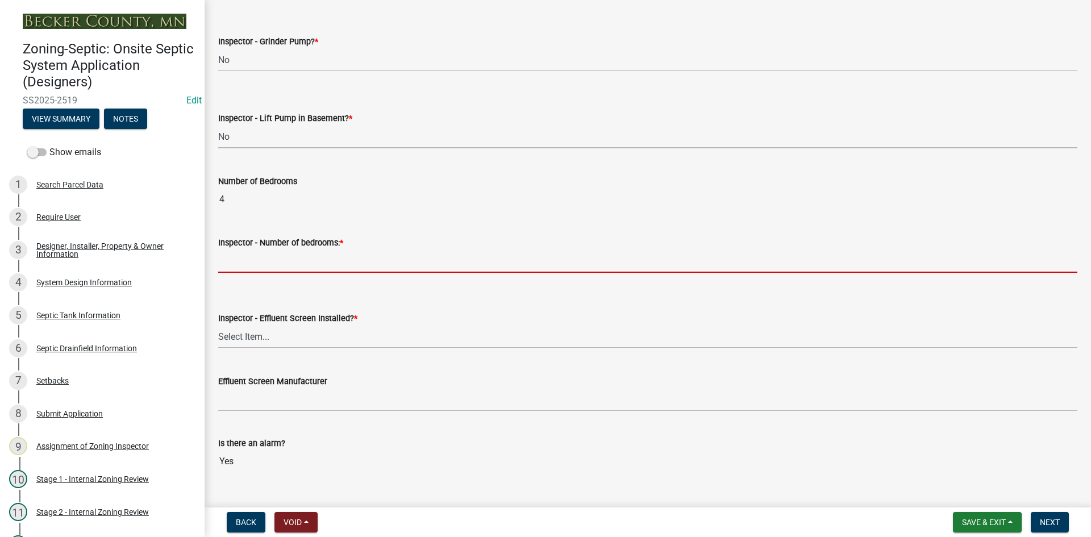
drag, startPoint x: 276, startPoint y: 257, endPoint x: 292, endPoint y: 270, distance: 20.6
click at [276, 257] on input "Inspector - Number of bedrooms: *" at bounding box center [647, 261] width 859 height 23
type input "4"
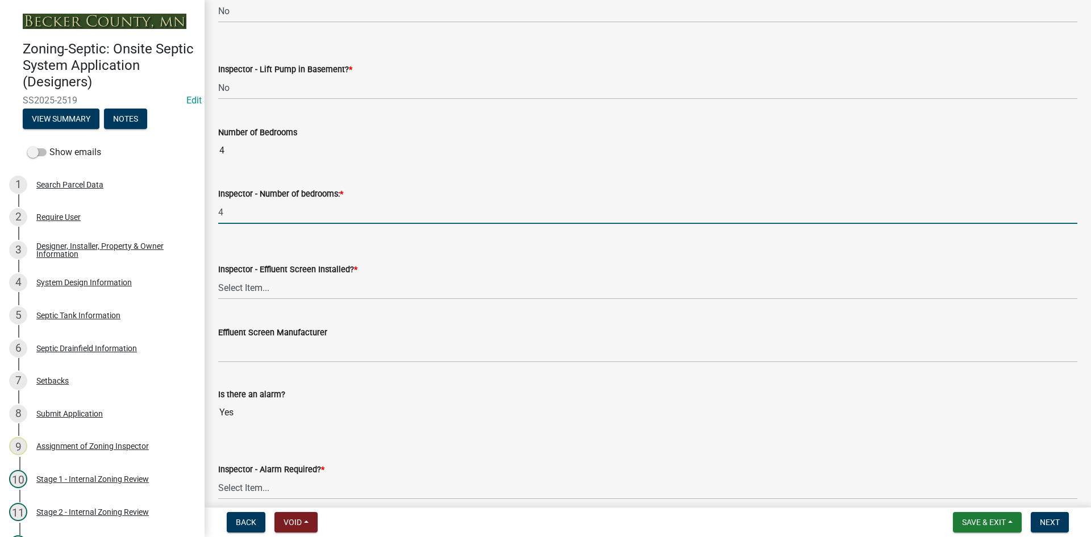
scroll to position [682, 0]
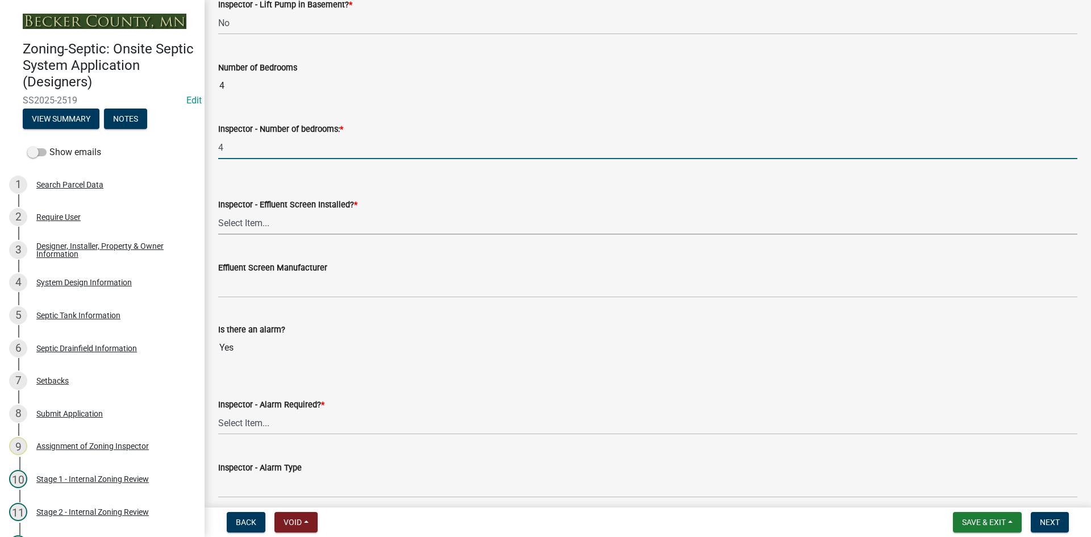
click at [258, 227] on select "Select Item... Yes No" at bounding box center [647, 222] width 859 height 23
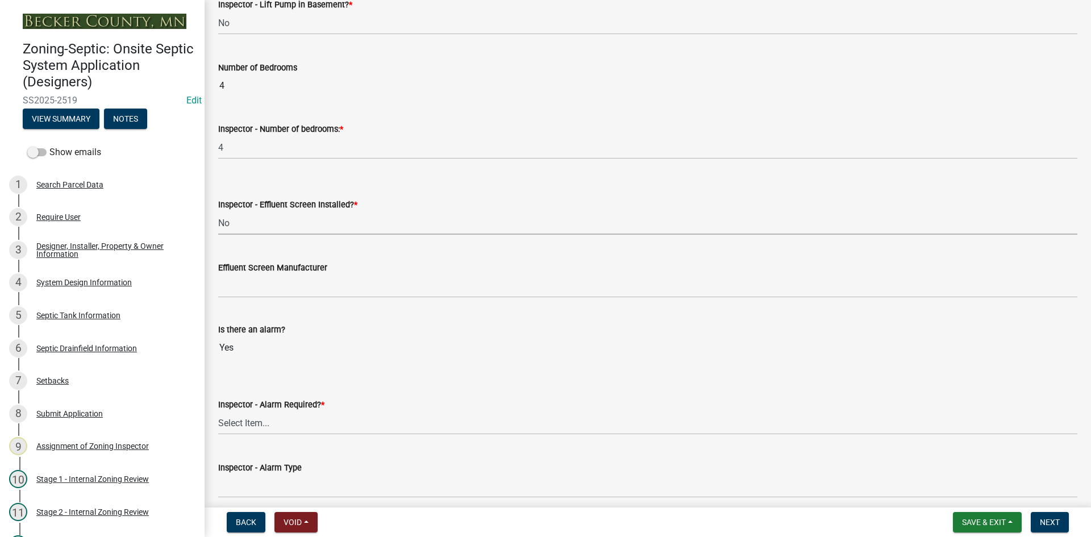
click at [218, 211] on select "Select Item... Yes No" at bounding box center [647, 222] width 859 height 23
select select "039f9276-f093-40ee-98f9-24c1fbae5d9d"
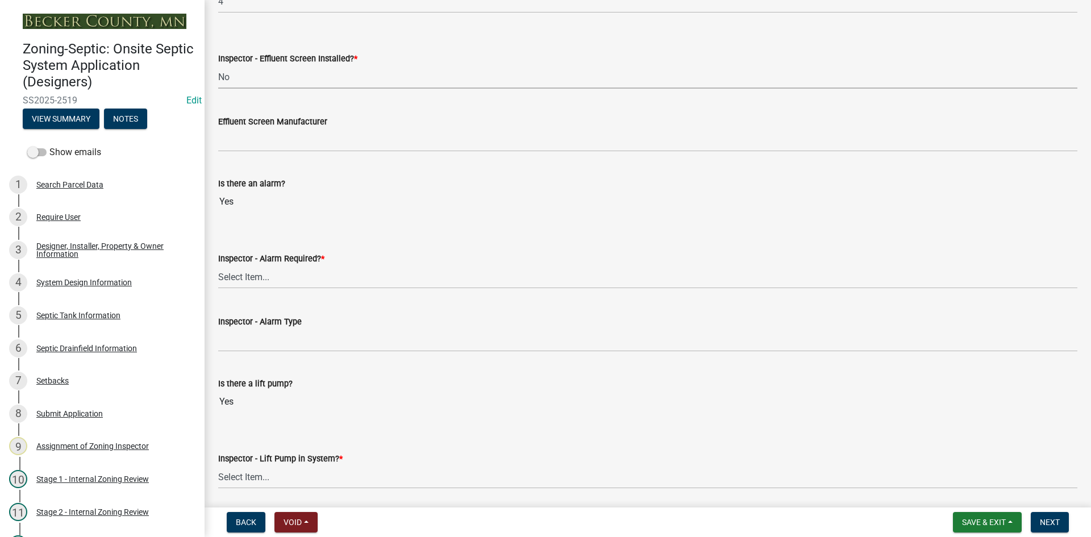
scroll to position [853, 0]
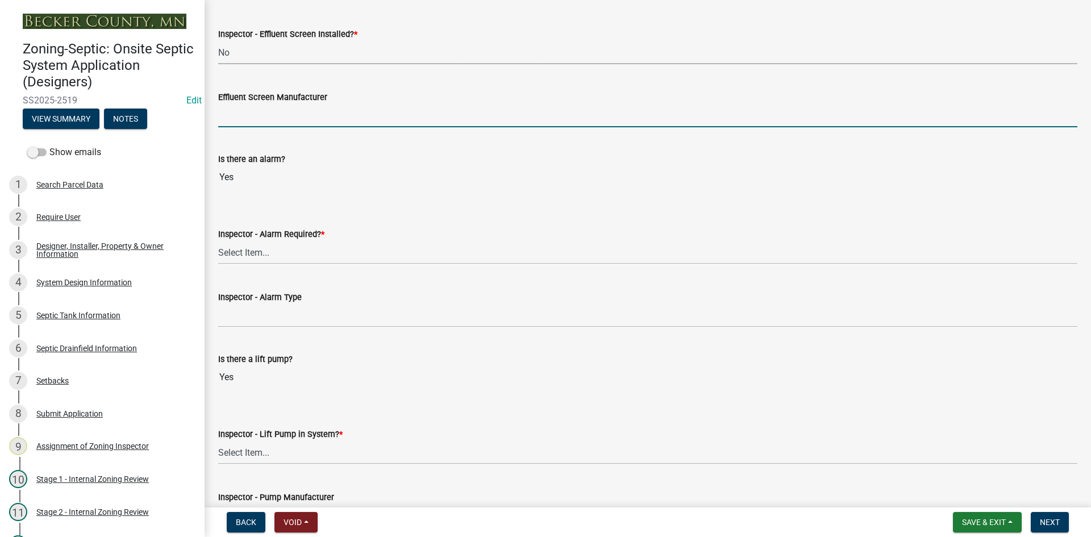
click at [257, 116] on input "Effluent Screen Manufacturer" at bounding box center [647, 115] width 859 height 23
type input "NA"
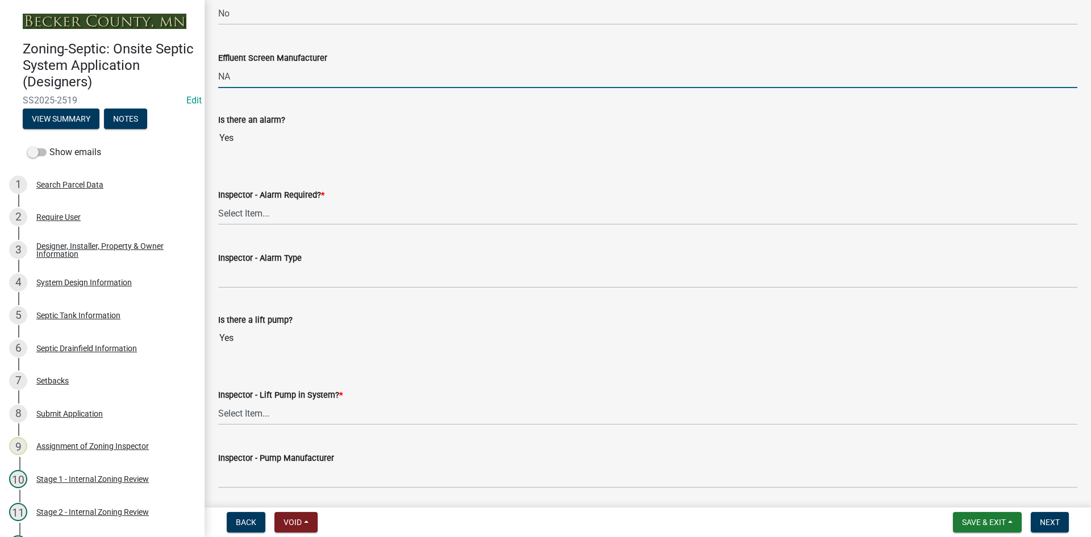
scroll to position [966, 0]
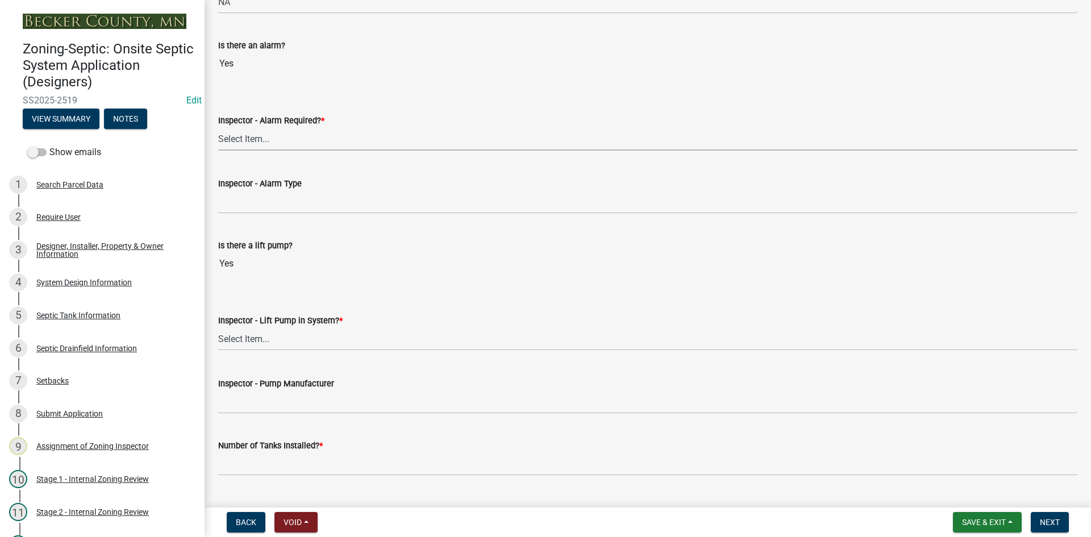
click at [244, 142] on select "Select Item... Yes No" at bounding box center [647, 138] width 859 height 23
click at [218, 127] on select "Select Item... Yes No" at bounding box center [647, 138] width 859 height 23
select select "9075ff2b-2749-45ce-aee6-f4951e9a2109"
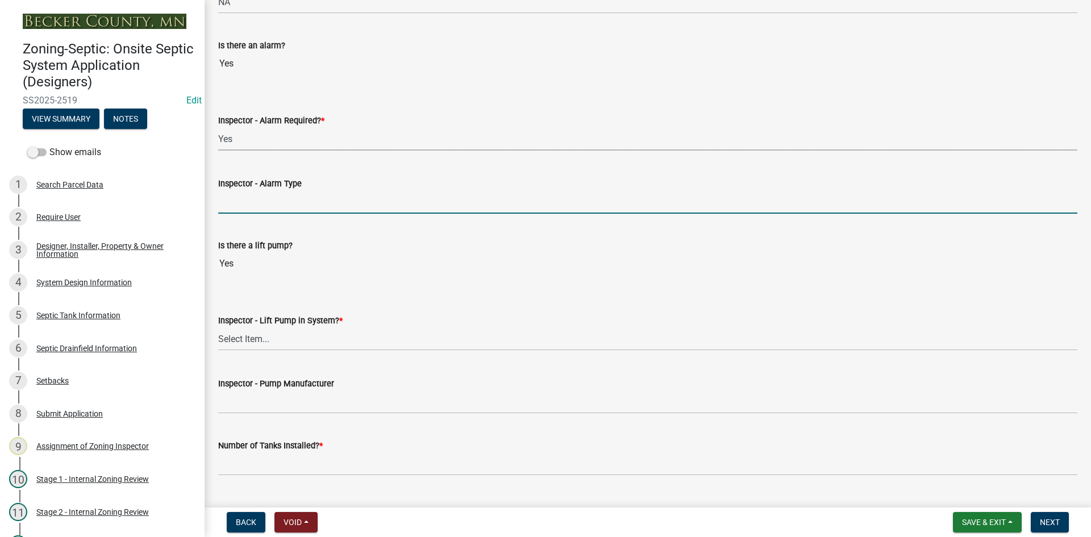
click at [260, 203] on input "Inspector - Alarm Type" at bounding box center [647, 201] width 859 height 23
type input "PS PATROL"
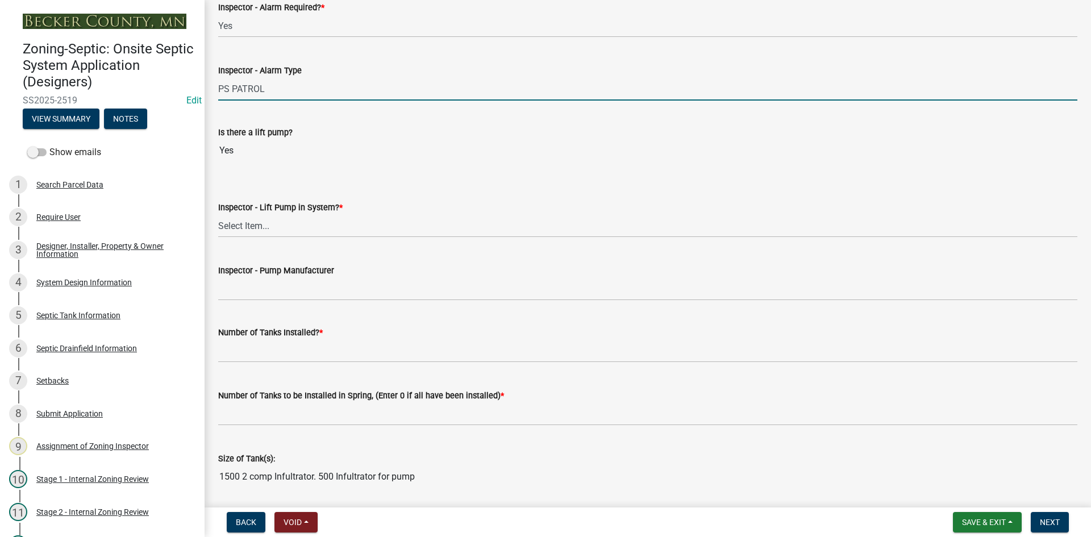
scroll to position [1080, 0]
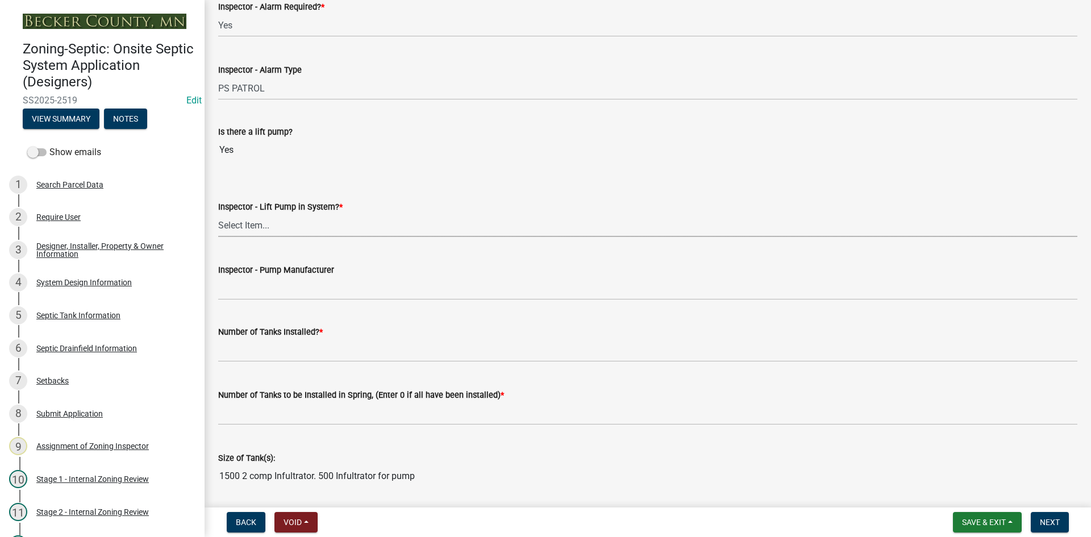
click at [261, 228] on select "Select Item... Yes No" at bounding box center [647, 225] width 859 height 23
click at [218, 214] on select "Select Item... Yes No" at bounding box center [647, 225] width 859 height 23
select select "c19a0b5c-6916-4435-8c22-bdddceeea52a"
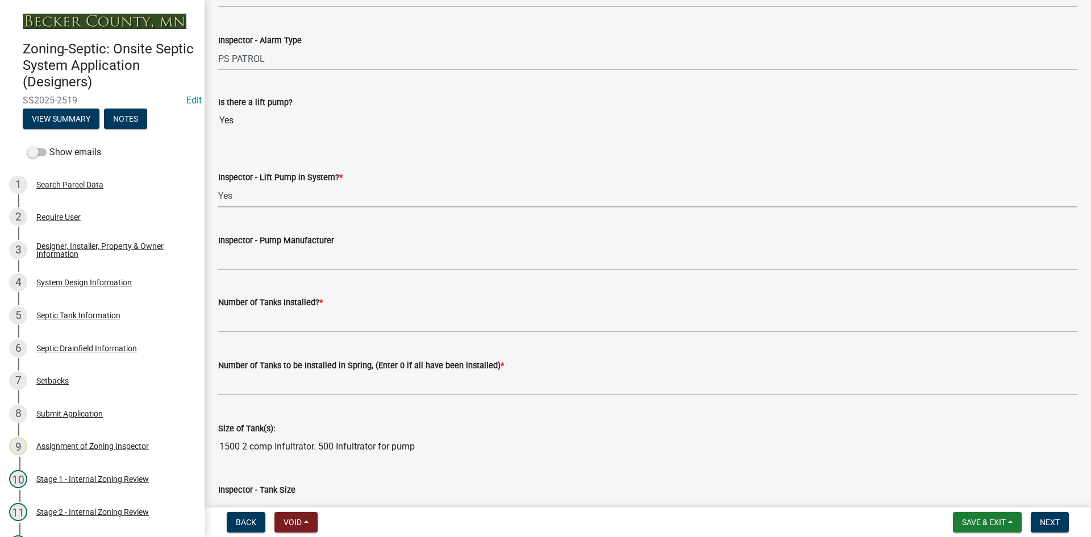
scroll to position [1194, 0]
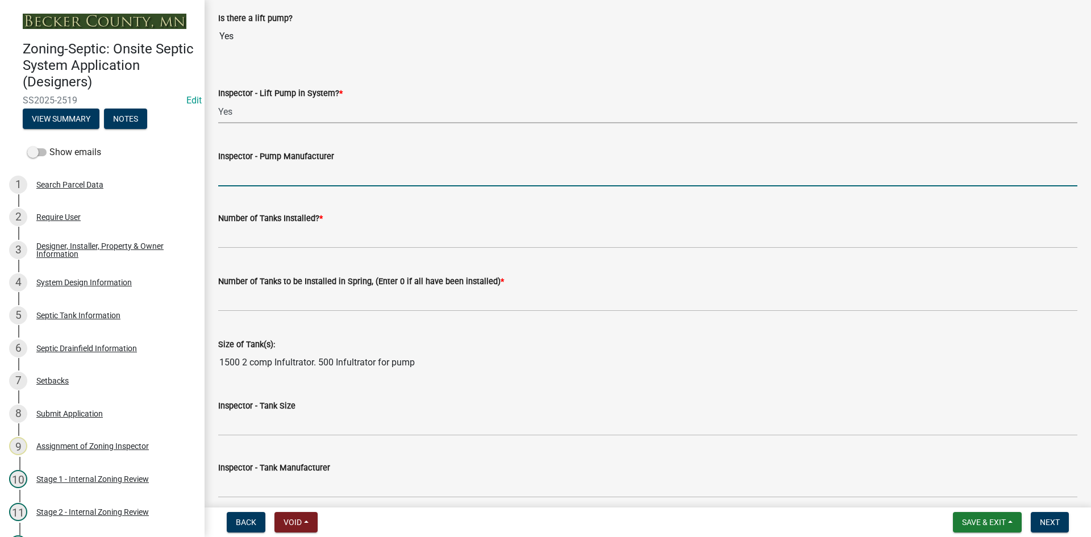
click at [244, 174] on input "Inspector - Pump Manufacturer" at bounding box center [647, 174] width 859 height 23
type input "liberty 283"
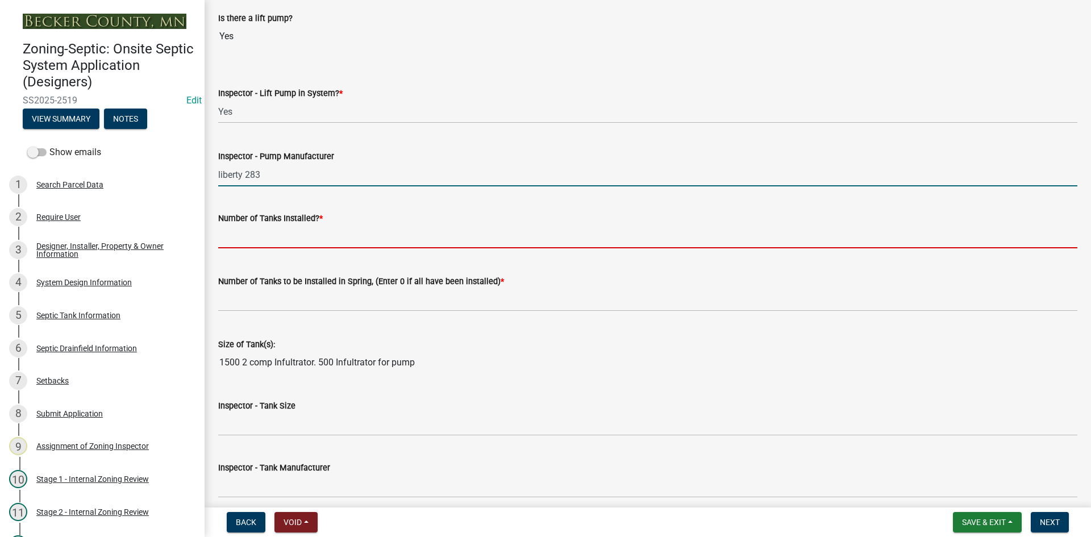
click at [246, 246] on input "text" at bounding box center [647, 236] width 859 height 23
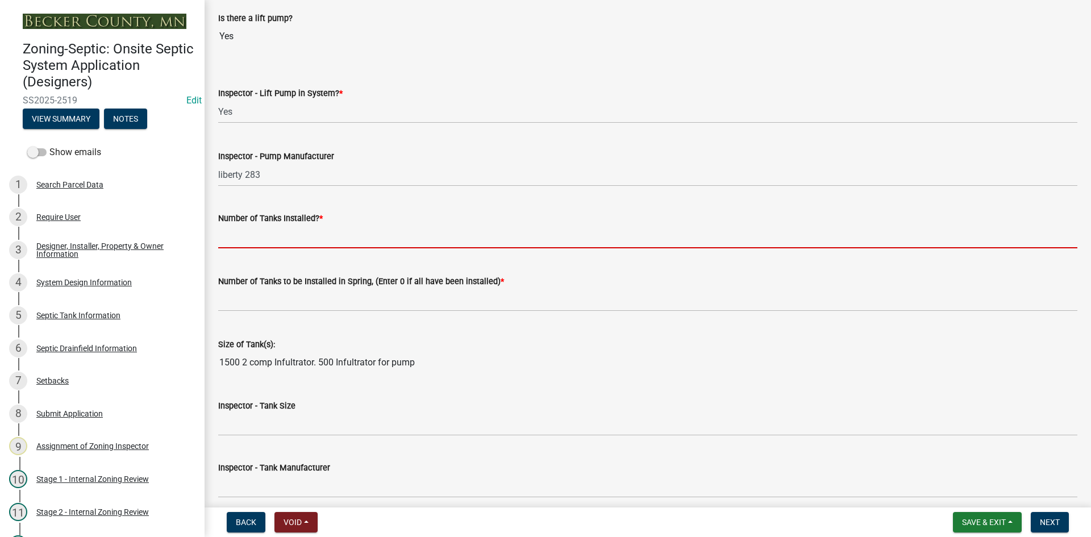
type input "2"
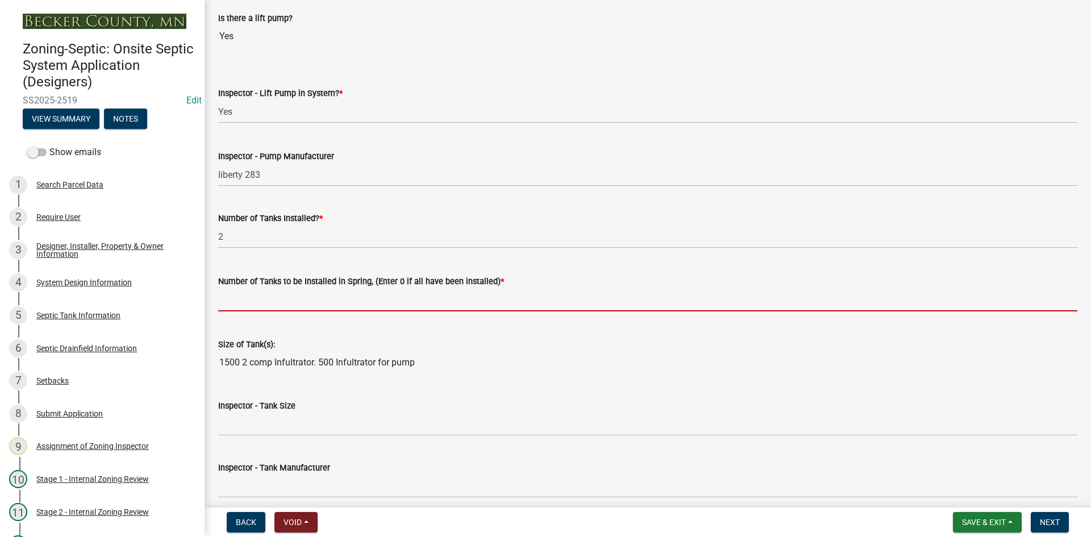
drag, startPoint x: 260, startPoint y: 300, endPoint x: 271, endPoint y: 305, distance: 11.7
click at [260, 300] on input "text" at bounding box center [647, 299] width 859 height 23
type input "0"
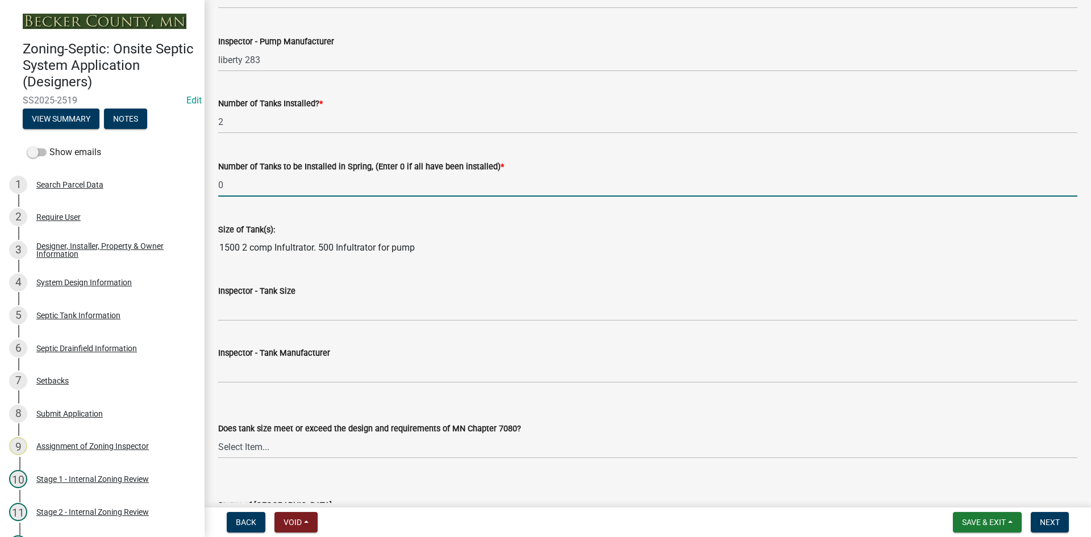
scroll to position [1421, 0]
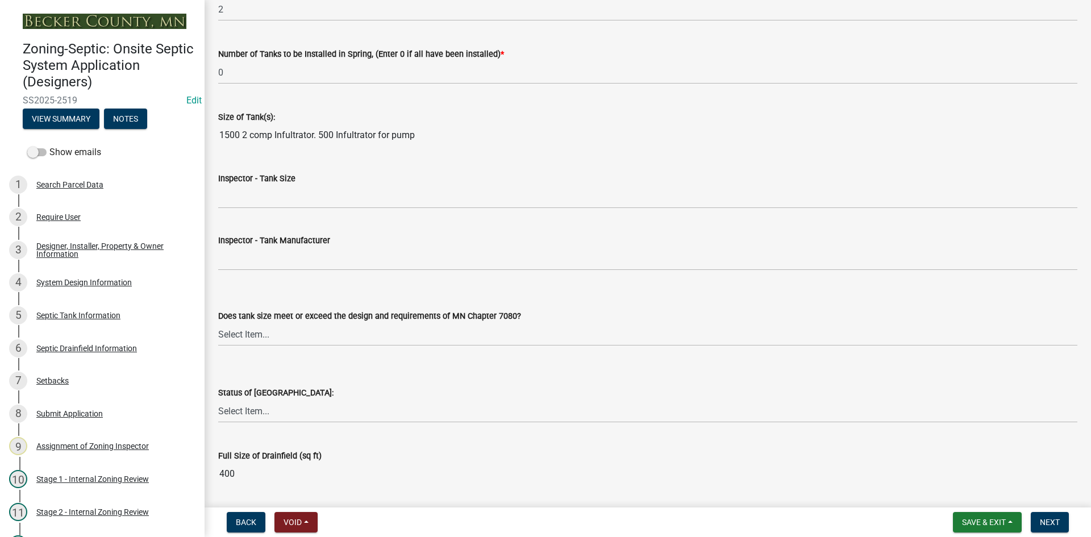
drag, startPoint x: 219, startPoint y: 136, endPoint x: 247, endPoint y: 134, distance: 27.9
click at [247, 134] on input "1500 2 comp Infultrator. 500 Infultrator for pump" at bounding box center [647, 135] width 859 height 23
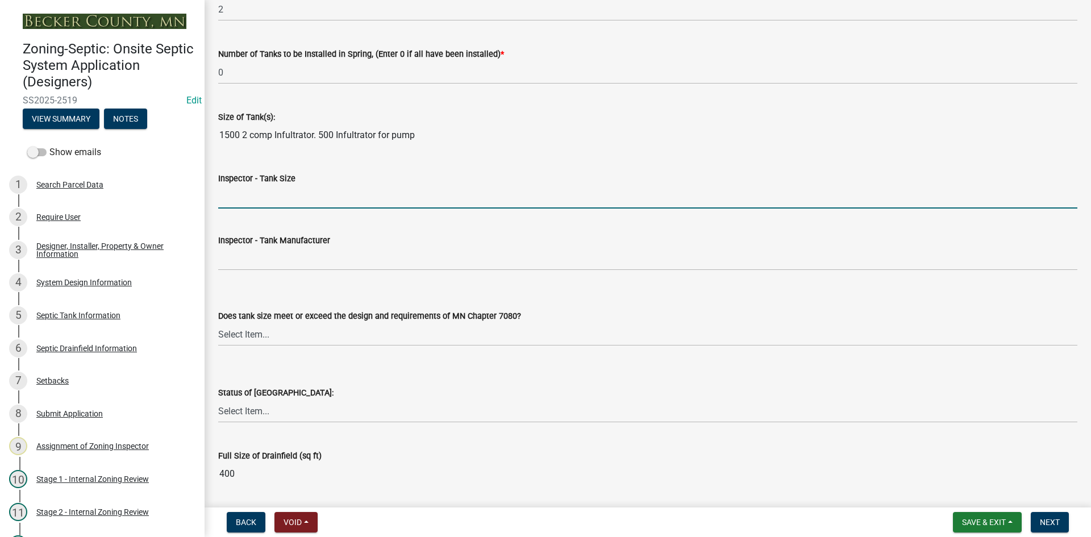
click at [226, 201] on input "Inspector - Tank Size" at bounding box center [647, 196] width 859 height 23
paste input "1500 2"
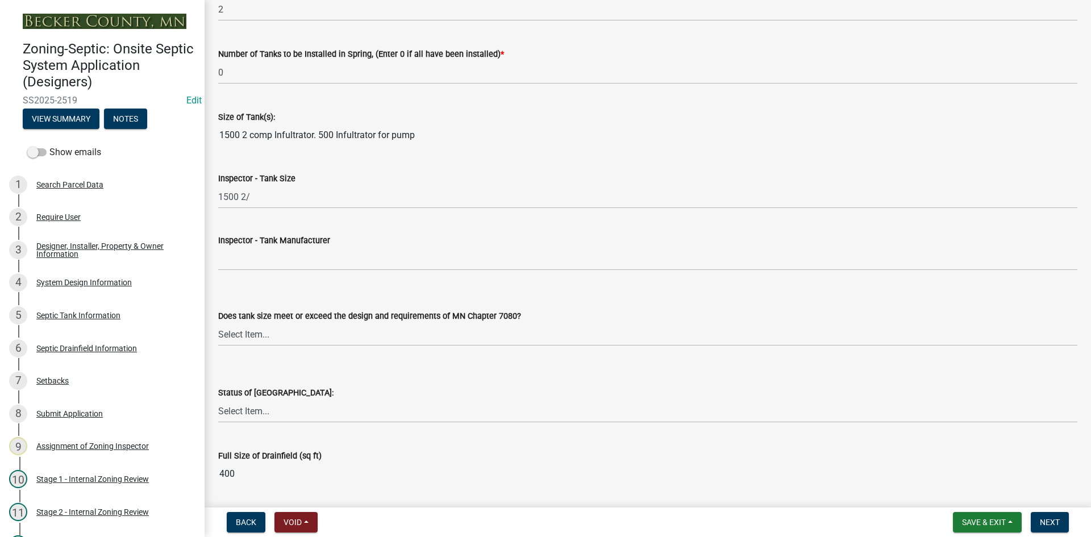
drag, startPoint x: 319, startPoint y: 138, endPoint x: 333, endPoint y: 134, distance: 14.2
click at [333, 134] on input "1500 2 comp Infultrator. 500 Infultrator for pump" at bounding box center [647, 135] width 859 height 23
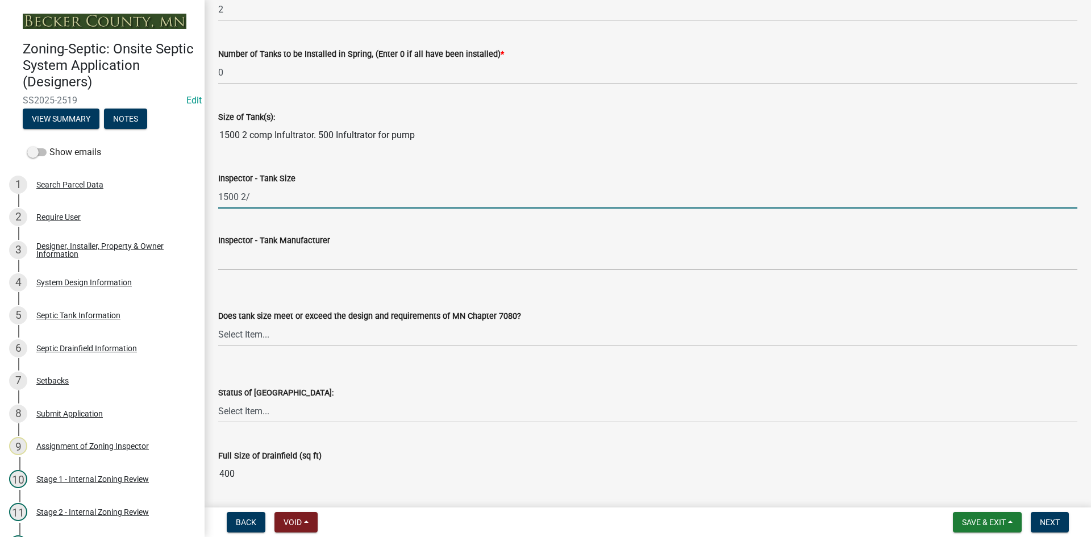
click at [251, 196] on input "1500 2/" at bounding box center [647, 196] width 859 height 23
paste input "500"
type input "1500 2/500"
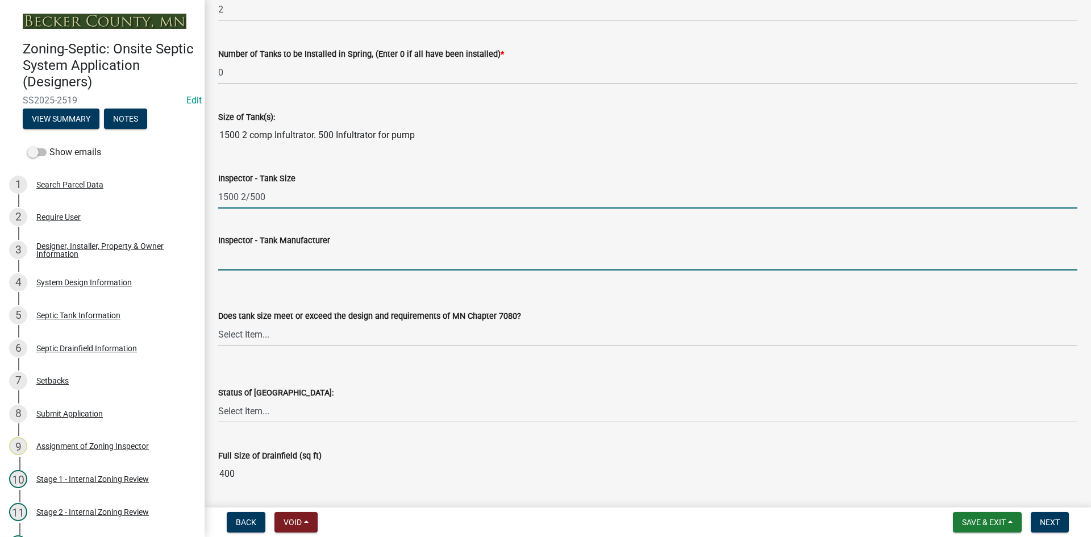
click at [237, 265] on input "Inspector - Tank Manufacturer" at bounding box center [647, 258] width 859 height 23
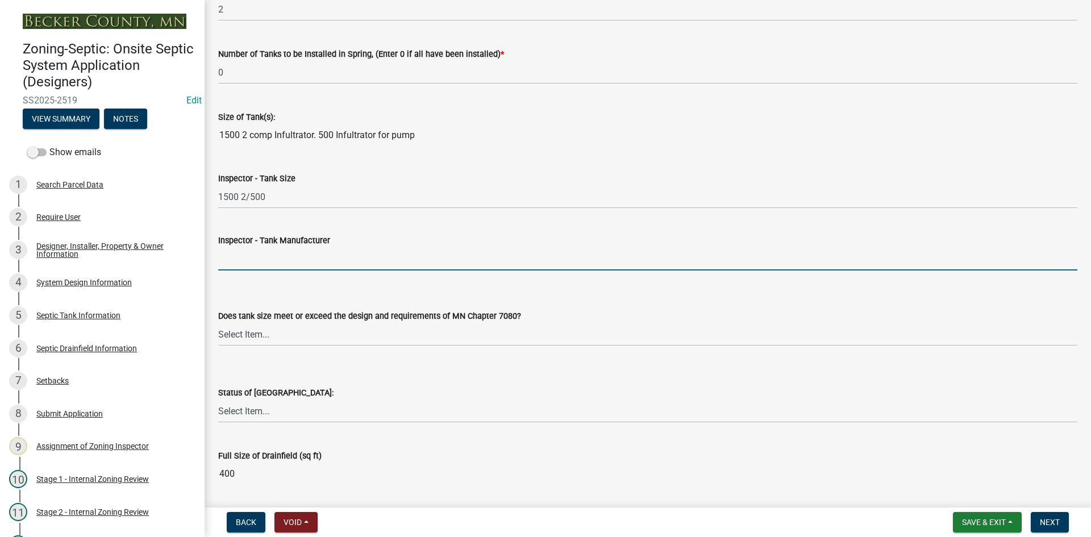
type input "infiltrator"
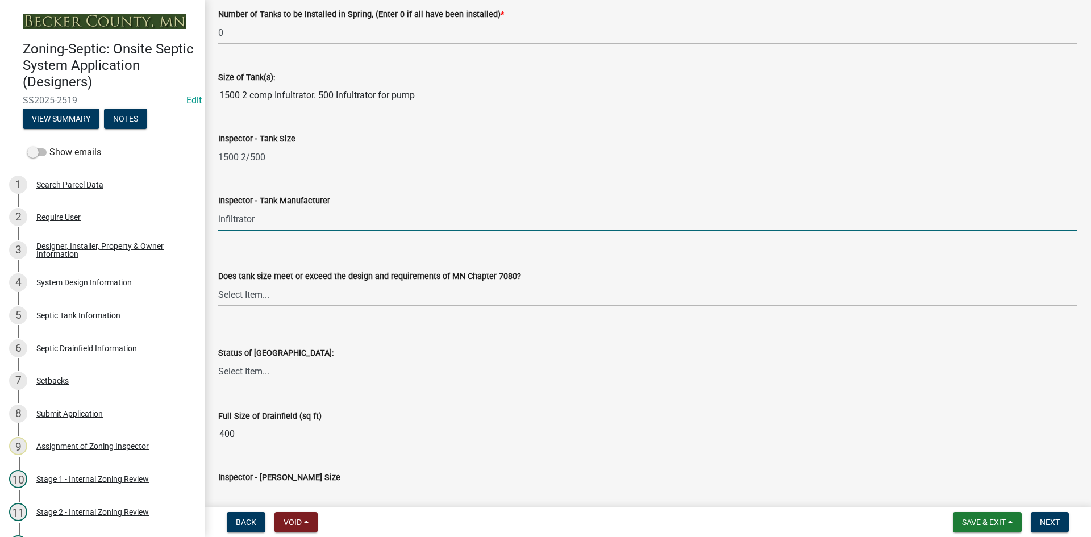
scroll to position [1478, 0]
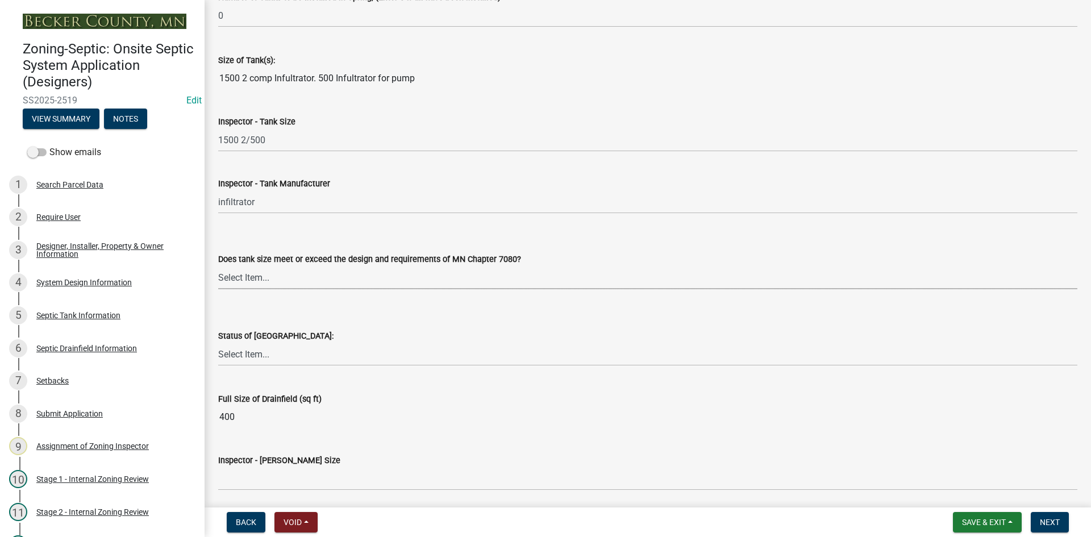
click at [236, 278] on select "Select Item... Yes No Existing" at bounding box center [647, 277] width 859 height 23
click at [218, 266] on select "Select Item... Yes No Existing" at bounding box center [647, 277] width 859 height 23
select select "f7794d6a-556a-43dc-97be-878f47e346d8"
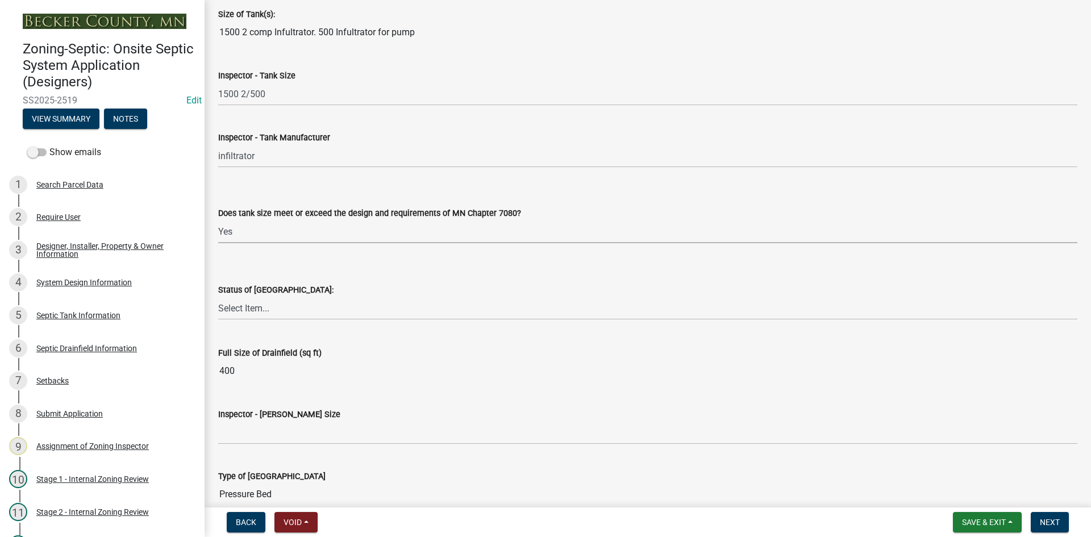
scroll to position [1648, 0]
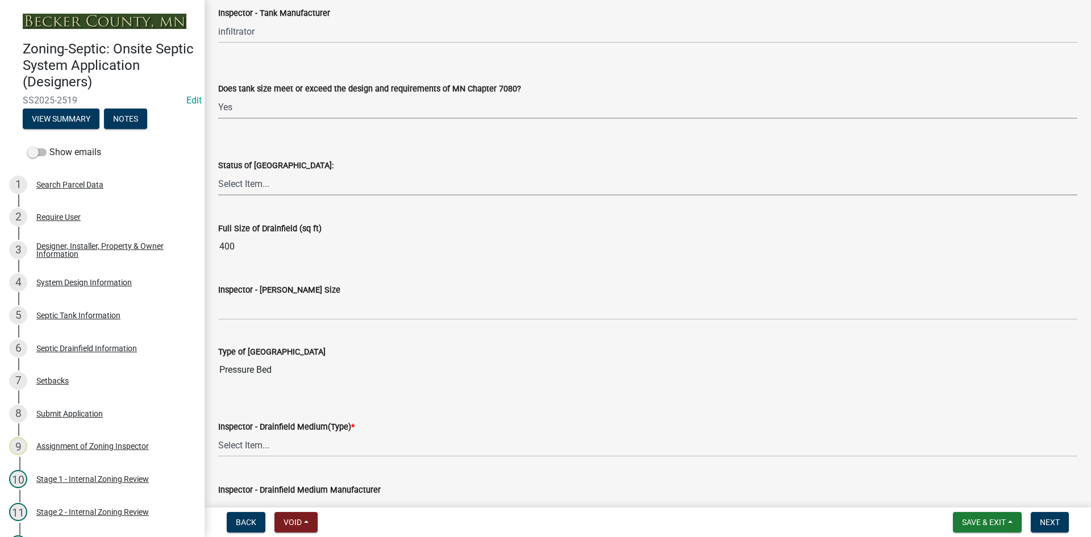
click at [244, 182] on select "Select Item... No Drainfield Drainfield Installed Drainfield to Be Installed in…" at bounding box center [647, 183] width 859 height 23
click at [218, 172] on select "Select Item... No Drainfield Drainfield Installed Drainfield to Be Installed in…" at bounding box center [647, 183] width 859 height 23
select select "9376207c-987b-4580-9786-4fe9435ab5e6"
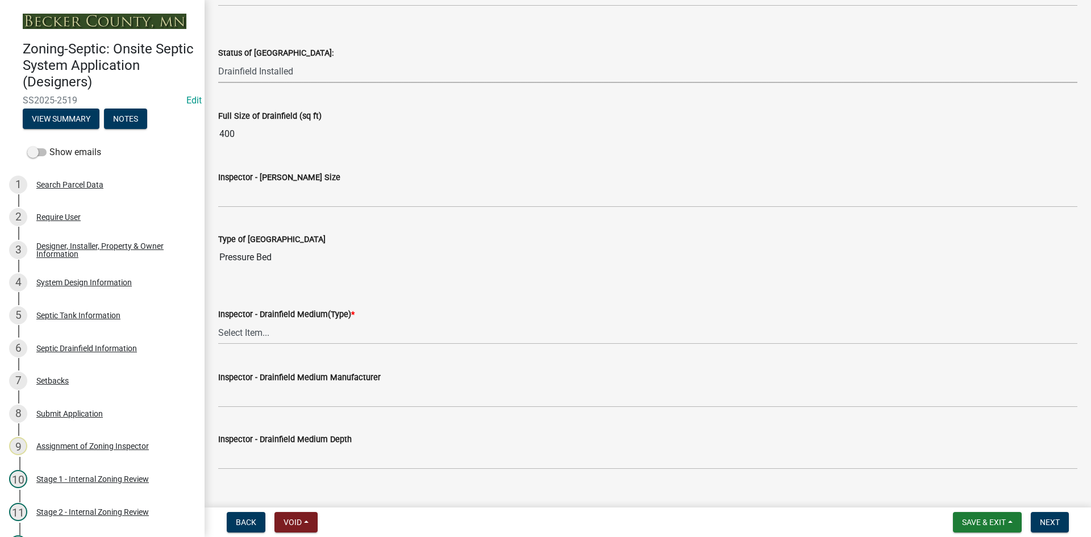
scroll to position [1762, 0]
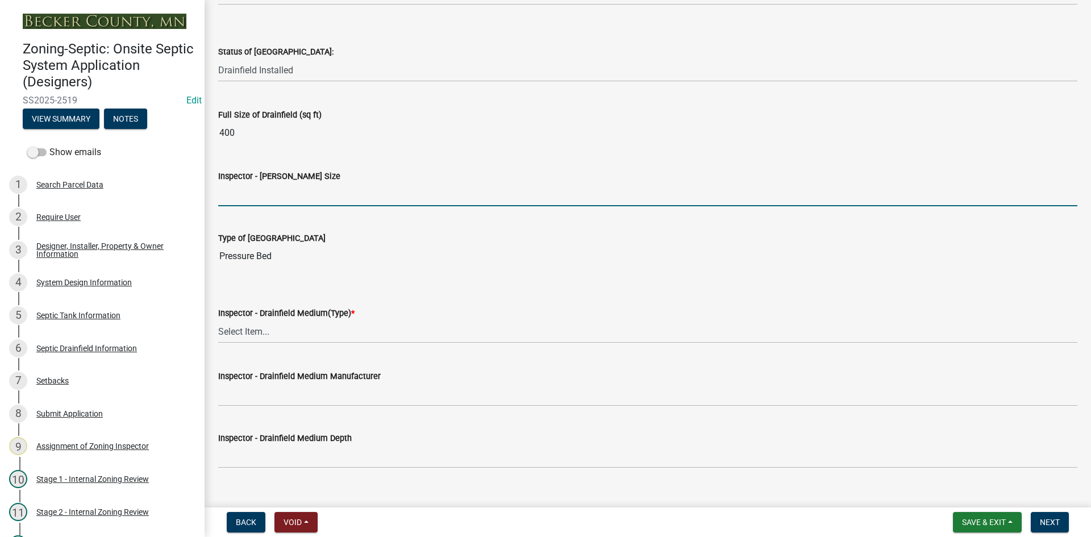
click at [246, 198] on input "Inspector - Drainfield Size" at bounding box center [647, 194] width 859 height 23
click at [229, 200] on input "Inspector - Drainfield Size" at bounding box center [647, 194] width 859 height 23
click at [234, 195] on input "Inspector - Drainfield Size" at bounding box center [647, 194] width 859 height 23
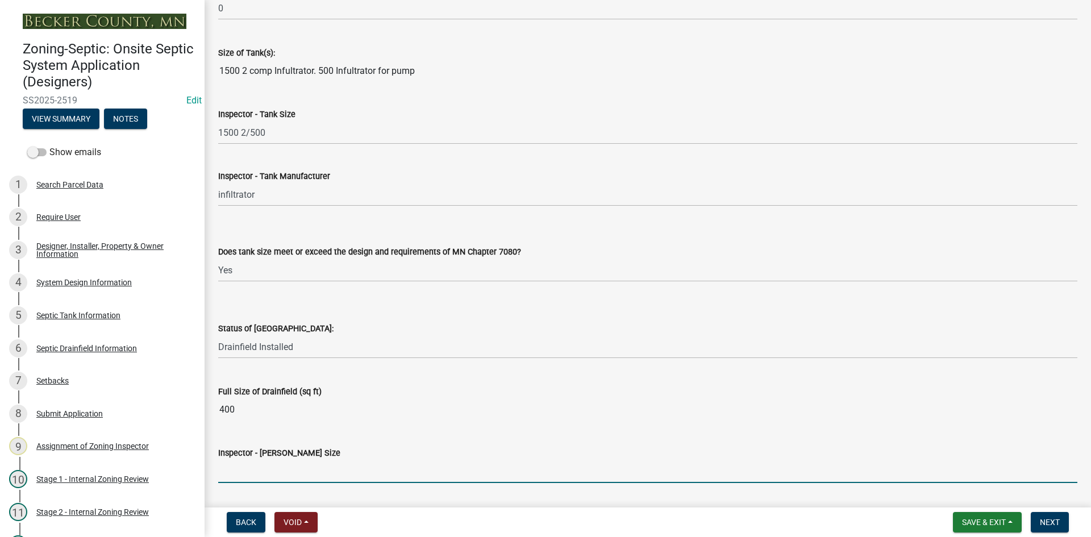
scroll to position [1535, 0]
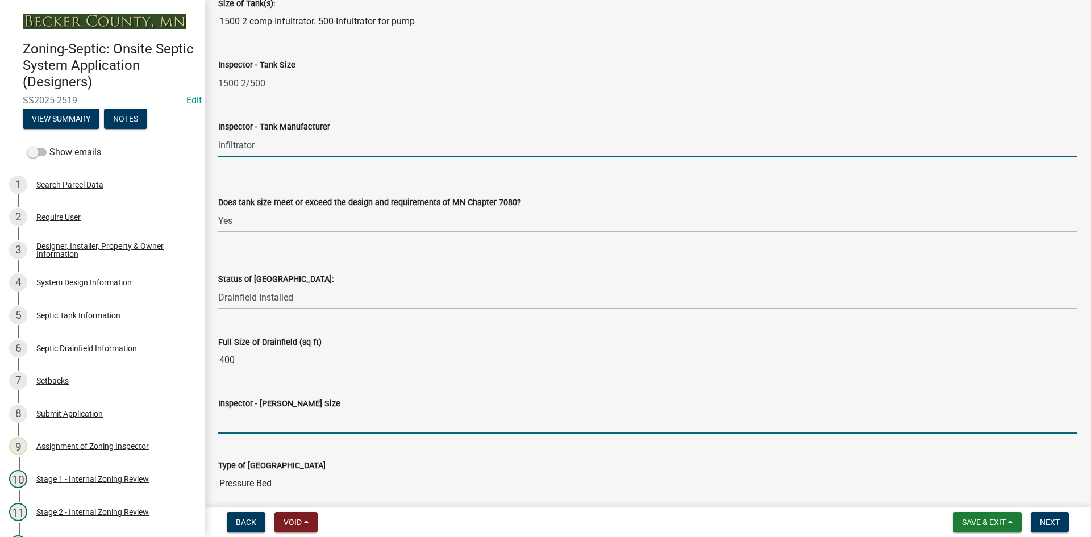
click at [408, 136] on input "infiltrator" at bounding box center [647, 145] width 859 height 23
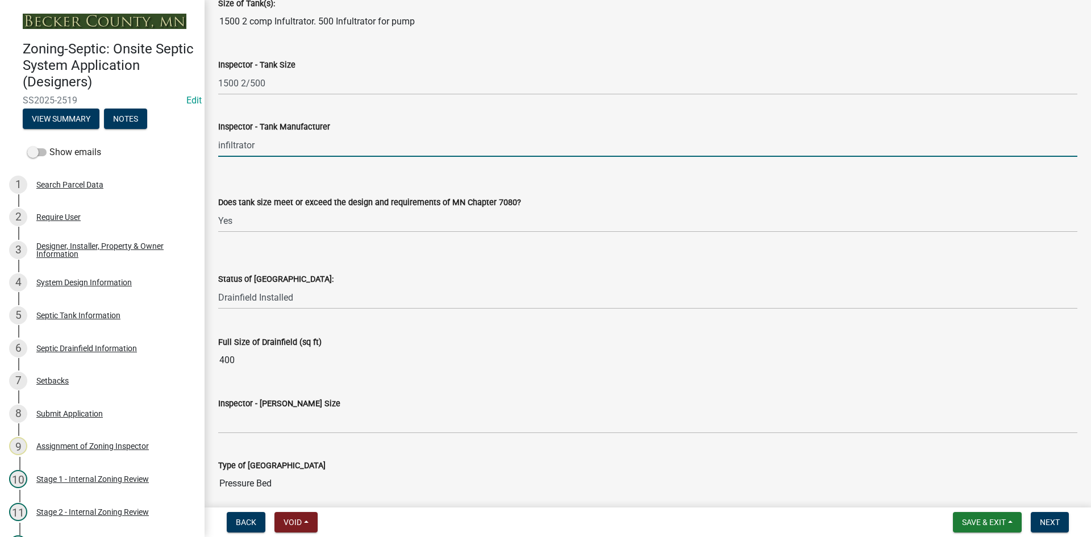
click at [419, 147] on input "infiltrator" at bounding box center [647, 145] width 859 height 23
click at [511, 265] on form "Status of Drainfield: Select Item... No Drainfield Drainfield Installed Drainfi…" at bounding box center [647, 284] width 859 height 51
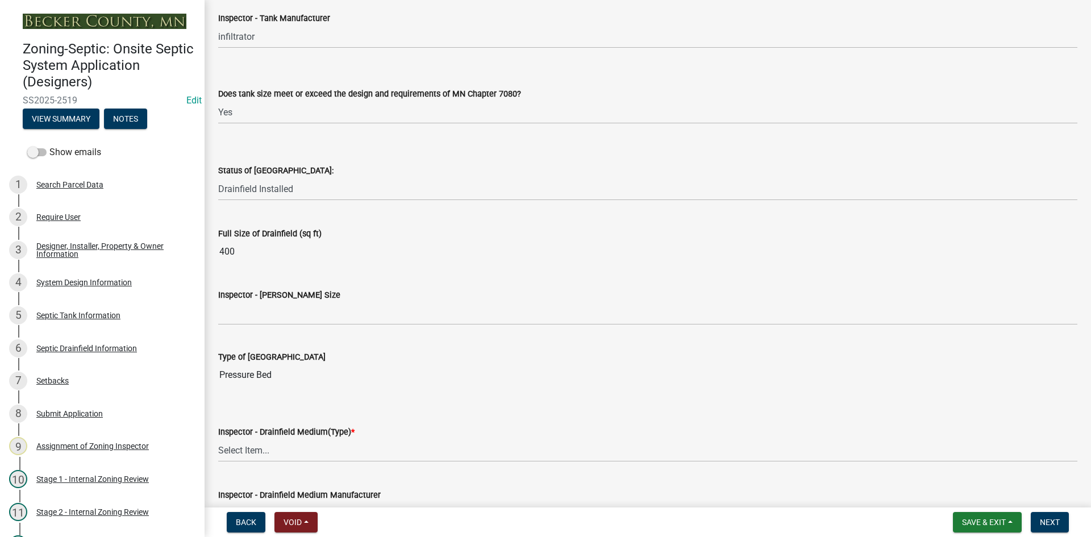
scroll to position [1648, 0]
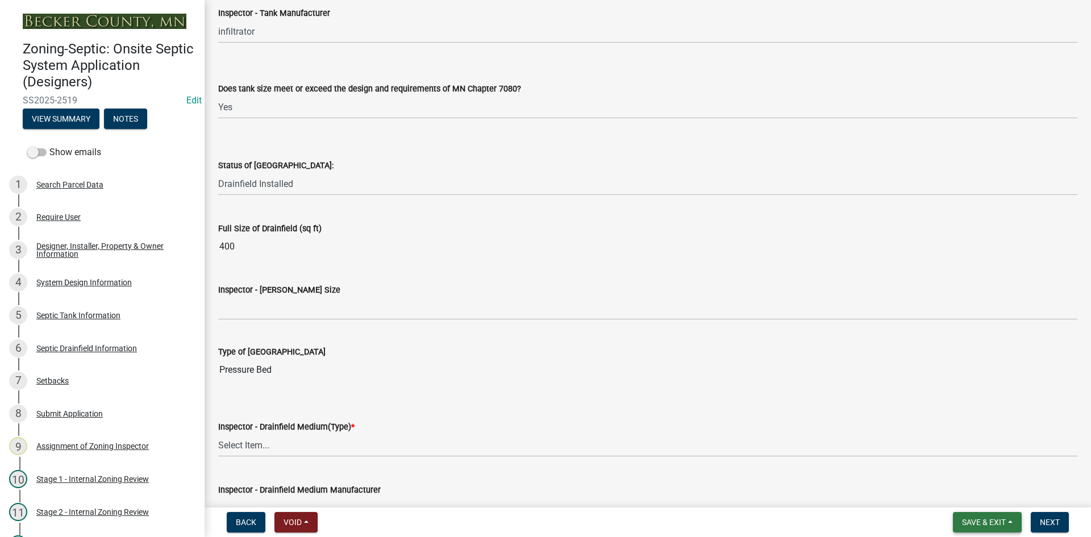
click at [979, 526] on span "Save & Exit" at bounding box center [984, 522] width 44 height 9
click at [965, 458] on button "Save" at bounding box center [976, 465] width 91 height 27
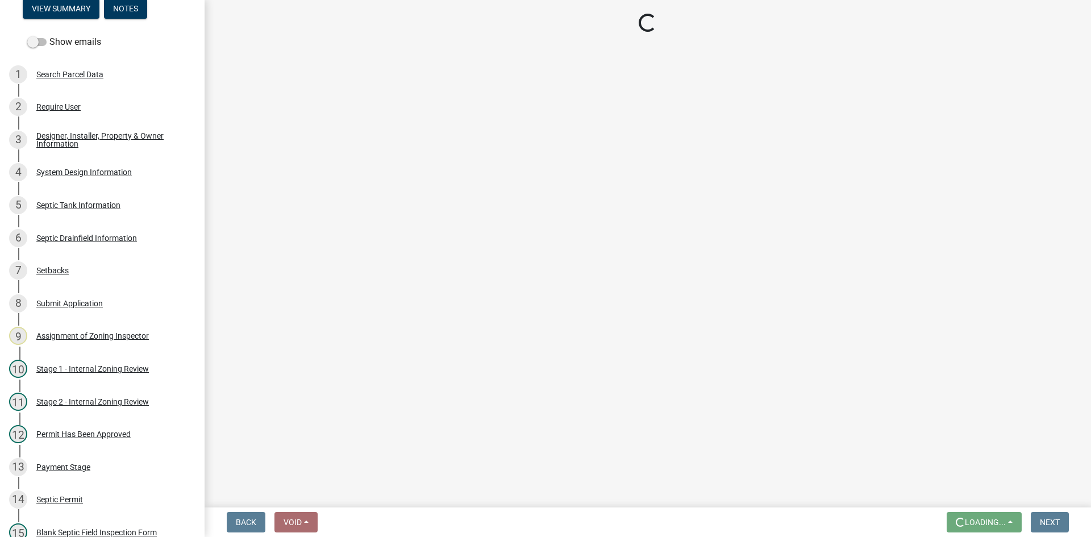
scroll to position [140, 0]
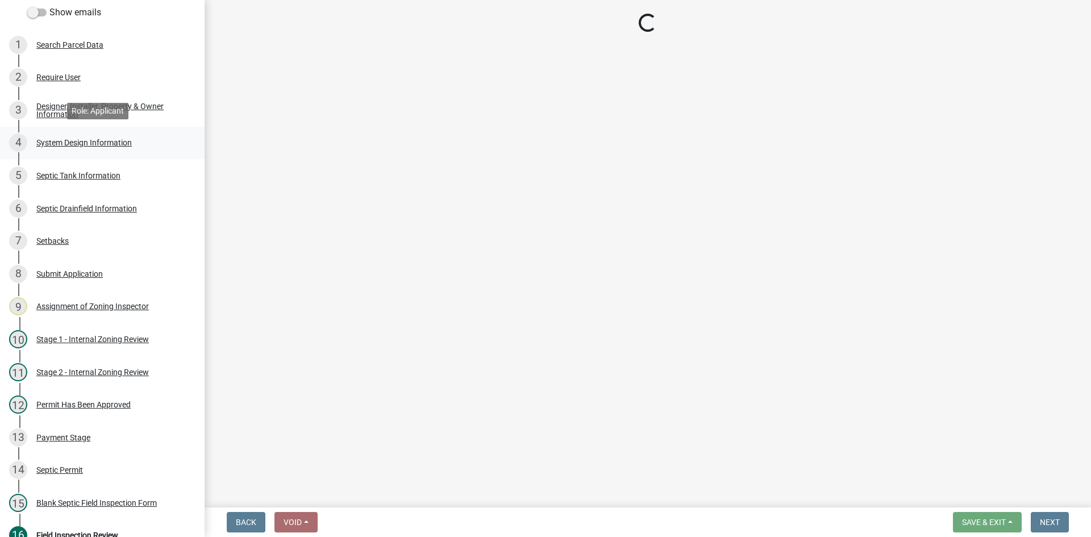
select select "e6f115c1-9d93-4d61-8856-1810485f2117"
select select "ce8adf61-51ba-42f2-bbc3-7480a098e35e"
select select "58089658-2e95-4d4d-a981-afbd087a421a"
select select "039f9276-f093-40ee-98f9-24c1fbae5d9d"
select select "9075ff2b-2749-45ce-aee6-f4951e9a2109"
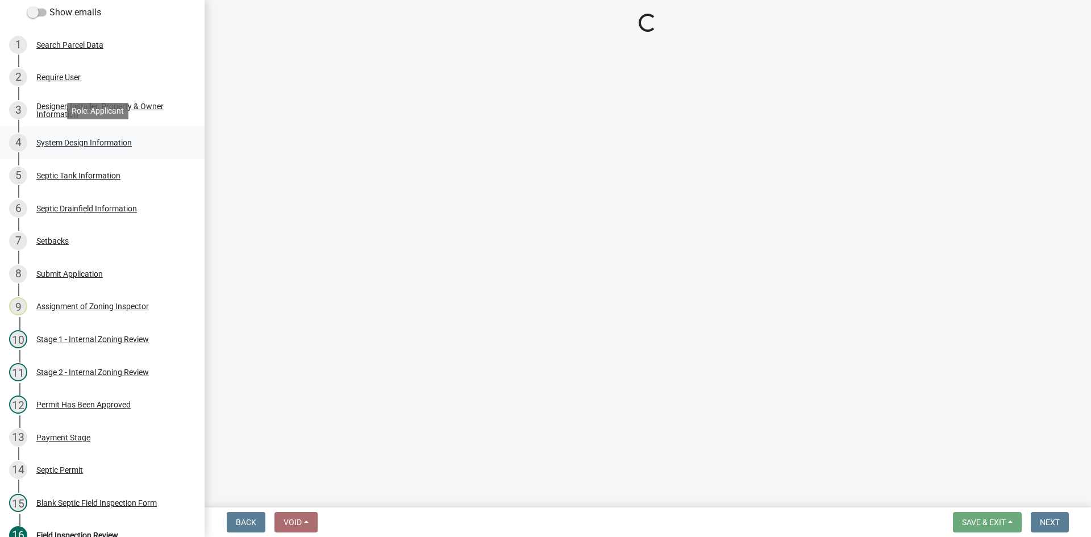
select select "c19a0b5c-6916-4435-8c22-bdddceeea52a"
select select "f7794d6a-556a-43dc-97be-878f47e346d8"
select select "9376207c-987b-4580-9786-4fe9435ab5e6"
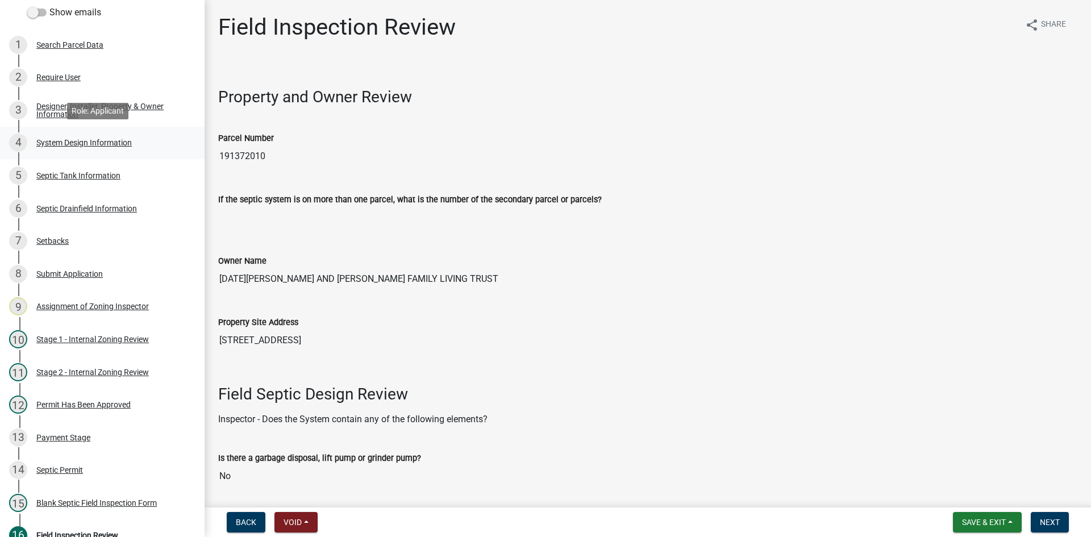
click at [117, 141] on div "System Design Information" at bounding box center [83, 143] width 95 height 8
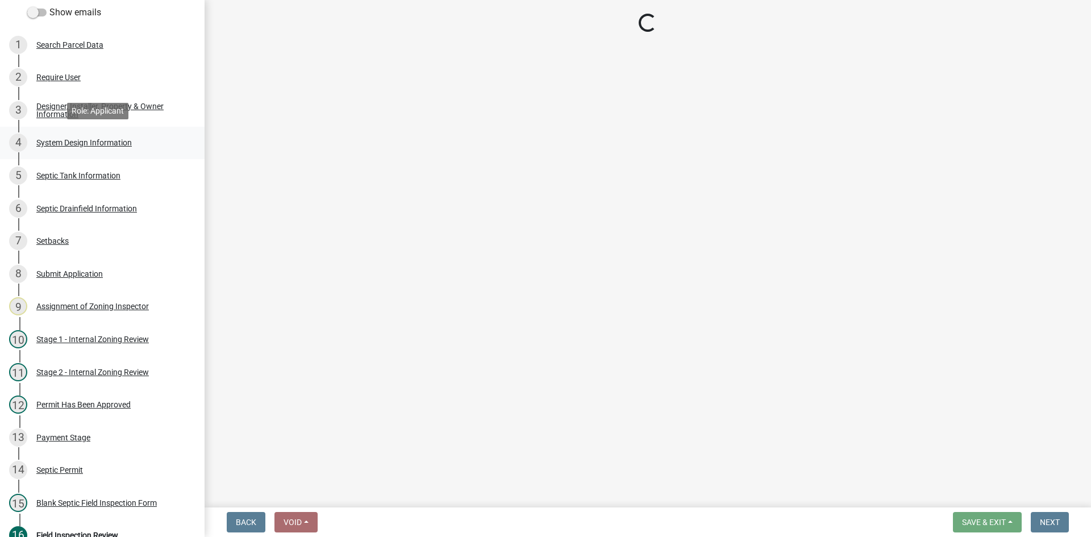
select select "8ba21533-2acf-4cc6-95e5-280e4aabd5a3"
select select "841e6e1b-3a1e-4ec6-be41-af079aae60a3"
select select "011fbff4-a41d-4a75-9bd8-71c7e6c69e0d"
select select "85fdfef2-2683-4311-b5d5-5505f6411127"
select select "ba735beb-519e-40f0-ae20-62d65fc4c46b"
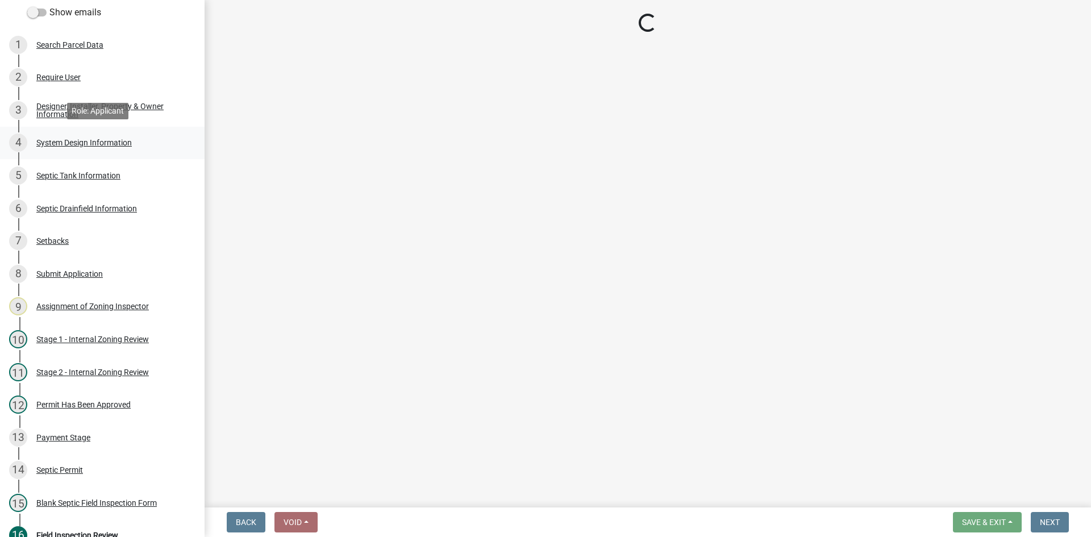
select select "ef698bf5-6172-44c1-9ffb-522c07469aed"
select select "384fc250-a67e-4e5e-a6e0-19116deb63e7"
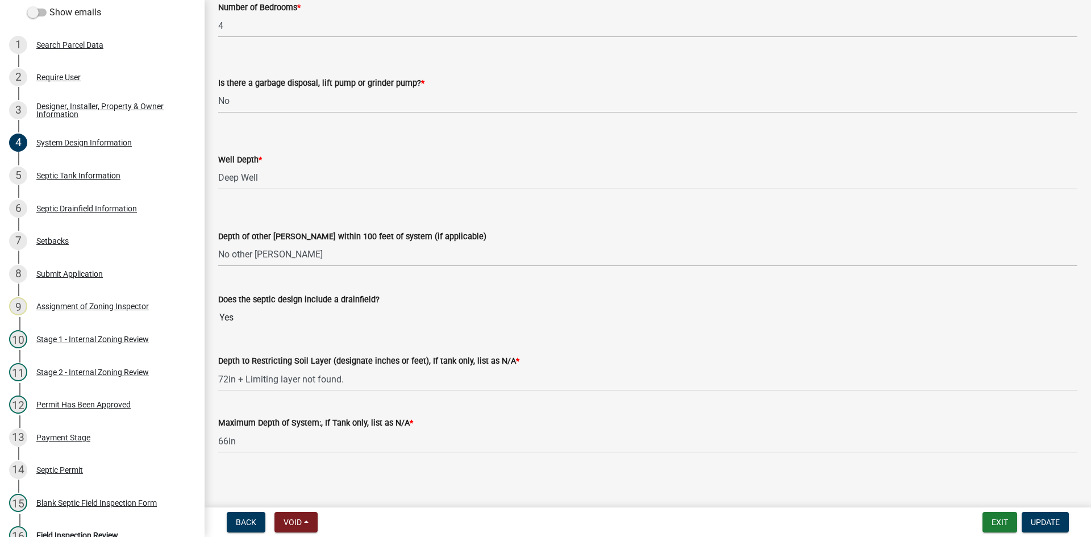
scroll to position [2224, 0]
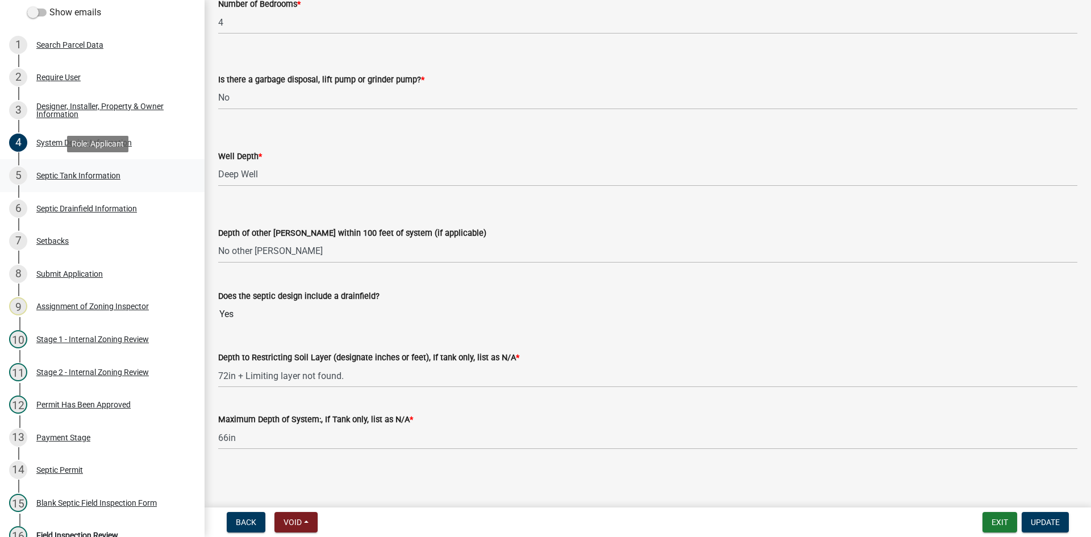
click at [93, 175] on div "Septic Tank Information" at bounding box center [78, 176] width 84 height 8
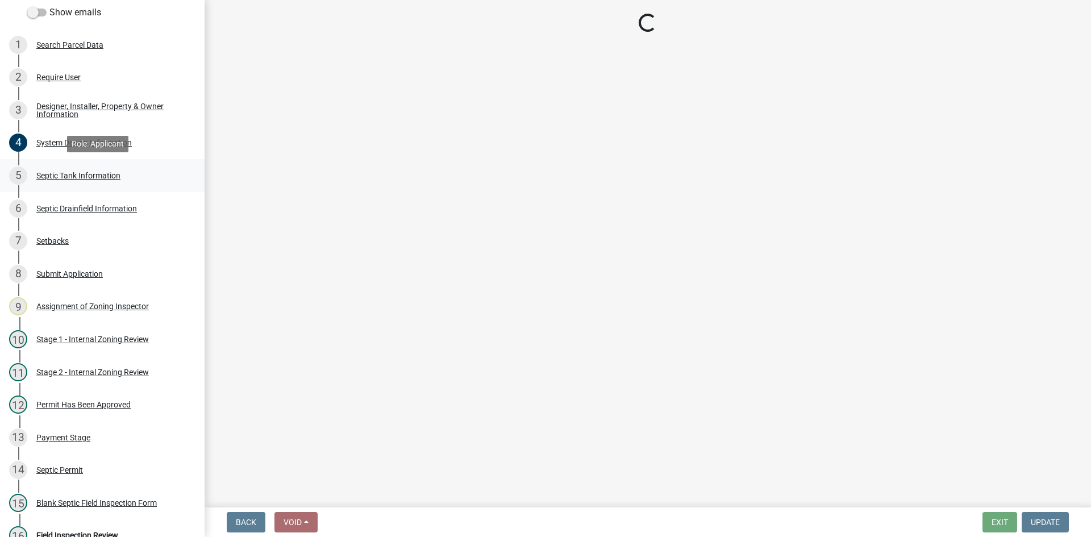
select select "f9fbe67c-c1cf-4a63-8ad4-799ce56b7f21"
select select "c79cdd98-55ab-4f3a-b3b0-b7514a1cd747"
select select "e0ee17af-48b7-4b92-9885-812dbb1428e7"
select select "c84d9e4c-2287-4d2e-9ef7-9874a7456ee3"
select select "1aae01aa-140b-4eb5-b041-885c26cb6aa8"
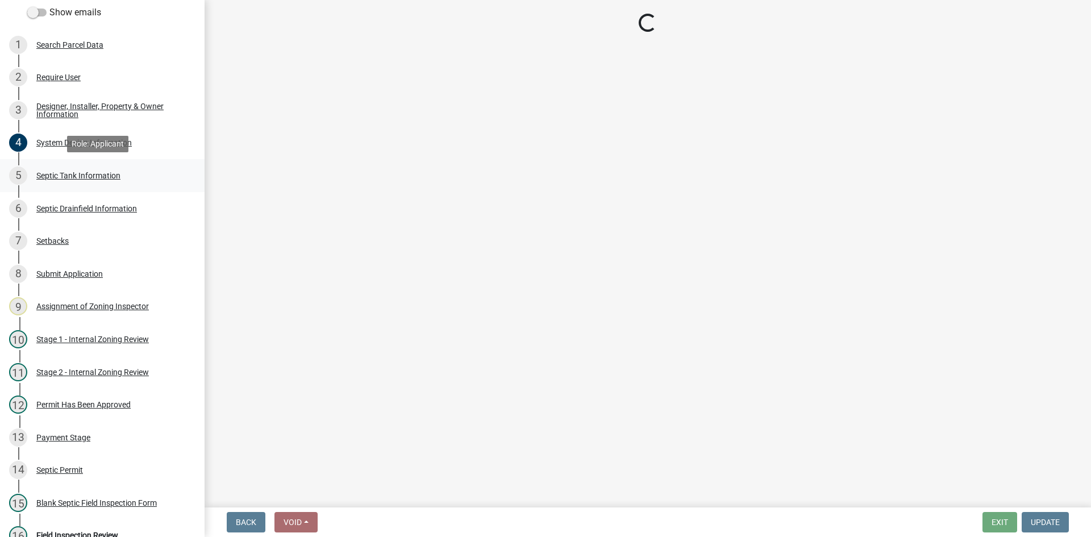
select select "7b57e397-6881-49c8-9b87-e40bdbeb8239"
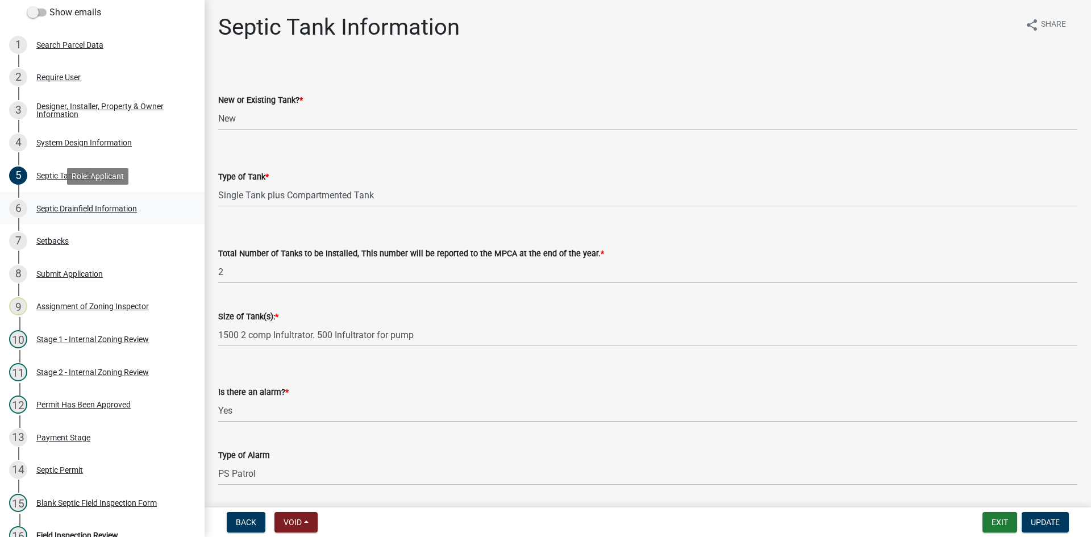
click at [102, 207] on div "Septic Drainfield Information" at bounding box center [86, 209] width 101 height 8
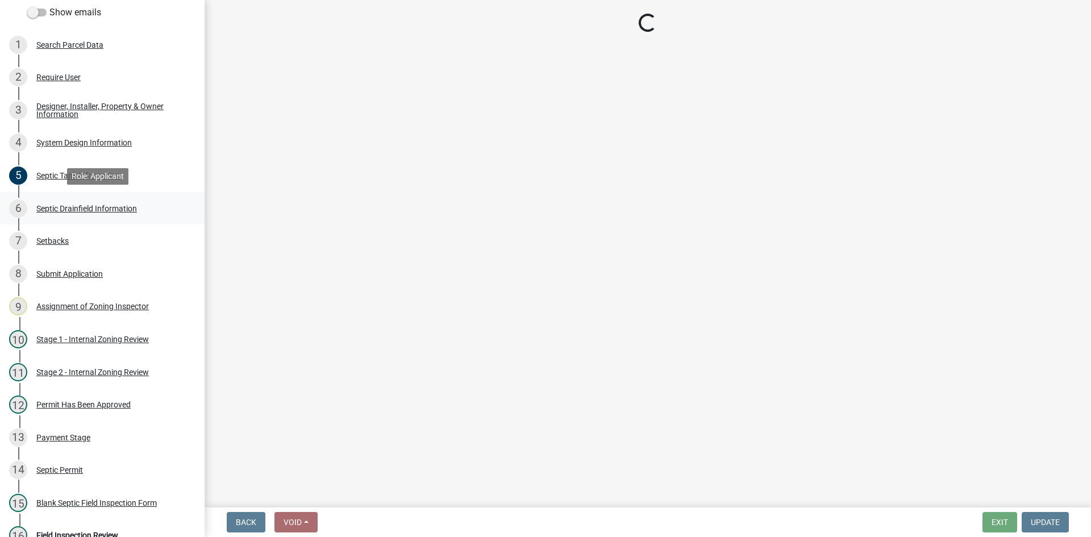
select select "10c93508-1a8b-43eb-9133-240e9762d1b5"
select select "366d546d-8bc3-42fb-bca7-8a9455861f61"
select select "52684610-3c7f-46a6-906a-038873286f5a"
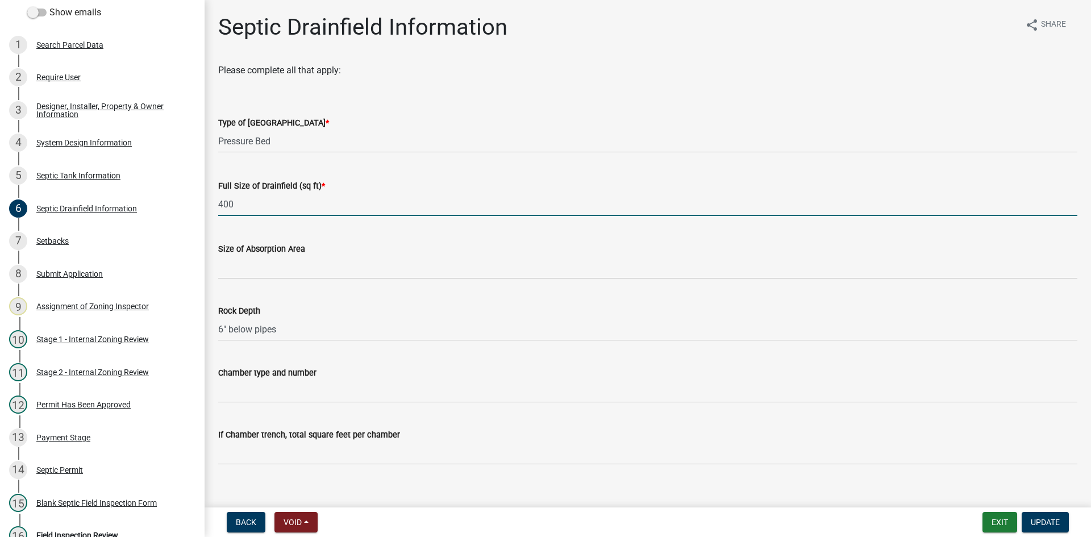
drag, startPoint x: 243, startPoint y: 209, endPoint x: 214, endPoint y: 211, distance: 28.6
click at [214, 211] on div "Full Size of Drainfield (sq ft) * 400" at bounding box center [648, 189] width 876 height 53
type input "500"
click at [1048, 528] on button "Update" at bounding box center [1045, 522] width 47 height 20
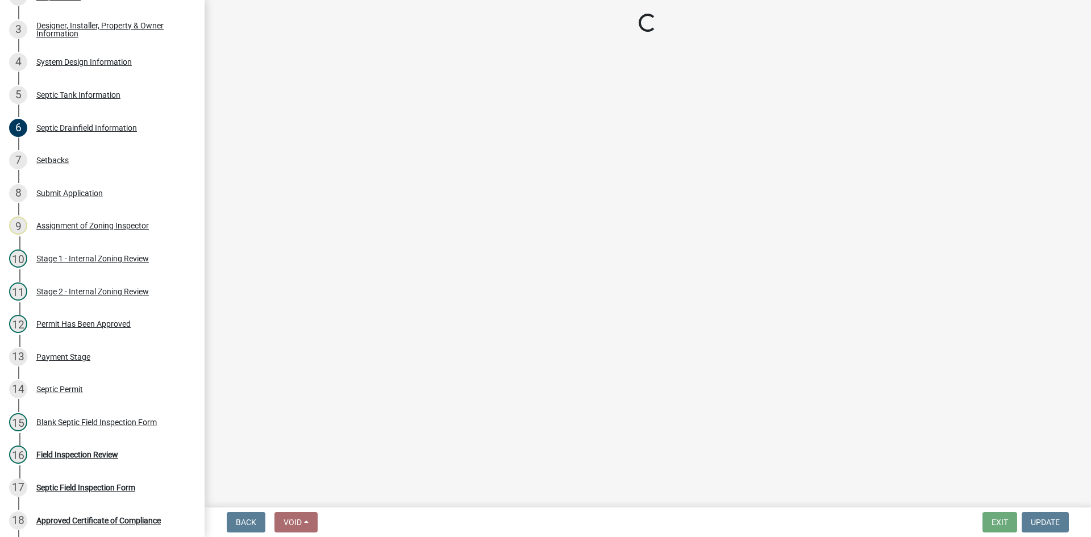
scroll to position [222, 0]
select select "49e49f1e-3b32-4342-8c2e-9cbd4919fe4d"
select select "ca07ae0a-7638-46ff-ada2-c67ca3524324"
select select "ec75a761-93b4-47c5-8535-fea253c32937"
select select "bcbb982e-a48c-4b4a-a83b-ed1363446a86"
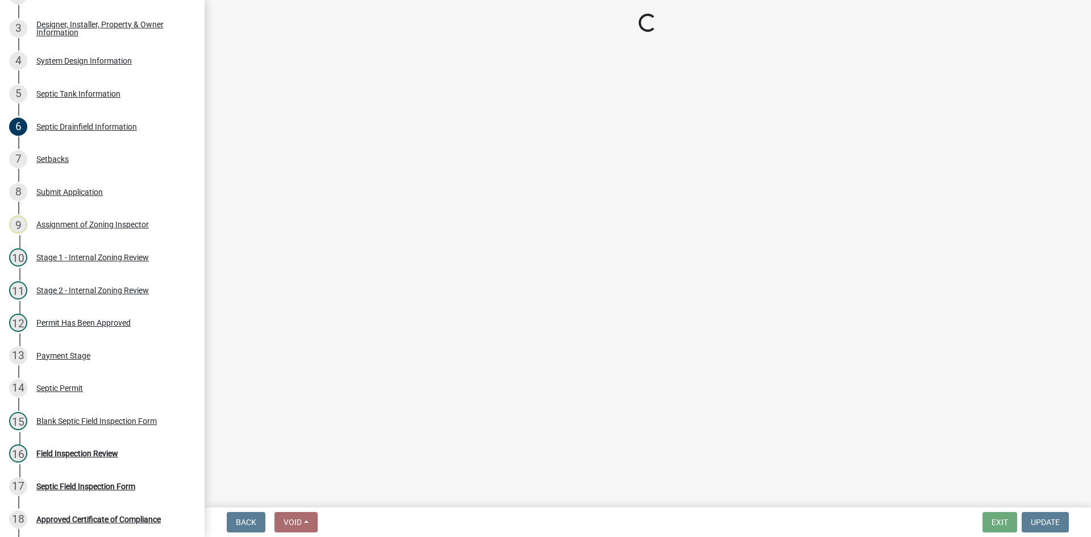
select select "47a2a5dd-5977-4941-8e6f-09ff03cdfb75"
select select "3f5b086d-5a4c-4236-93bc-fa7bf4d11838"
select select "888a8260-2be6-47f2-a4de-b9f453a4d3bc"
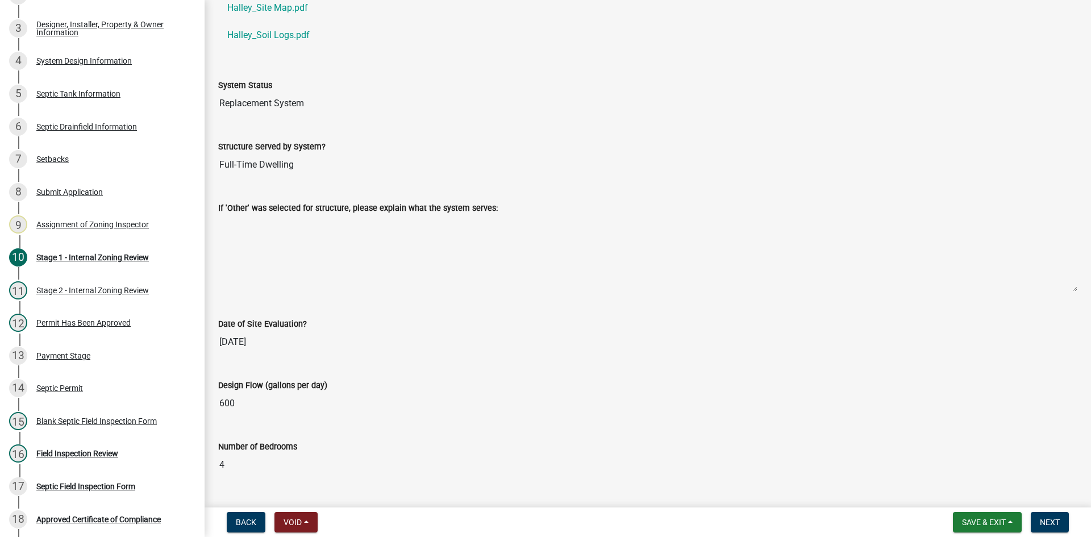
scroll to position [1705, 0]
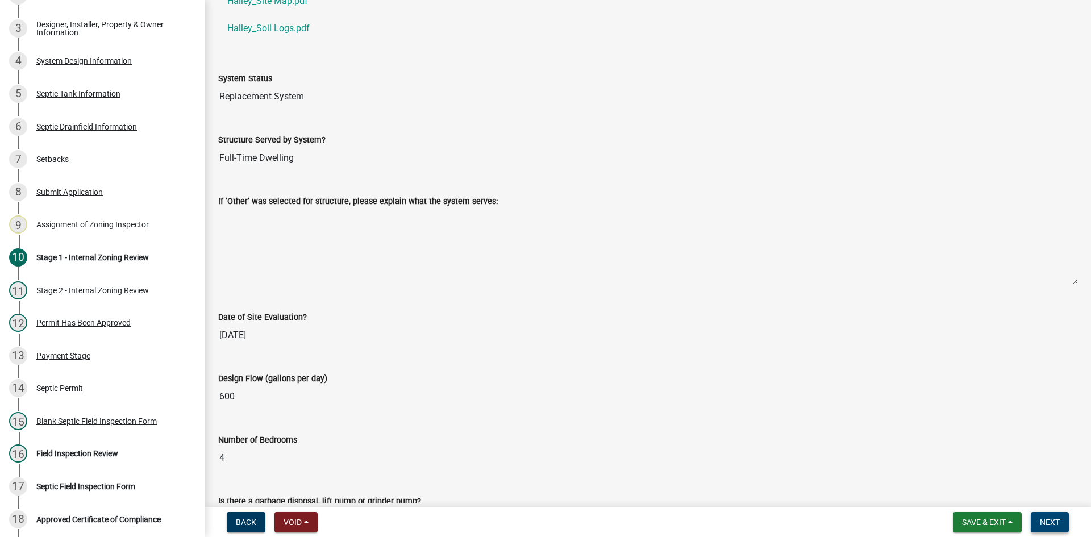
click at [1042, 522] on span "Next" at bounding box center [1050, 522] width 20 height 9
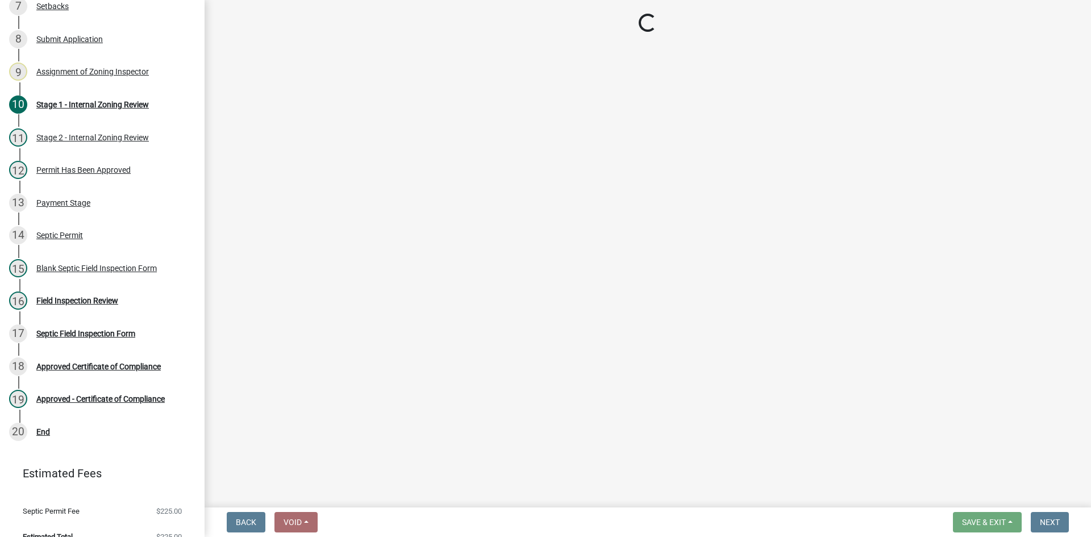
scroll to position [352, 0]
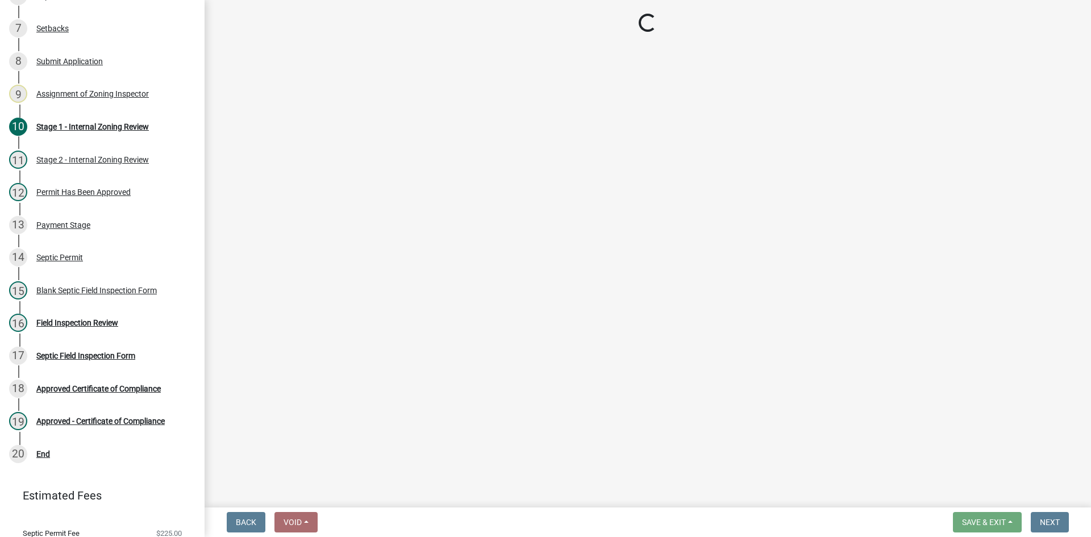
select select "e6f115c1-9d93-4d61-8856-1810485f2117"
select select "ce8adf61-51ba-42f2-bbc3-7480a098e35e"
select select "58089658-2e95-4d4d-a981-afbd087a421a"
select select "039f9276-f093-40ee-98f9-24c1fbae5d9d"
select select "9075ff2b-2749-45ce-aee6-f4951e9a2109"
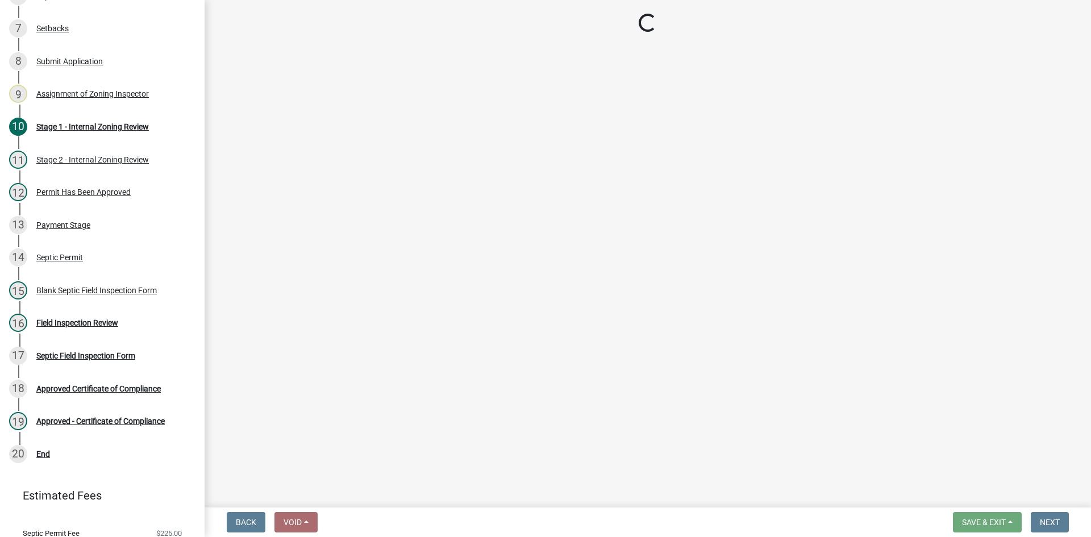
select select "c19a0b5c-6916-4435-8c22-bdddceeea52a"
select select "f7794d6a-556a-43dc-97be-878f47e346d8"
select select "9376207c-987b-4580-9786-4fe9435ab5e6"
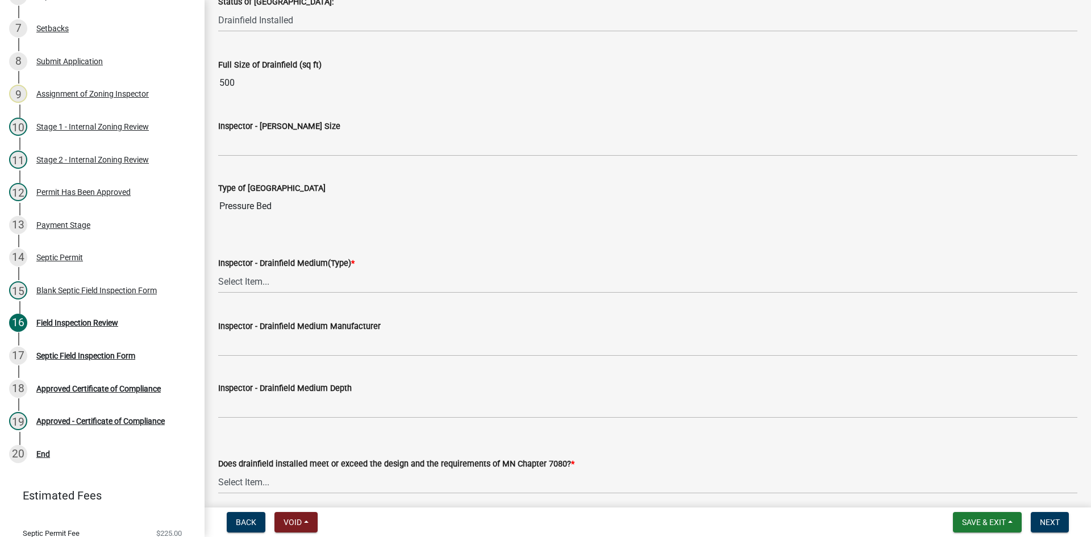
scroll to position [1819, 0]
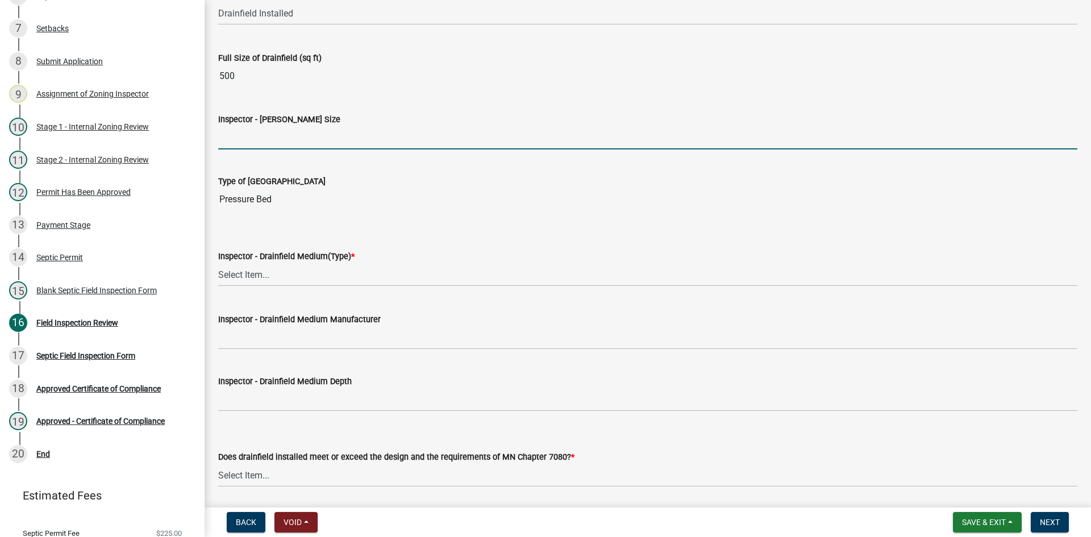
click at [275, 145] on input "Inspector - Drainfield Size" at bounding box center [647, 137] width 859 height 23
click at [244, 143] on input "Inspector - Drainfield Size" at bounding box center [647, 137] width 859 height 23
type input "500 sqft"
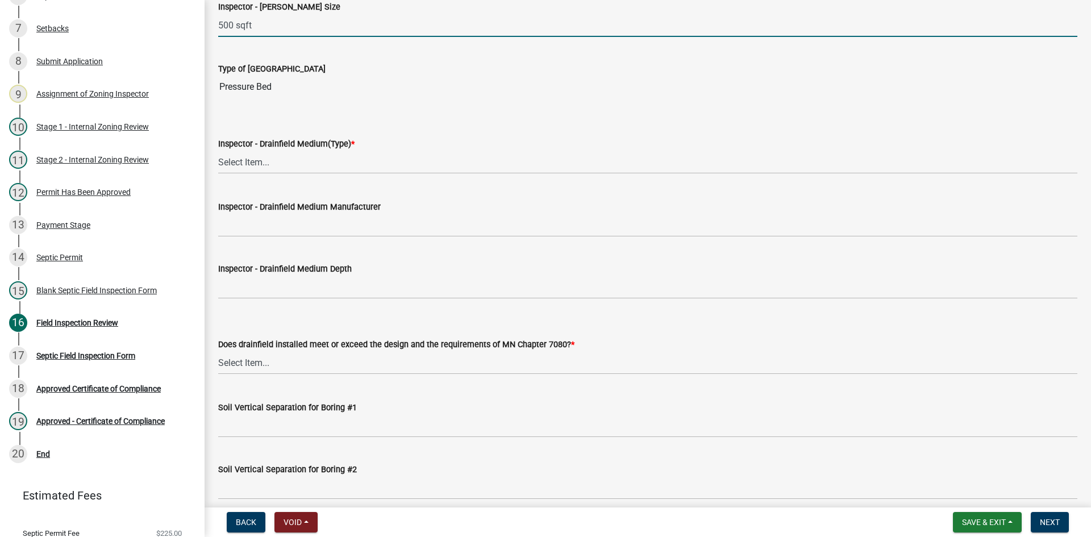
scroll to position [1932, 0]
click at [239, 161] on select "Select Item... Chamber Trench Rock Trench Gravelless Mound Pressure Bed Seepage…" at bounding box center [647, 160] width 859 height 23
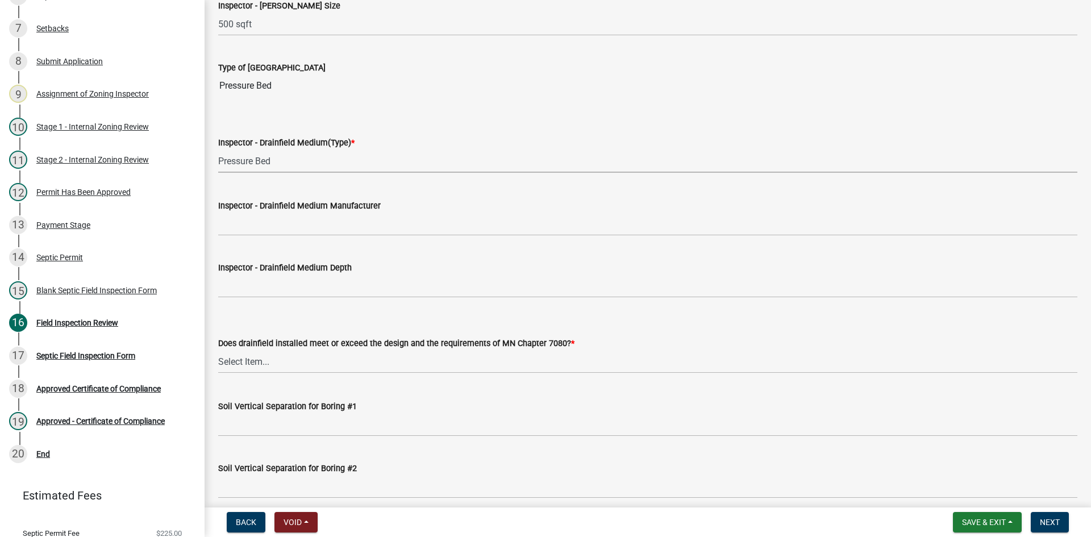
click at [218, 149] on select "Select Item... Chamber Trench Rock Trench Gravelless Mound Pressure Bed Seepage…" at bounding box center [647, 160] width 859 height 23
select select "5c08bc46-ac81-4361-ab44-aff343e46e27"
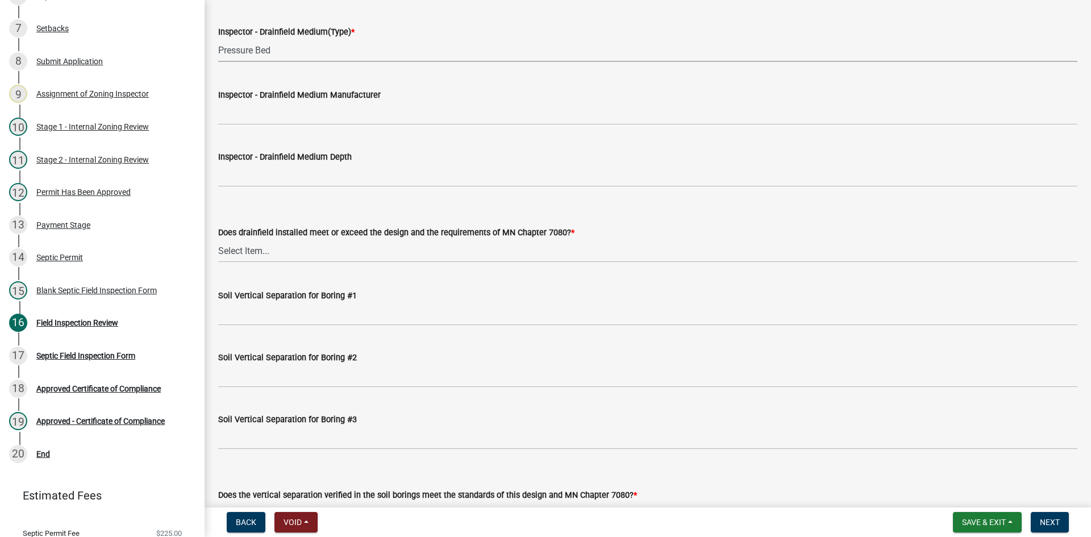
scroll to position [2046, 0]
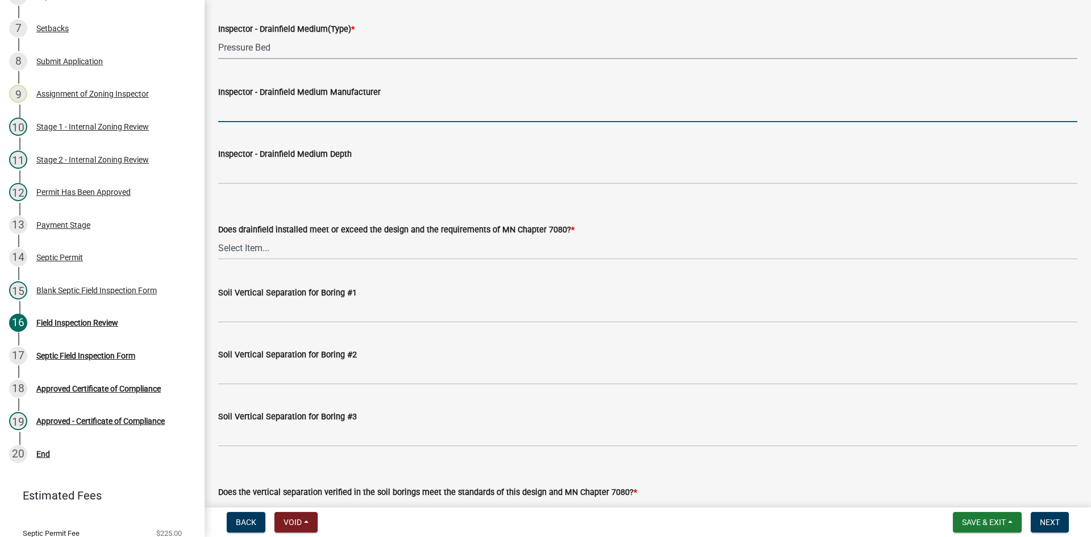
click at [257, 105] on input "Inspector - Drainfield Medium Manufacturer" at bounding box center [647, 110] width 859 height 23
type input "rock"
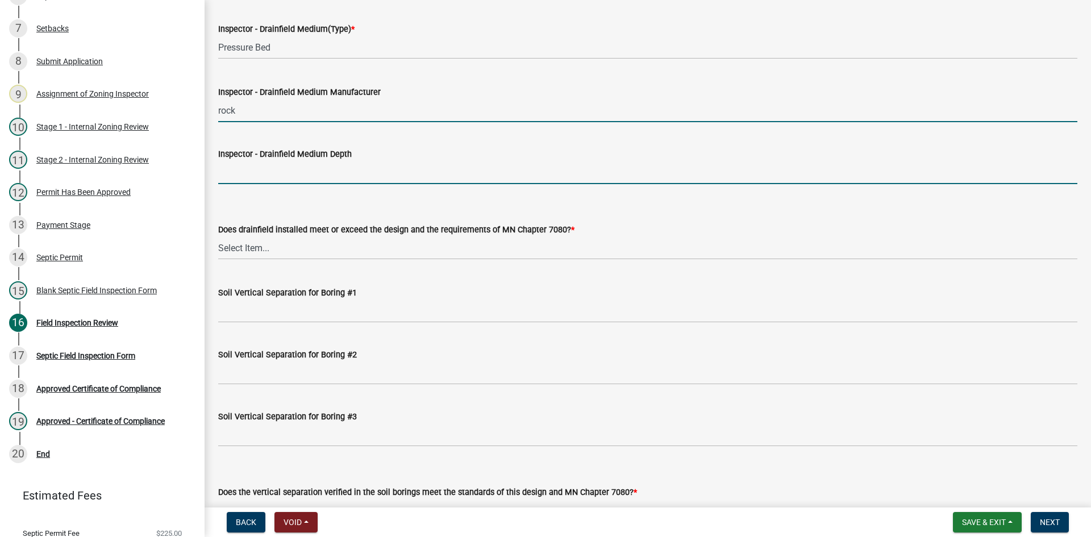
click at [251, 173] on input "Inspector - Drainfield Medium Depth" at bounding box center [647, 172] width 859 height 23
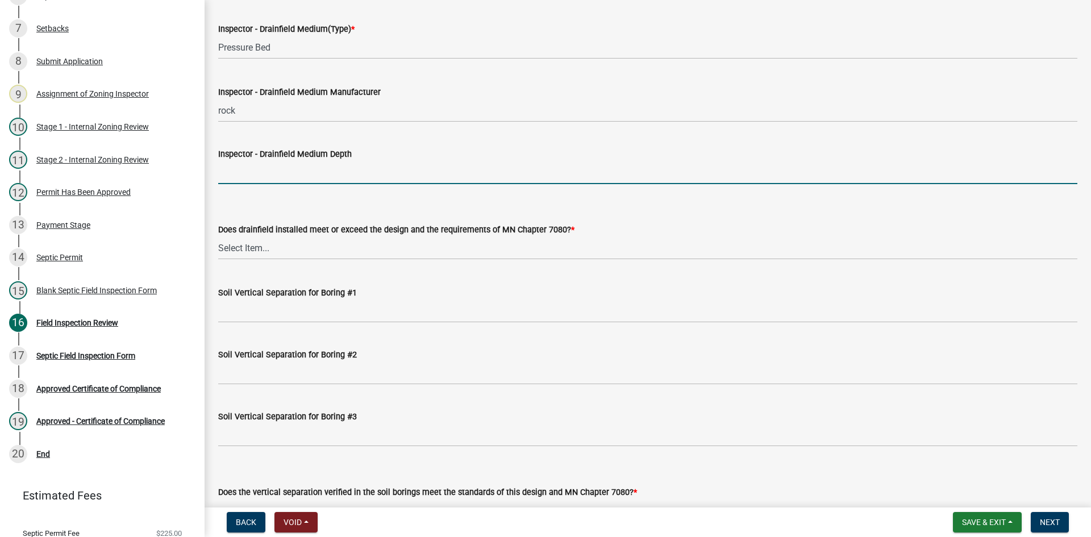
type input "6""
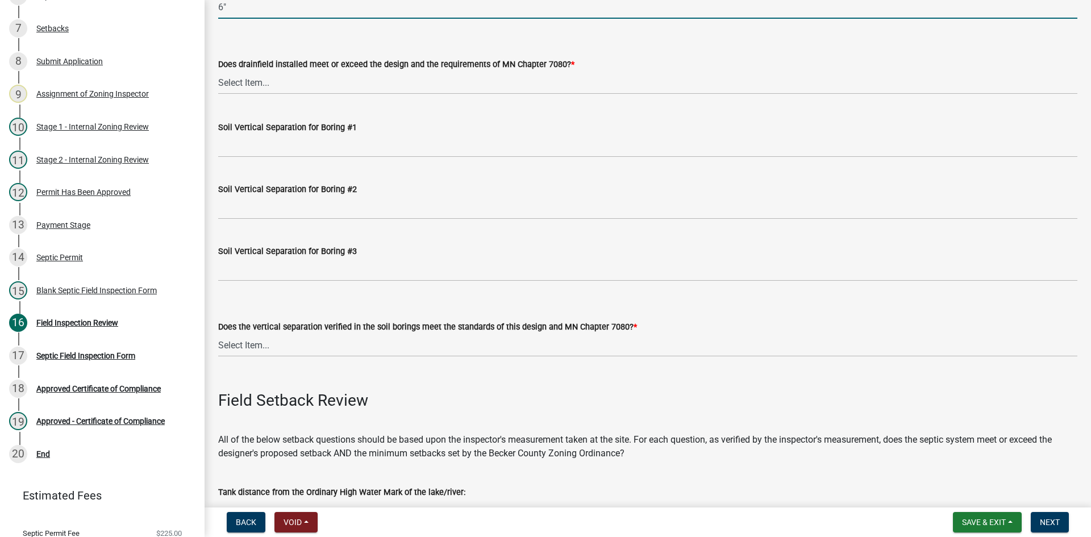
scroll to position [2217, 0]
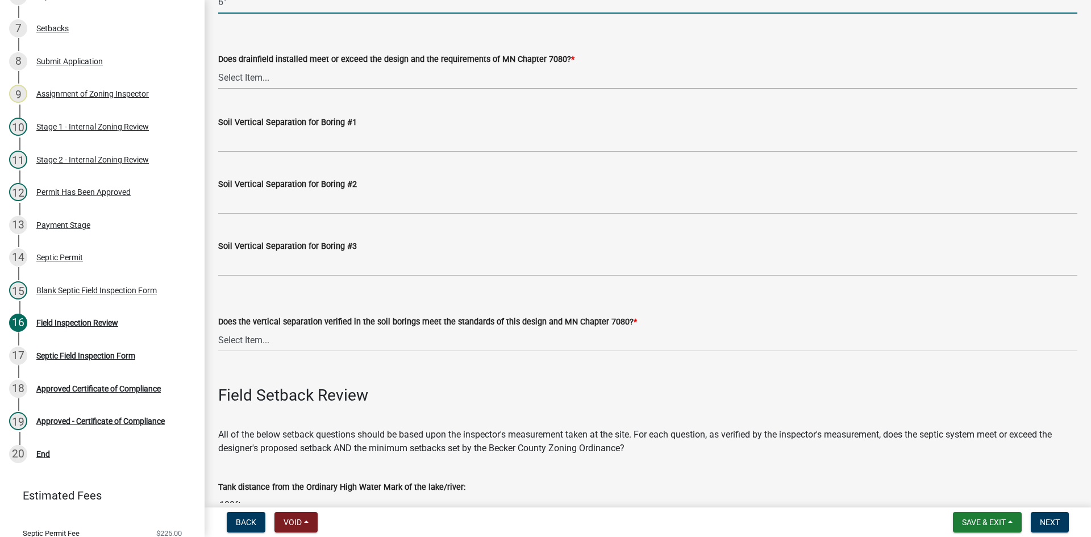
drag, startPoint x: 252, startPoint y: 75, endPoint x: 255, endPoint y: 82, distance: 7.2
click at [252, 75] on select "Select Item... Yes No" at bounding box center [647, 77] width 859 height 23
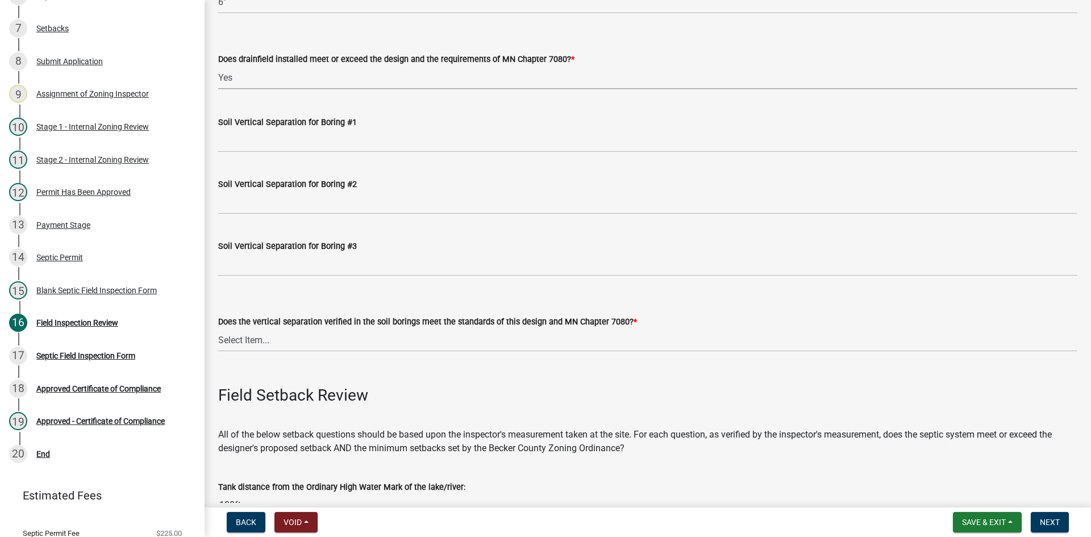
click at [218, 66] on select "Select Item... Yes No" at bounding box center [647, 77] width 859 height 23
select select "53e8394b-4ec8-472b-acba-27f64a4dcc6d"
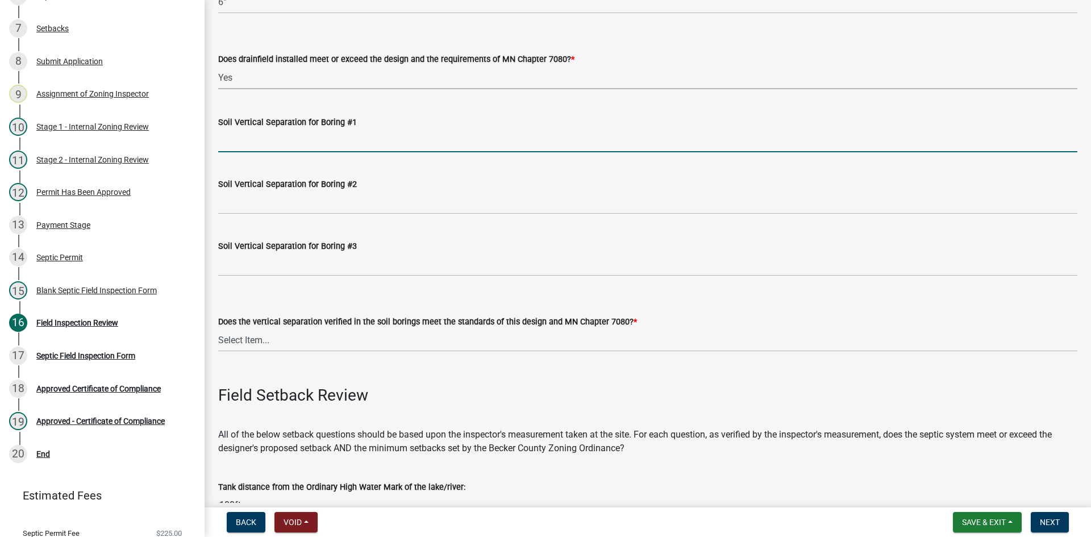
click at [262, 141] on input "Soil Vertical Separation for Boring #1" at bounding box center [647, 140] width 859 height 23
drag, startPoint x: 251, startPoint y: 140, endPoint x: 522, endPoint y: 152, distance: 270.8
click at [522, 152] on input "TYPE 3 /3FT SAND LIFT" at bounding box center [647, 140] width 859 height 23
click at [478, 150] on input "TYPE 3" at bounding box center [647, 140] width 859 height 23
type input "TYPE 3"
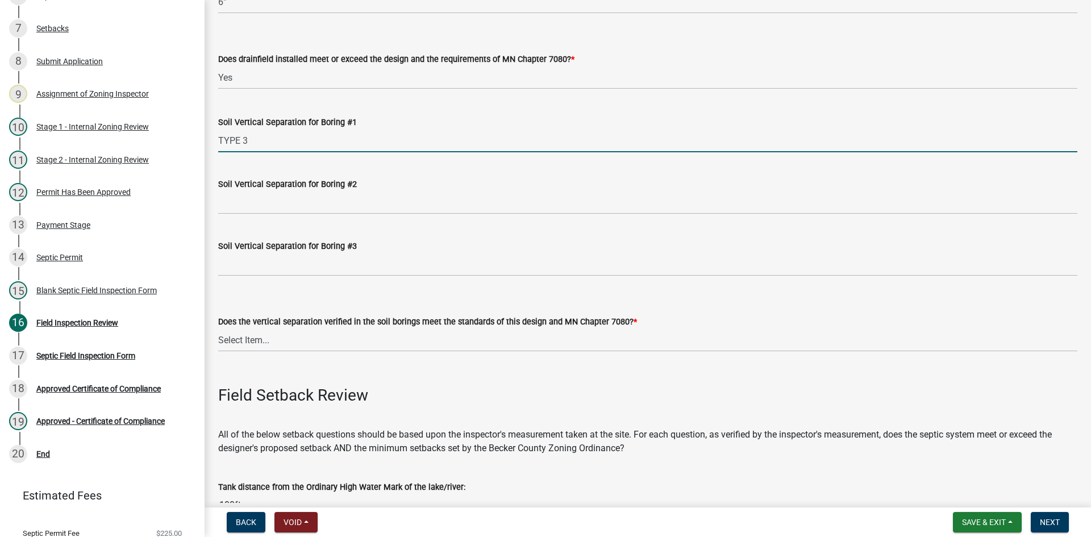
click at [567, 174] on div "Soil Vertical Separation for Boring #2" at bounding box center [647, 187] width 859 height 53
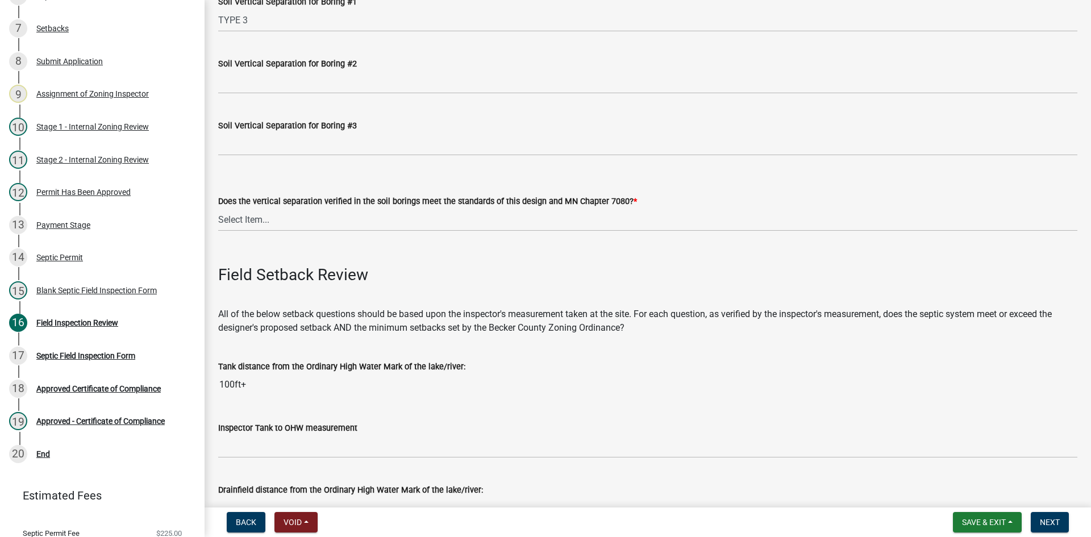
scroll to position [2444, 0]
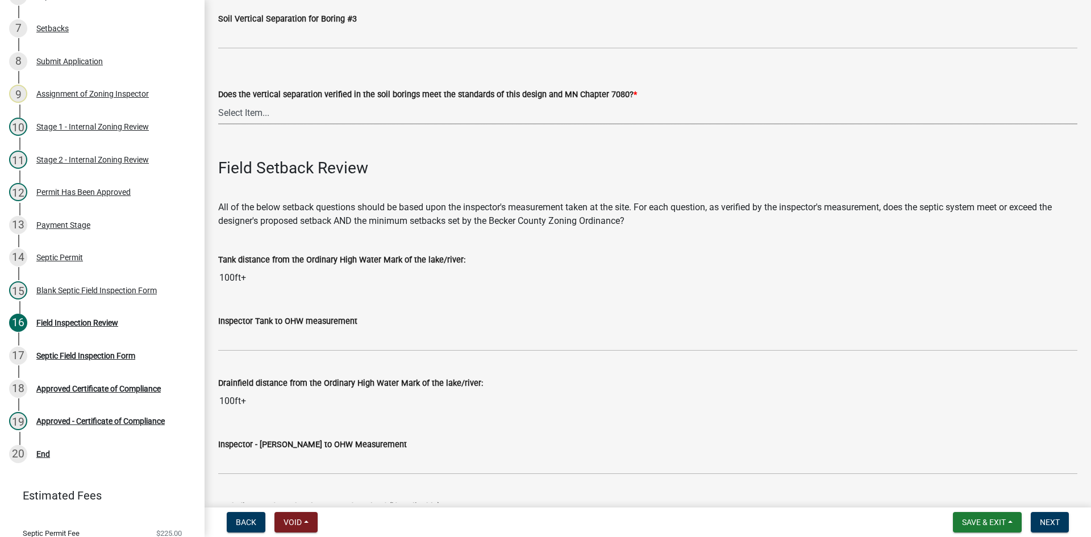
click at [258, 114] on select "Select Item... Yes No" at bounding box center [647, 112] width 859 height 23
click at [218, 101] on select "Select Item... Yes No" at bounding box center [647, 112] width 859 height 23
select select "eedfbf44-dce3-4c21-89bd-6d851115dab7"
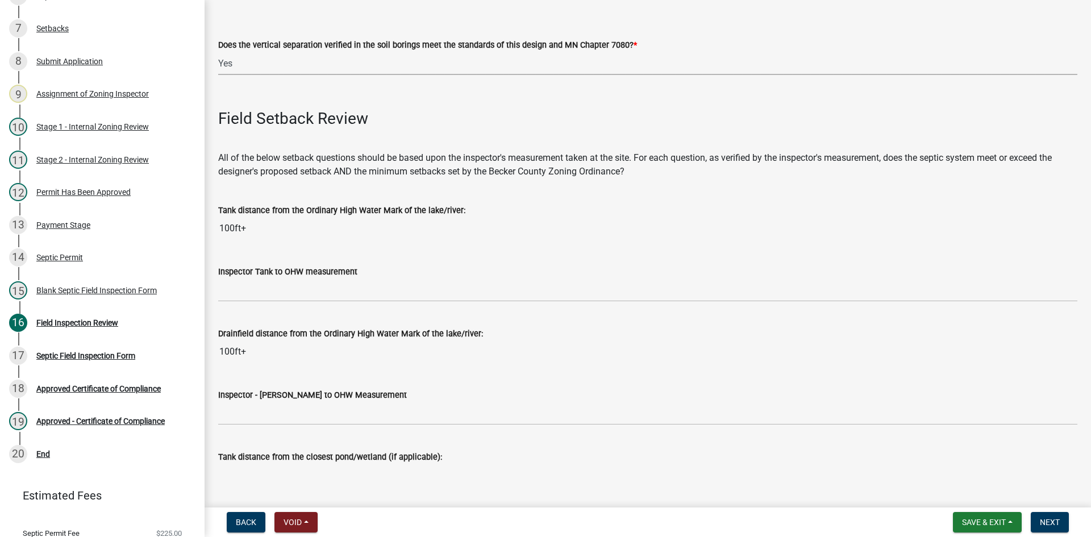
scroll to position [2558, 0]
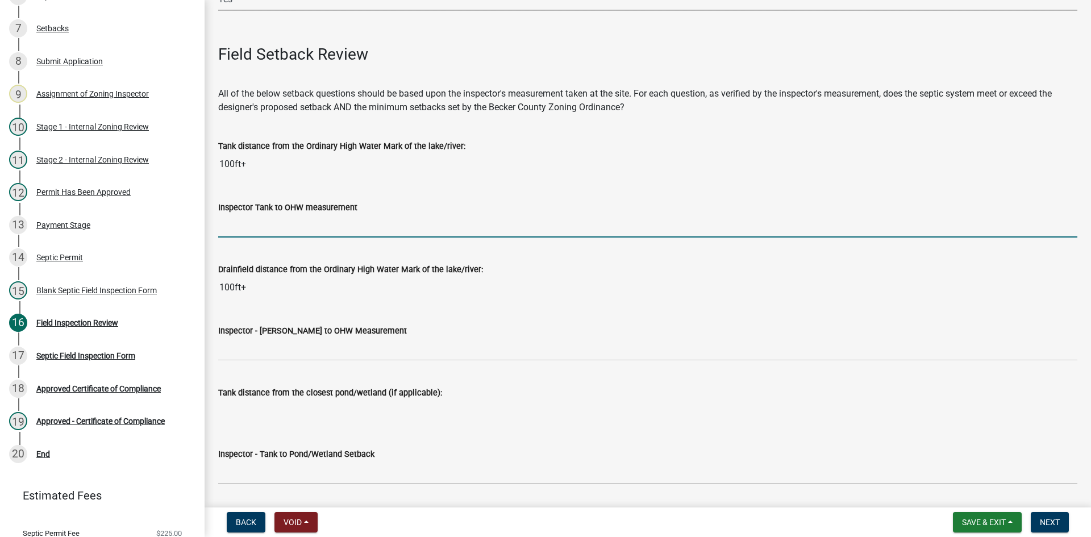
click at [248, 225] on input "Inspector Tank to OHW measurement" at bounding box center [647, 225] width 859 height 23
type input "75+"
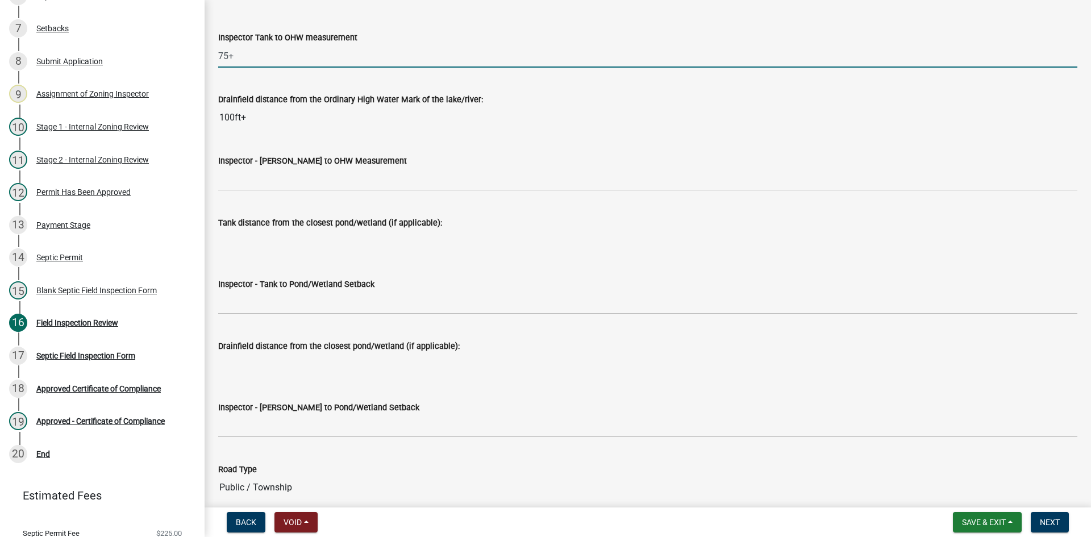
scroll to position [2728, 0]
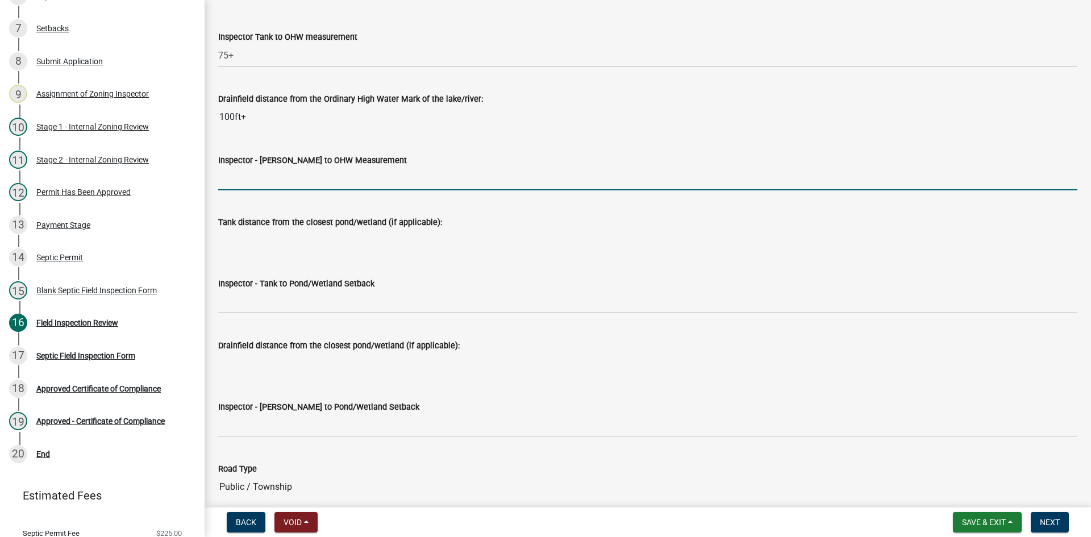
drag, startPoint x: 258, startPoint y: 180, endPoint x: 266, endPoint y: 194, distance: 15.8
click at [258, 180] on input "Inspector - Drainfield to OHW Measurement" at bounding box center [647, 178] width 859 height 23
type input "75+"
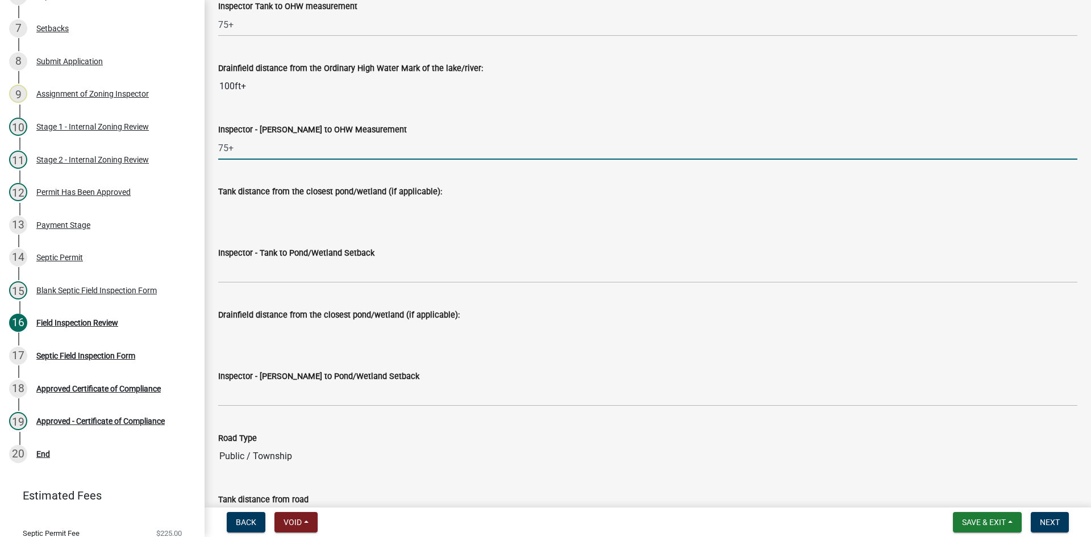
scroll to position [2785, 0]
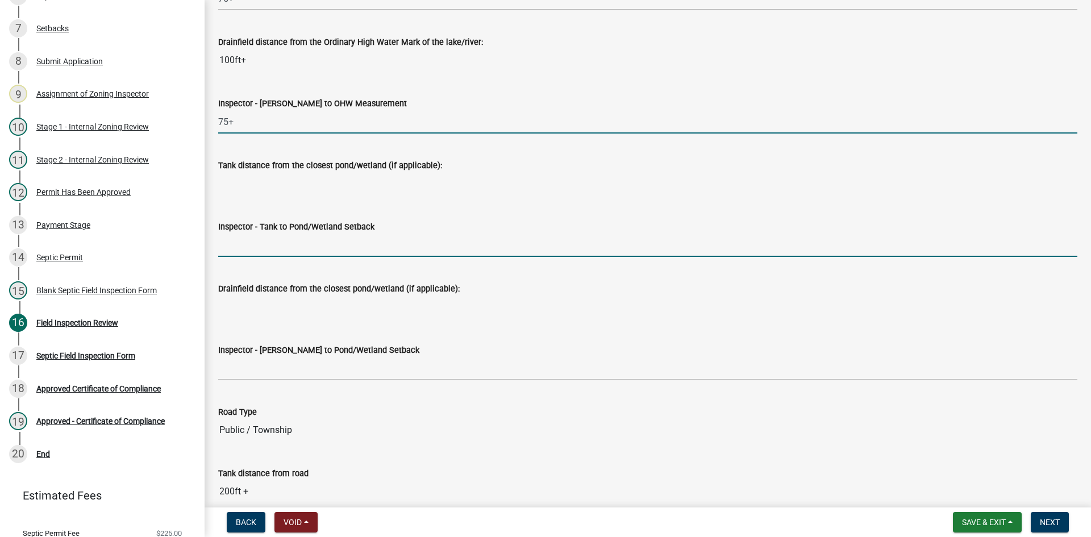
click at [248, 246] on input "Inspector - Tank to Pond/Wetland Setback" at bounding box center [647, 245] width 859 height 23
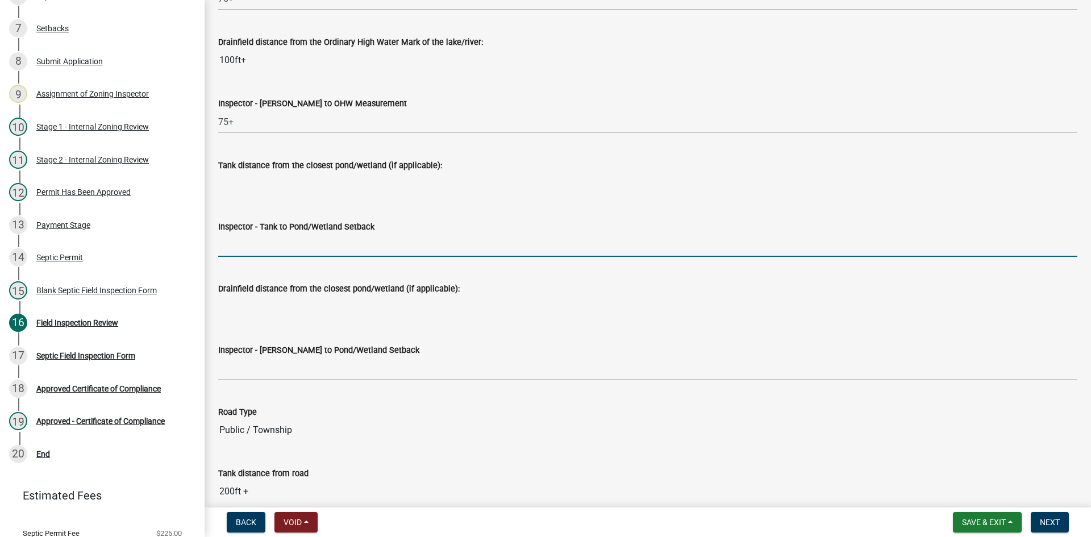
type input "NA"
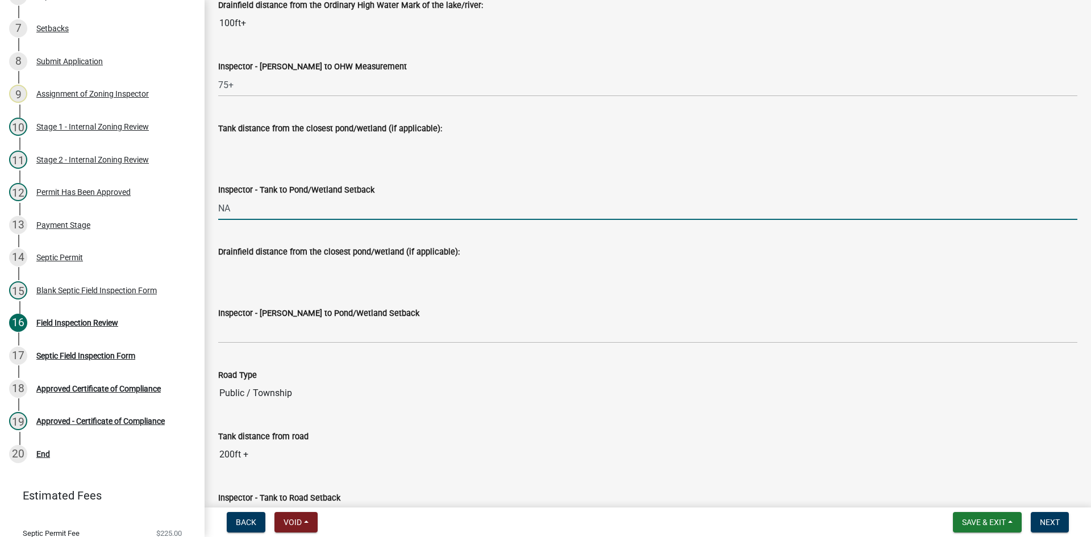
scroll to position [2842, 0]
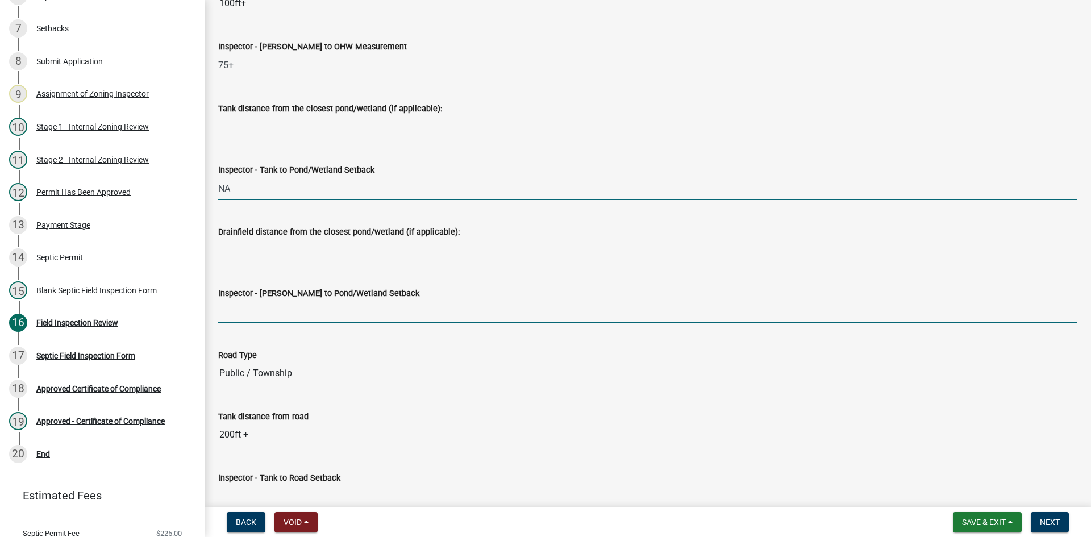
click at [258, 310] on input "Inspector - Drainfield to Pond/Wetland Setback" at bounding box center [647, 311] width 859 height 23
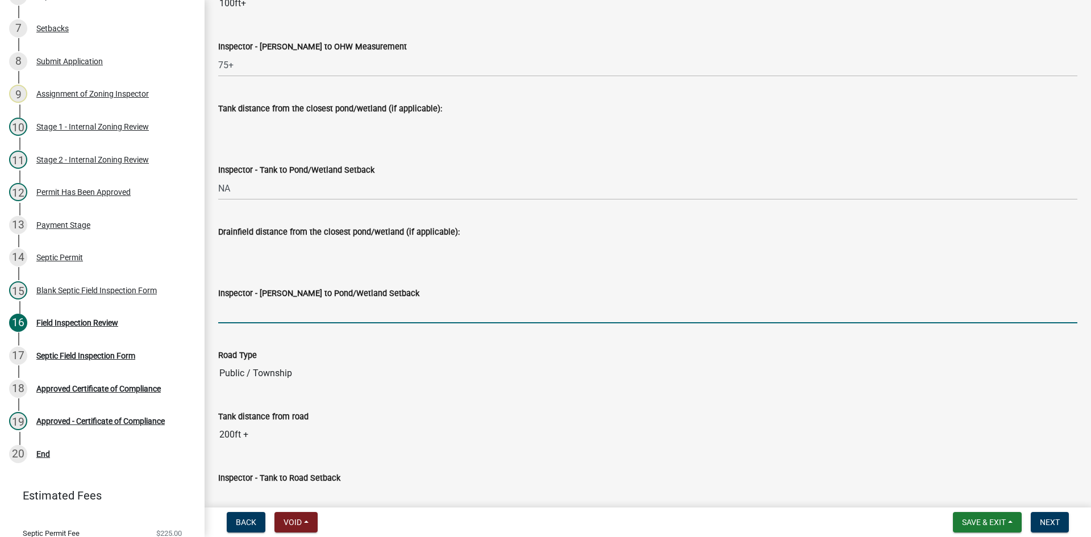
type input "NA"
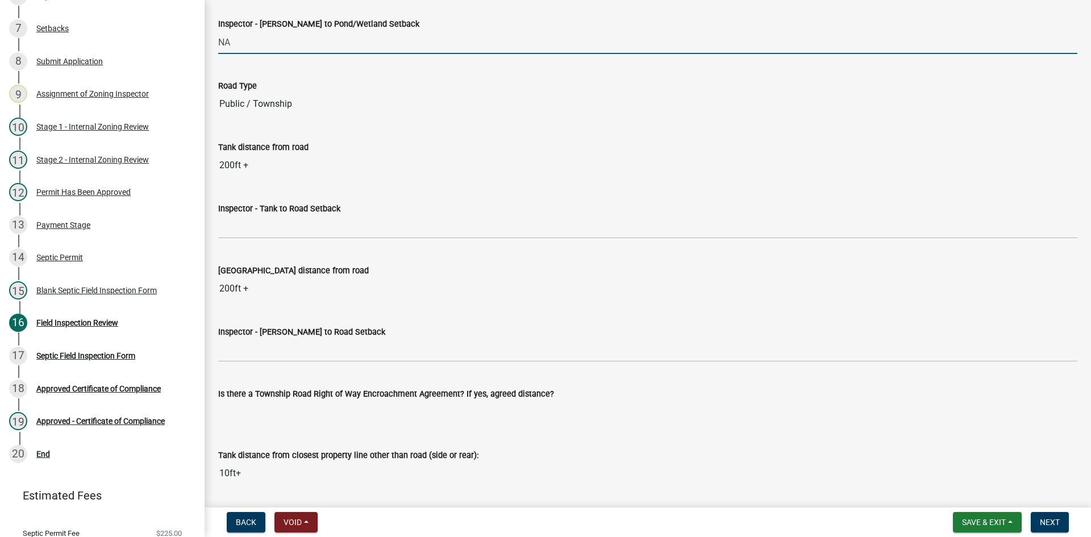
scroll to position [3126, 0]
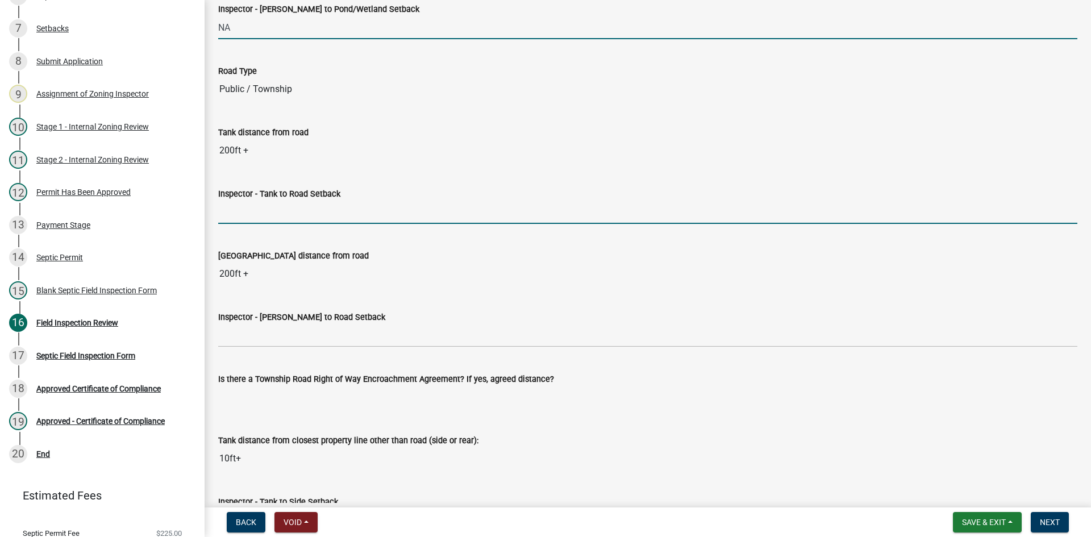
click at [231, 210] on input "Inspector - Tank to Road Setback" at bounding box center [647, 212] width 859 height 23
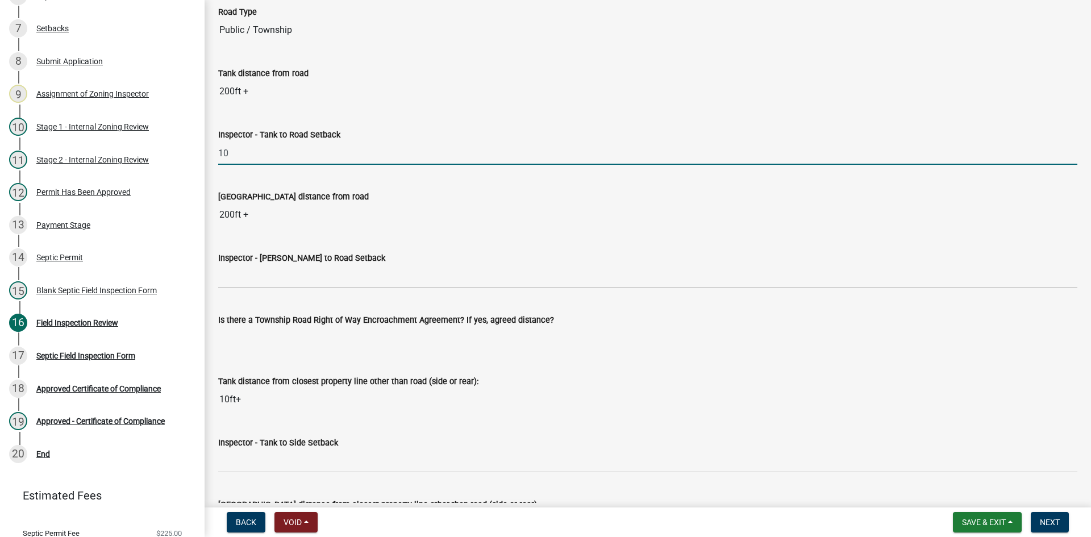
scroll to position [3240, 0]
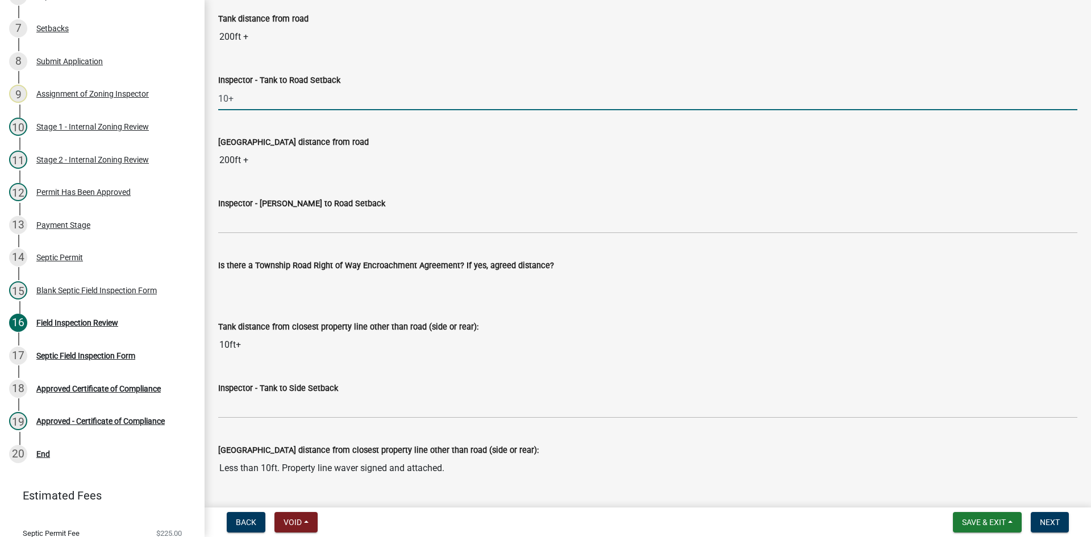
type input "10+row"
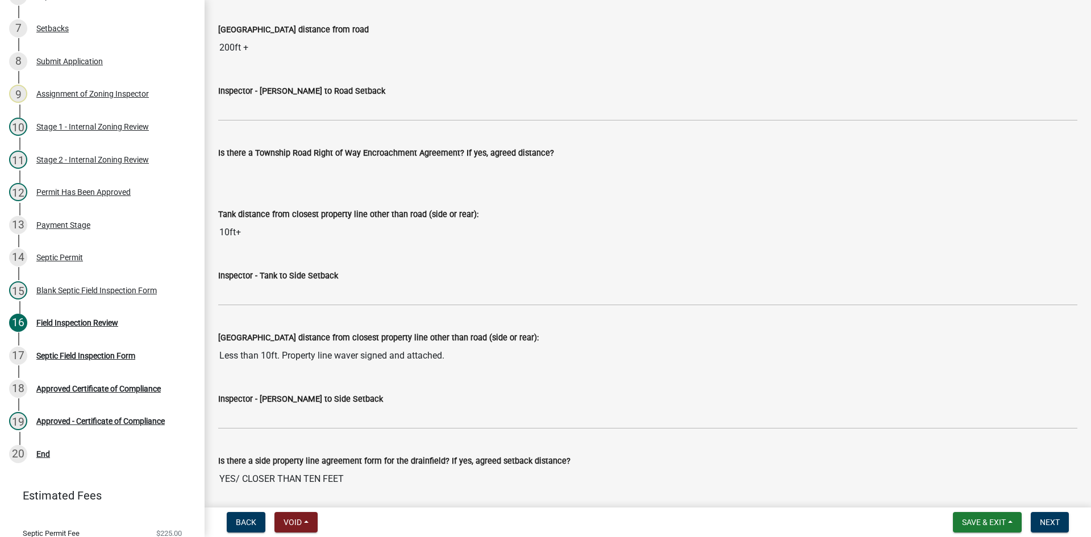
scroll to position [3353, 0]
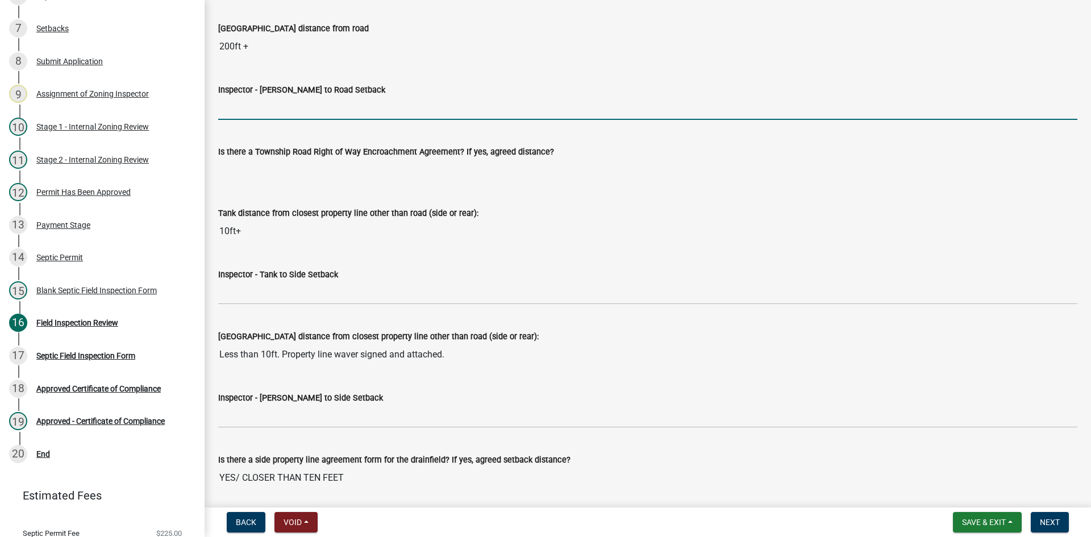
click at [248, 105] on input "Inspector - Drainfield to Road Setback" at bounding box center [647, 108] width 859 height 23
type input "10+"
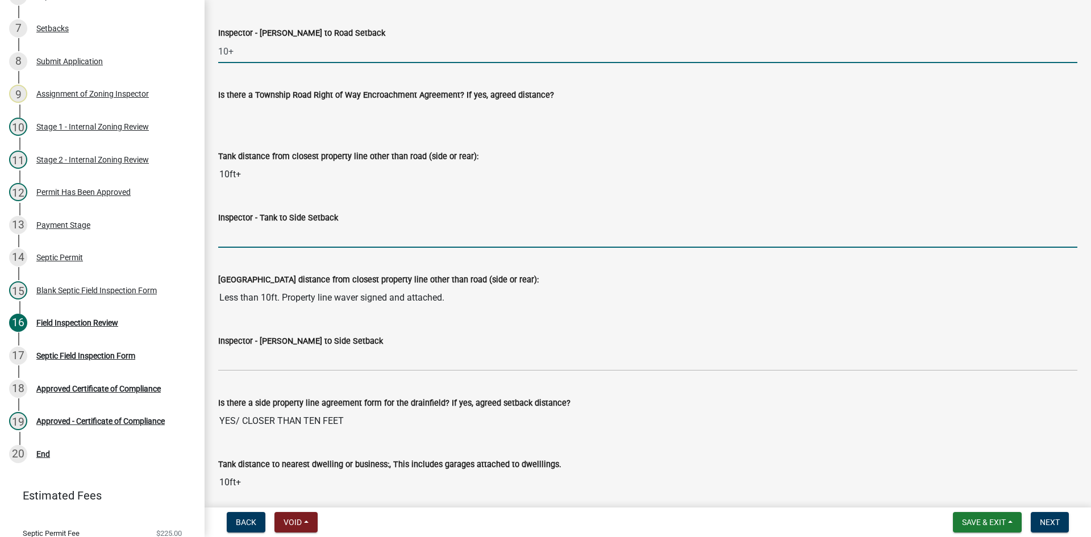
click at [252, 235] on input "Inspector - Tank to Side Setback" at bounding box center [647, 236] width 859 height 23
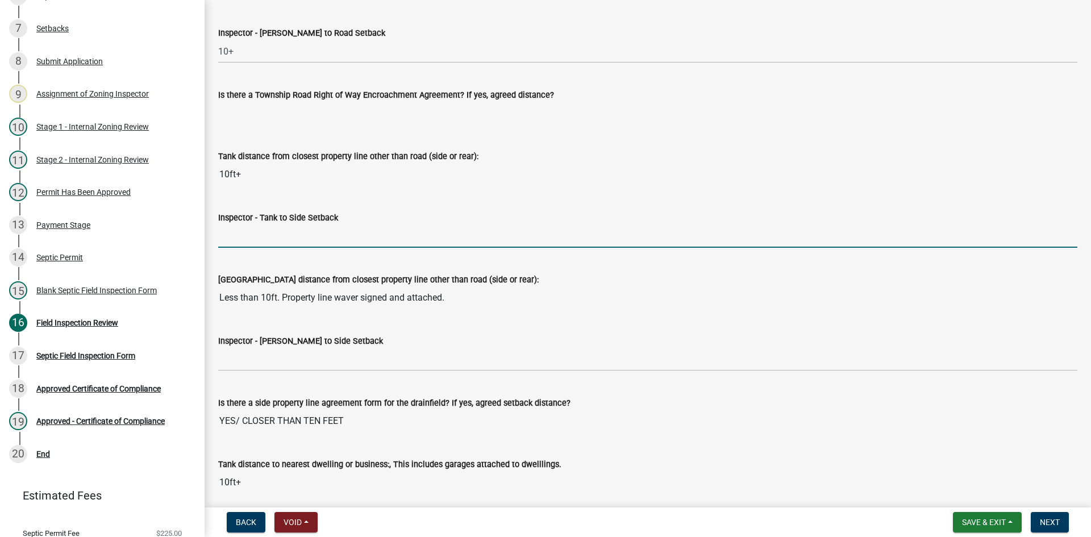
type input "10"
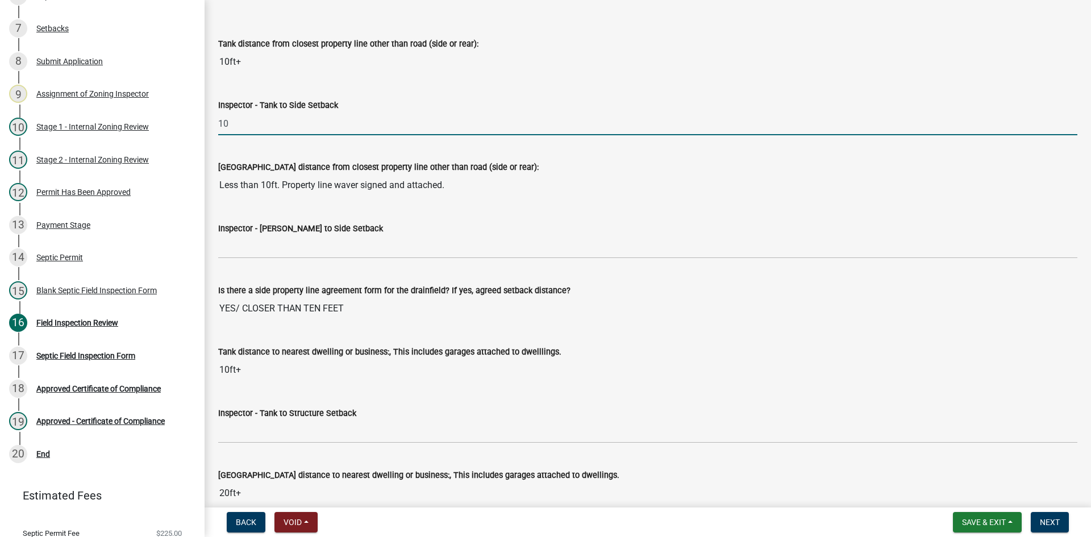
scroll to position [3524, 0]
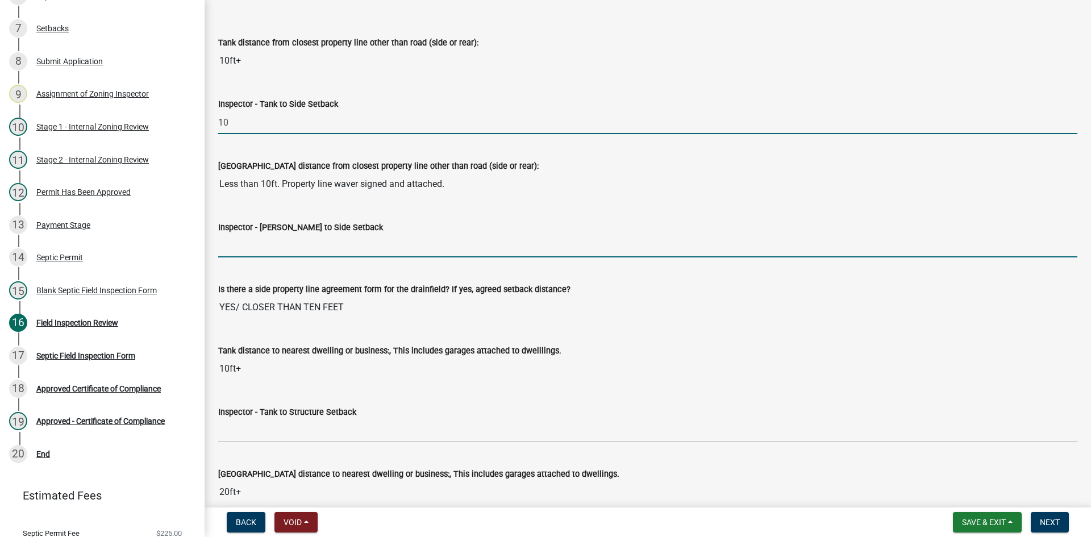
click at [253, 246] on input "Inspector - Drainfield to Side Setback" at bounding box center [647, 245] width 859 height 23
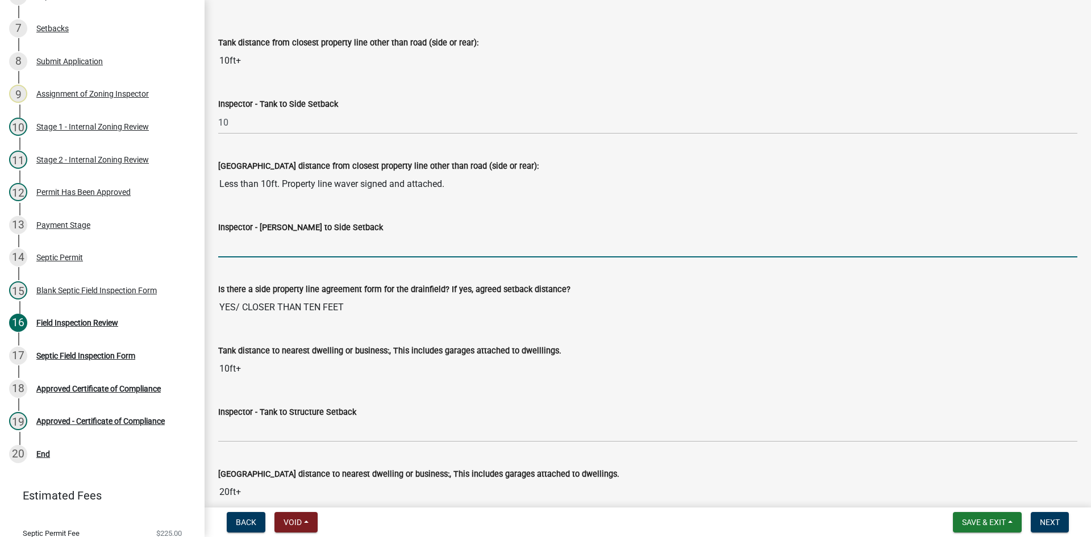
type input "PLA/less than 10ft"
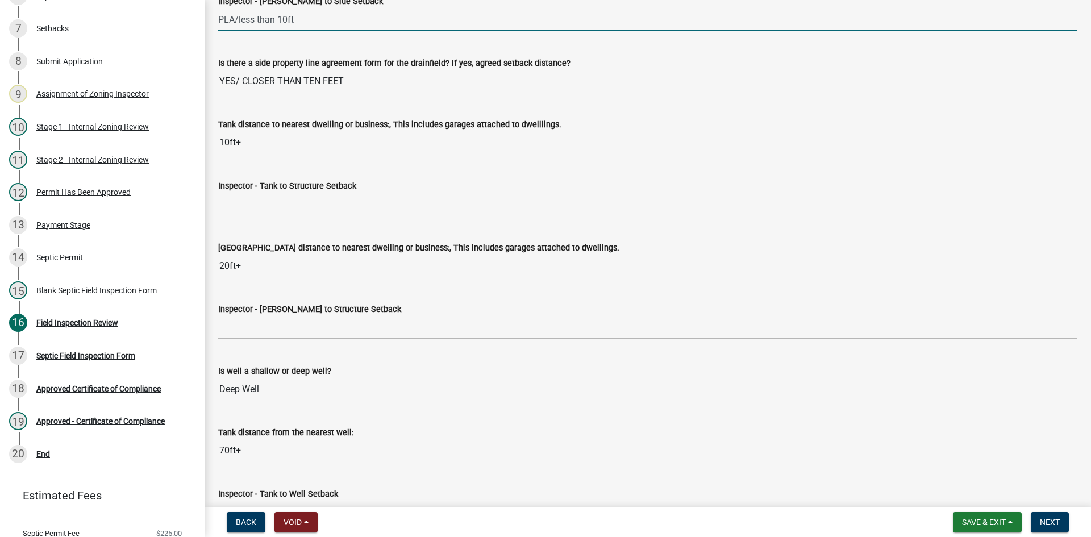
scroll to position [3751, 0]
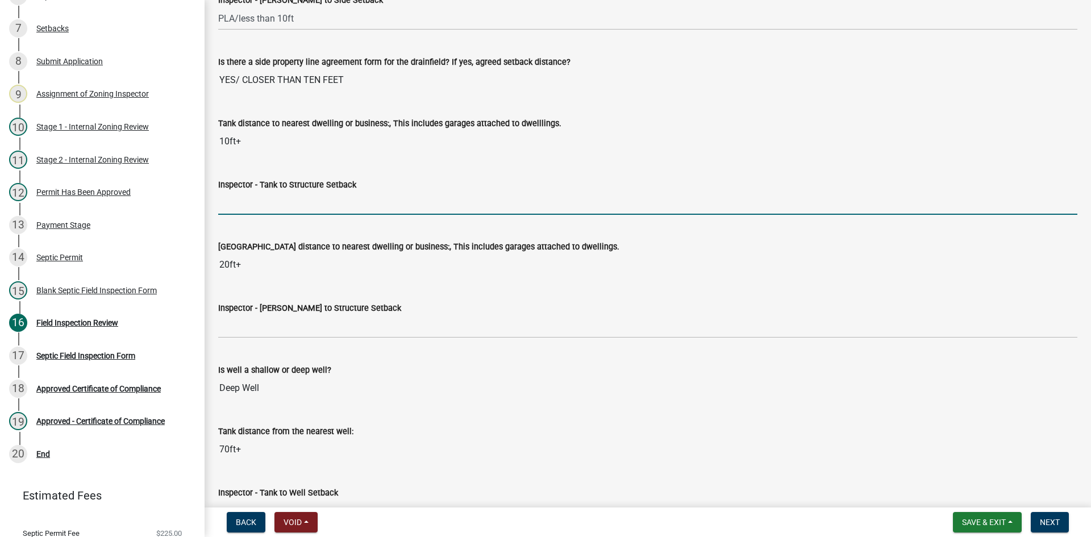
click at [249, 197] on input "Inspector - Tank to Structure Setback" at bounding box center [647, 203] width 859 height 23
type input "10"
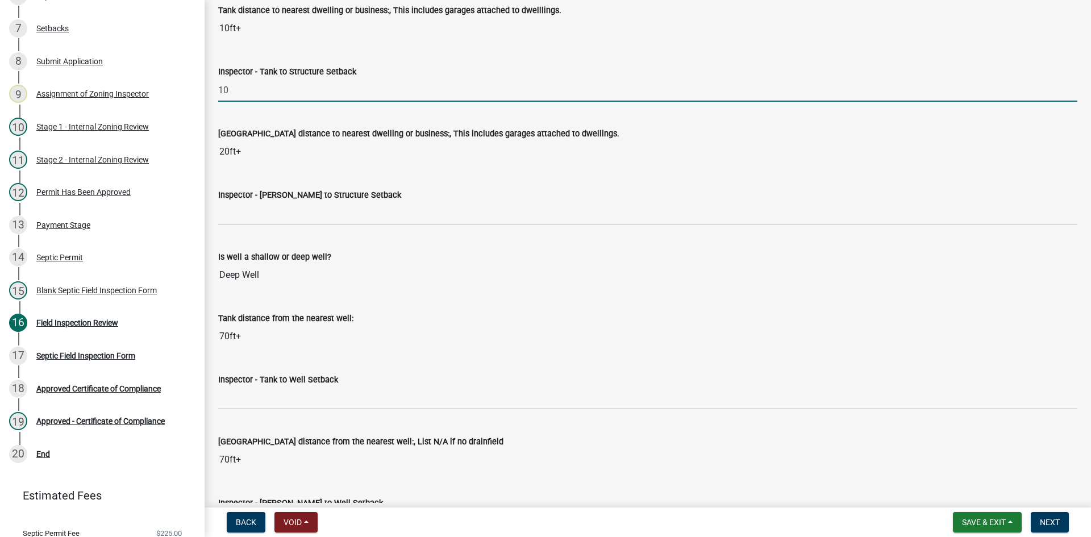
scroll to position [3865, 0]
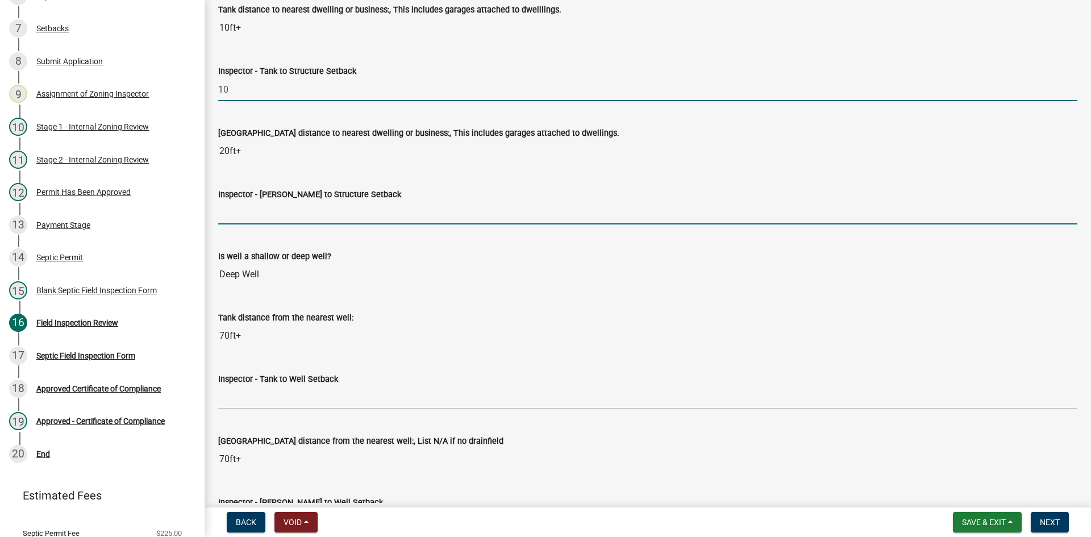
click at [255, 214] on input "Inspector - Drainfield to Structure Setback" at bounding box center [647, 212] width 859 height 23
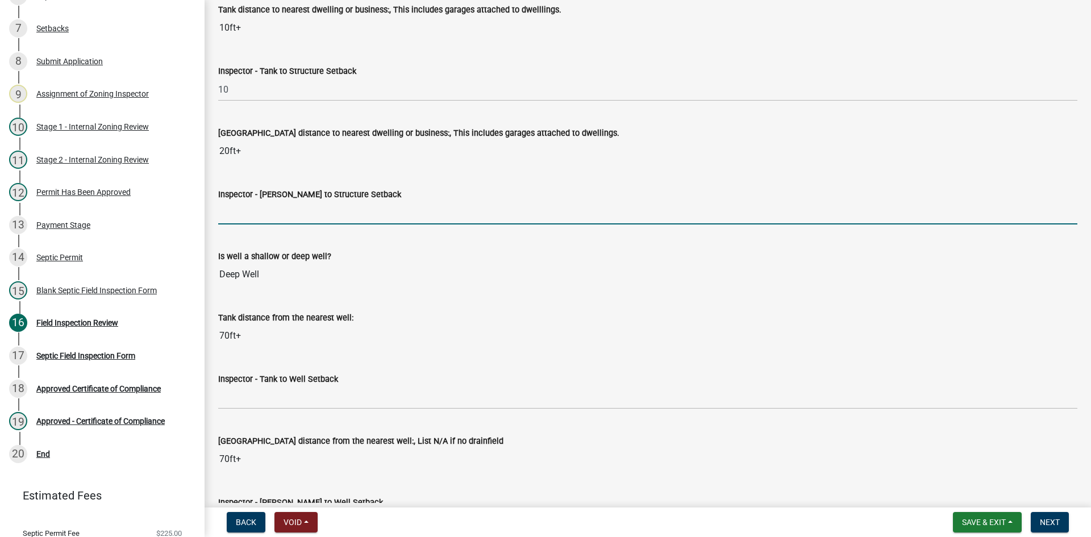
type input "20"
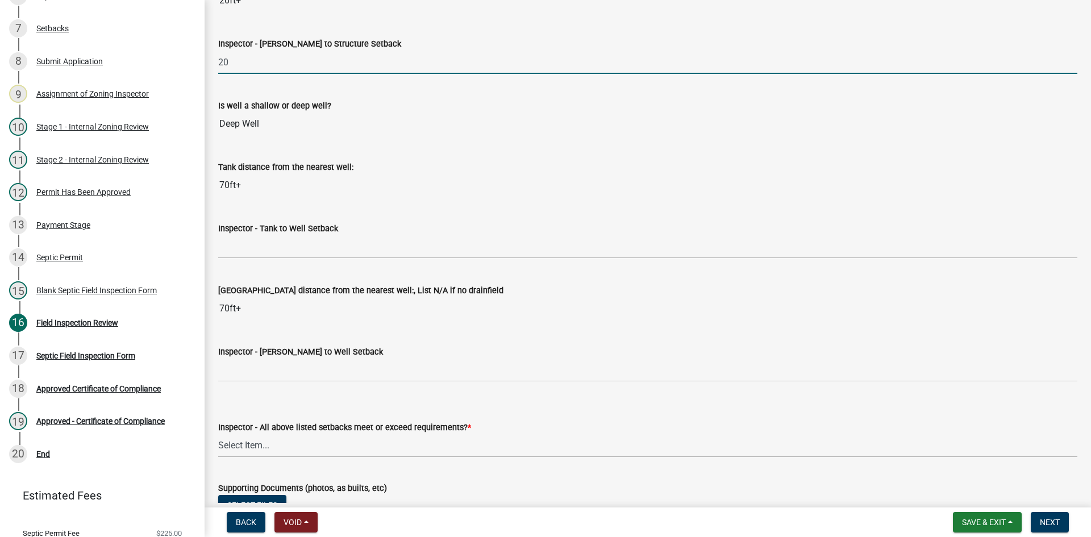
scroll to position [4035, 0]
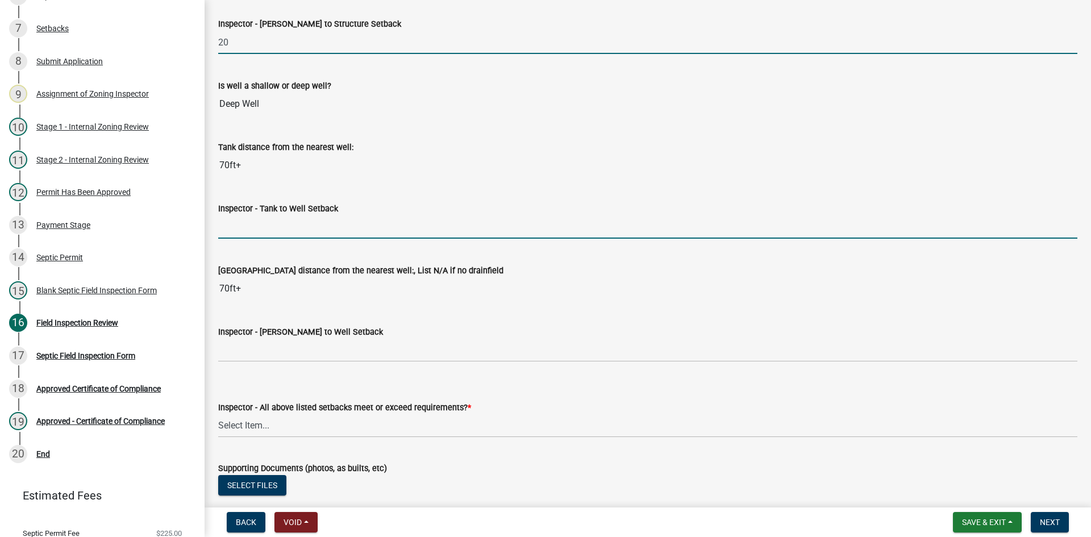
click at [253, 222] on input "Inspector - Tank to Well Setback" at bounding box center [647, 226] width 859 height 23
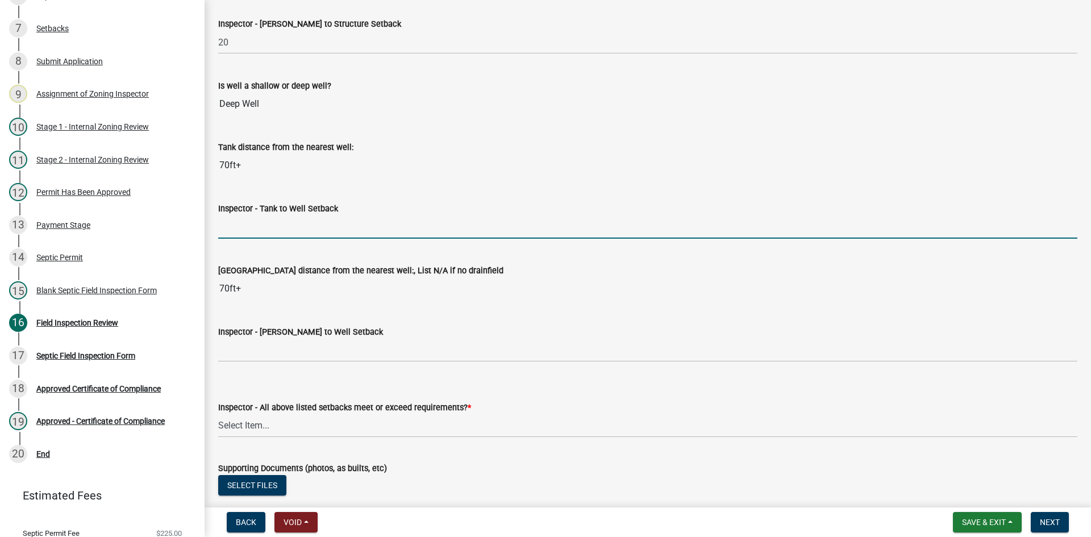
type input "50+"
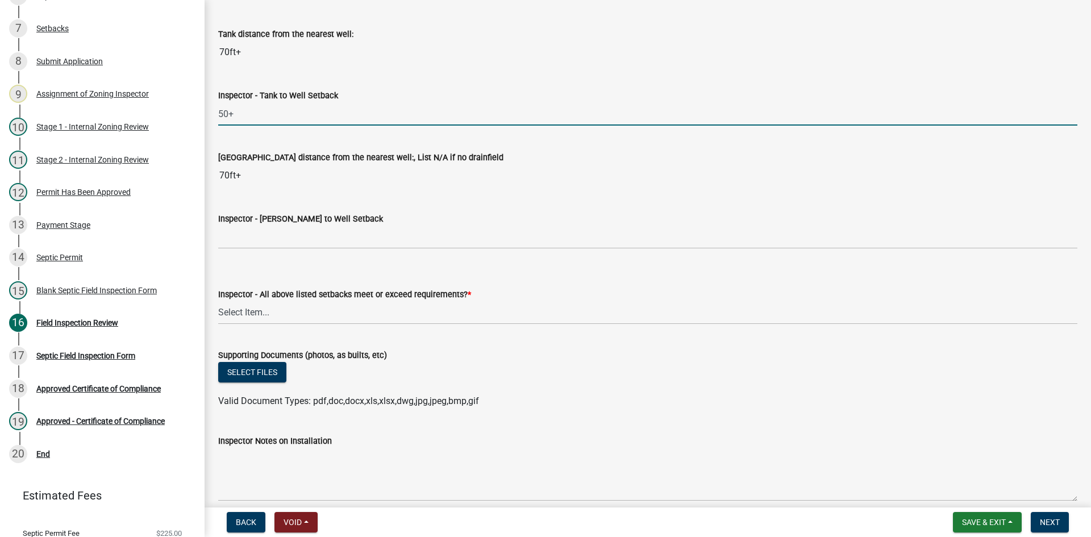
scroll to position [4149, 0]
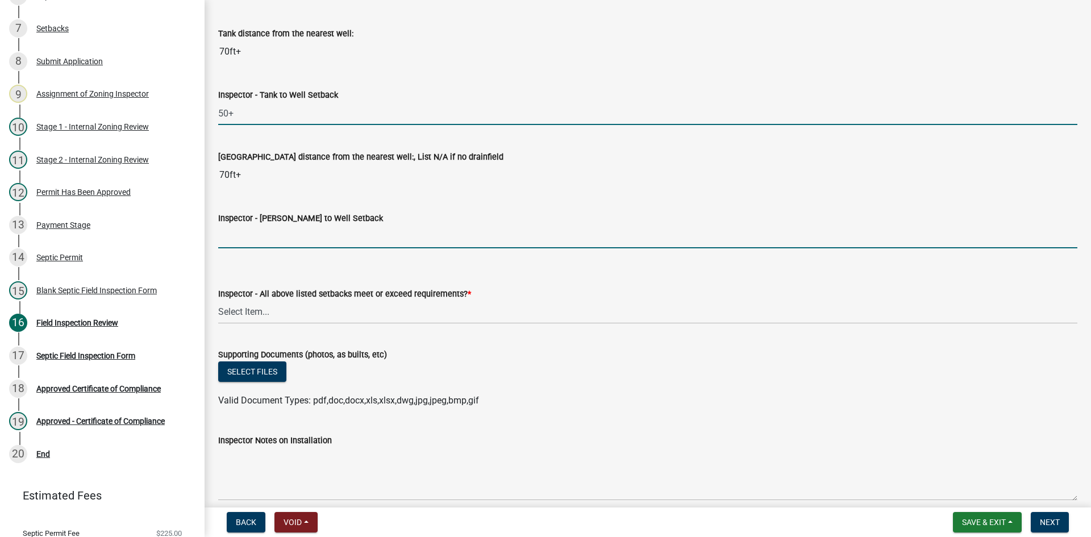
click at [263, 236] on input "Inspector - Drainfield to Well Setback" at bounding box center [647, 236] width 859 height 23
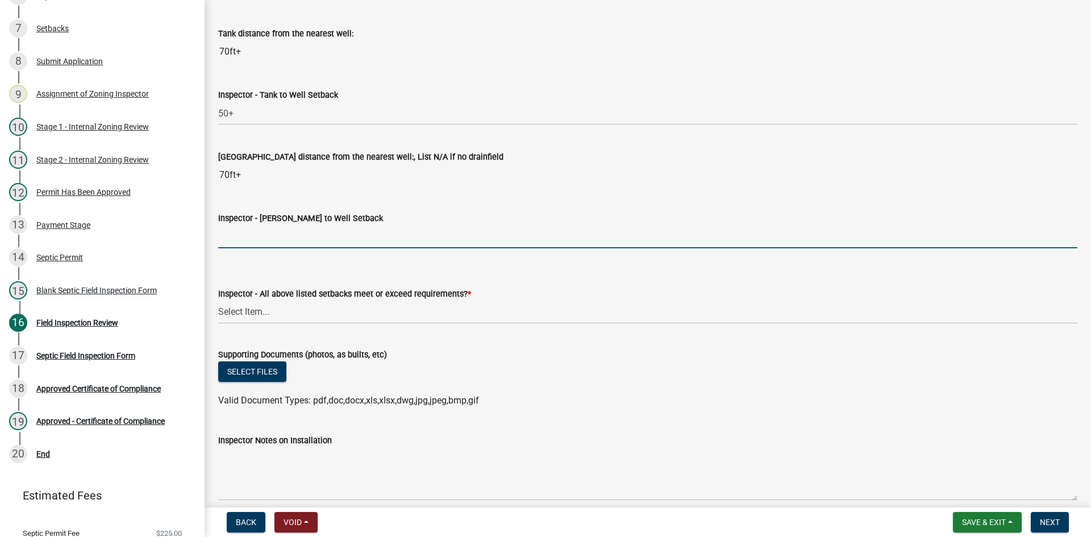
type input "50+"
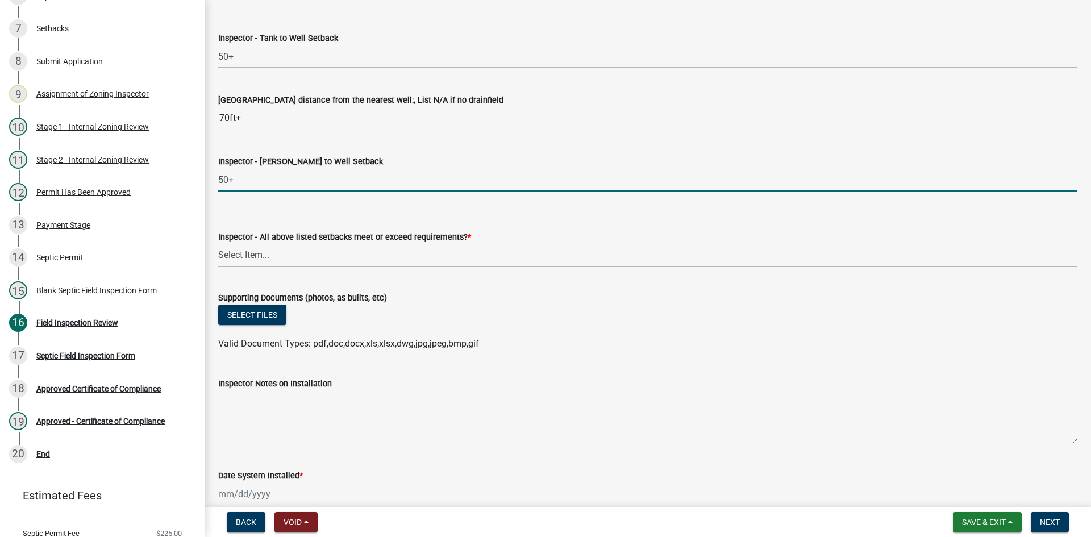
click at [248, 253] on select "Select Item... Yes No" at bounding box center [647, 255] width 859 height 23
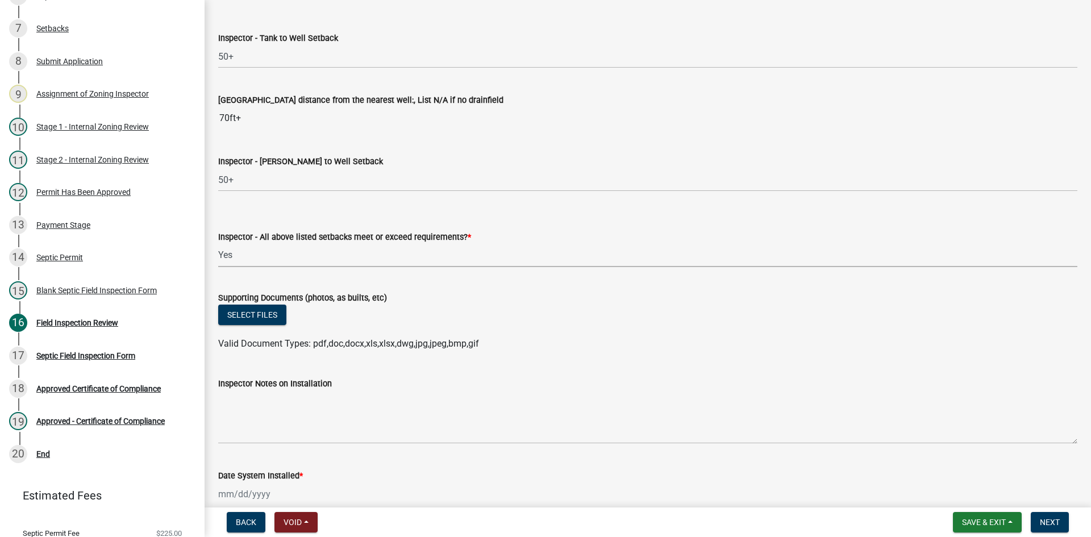
click at [218, 244] on select "Select Item... Yes No" at bounding box center [647, 255] width 859 height 23
select select "adfa1390-1443-4b8a-94eb-9b7f601f4679"
click at [264, 314] on button "Select files" at bounding box center [252, 315] width 68 height 20
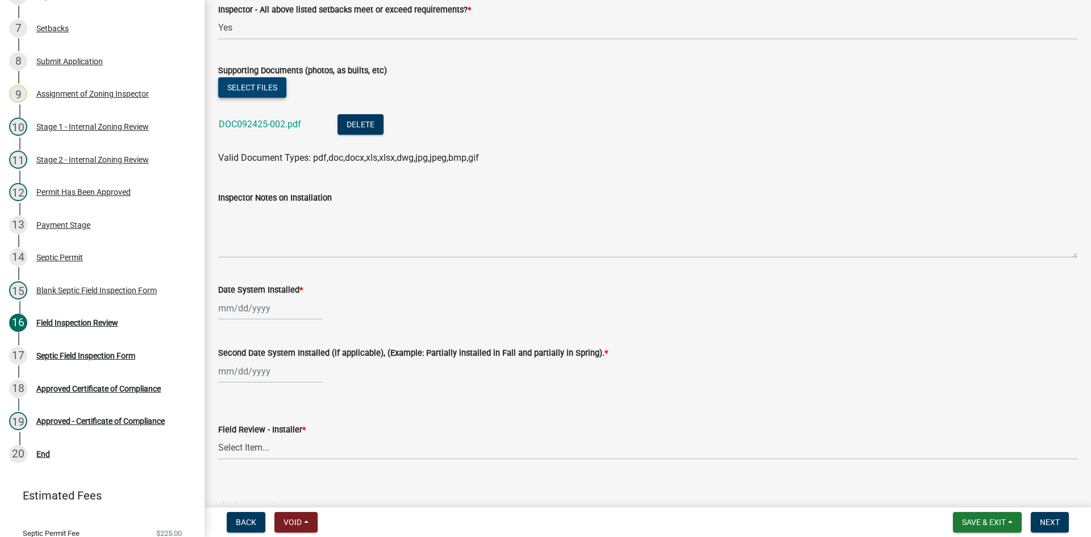
scroll to position [4604, 0]
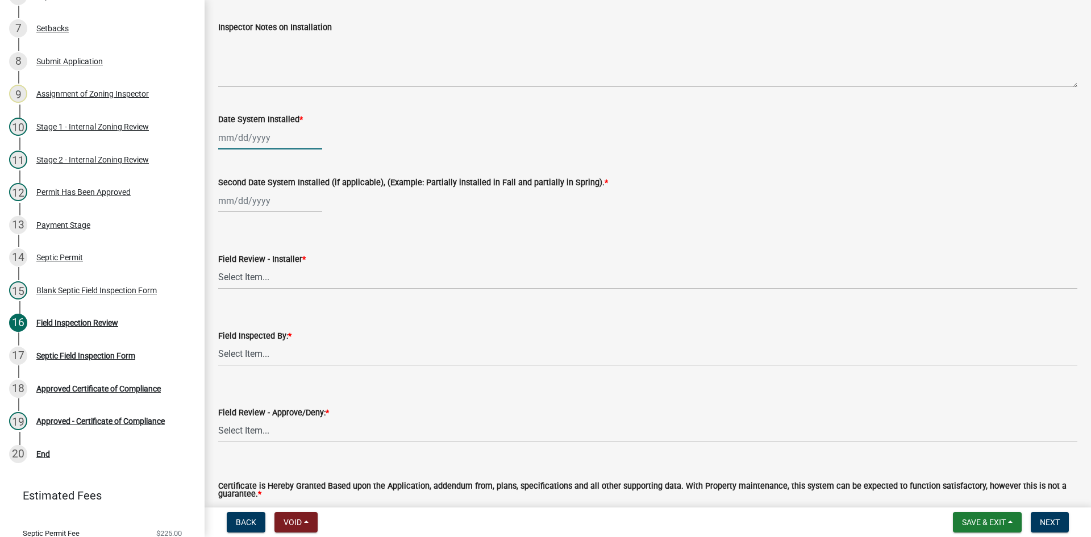
click at [284, 140] on div at bounding box center [270, 137] width 104 height 23
select select "9"
select select "2025"
click at [230, 251] on div "22" at bounding box center [230, 253] width 18 height 18
type input "[DATE]"
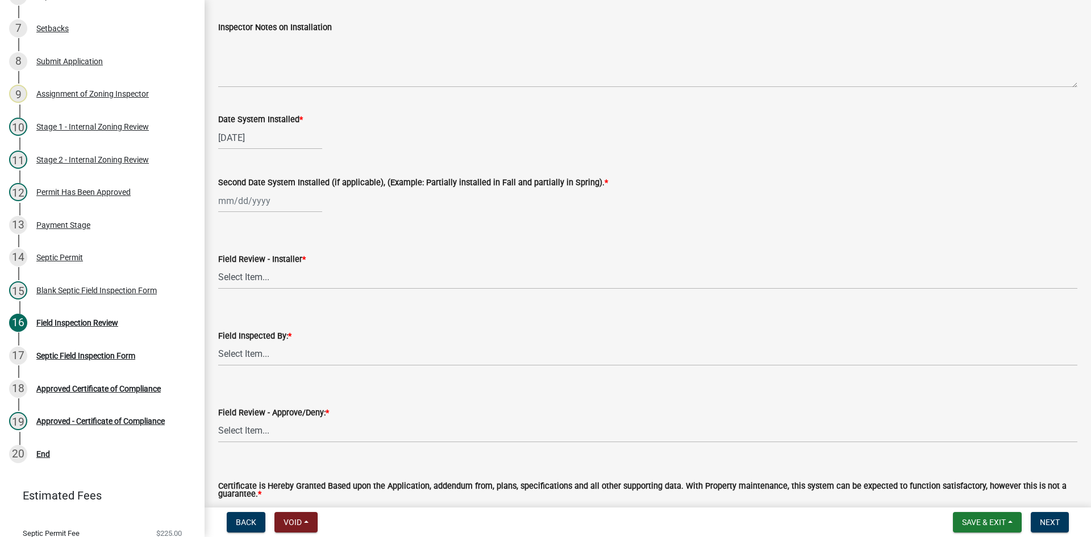
click at [240, 202] on div at bounding box center [270, 200] width 104 height 23
select select "9"
select select "2025"
click at [228, 315] on div "22" at bounding box center [230, 316] width 18 height 18
type input "[DATE]"
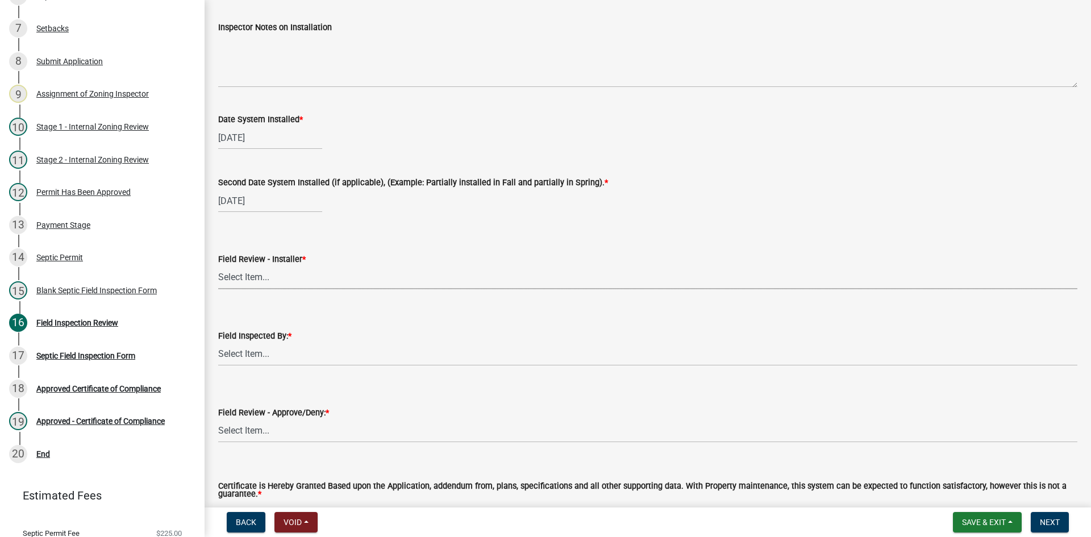
click at [249, 272] on select "Select Item... OTHER – Not listed (please add in next field and we will add to …" at bounding box center [647, 277] width 859 height 23
click at [218, 266] on select "Select Item... OTHER – Not listed (please add in next field and we will add to …" at bounding box center [647, 277] width 859 height 23
select select "2cd8cbc9-1886-4b86-9733-e2c1fa739265"
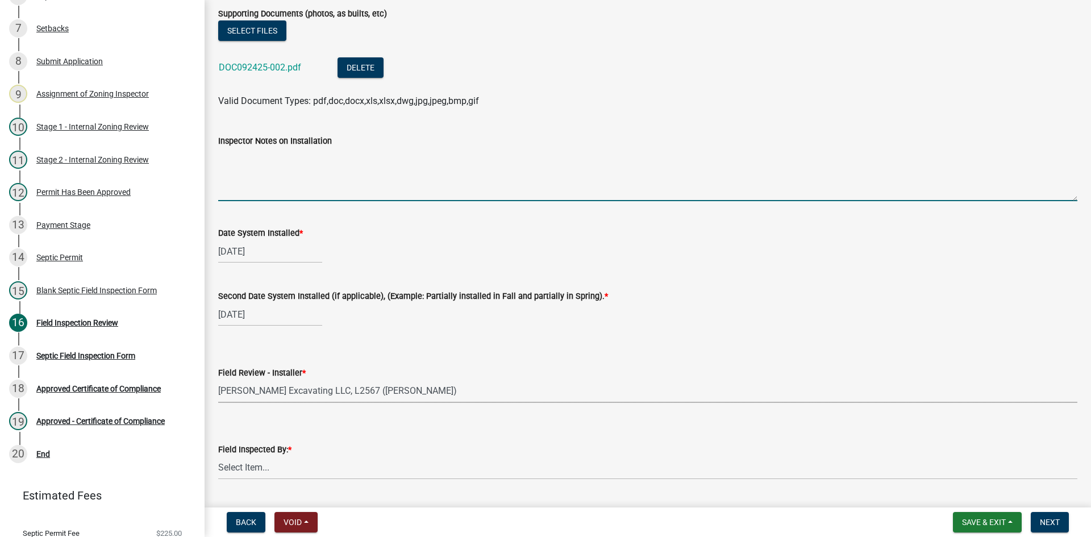
click at [259, 171] on textarea "Inspector Notes on Installation" at bounding box center [647, 174] width 859 height 53
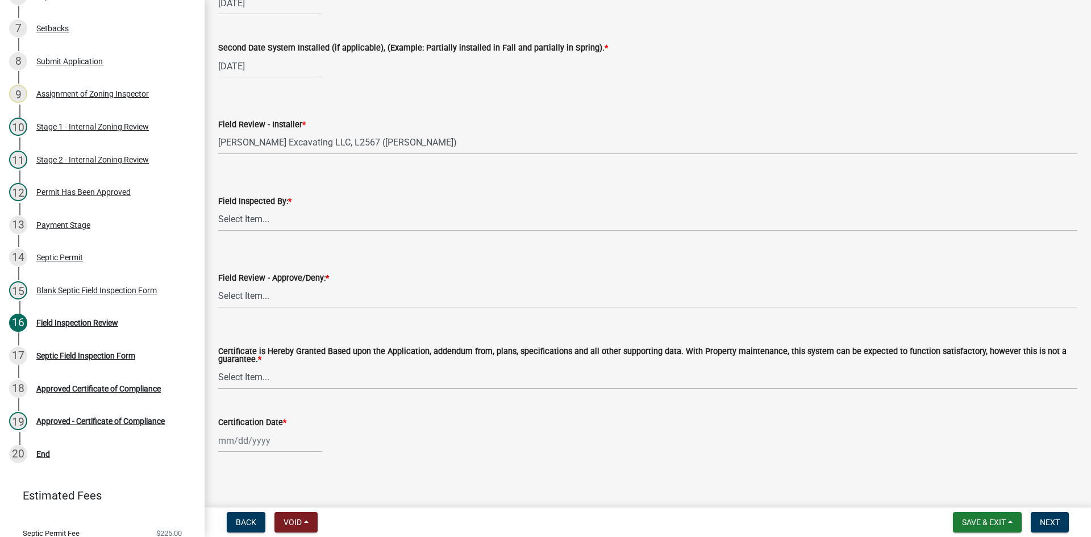
scroll to position [4743, 0]
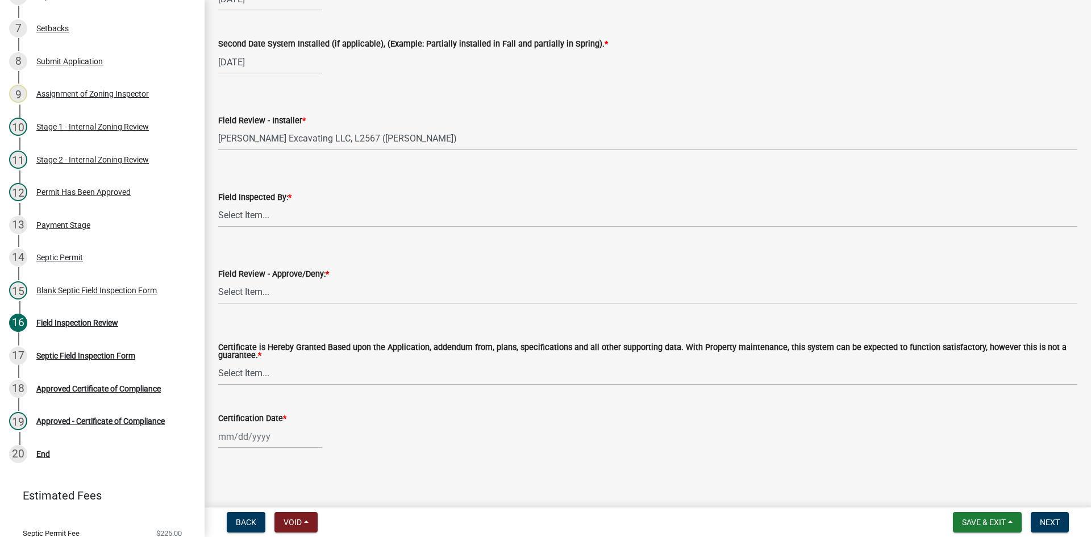
type textarea "type 3 system"
click at [261, 216] on select "Select Item... Nicole Bradbury Jeff Rusness Kyle Vareberg Susan Rockwell Tyler …" at bounding box center [647, 215] width 859 height 23
click at [218, 204] on select "Select Item... Nicole Bradbury Jeff Rusness Kyle Vareberg Susan Rockwell Tyler …" at bounding box center [647, 215] width 859 height 23
select select "7bfe52ba-73b7-4ac1-9bde-d3bb601555ca"
click at [260, 287] on select "Select Item... Approved Denied" at bounding box center [647, 292] width 859 height 23
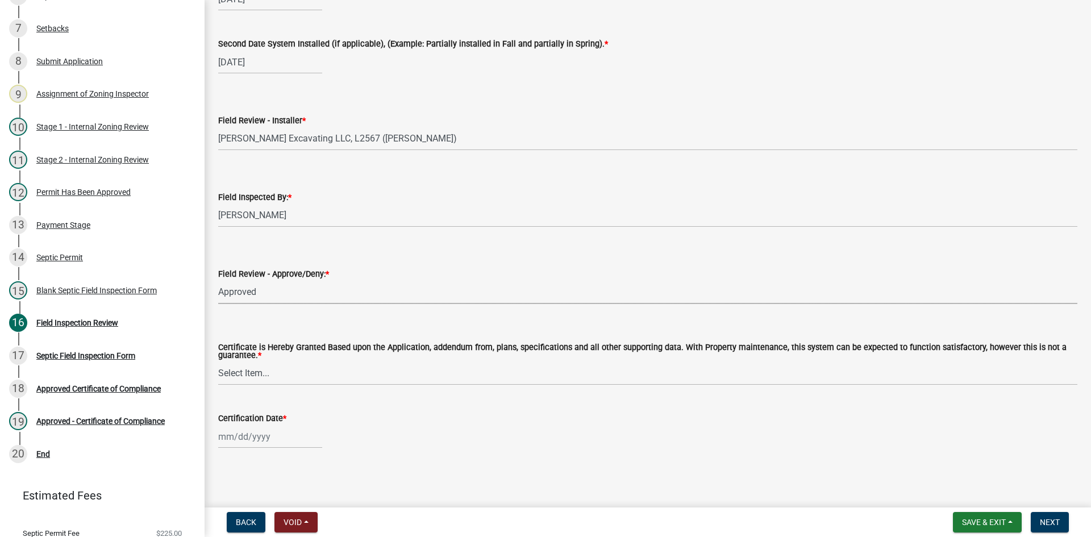
click at [218, 281] on select "Select Item... Approved Denied" at bounding box center [647, 292] width 859 height 23
select select "c3bf50e3-4684-4b9c-99b9-7a9f027aa0dd"
click at [257, 373] on select "Select Item... Yes No" at bounding box center [647, 373] width 859 height 23
click at [218, 362] on select "Select Item... Yes No" at bounding box center [647, 373] width 859 height 23
select select "538e6e6b-38de-4682-8c50-6662df67960d"
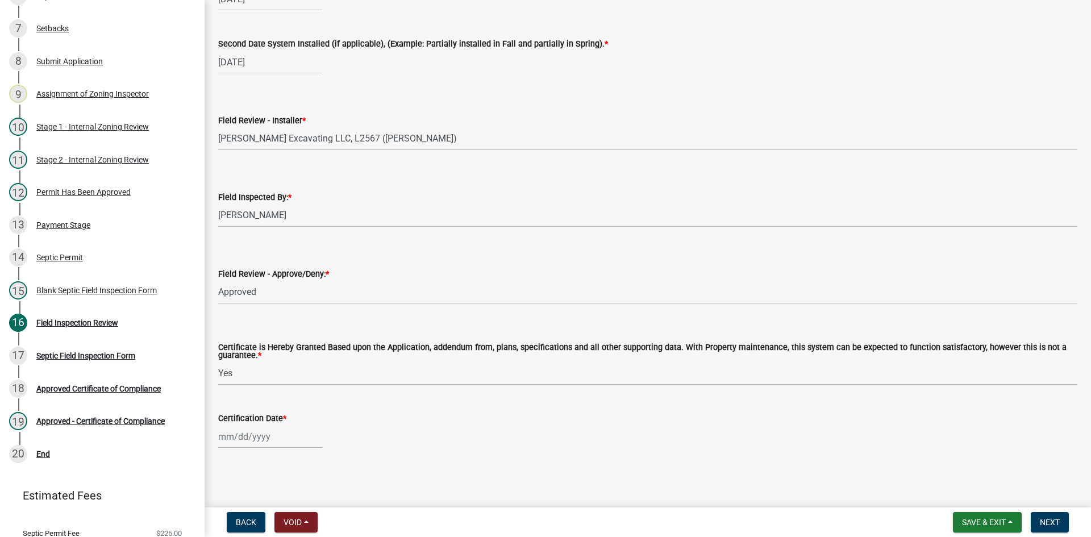
click at [288, 433] on div at bounding box center [270, 436] width 104 height 23
select select "9"
select select "2025"
click at [272, 376] on div "24" at bounding box center [266, 376] width 18 height 18
type input "09/24/2025"
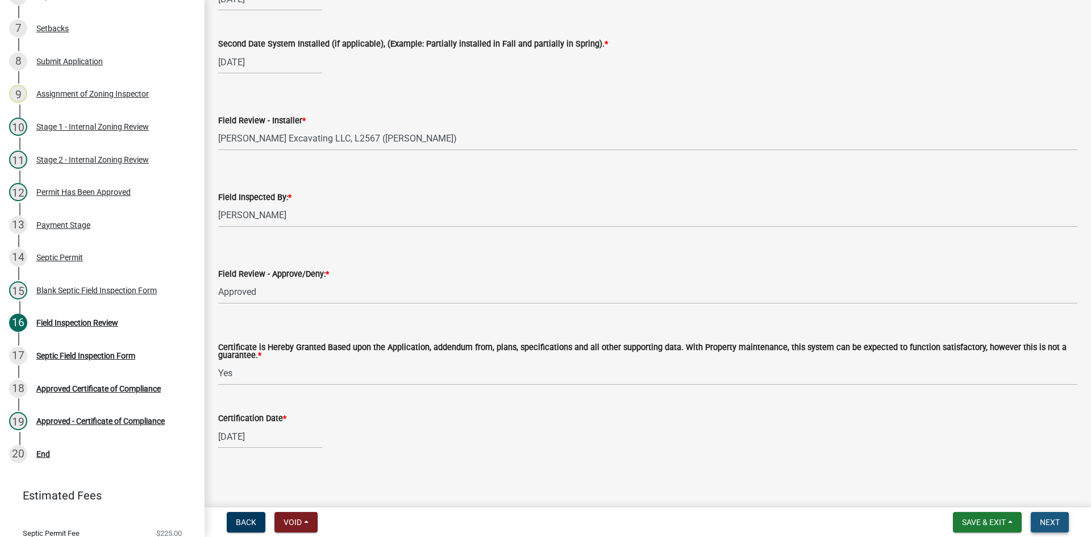
click at [1057, 521] on span "Next" at bounding box center [1050, 522] width 20 height 9
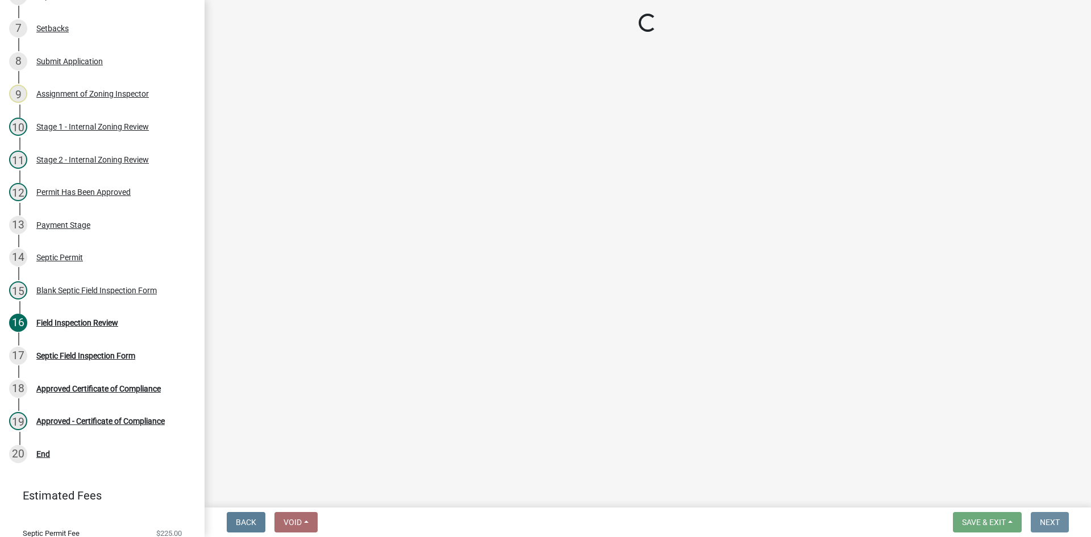
scroll to position [0, 0]
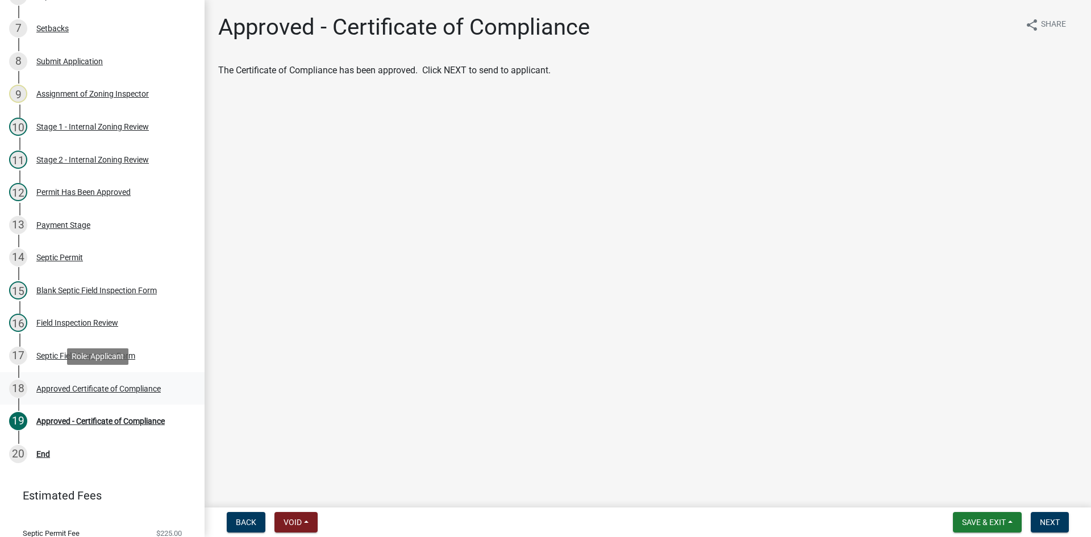
click at [149, 386] on div "Approved Certificate of Compliance" at bounding box center [98, 389] width 124 height 8
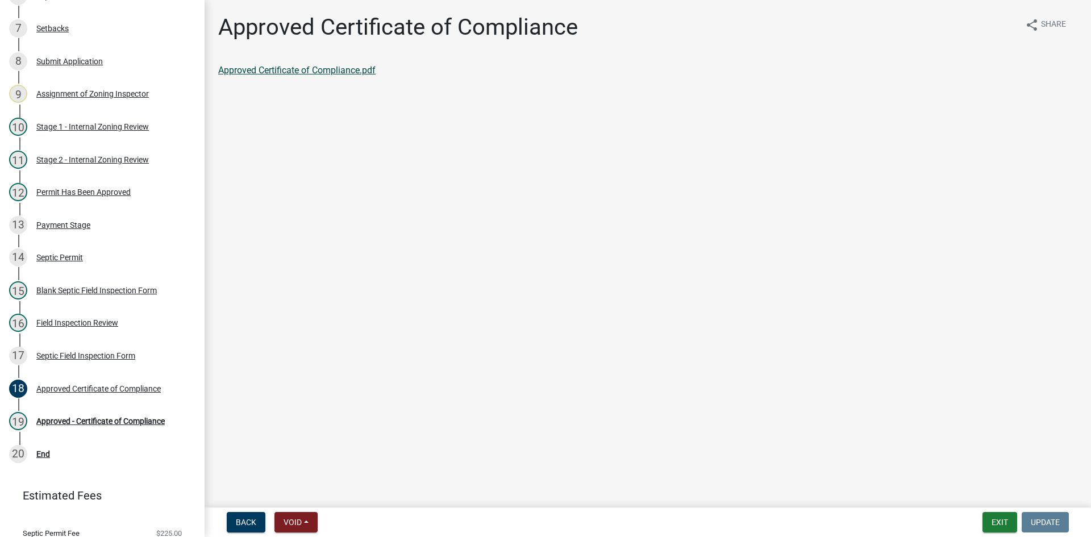
click at [328, 69] on link "Approved Certificate of Compliance.pdf" at bounding box center [296, 70] width 157 height 11
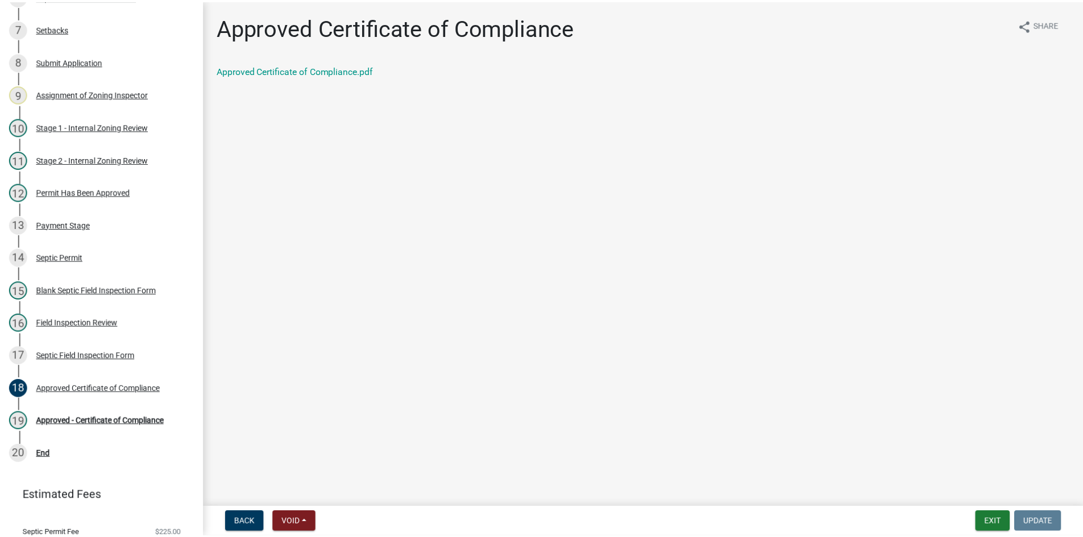
scroll to position [391, 0]
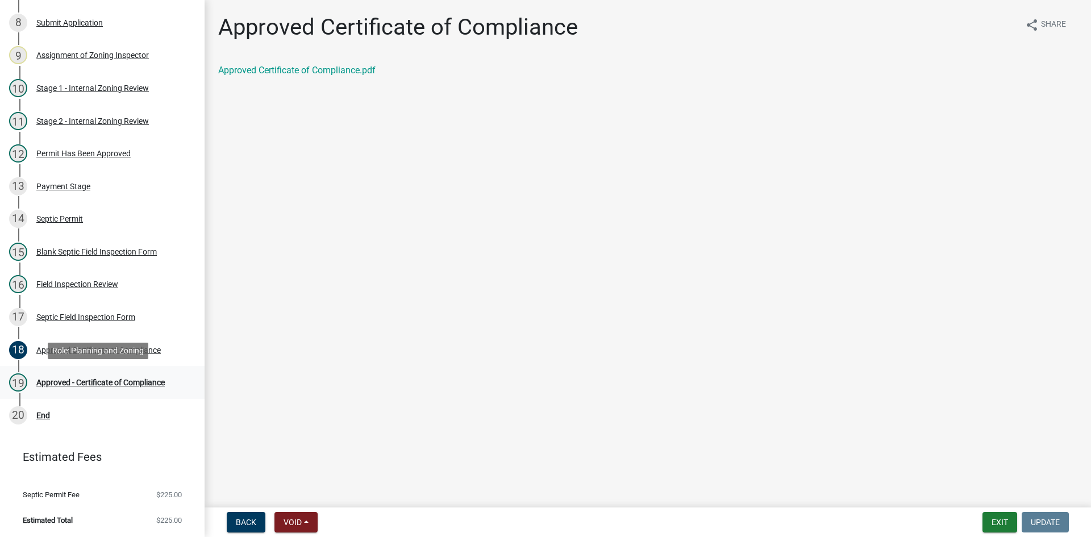
click at [107, 385] on div "Approved - Certificate of Compliance" at bounding box center [100, 383] width 128 height 8
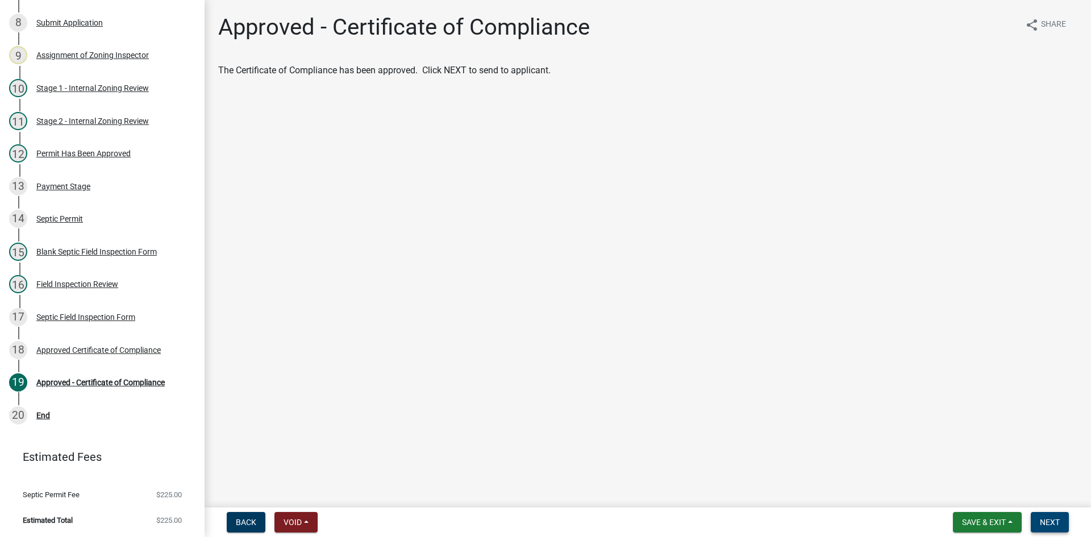
click at [1040, 518] on span "Next" at bounding box center [1050, 522] width 20 height 9
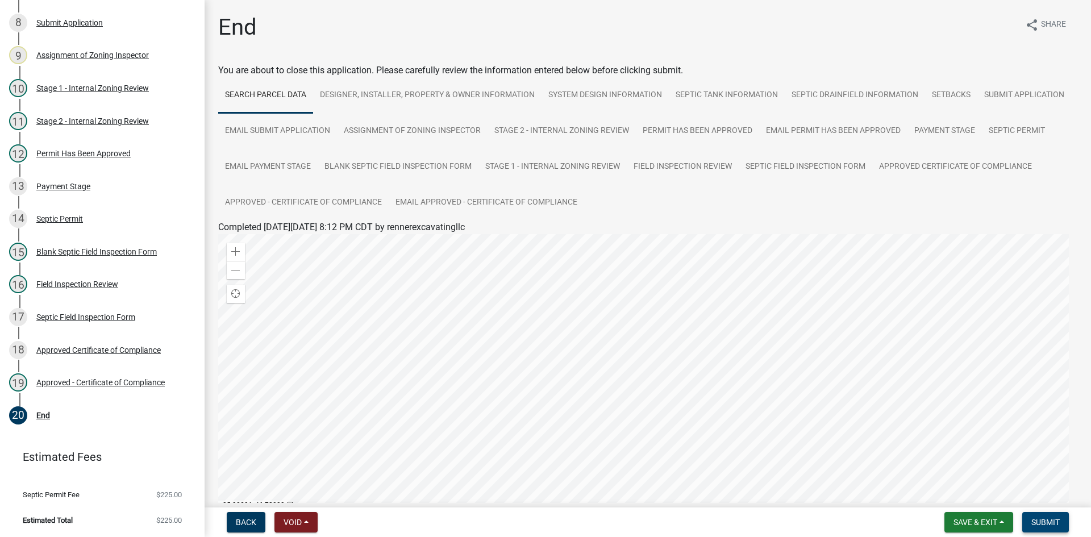
click at [1033, 521] on span "Submit" at bounding box center [1046, 522] width 28 height 9
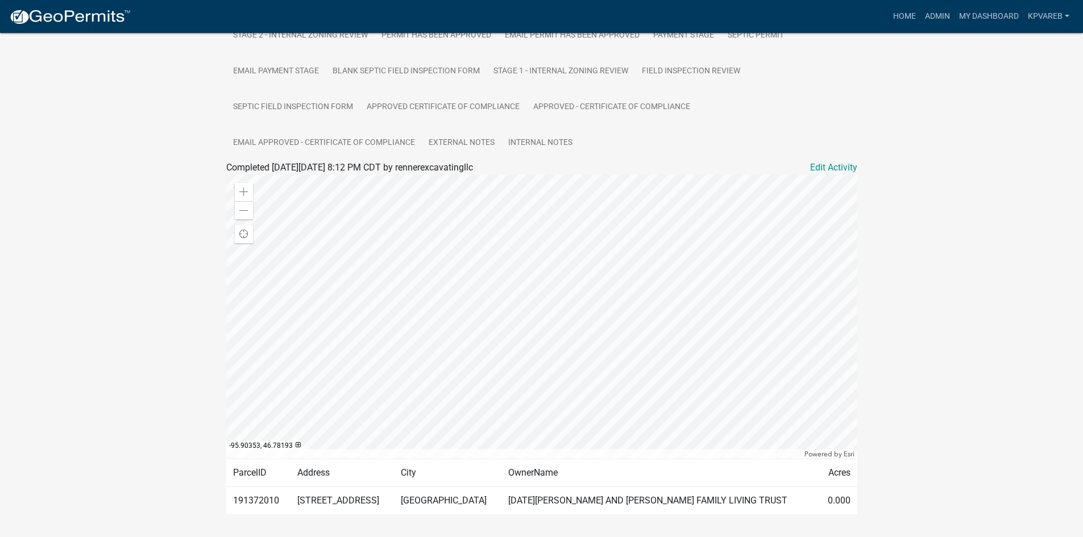
scroll to position [327, 0]
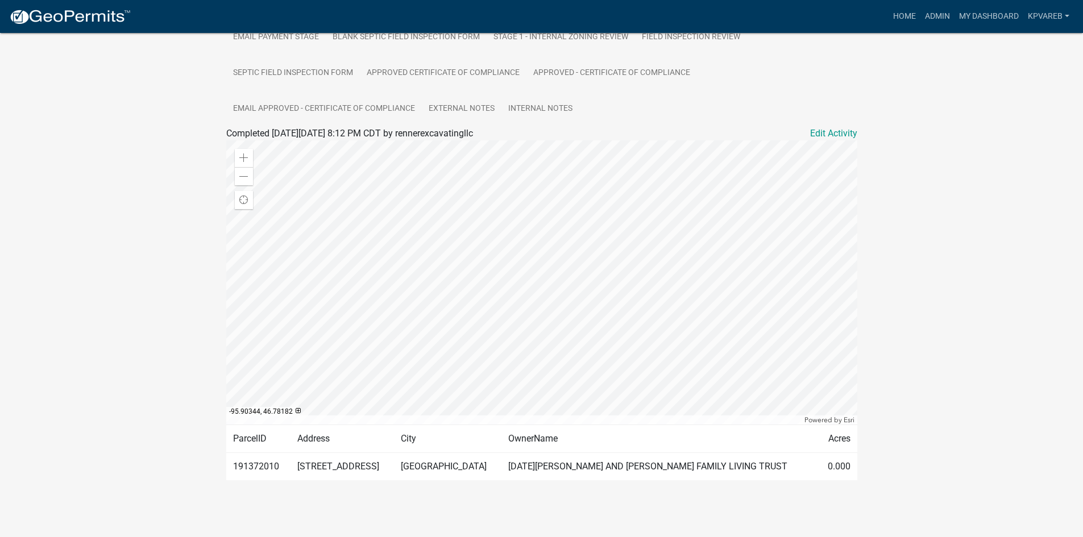
click at [83, 80] on div "Zoning-Septic: Onsite Septic System Application (Designers) SS2025-2519 Amount …" at bounding box center [541, 115] width 1083 height 818
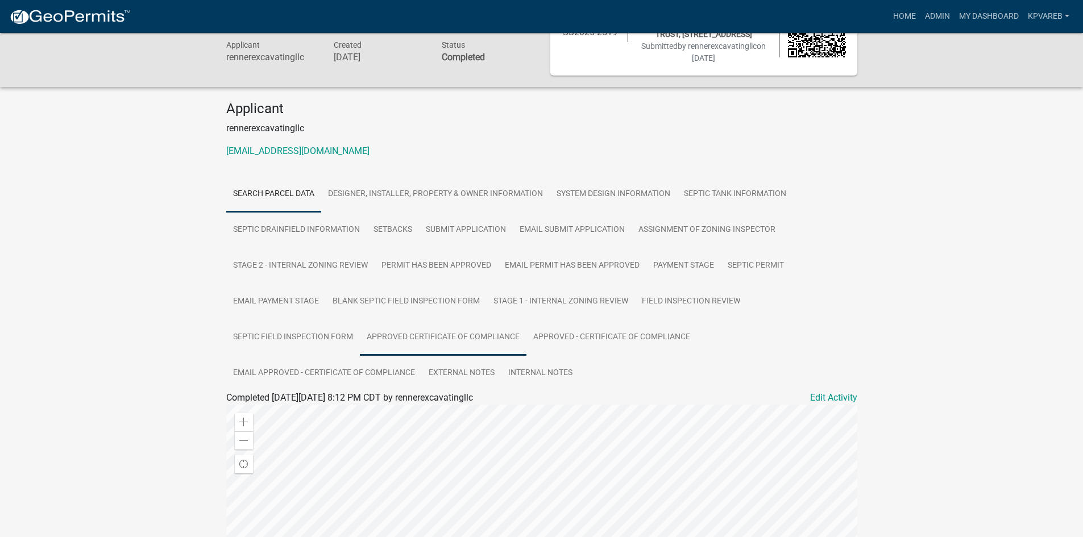
scroll to position [0, 0]
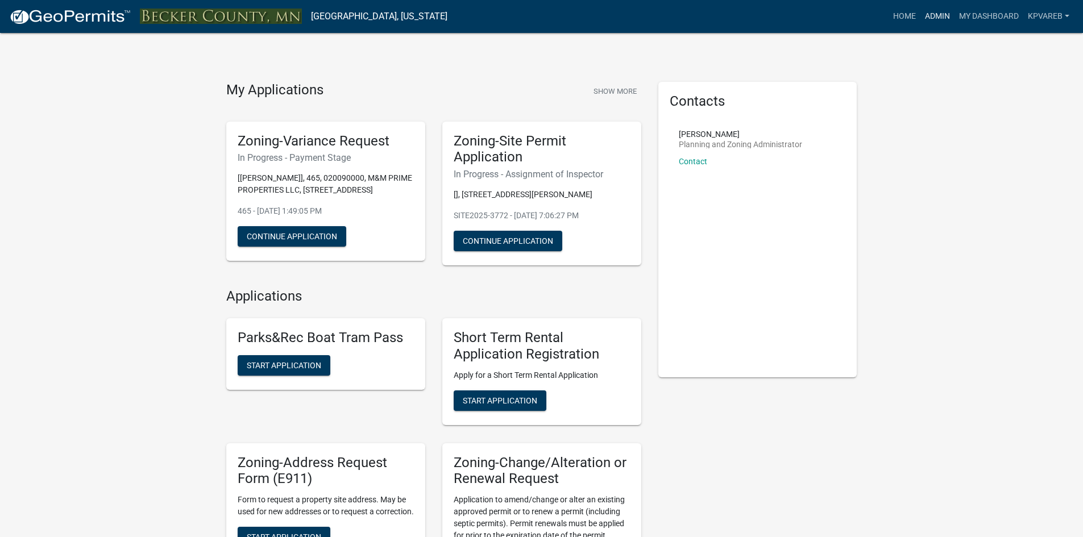
click at [932, 23] on link "Admin" at bounding box center [937, 17] width 34 height 22
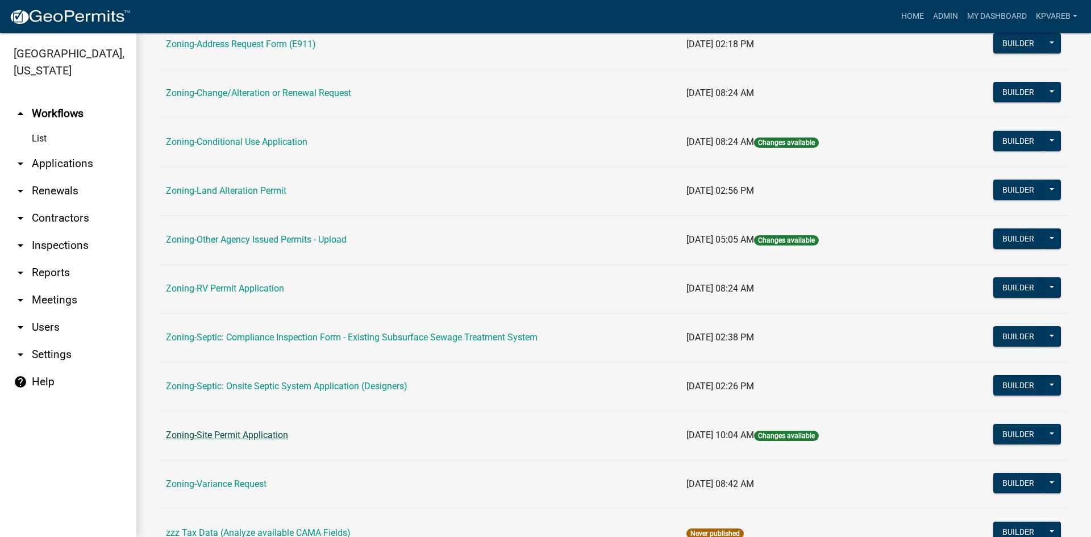
scroll to position [327, 0]
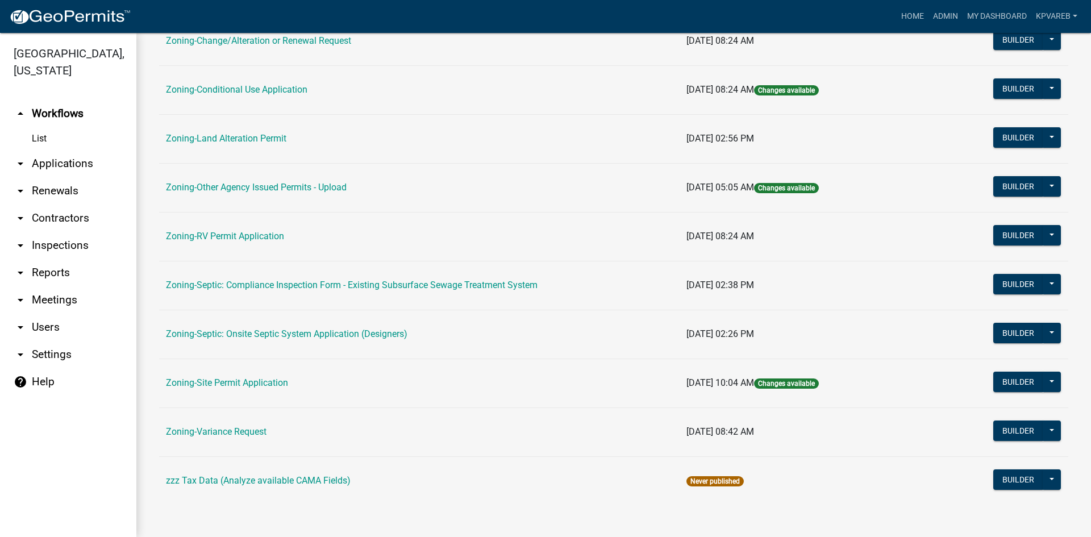
click at [337, 336] on link "Zoning-Septic: Onsite Septic System Application (Designers)" at bounding box center [287, 334] width 242 height 11
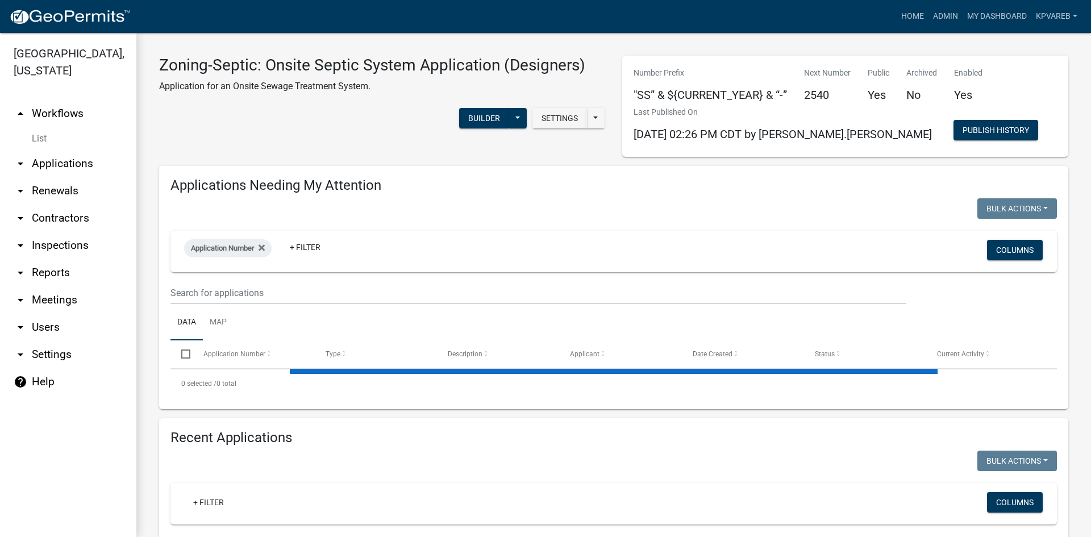
scroll to position [57, 0]
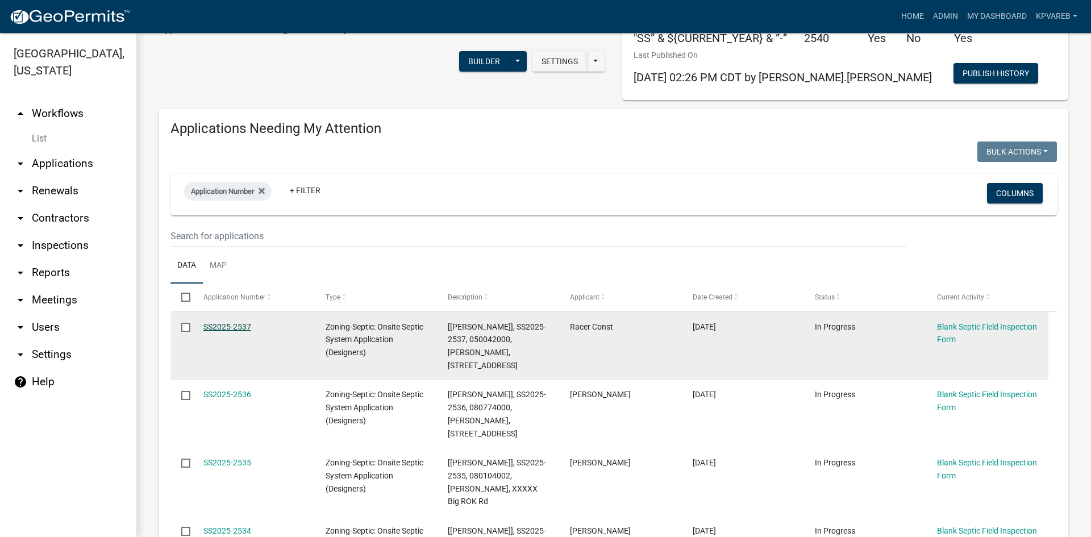
click at [223, 323] on link "SS2025-2537" at bounding box center [227, 326] width 48 height 9
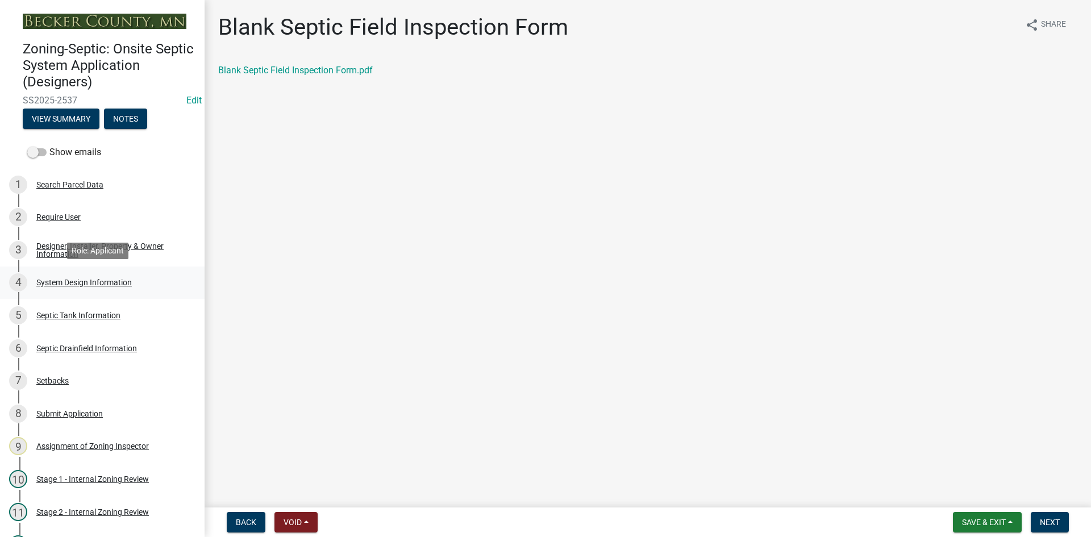
click at [94, 281] on div "System Design Information" at bounding box center [83, 283] width 95 height 8
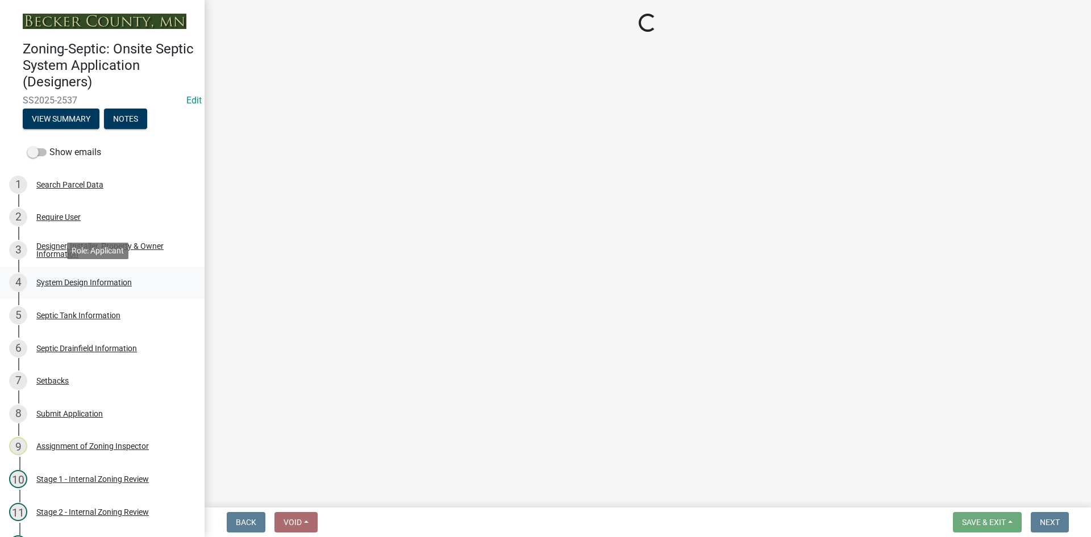
select select "55497d75-c43f-4635-a730-e0737ce05d56"
select select "25258e87-3ef9-4f1c-a5f1-75a1d463abfb"
select select "011fbff4-a41d-4a75-9bd8-71c7e6c69e0d"
select select "85fdfef2-2683-4311-b5d5-5505f6411127"
select select "ba735beb-519e-40f0-ae20-62d65fc4c46b"
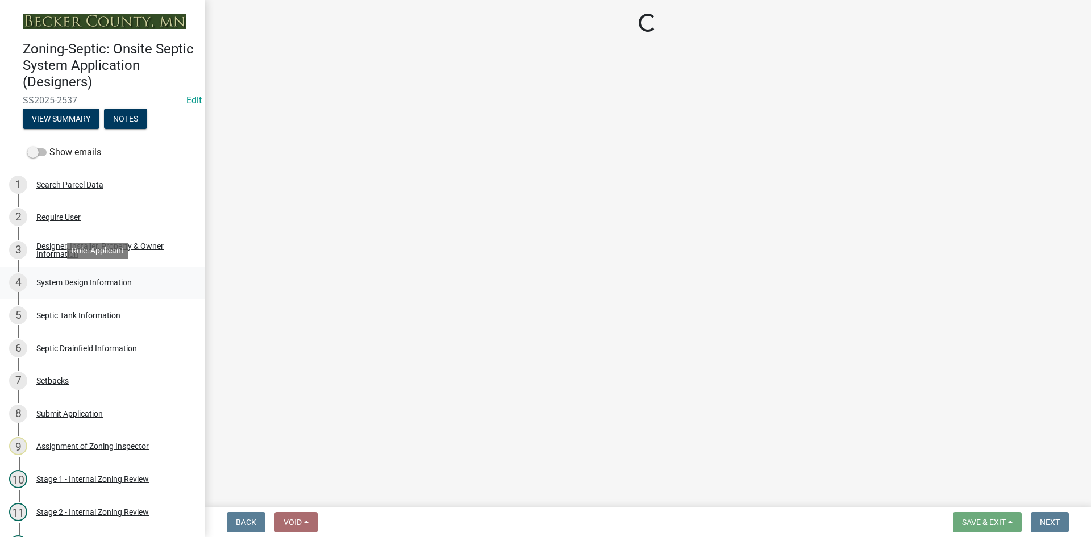
select select "7b30f360-6895-496a-9f34-da1efdcbc234"
select select "384fc250-a67e-4e5e-a6e0-19116deb63e7"
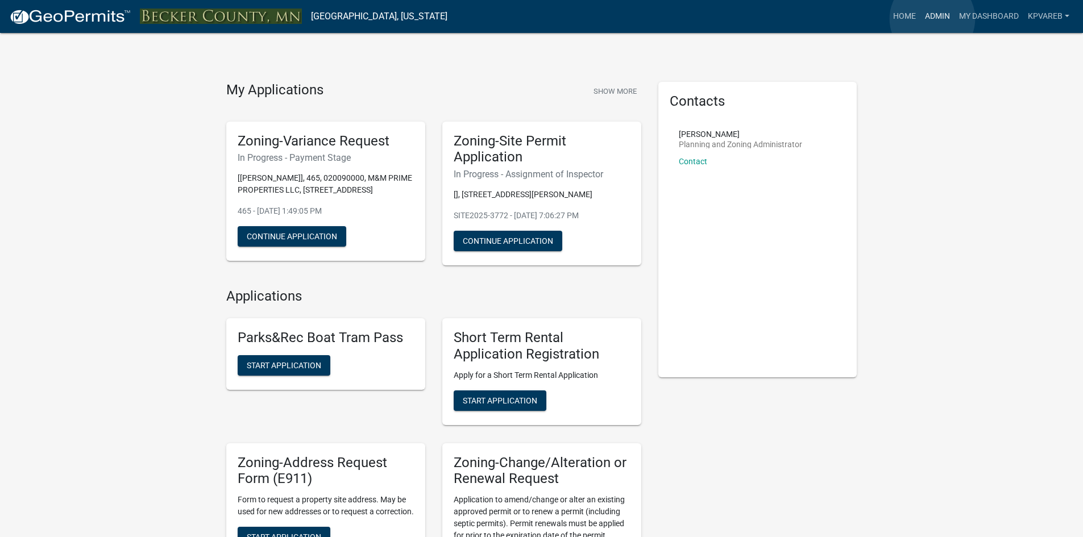
click at [932, 19] on link "Admin" at bounding box center [937, 17] width 34 height 22
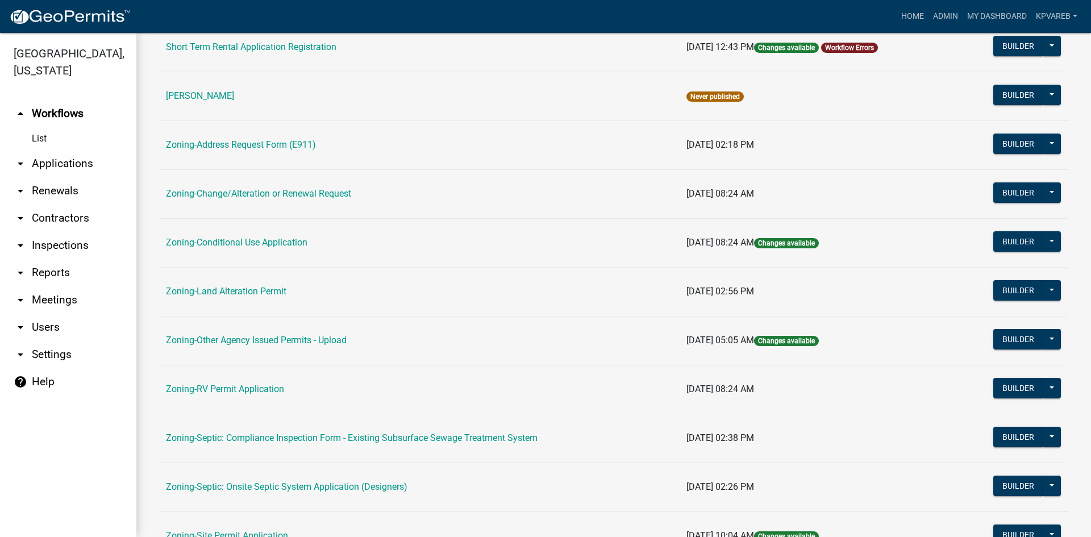
scroll to position [327, 0]
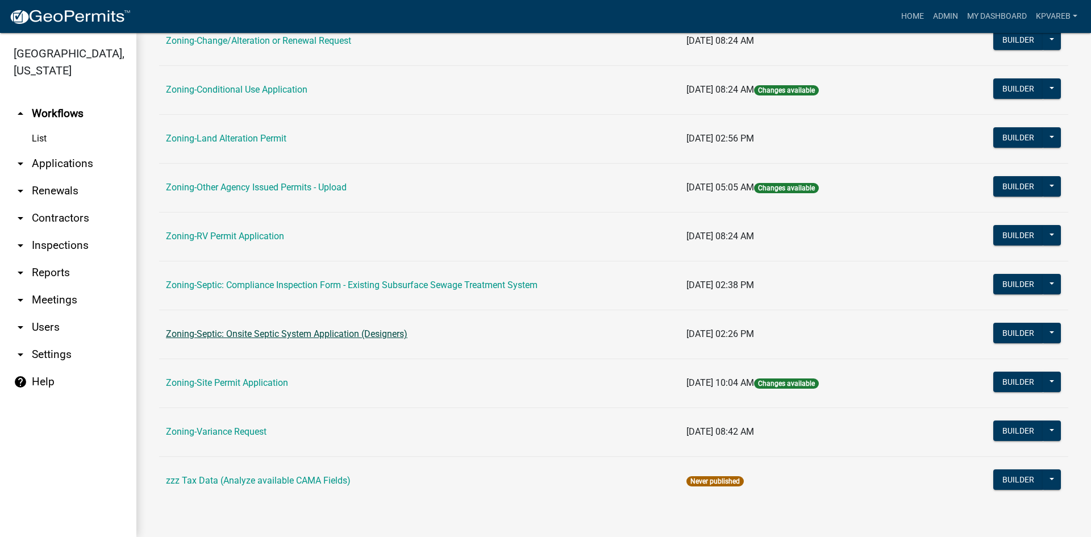
click at [342, 339] on link "Zoning-Septic: Onsite Septic System Application (Designers)" at bounding box center [287, 334] width 242 height 11
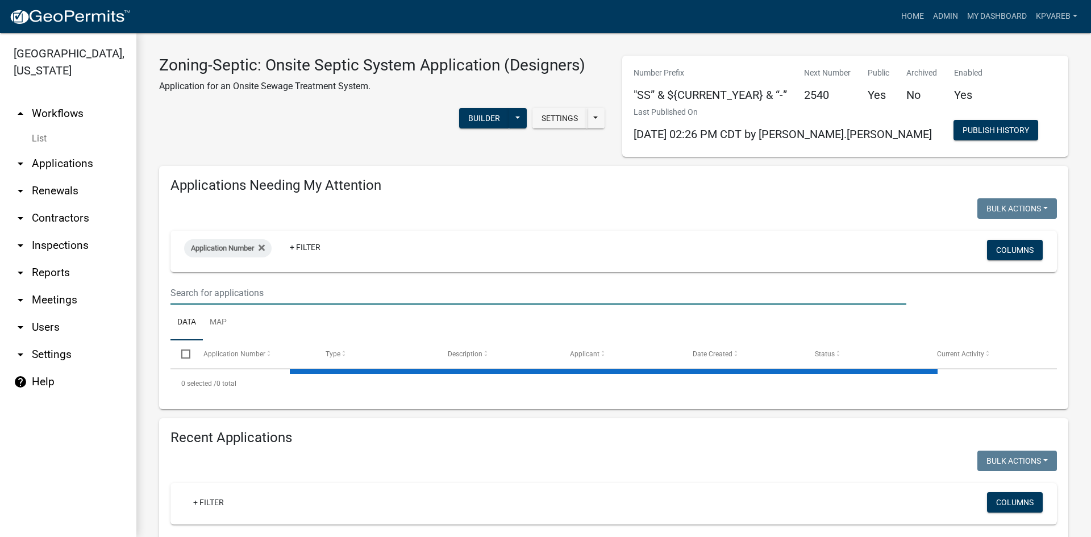
click at [237, 289] on input "text" at bounding box center [539, 292] width 736 height 23
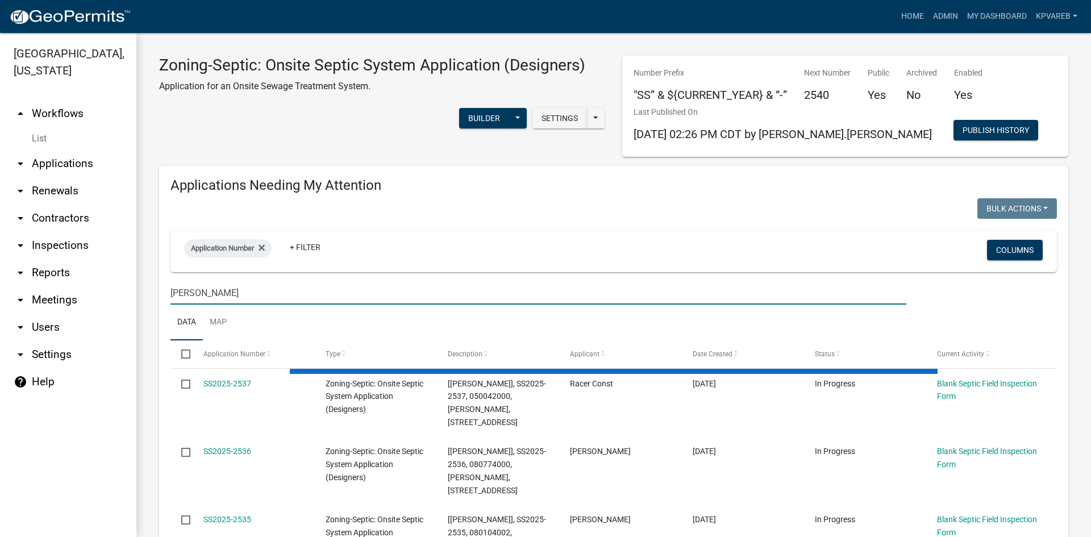
type input "[PERSON_NAME]"
